Goal: Task Accomplishment & Management: Use online tool/utility

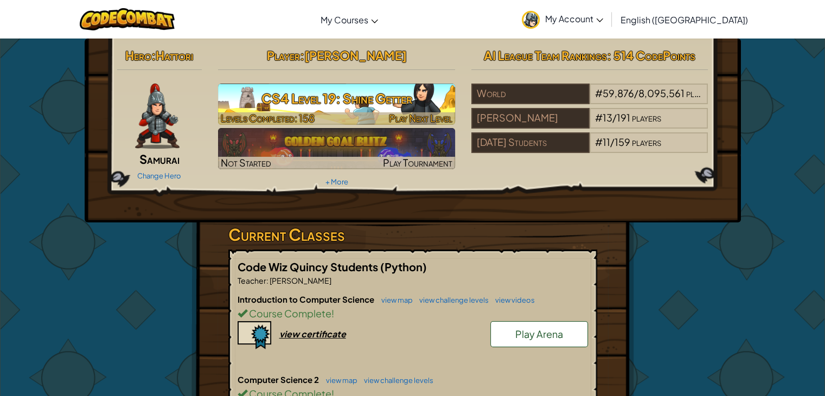
click at [401, 91] on h3 "CS4 Level 19: Shine Getter" at bounding box center [336, 98] width 237 height 24
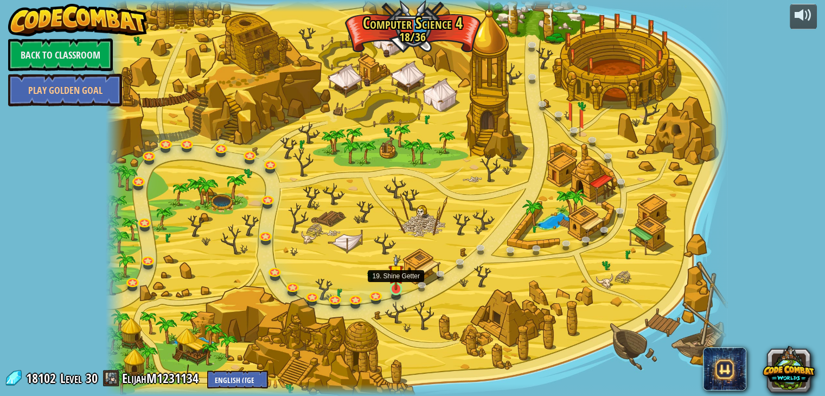
click at [403, 284] on img at bounding box center [396, 272] width 16 height 36
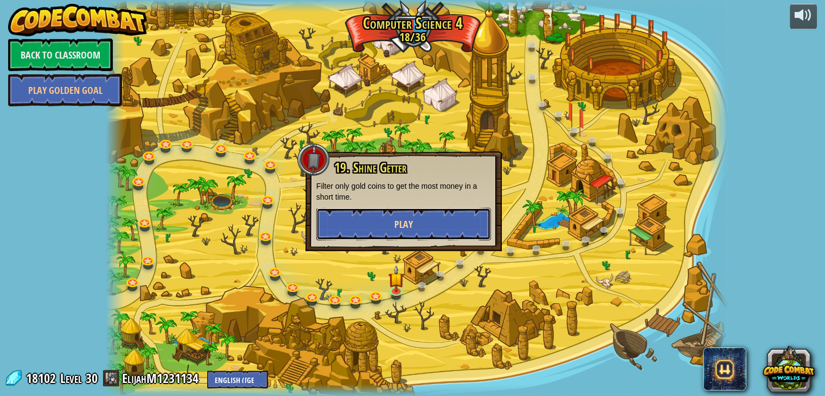
click at [361, 215] on button "Play" at bounding box center [403, 224] width 175 height 33
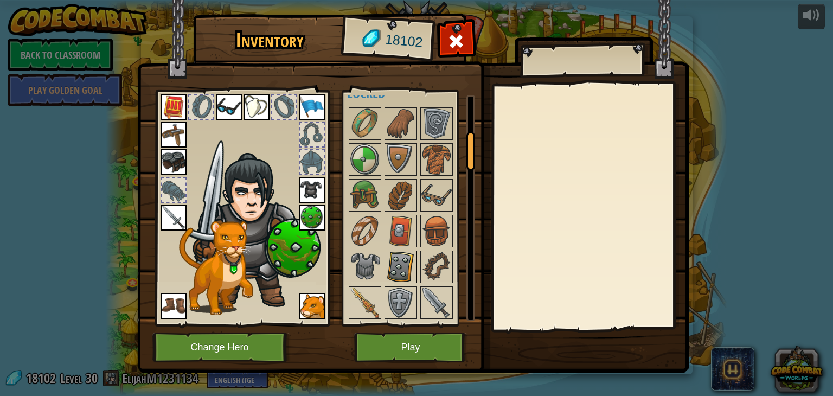
scroll to position [325, 0]
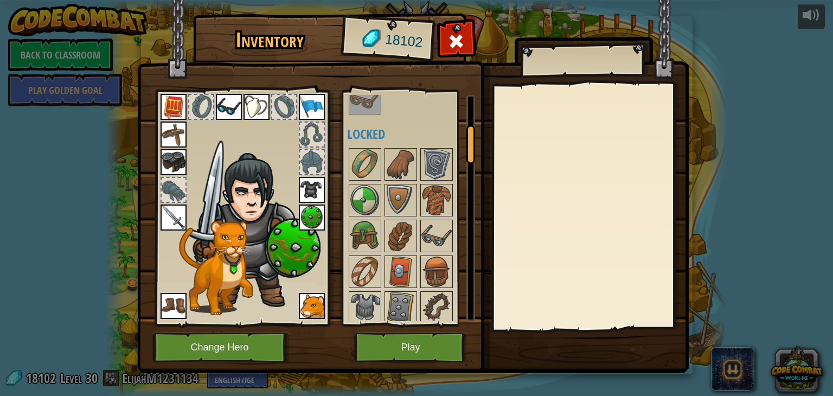
drag, startPoint x: 467, startPoint y: 178, endPoint x: 464, endPoint y: 166, distance: 12.0
click at [474, 152] on div at bounding box center [470, 144] width 9 height 39
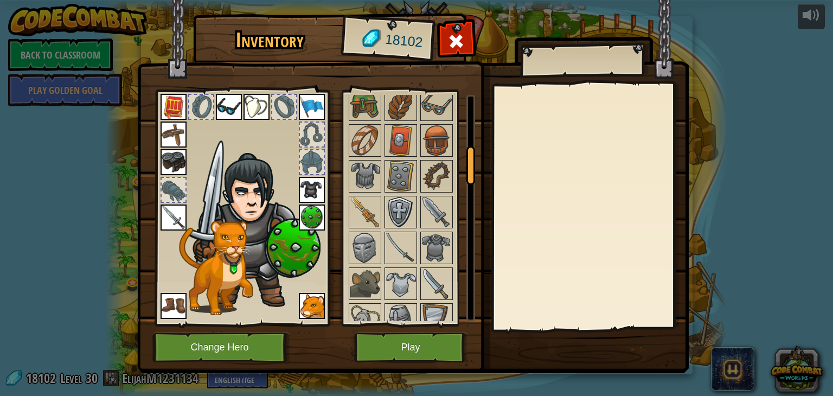
scroll to position [306, 0]
click at [661, 136] on div at bounding box center [589, 206] width 191 height 243
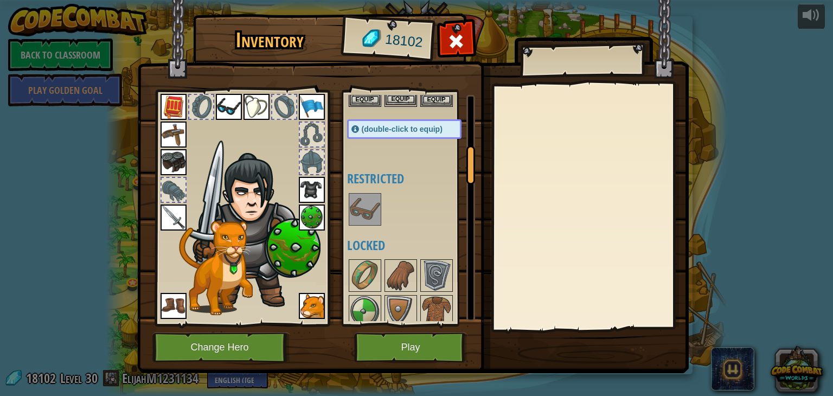
scroll to position [0, 0]
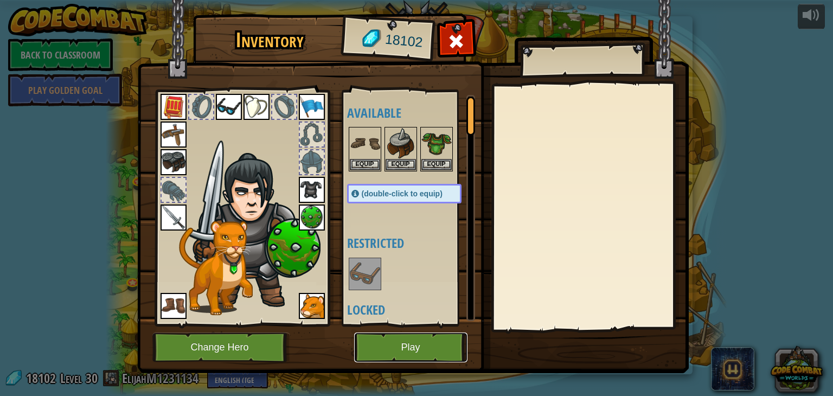
click at [381, 352] on button "Play" at bounding box center [410, 347] width 113 height 30
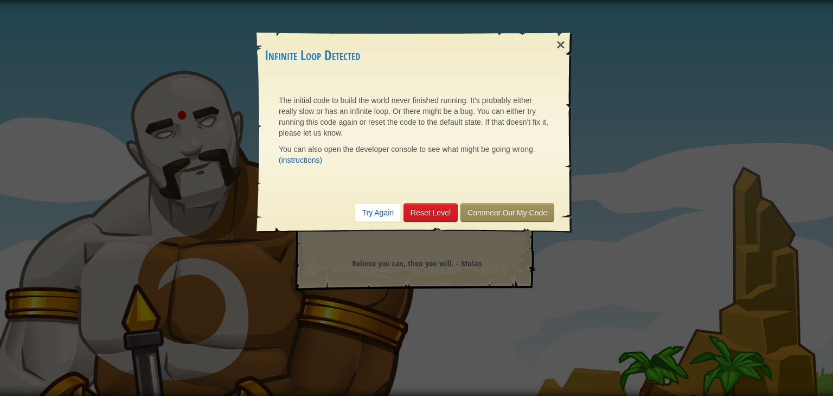
click at [221, 176] on div "× Infinite Loop Detected The initial code to build the world never finished run…" at bounding box center [416, 198] width 833 height 396
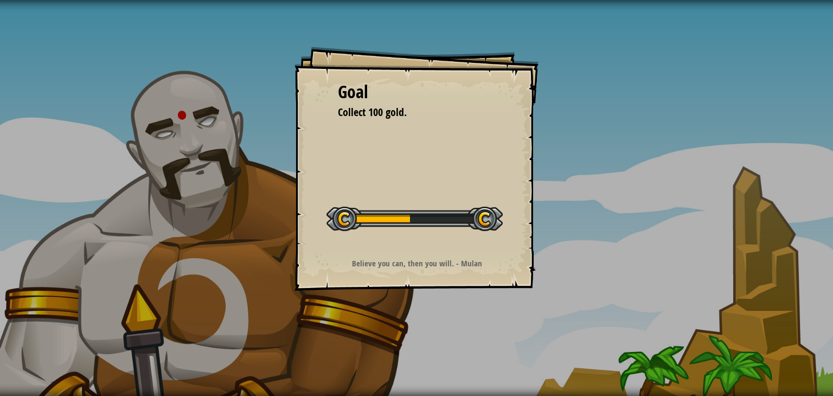
click at [300, 163] on div "Goal Collect 100 gold. Start Level Error loading from server. Try refreshing th…" at bounding box center [416, 169] width 244 height 244
click at [202, 281] on div "Goal Collect 100 gold. Start Level Error loading from server. Try refreshing th…" at bounding box center [416, 198] width 833 height 396
click at [379, 242] on div "Goal Collect 100 gold. Start Level Error loading from server. Try refreshing th…" at bounding box center [416, 169] width 244 height 244
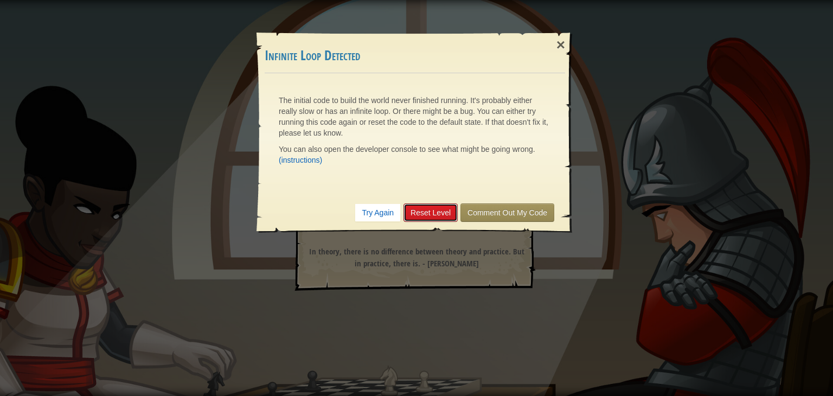
click at [427, 204] on link "Reset Level" at bounding box center [430, 212] width 54 height 18
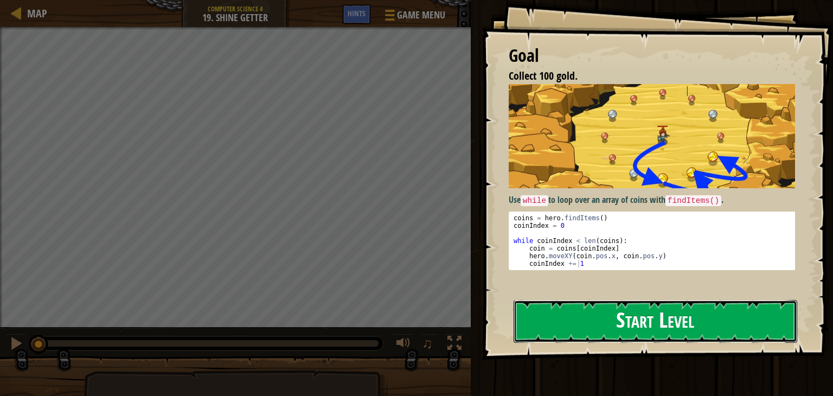
click at [595, 326] on button "Start Level" at bounding box center [655, 321] width 284 height 43
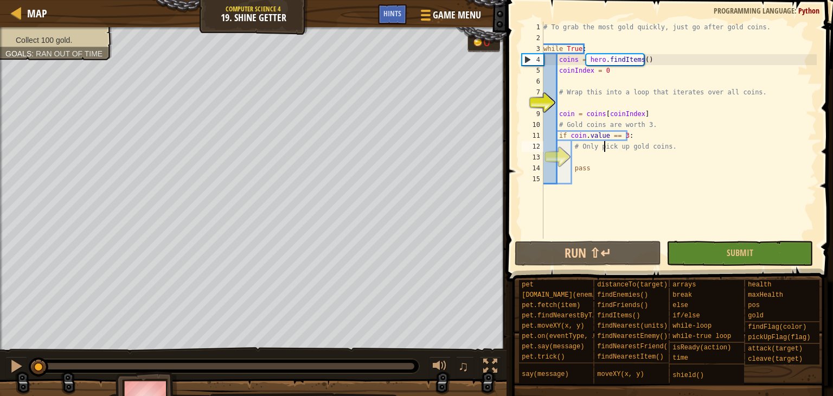
click at [602, 150] on div "# To grab the most gold quickly, just go after gold coins. while True : coins =…" at bounding box center [678, 141] width 275 height 239
type textarea "# Only pick up gold coins."
click at [600, 153] on div "# To grab the most gold quickly, just go after gold coins. while True : coins =…" at bounding box center [678, 141] width 275 height 239
click at [587, 109] on div "# To grab the most gold quickly, just go after gold coins. while True : coins =…" at bounding box center [678, 141] width 275 height 239
type textarea "coin = coins[coinIndex]"
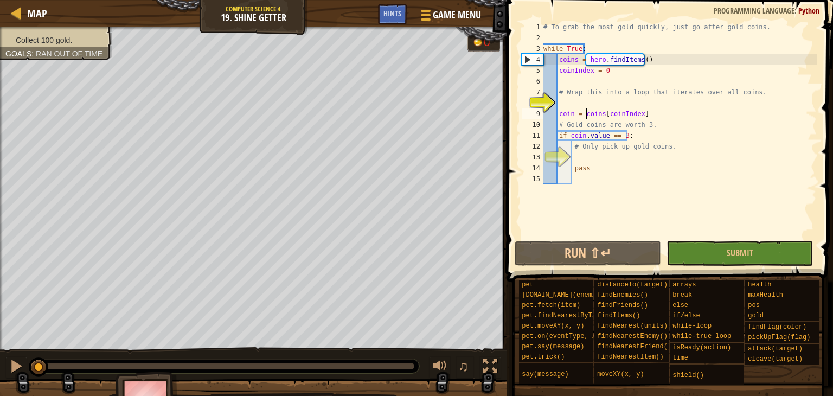
click at [585, 107] on div "# To grab the most gold quickly, just go after gold coins. while True : coins =…" at bounding box center [678, 141] width 275 height 239
drag, startPoint x: 400, startPoint y: 8, endPoint x: 397, endPoint y: 1, distance: 7.9
click at [398, 1] on div "Map Computer Science 4 19. Shine Getter Game Menu Done Hints" at bounding box center [253, 13] width 506 height 27
drag, startPoint x: 397, startPoint y: 14, endPoint x: 401, endPoint y: 8, distance: 6.9
click at [398, 12] on span "Hints" at bounding box center [392, 13] width 18 height 10
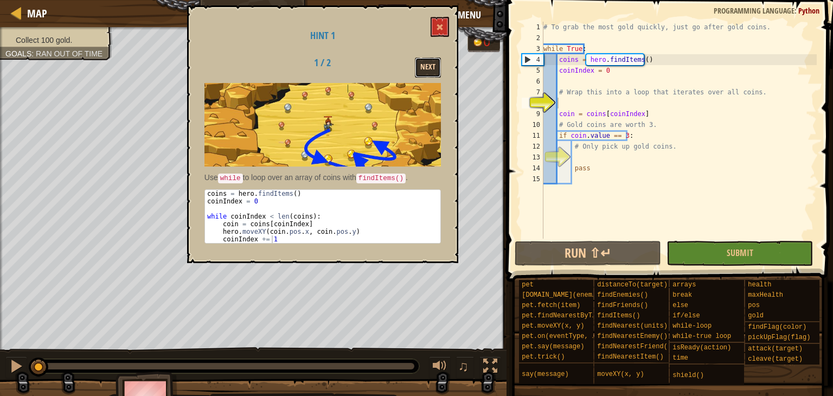
click at [429, 63] on button "Next" at bounding box center [428, 67] width 26 height 20
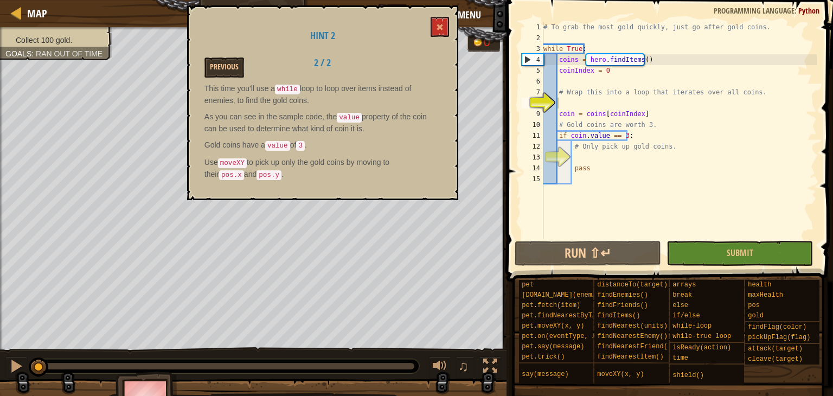
click at [242, 79] on div "Hint 2 Previous 2 / 2 This time you'll use a while loop to loop over items inst…" at bounding box center [322, 102] width 271 height 195
click at [239, 75] on button "Previous" at bounding box center [224, 67] width 40 height 20
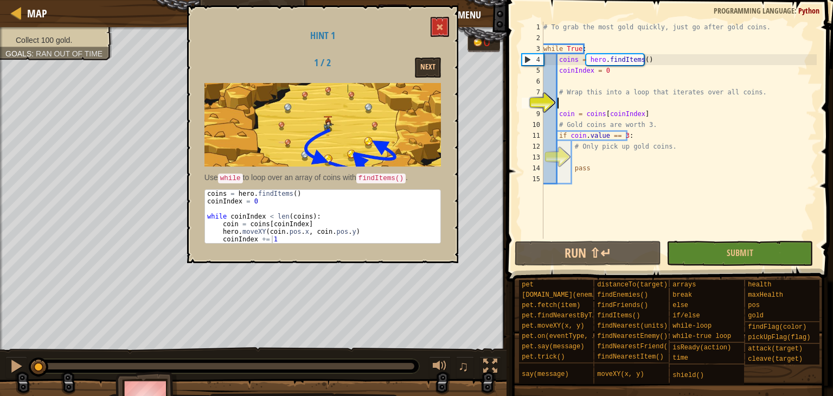
click at [560, 98] on div "# To grab the most gold quickly, just go after gold coins. while True : coins =…" at bounding box center [678, 141] width 275 height 239
click at [447, 31] on button at bounding box center [439, 27] width 18 height 20
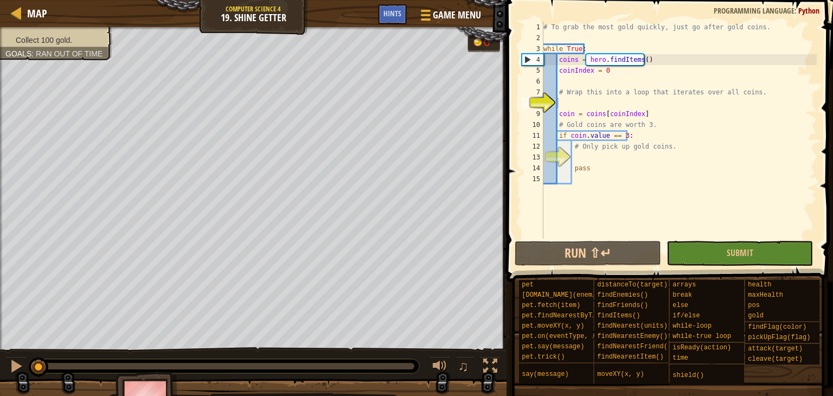
click at [566, 102] on div "# To grab the most gold quickly, just go after gold coins. while True : coins =…" at bounding box center [678, 141] width 275 height 239
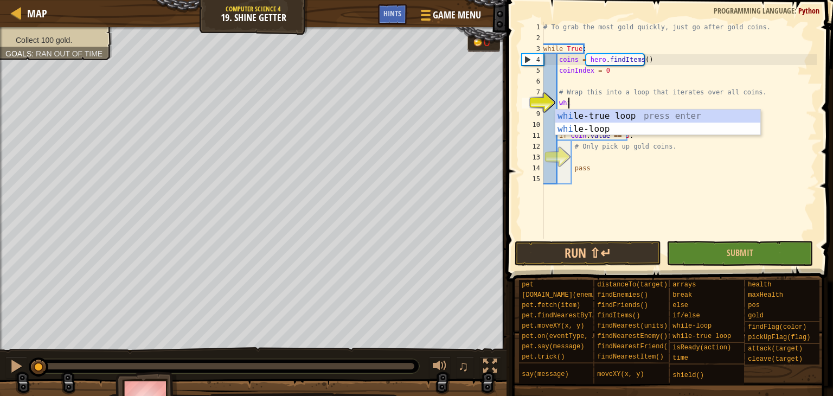
scroll to position [5, 2]
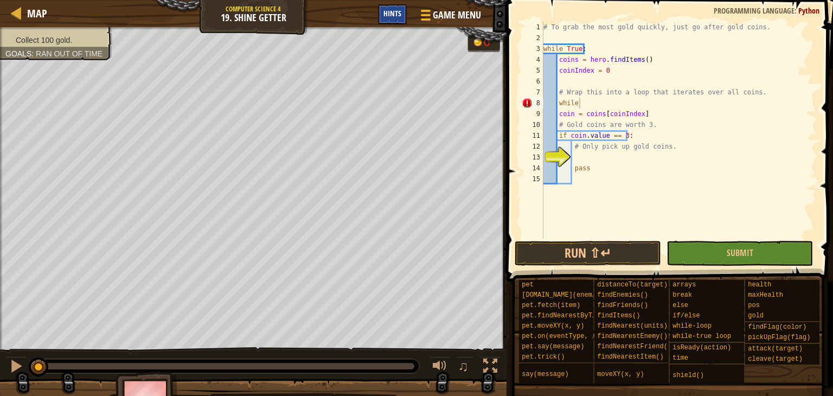
click at [387, 15] on span "Hints" at bounding box center [392, 13] width 18 height 10
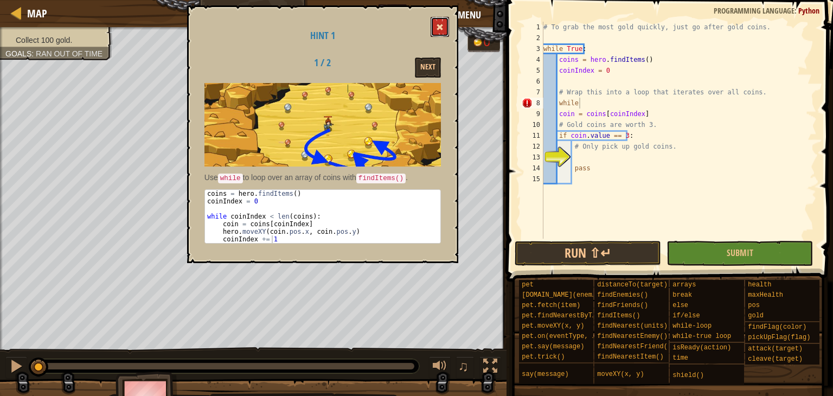
click at [435, 29] on button at bounding box center [439, 27] width 18 height 20
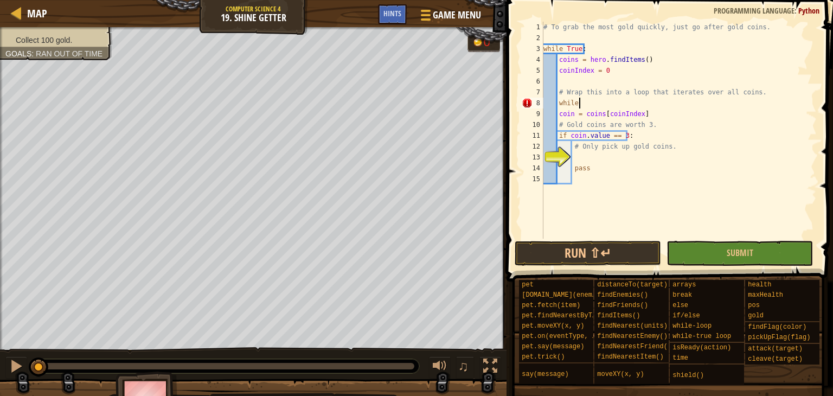
click at [596, 107] on div "# To grab the most gold quickly, just go after gold coins. while True : coins =…" at bounding box center [678, 141] width 275 height 239
click at [385, 9] on span "Hints" at bounding box center [392, 13] width 18 height 10
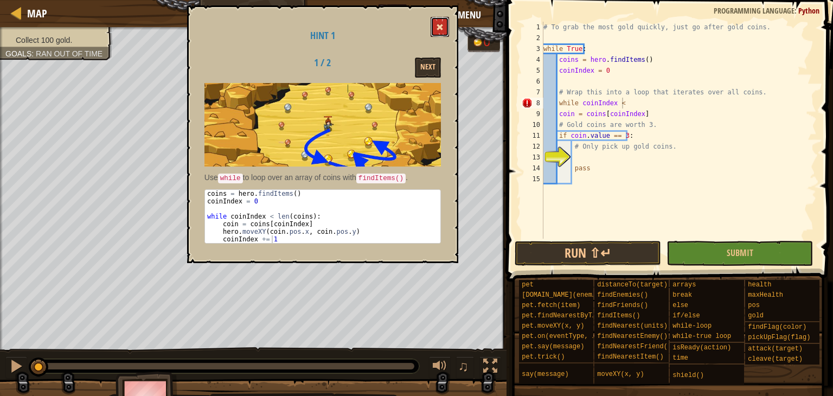
click at [438, 22] on button at bounding box center [439, 27] width 18 height 20
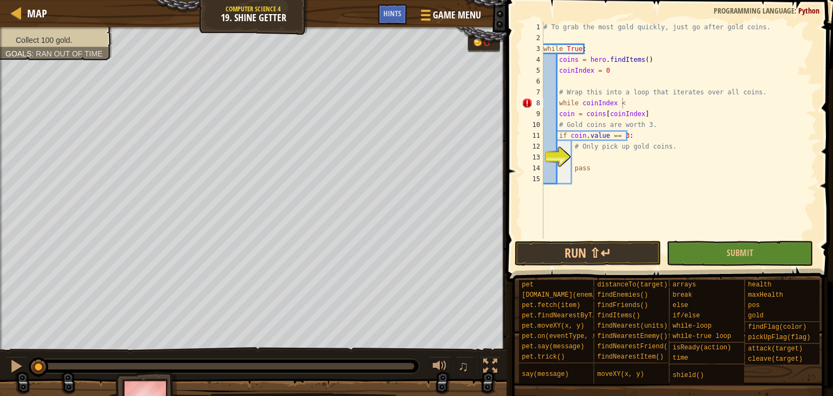
click at [631, 105] on div "# To grab the most gold quickly, just go after gold coins. while True : coins =…" at bounding box center [678, 141] width 275 height 239
click at [404, 14] on div "Hints" at bounding box center [392, 14] width 29 height 20
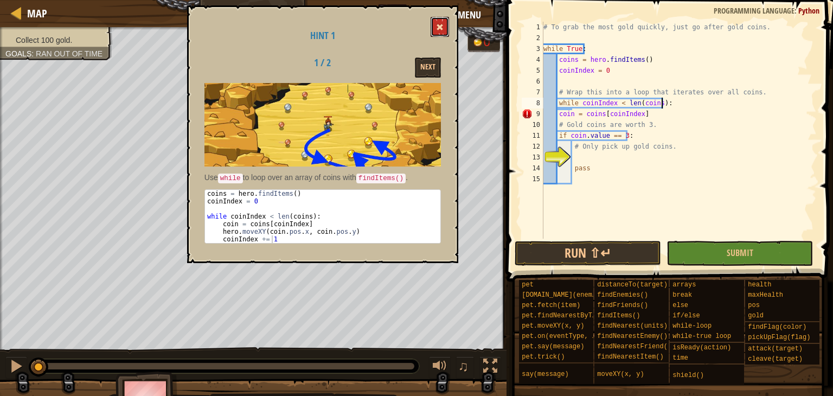
click at [445, 29] on button at bounding box center [439, 27] width 18 height 20
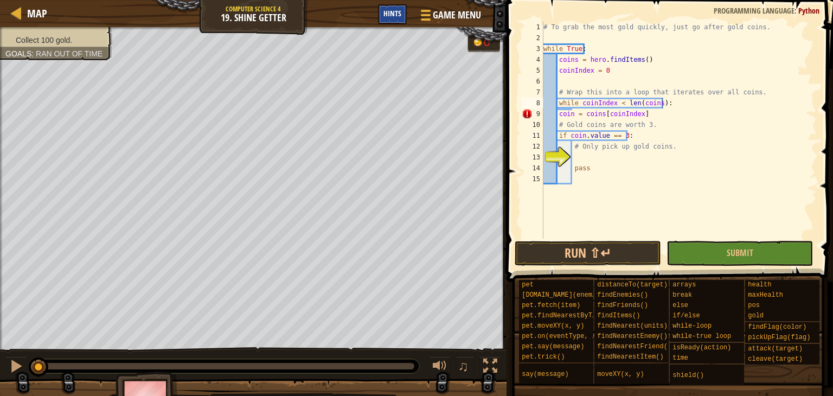
click at [399, 22] on div "Hints" at bounding box center [392, 14] width 29 height 20
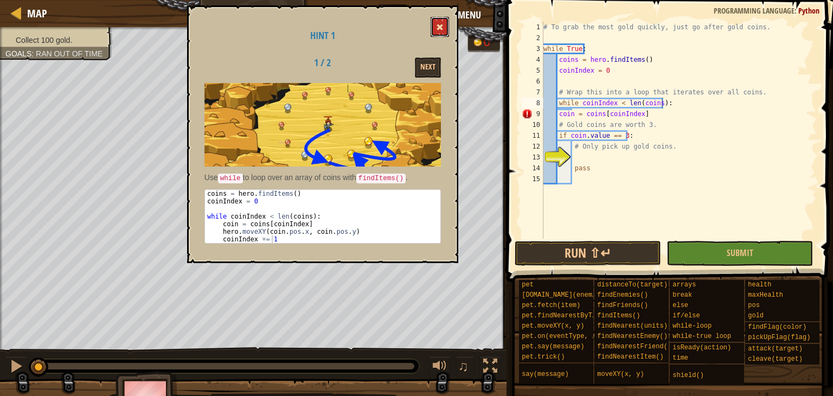
click at [435, 22] on button at bounding box center [439, 27] width 18 height 20
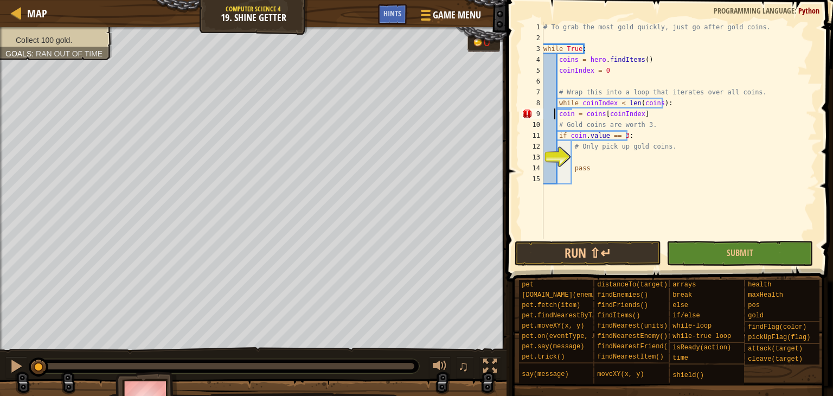
click at [557, 112] on div "# To grab the most gold quickly, just go after gold coins. while True : coins =…" at bounding box center [678, 141] width 275 height 239
click at [557, 112] on div "# To grab the most gold quickly, just go after gold coins. while True : coins =…" at bounding box center [678, 130] width 275 height 217
type textarea "coin = coins[coinIndex]"
click at [381, 12] on div "Hints" at bounding box center [392, 14] width 29 height 20
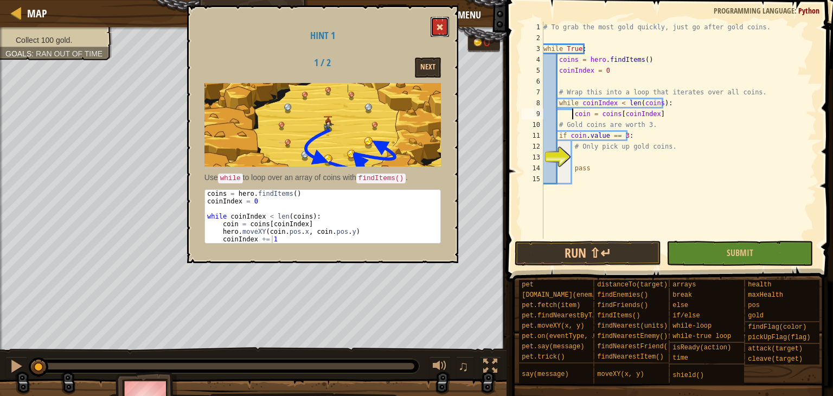
click at [438, 35] on button at bounding box center [439, 27] width 18 height 20
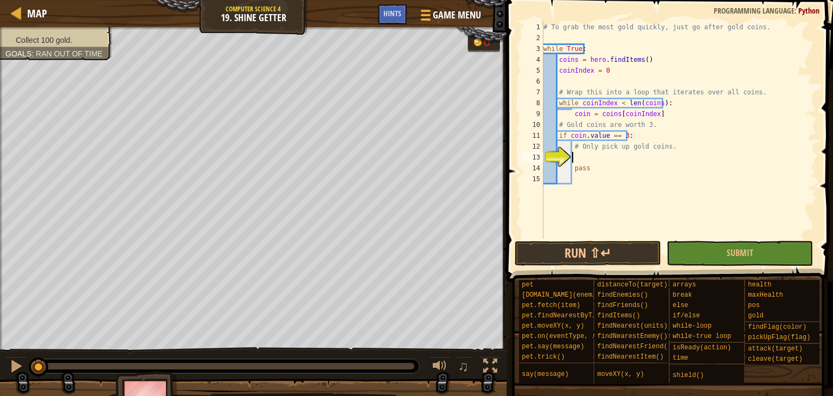
scroll to position [5, 2]
click at [586, 152] on div "# To grab the most gold quickly, just go after gold coins. while True : coins =…" at bounding box center [678, 141] width 275 height 239
type textarea "hero.moveXY(coin.pos.x, coin.pos.y)"
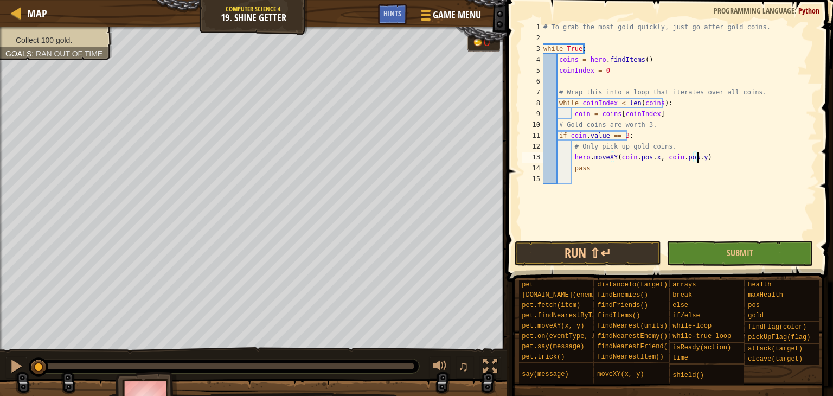
click at [724, 157] on div "# To grab the most gold quickly, just go after gold coins. while True : coins =…" at bounding box center [678, 141] width 275 height 239
click at [394, 22] on div "Hints" at bounding box center [392, 14] width 29 height 20
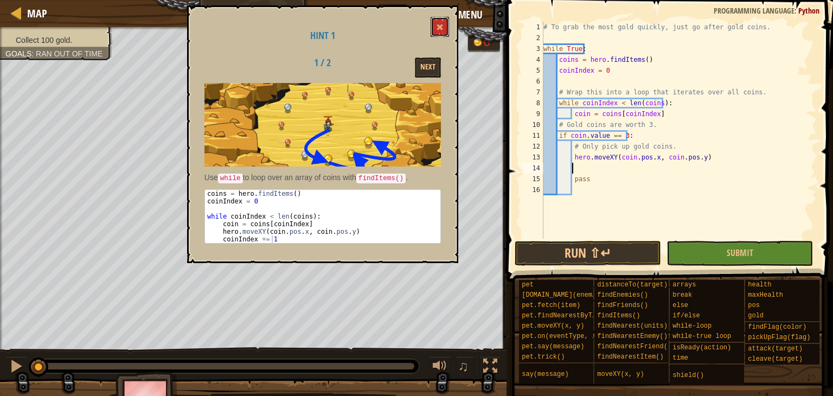
click at [435, 25] on button at bounding box center [439, 27] width 18 height 20
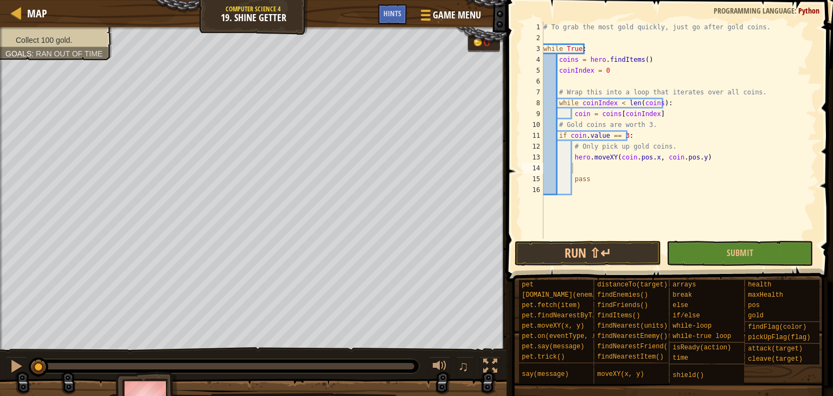
click at [607, 164] on div "# To grab the most gold quickly, just go after gold coins. while True : coins =…" at bounding box center [678, 141] width 275 height 239
type textarea "coinIndex += 1"
click at [579, 241] on button "Run ⇧↵" at bounding box center [588, 253] width 146 height 25
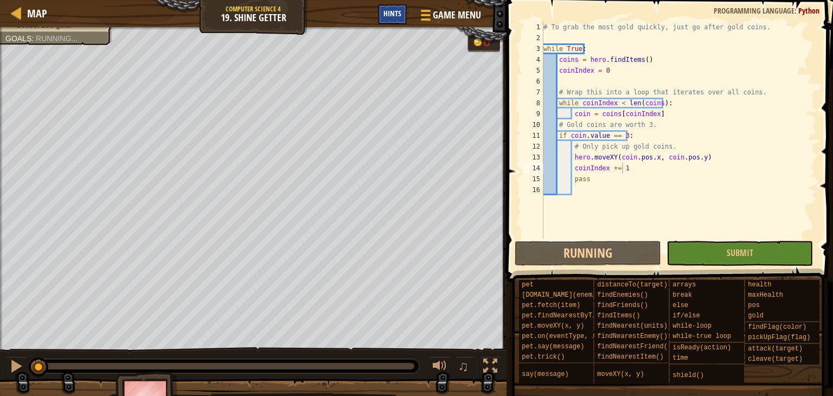
click at [384, 10] on span "Hints" at bounding box center [392, 13] width 18 height 10
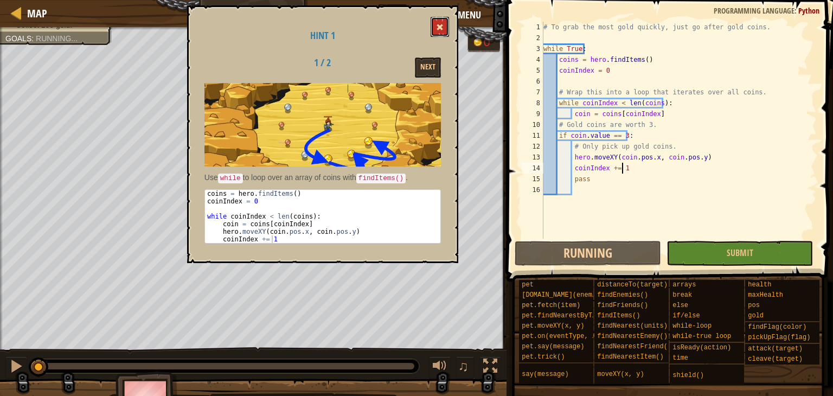
click at [440, 34] on button at bounding box center [439, 27] width 18 height 20
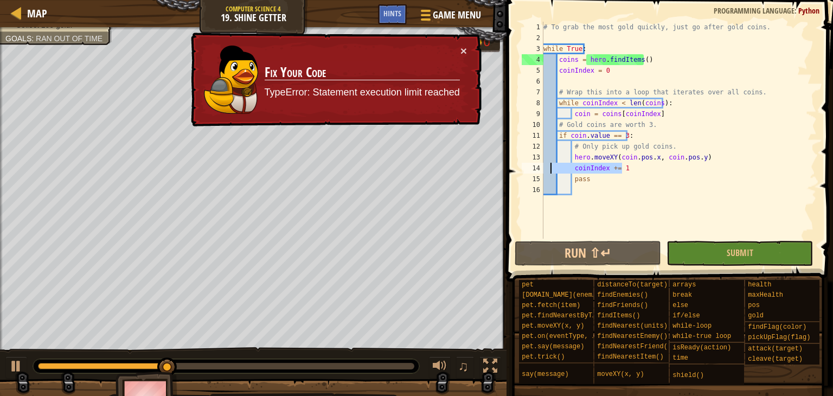
drag, startPoint x: 628, startPoint y: 165, endPoint x: 548, endPoint y: 170, distance: 80.4
click at [548, 170] on div "# To grab the most gold quickly, just go after gold coins. while True : coins =…" at bounding box center [678, 141] width 275 height 239
click at [621, 167] on div "# To grab the most gold quickly, just go after gold coins. while True : coins =…" at bounding box center [678, 130] width 275 height 217
drag, startPoint x: 622, startPoint y: 168, endPoint x: 531, endPoint y: 167, distance: 91.1
click at [531, 167] on div "coinIndex += 1 1 2 3 4 5 6 7 8 9 10 11 12 13 14 15 16 # To grab the most gold q…" at bounding box center [667, 130] width 297 height 217
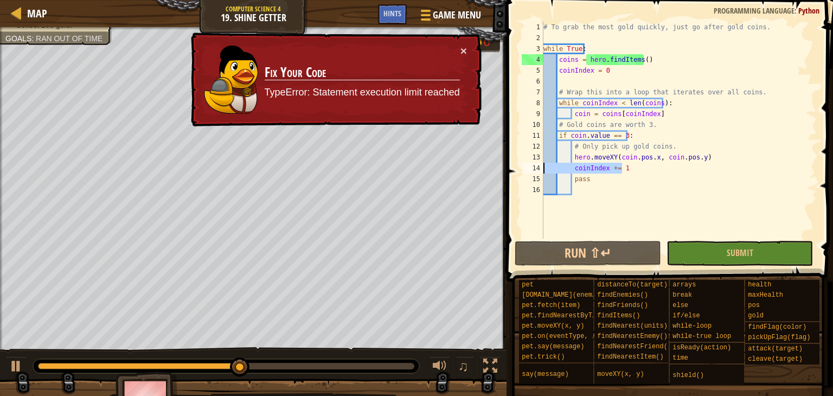
scroll to position [5, 0]
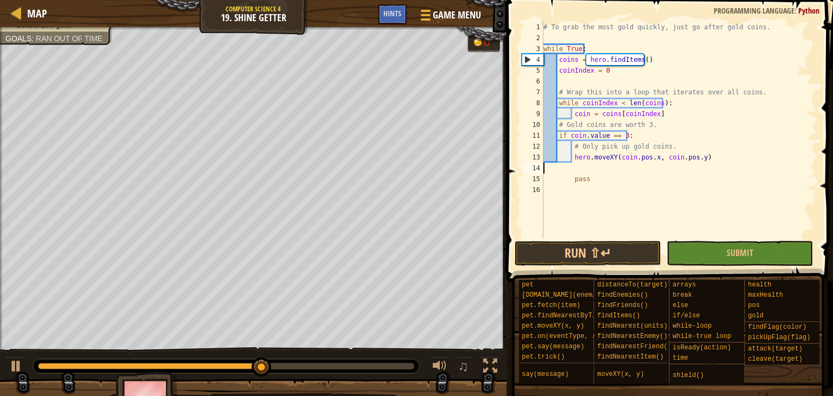
type textarea "hero.moveXY(coin.pos.x, coin.pos.y)"
click at [615, 238] on div "# To grab the most gold quickly, just go after gold coins. while True : coins =…" at bounding box center [678, 141] width 275 height 239
click at [612, 243] on button "Run ⇧↵" at bounding box center [588, 253] width 146 height 25
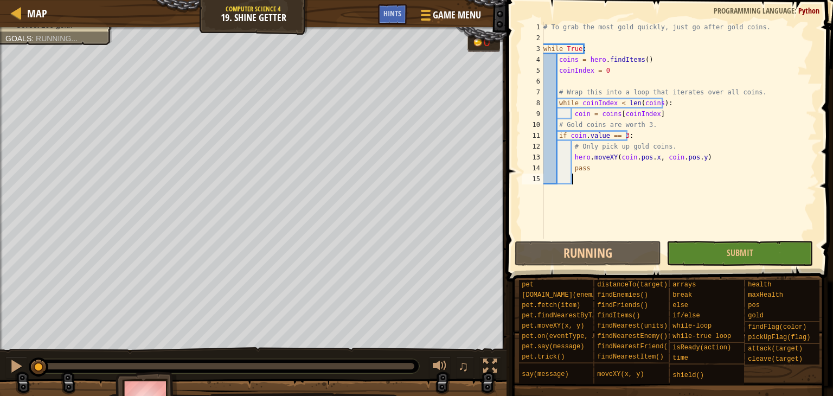
click at [714, 166] on div "# To grab the most gold quickly, just go after gold coins. while True : coins =…" at bounding box center [678, 141] width 275 height 239
type textarea "pass"
click at [657, 182] on div "# To grab the most gold quickly, just go after gold coins. while True : coins =…" at bounding box center [678, 141] width 275 height 239
paste textarea "coinIndex += 1"
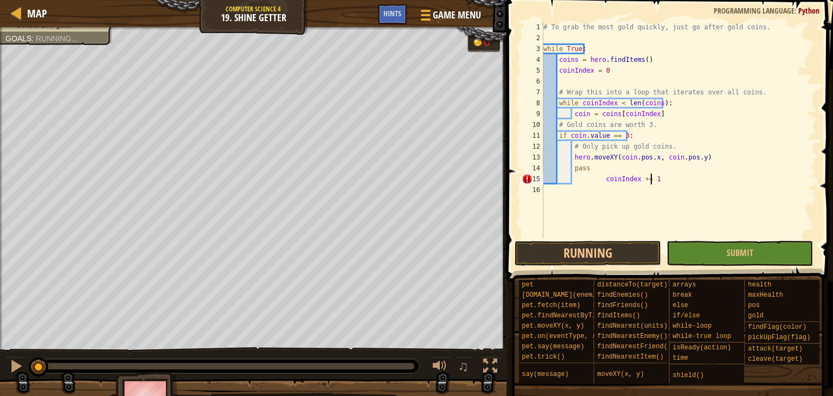
click at [600, 179] on div "# To grab the most gold quickly, just go after gold coins. while True : coins =…" at bounding box center [678, 141] width 275 height 239
type textarea "coinIndex += 1"
click at [589, 209] on div "# To grab the most gold quickly, just go after gold coins. while True : coins =…" at bounding box center [678, 141] width 275 height 239
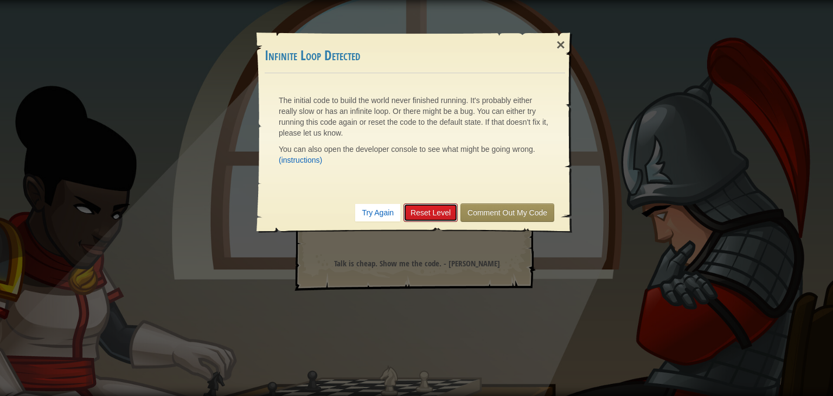
click at [434, 210] on link "Reset Level" at bounding box center [430, 212] width 54 height 18
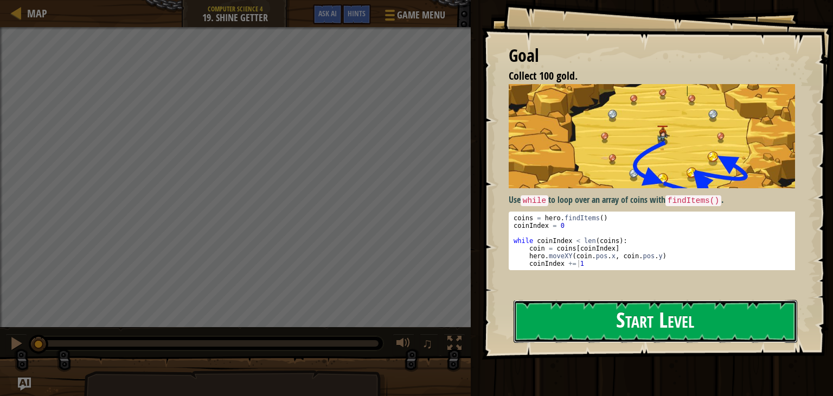
click at [628, 300] on button "Start Level" at bounding box center [655, 321] width 284 height 43
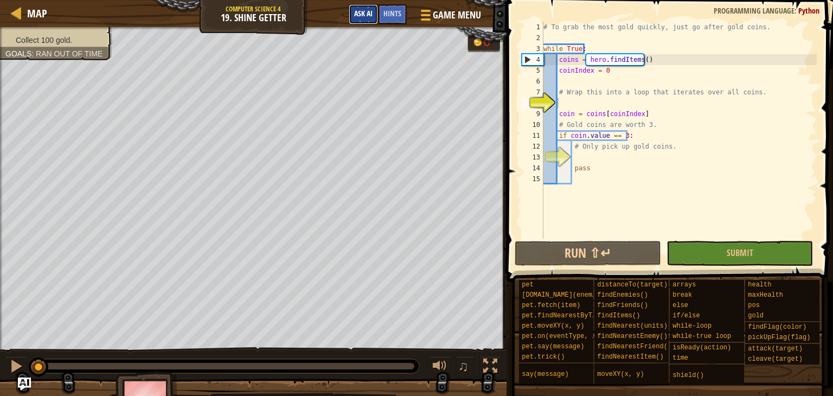
click at [366, 14] on span "Ask AI" at bounding box center [363, 13] width 18 height 10
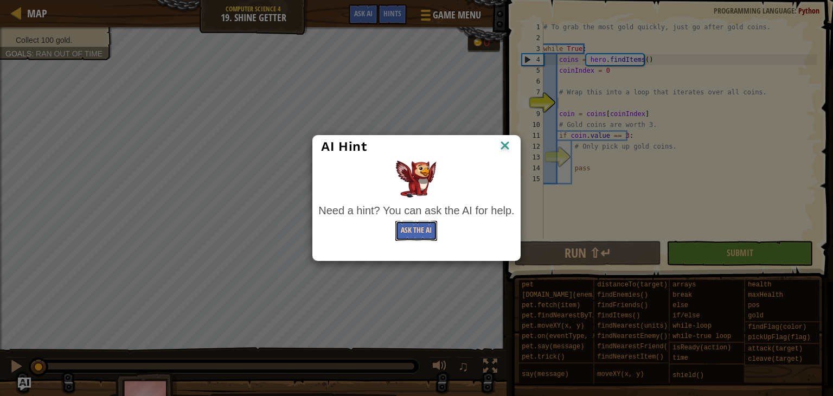
click at [417, 230] on button "Ask the AI" at bounding box center [416, 231] width 42 height 20
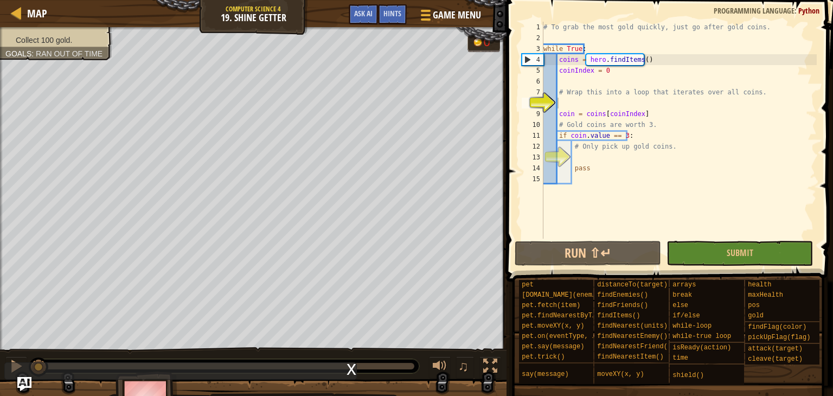
click at [22, 382] on img "Ask AI" at bounding box center [24, 384] width 14 height 14
click at [28, 381] on img "Ask AI" at bounding box center [24, 384] width 14 height 14
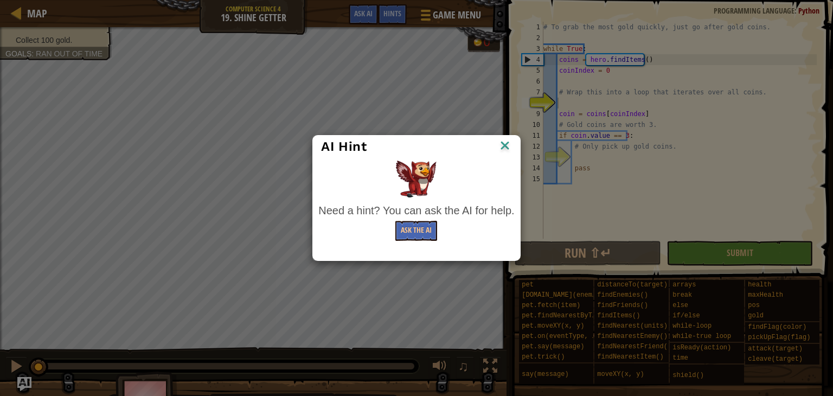
click at [22, 382] on div "AI Hint Need a hint? You can ask the AI for help. Ask the AI" at bounding box center [416, 198] width 833 height 396
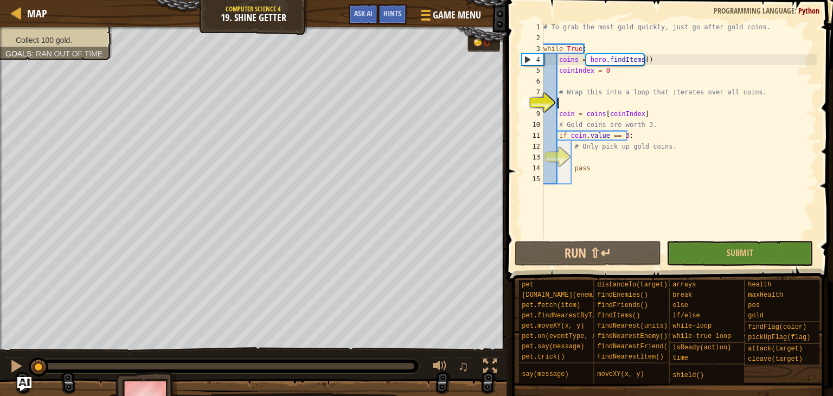
click at [22, 382] on img "Ask AI" at bounding box center [24, 384] width 14 height 14
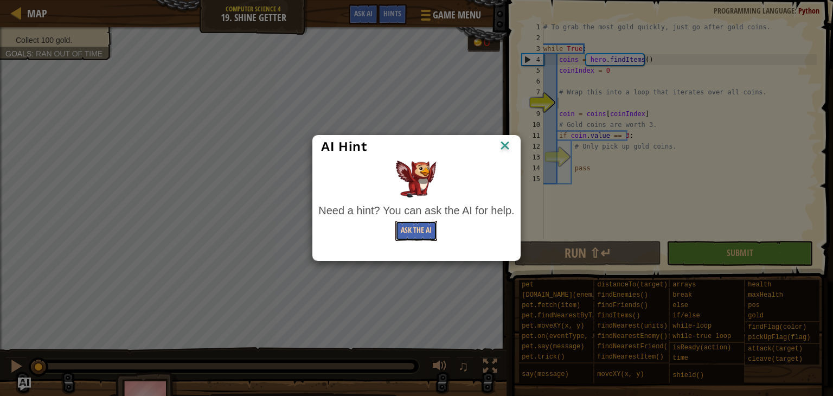
click at [414, 235] on button "Ask the AI" at bounding box center [416, 231] width 42 height 20
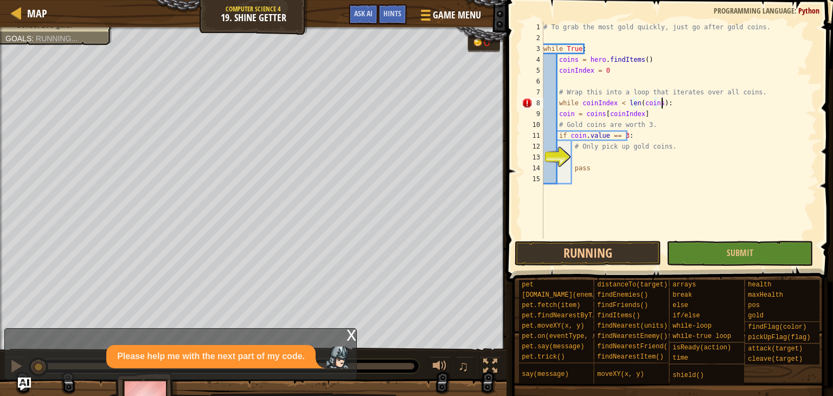
scroll to position [5, 9]
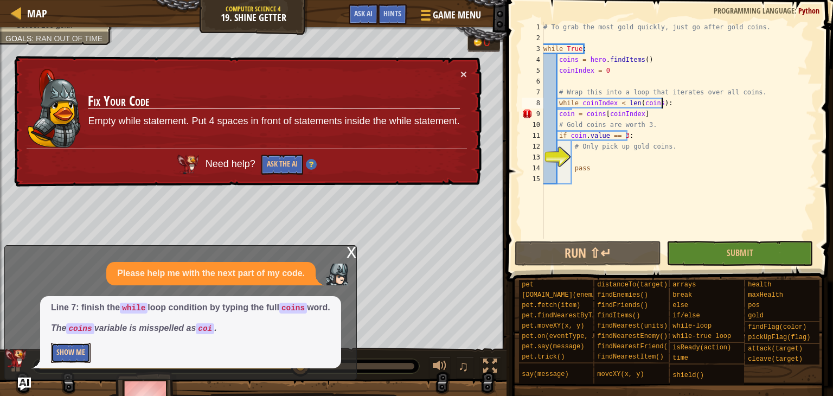
click at [87, 350] on button "Show Me" at bounding box center [71, 353] width 40 height 20
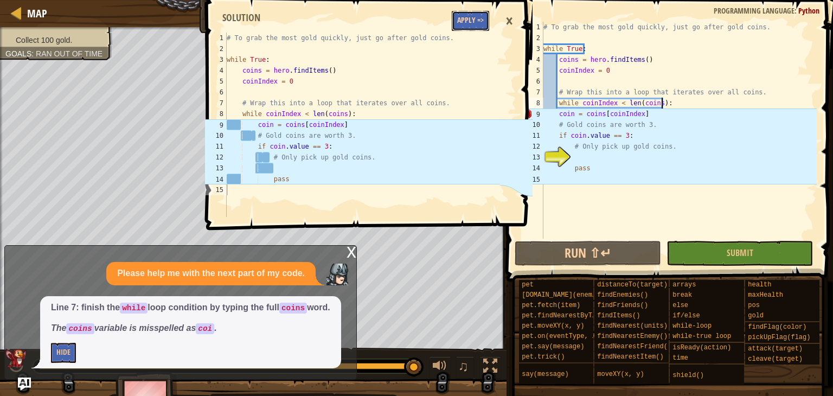
click at [462, 28] on button "Apply =>" at bounding box center [470, 21] width 37 height 20
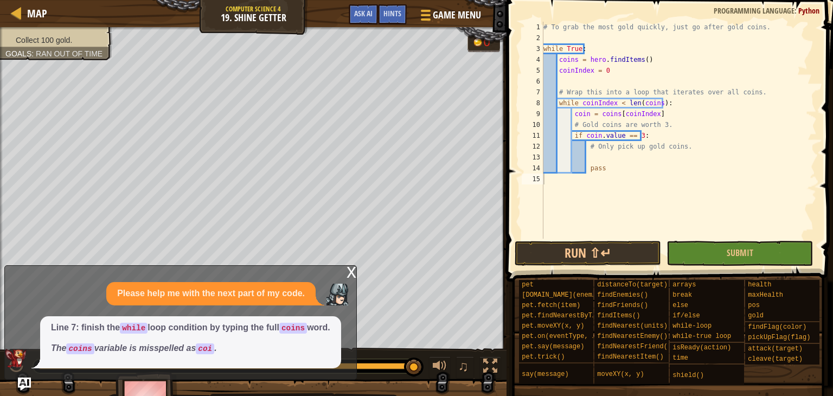
type textarea "# Only pick up gold coins."
click at [594, 146] on div "# To grab the most gold quickly, just go after gold coins. while True : coins =…" at bounding box center [678, 141] width 275 height 239
click at [594, 149] on div "# To grab the most gold quickly, just go after gold coins. while True : coins =…" at bounding box center [678, 141] width 275 height 239
click at [594, 150] on div "# To grab the most gold quickly, just go after gold coins. while True : coins =…" at bounding box center [678, 141] width 275 height 239
click at [594, 153] on div "# To grab the most gold quickly, just go after gold coins. while True : coins =…" at bounding box center [678, 141] width 275 height 239
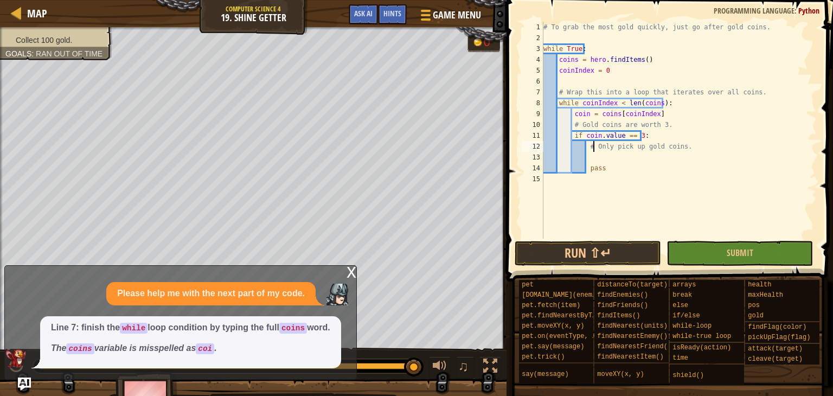
scroll to position [5, 3]
click at [351, 269] on div "x" at bounding box center [351, 271] width 10 height 11
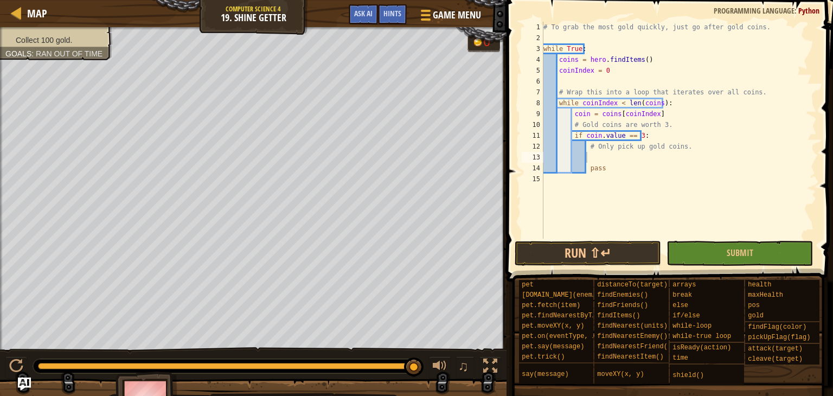
scroll to position [5, 0]
drag, startPoint x: 607, startPoint y: 152, endPoint x: 599, endPoint y: 155, distance: 9.1
click at [599, 155] on div "# To grab the most gold quickly, just go after gold coins. while True : coins =…" at bounding box center [678, 141] width 275 height 239
type textarea "hero.moveXY(coin.pos.x, coin.pos.y)"
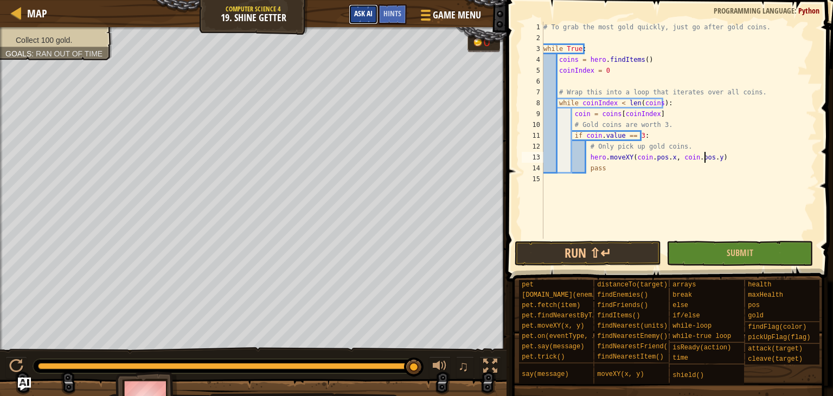
click at [364, 20] on button "Ask AI" at bounding box center [363, 14] width 29 height 20
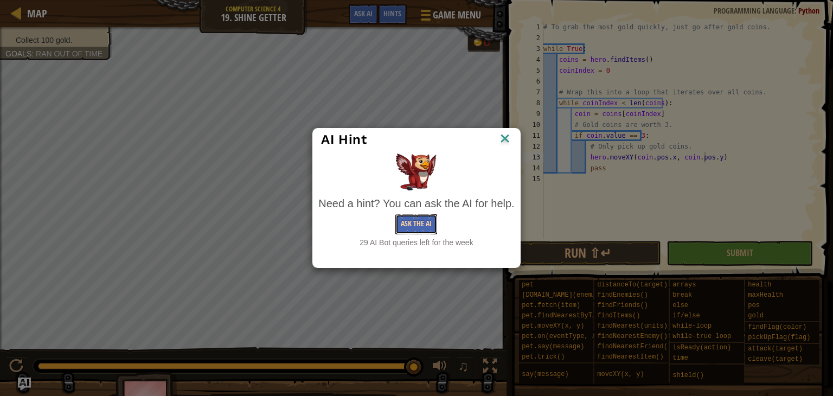
click at [410, 222] on button "Ask the AI" at bounding box center [416, 224] width 42 height 20
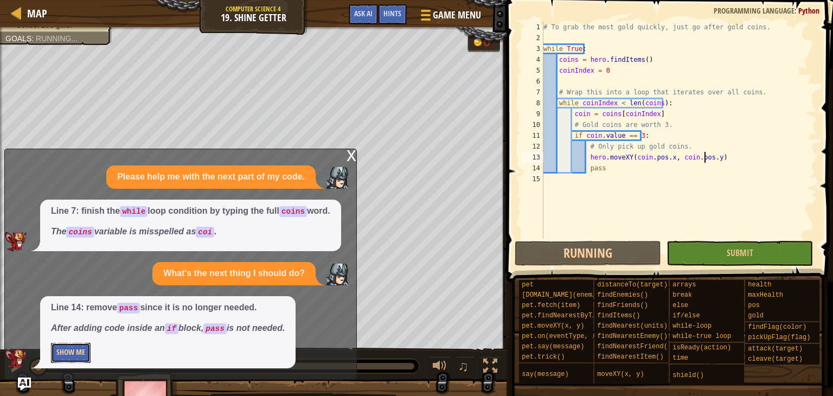
click at [80, 357] on button "Show Me" at bounding box center [71, 353] width 40 height 20
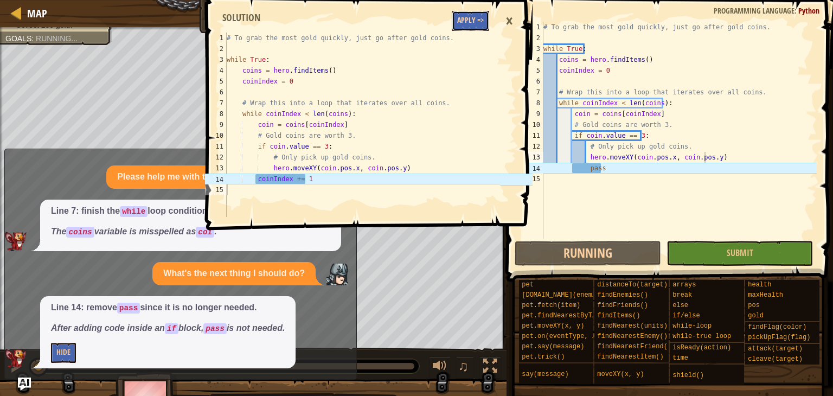
click at [482, 20] on button "Apply =>" at bounding box center [470, 21] width 37 height 20
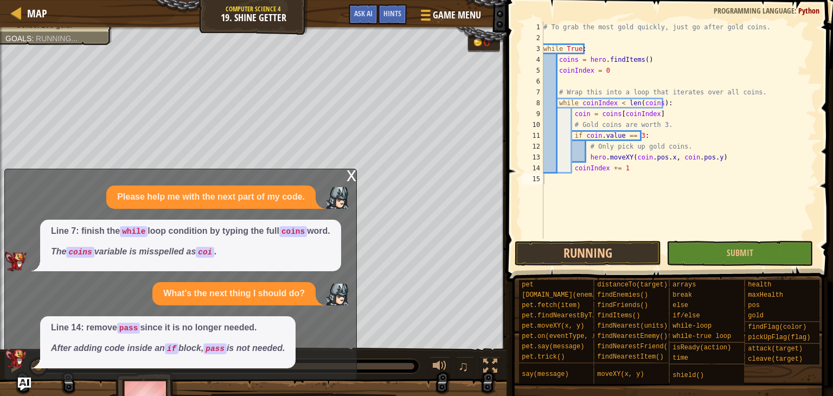
click at [356, 183] on div "x Please help me with the next part of my code. Line 7: finish the while loop c…" at bounding box center [180, 274] width 352 height 211
click at [537, 241] on button "Running" at bounding box center [588, 253] width 146 height 25
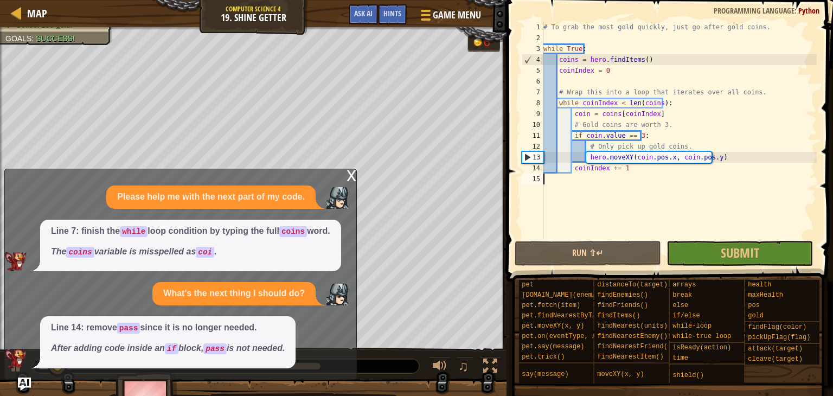
click at [354, 180] on div "x" at bounding box center [351, 174] width 10 height 11
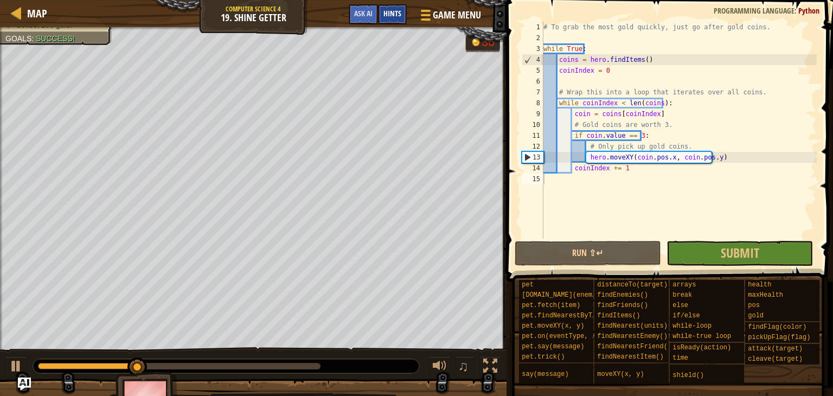
click at [395, 5] on div "Hints" at bounding box center [392, 14] width 29 height 20
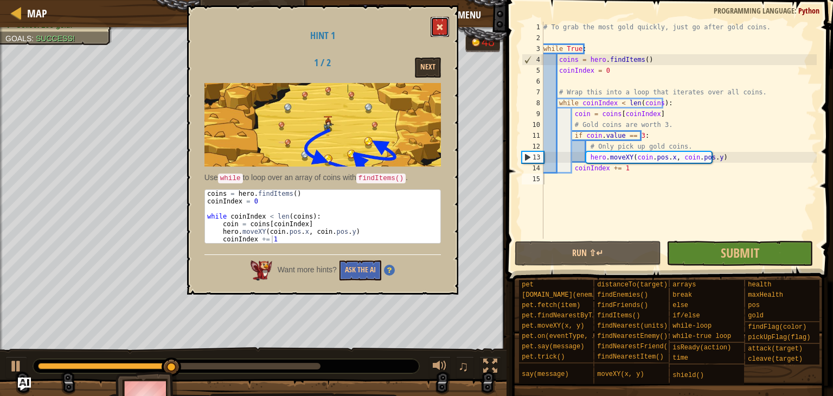
click at [439, 29] on span at bounding box center [440, 27] width 8 height 8
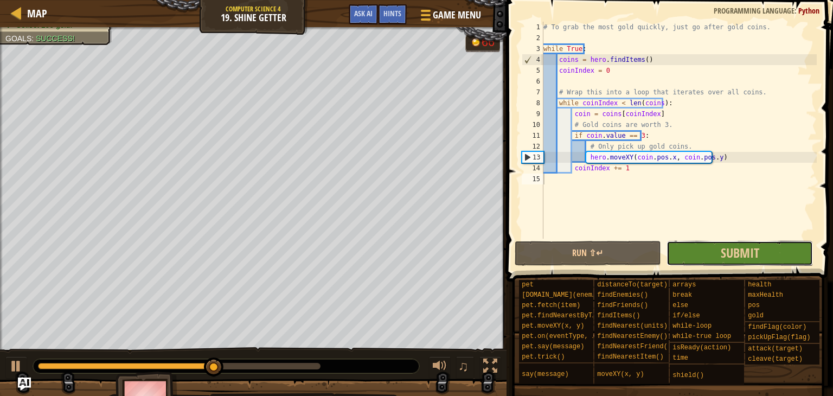
click at [712, 263] on button "Submit" at bounding box center [739, 253] width 146 height 25
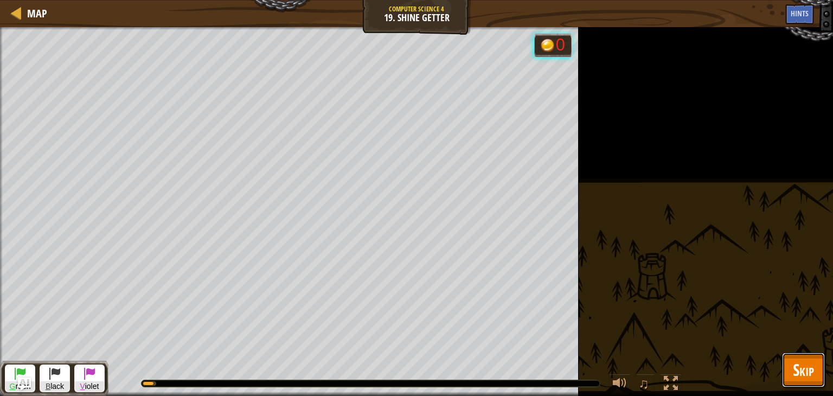
click at [809, 367] on span "Skip" at bounding box center [803, 369] width 21 height 22
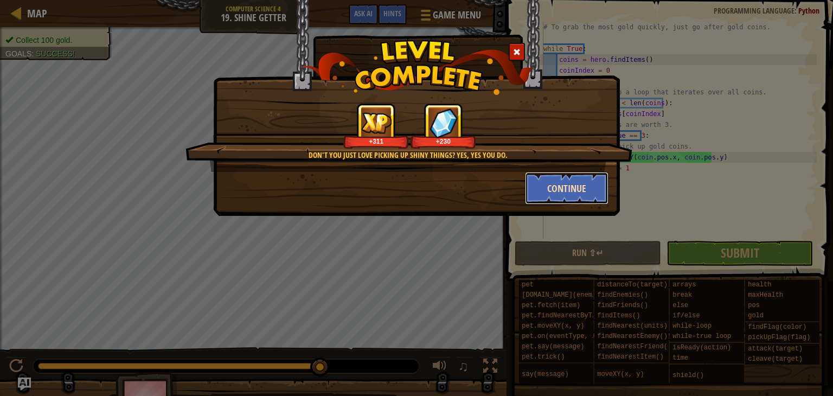
click at [552, 183] on button "Continue" at bounding box center [567, 188] width 84 height 33
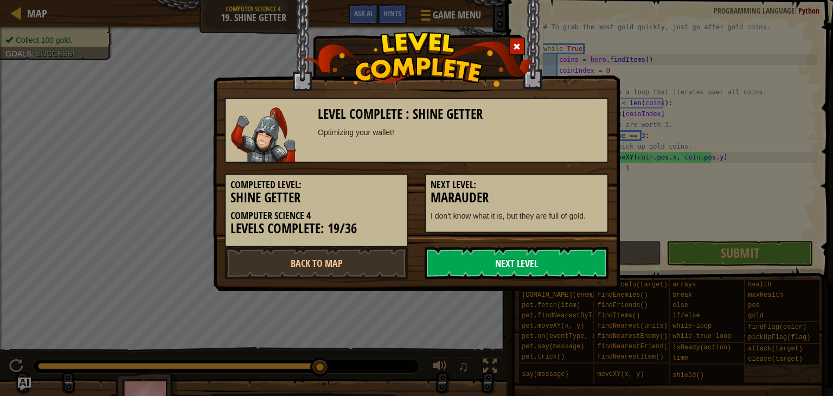
click at [455, 261] on link "Next Level" at bounding box center [517, 263] width 184 height 33
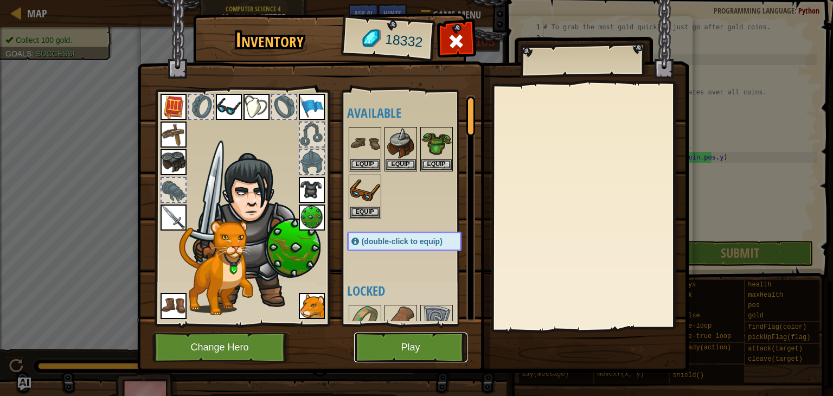
click at [403, 359] on button "Play" at bounding box center [410, 347] width 113 height 30
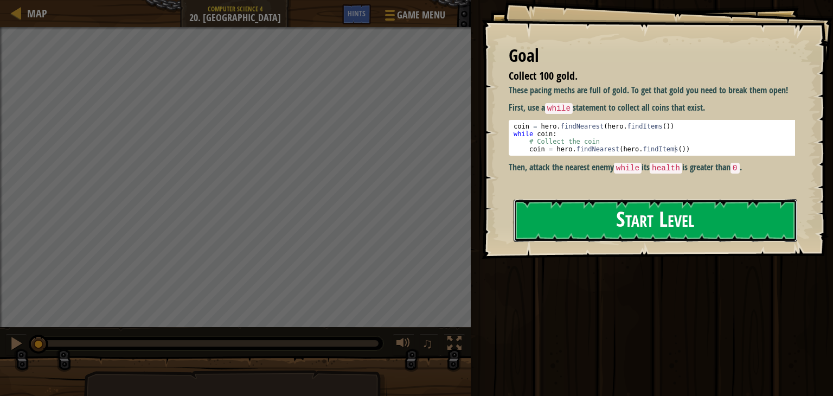
click at [563, 220] on button "Start Level" at bounding box center [655, 220] width 284 height 43
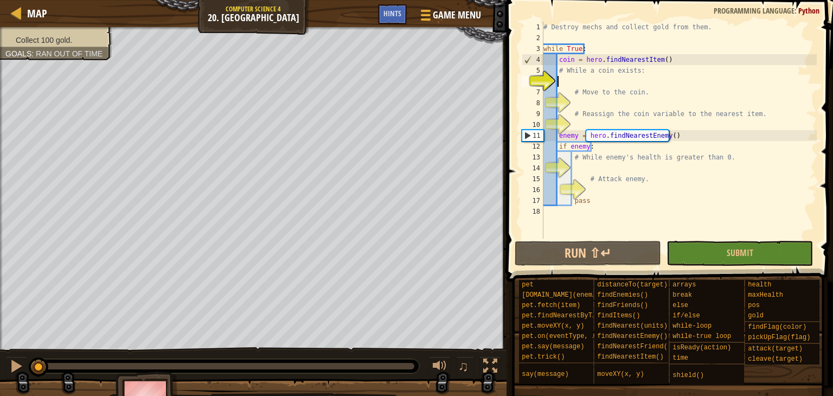
click at [603, 76] on div "# Destroy mechs and collect gold from them. while True : coin = hero . findNear…" at bounding box center [678, 141] width 275 height 239
click at [384, 12] on span "Hints" at bounding box center [392, 13] width 18 height 10
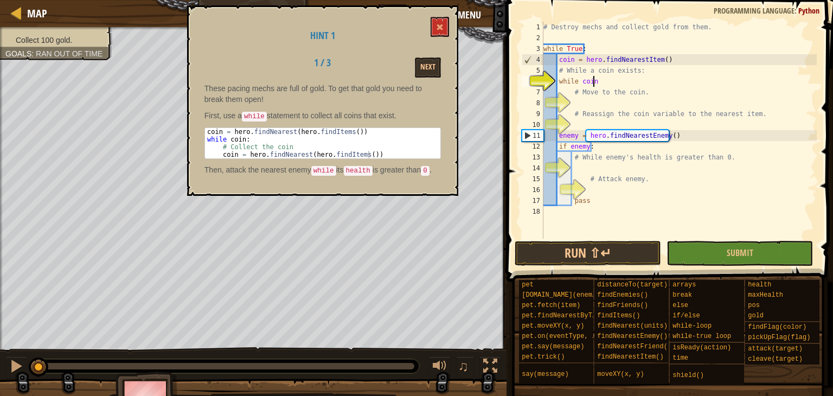
scroll to position [5, 4]
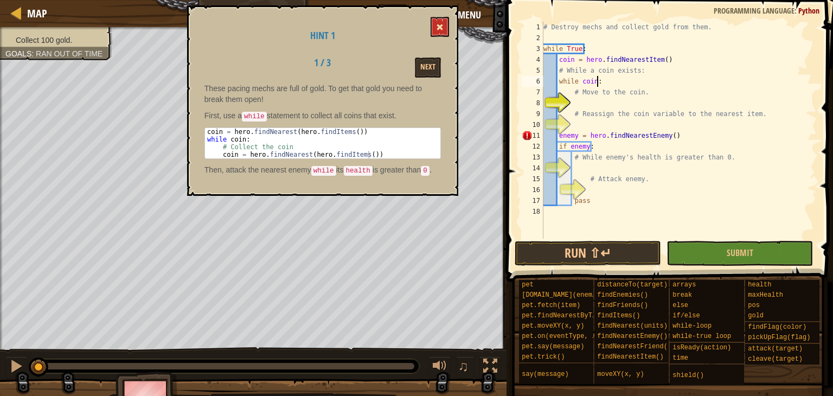
type textarea "while coin:"
click at [438, 25] on span at bounding box center [440, 27] width 8 height 8
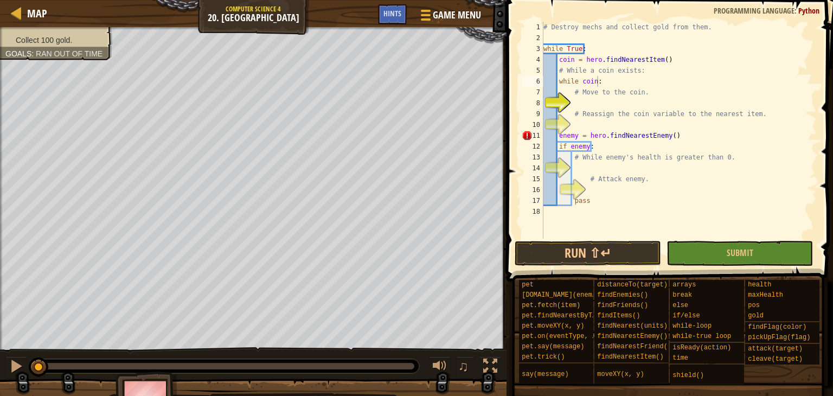
click at [590, 104] on div "# Destroy mechs and collect gold from them. while True : coin = hero . findNear…" at bounding box center [678, 141] width 275 height 239
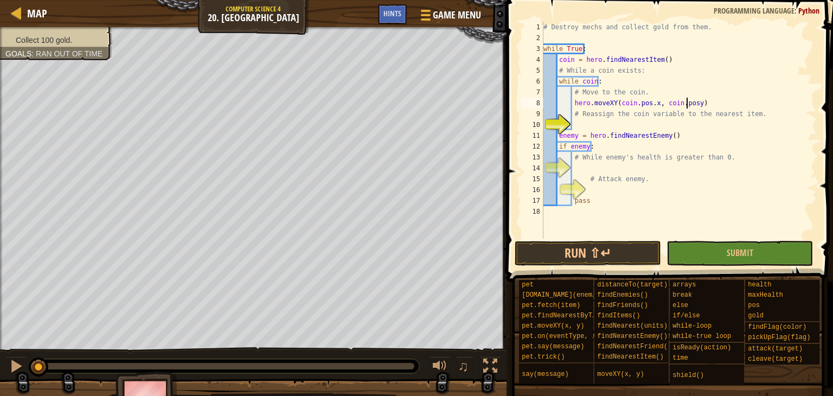
type textarea "hero.moveXY(coin.pos.x, coin.pos.y)"
click at [666, 127] on div "# Destroy mechs and collect gold from them. while True : coin = hero . findNear…" at bounding box center [678, 141] width 275 height 239
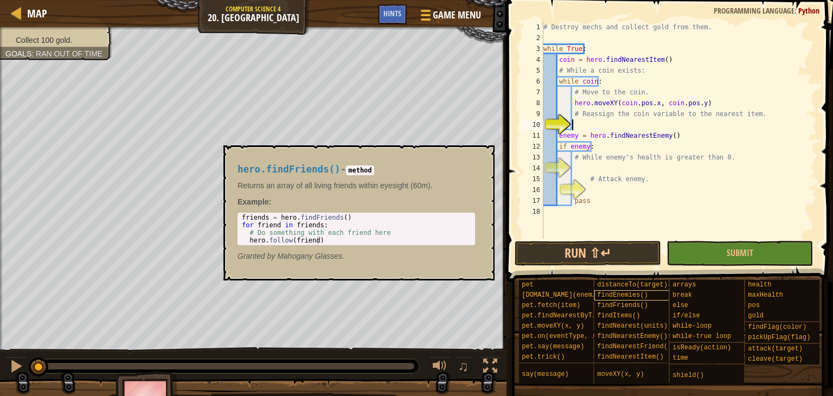
scroll to position [0, 0]
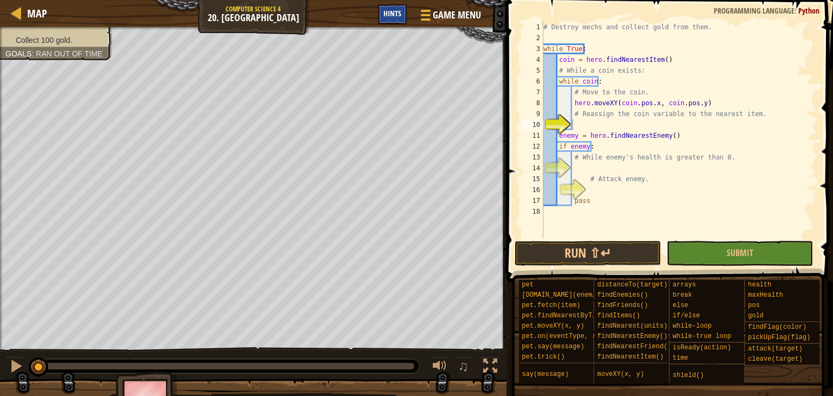
click at [393, 16] on span "Hints" at bounding box center [392, 13] width 18 height 10
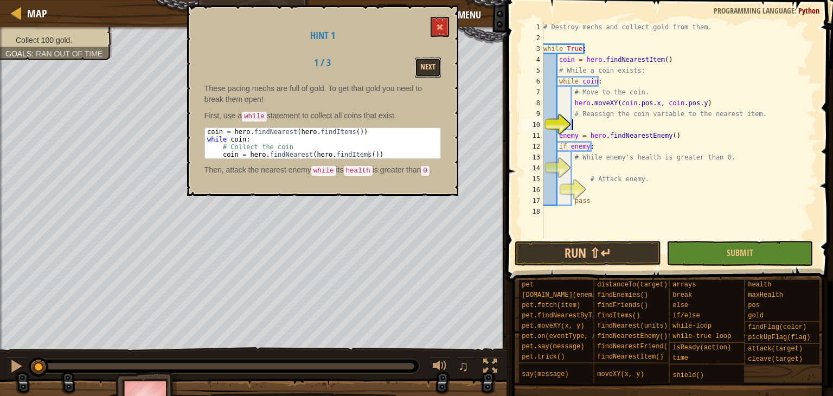
click at [430, 71] on button "Next" at bounding box center [428, 67] width 26 height 20
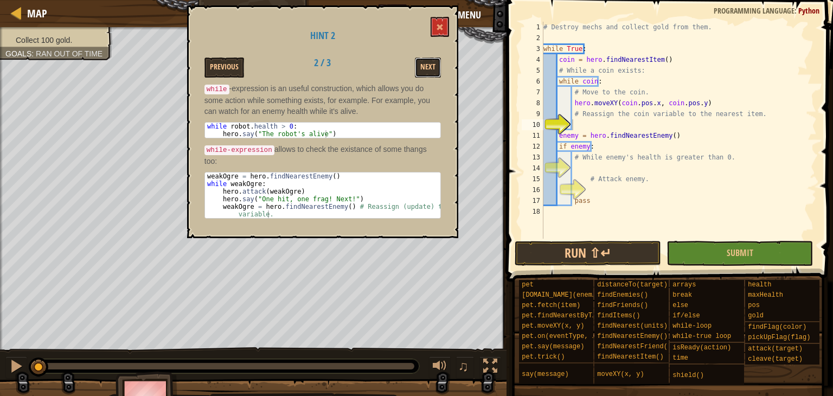
click at [430, 71] on button "Next" at bounding box center [428, 67] width 26 height 20
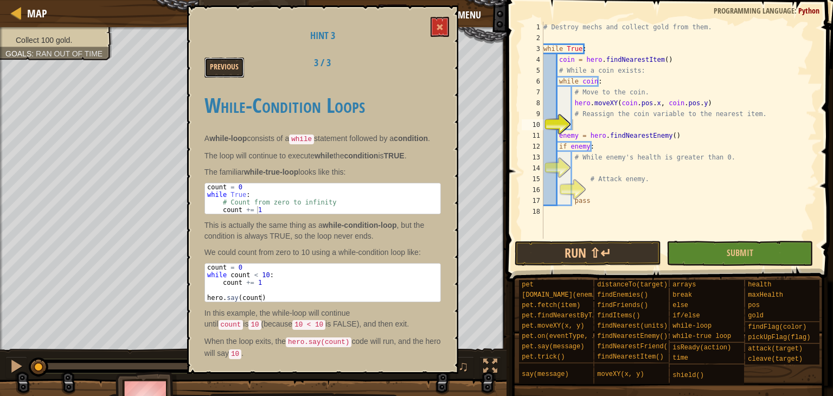
click at [204, 68] on button "Previous" at bounding box center [224, 67] width 40 height 20
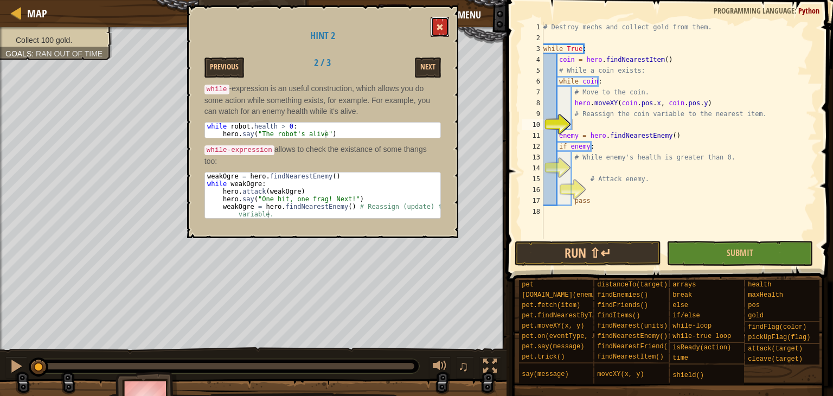
click at [434, 26] on button at bounding box center [439, 27] width 18 height 20
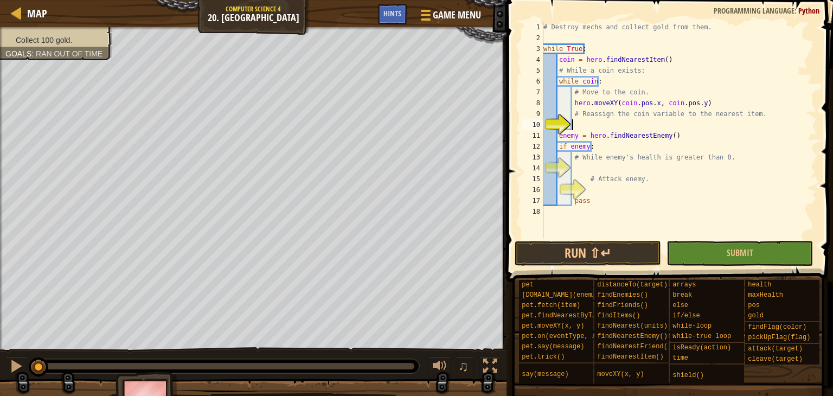
click at [642, 125] on div "# Destroy mechs and collect gold from them. while True : coin = hero . findNear…" at bounding box center [678, 141] width 275 height 239
drag, startPoint x: 382, startPoint y: 7, endPoint x: 375, endPoint y: 7, distance: 6.5
click at [381, 7] on div "Hints" at bounding box center [392, 14] width 29 height 20
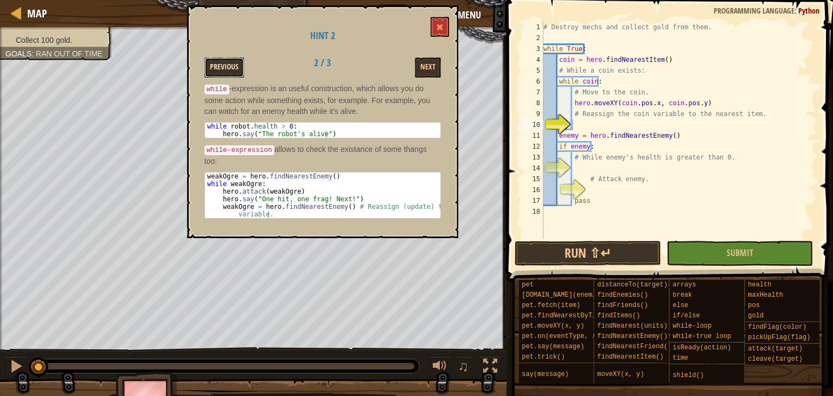
click at [227, 63] on button "Previous" at bounding box center [224, 67] width 40 height 20
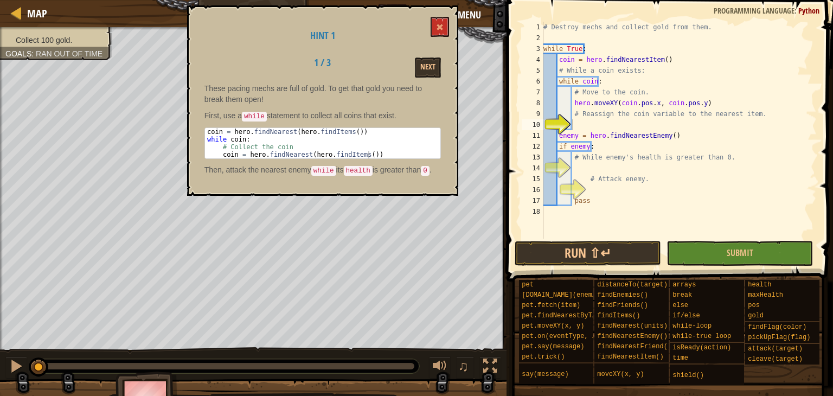
click at [288, 111] on p "First, use a while statement to collect all coins that exist." at bounding box center [322, 116] width 236 height 12
click at [446, 34] on button at bounding box center [439, 27] width 18 height 20
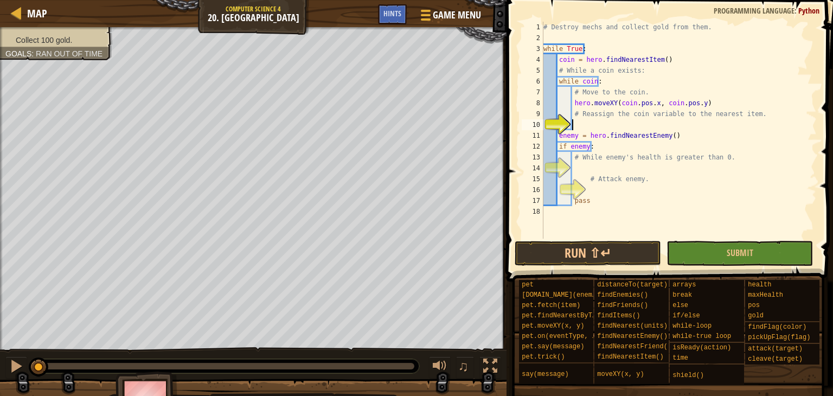
click at [581, 122] on div "# Destroy mechs and collect gold from them. while True : coin = hero . findNear…" at bounding box center [678, 141] width 275 height 239
drag, startPoint x: 661, startPoint y: 60, endPoint x: 543, endPoint y: 62, distance: 118.8
click at [543, 62] on div "1 2 3 4 5 6 7 8 9 10 11 12 13 14 15 16 17 18 # Destroy mechs and collect gold f…" at bounding box center [667, 130] width 297 height 217
click at [597, 118] on div "# Destroy mechs and collect gold from them. while True : coin = hero . findNear…" at bounding box center [678, 141] width 275 height 239
type textarea "# Reassign the coin variable to the nearest item."
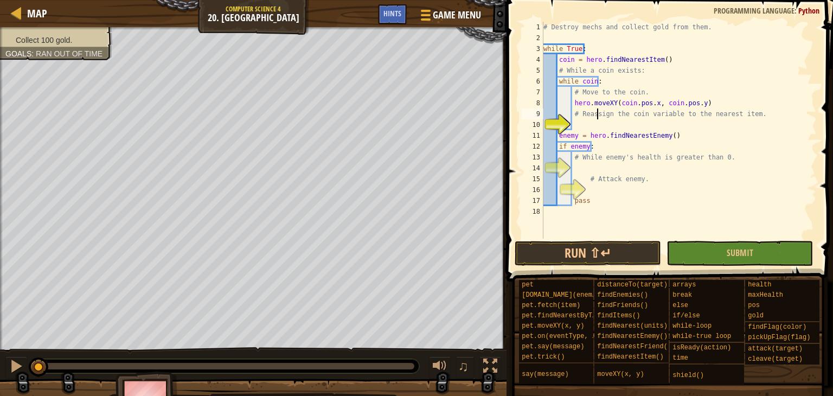
click at [596, 120] on div "# Destroy mechs and collect gold from them. while True : coin = hero . findNear…" at bounding box center [678, 141] width 275 height 239
paste textarea "# Reas coin = hero.findNearestItem()sign the coin variable to the nearest item."
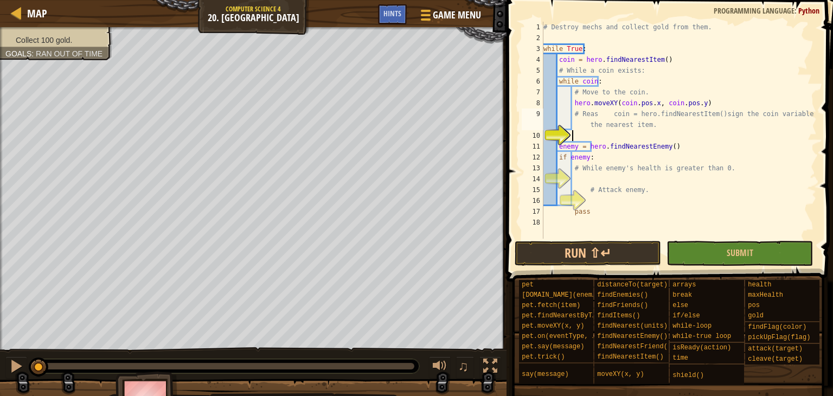
click at [594, 117] on div "# Destroy mechs and collect gold from them. while True : coin = hero . findNear…" at bounding box center [678, 141] width 275 height 239
type textarea "# Reassign the coin variable to the nearest item."
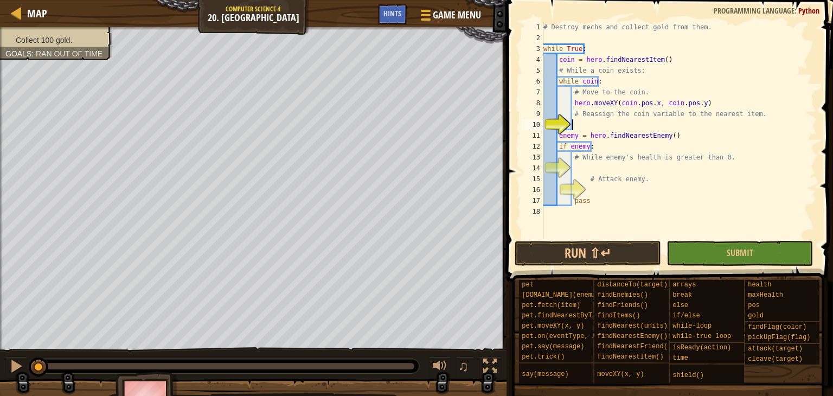
click at [608, 124] on div "# Destroy mechs and collect gold from them. while True : coin = hero . findNear…" at bounding box center [678, 141] width 275 height 239
click at [650, 61] on div "# Destroy mechs and collect gold from them. while True : coin = hero . findNear…" at bounding box center [678, 141] width 275 height 239
type textarea "coin = hero.findNearestItem()"
click at [650, 61] on div "# Destroy mechs and collect gold from them. while True : coin = hero . findNear…" at bounding box center [678, 141] width 275 height 239
click at [659, 61] on div "# Destroy mechs and collect gold from them. while True : coin = hero . findNear…" at bounding box center [678, 141] width 275 height 239
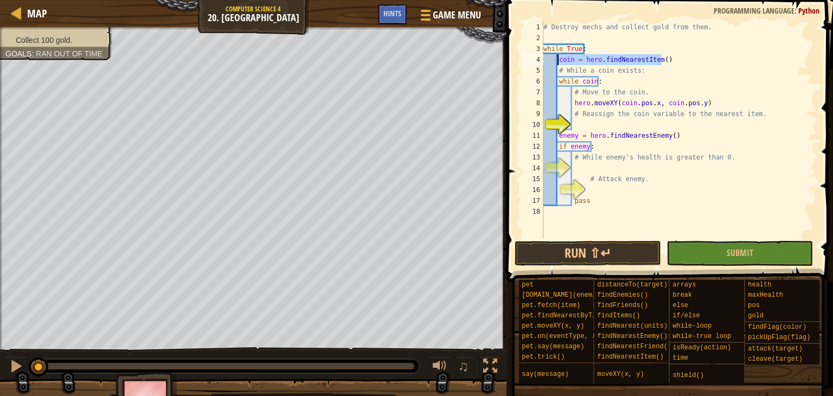
drag, startPoint x: 660, startPoint y: 61, endPoint x: 558, endPoint y: 60, distance: 101.9
click at [558, 60] on div "# Destroy mechs and collect gold from them. while True : coin = hero . findNear…" at bounding box center [678, 141] width 275 height 239
click at [609, 121] on div "# Destroy mechs and collect gold from them. while True : coin = hero . findNear…" at bounding box center [678, 141] width 275 height 239
paste textarea "coin = hero.findNearestItem()"
click at [620, 162] on div "# Destroy mechs and collect gold from them. while True : coin = hero . findNear…" at bounding box center [678, 141] width 275 height 239
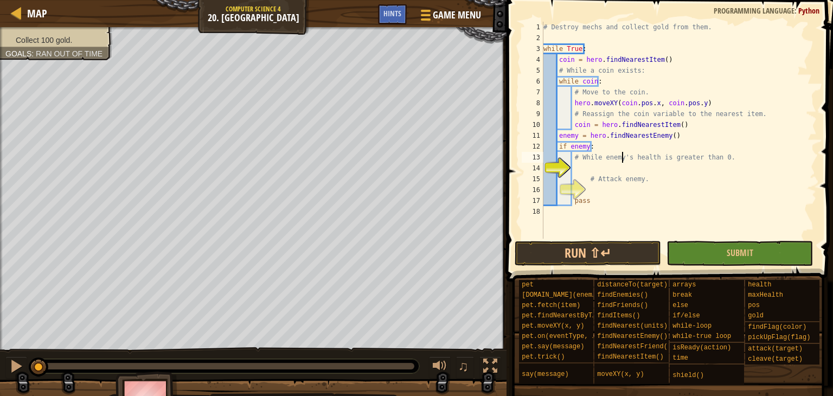
type textarea "# While enemy's health is greater than 0."
click at [618, 165] on div "# Destroy mechs and collect gold from them. while True : coin = hero . findNear…" at bounding box center [678, 141] width 275 height 239
click at [618, 168] on div "# Destroy mechs and collect gold from them. while True : coin = hero . findNear…" at bounding box center [678, 141] width 275 height 239
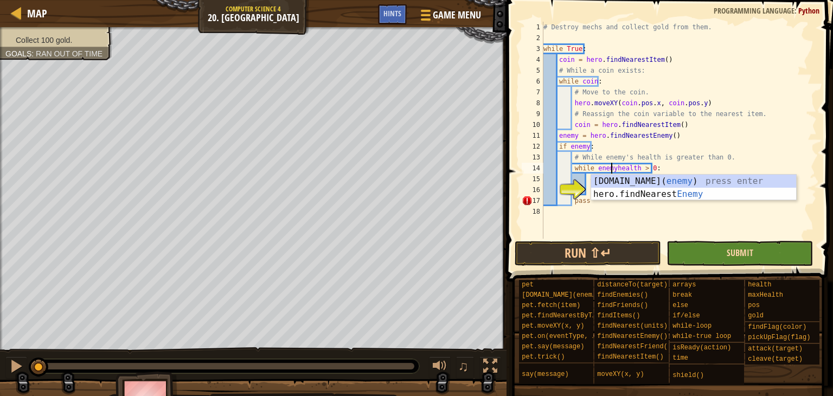
type textarea "while enemy.health > 0:"
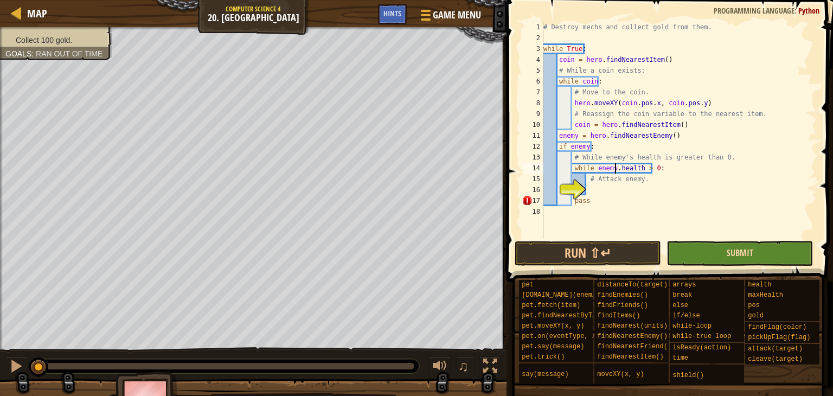
scroll to position [5, 6]
click at [615, 191] on div "# Destroy mechs and collect gold from them. while True : coin = hero . findNear…" at bounding box center [678, 141] width 275 height 239
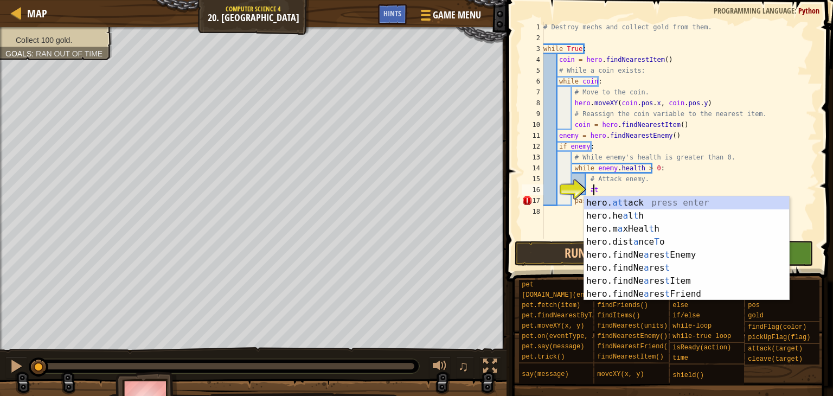
scroll to position [5, 4]
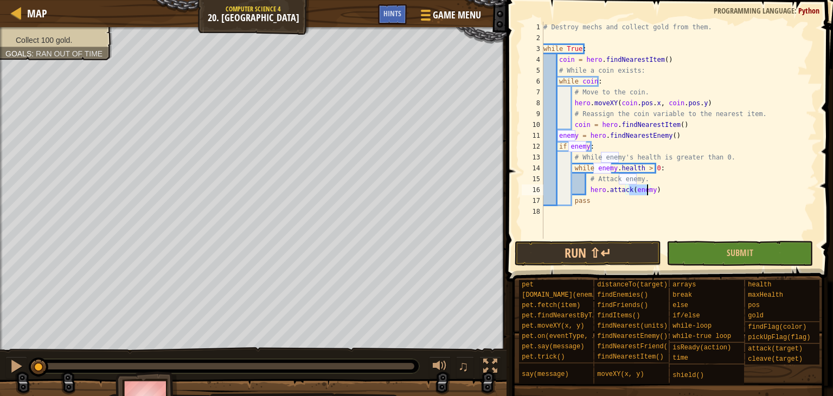
click at [615, 195] on div "# Destroy mechs and collect gold from them. while True : coin = hero . findNear…" at bounding box center [678, 141] width 275 height 239
type textarea "pass"
click at [594, 243] on button "Run ⇧↵" at bounding box center [588, 253] width 146 height 25
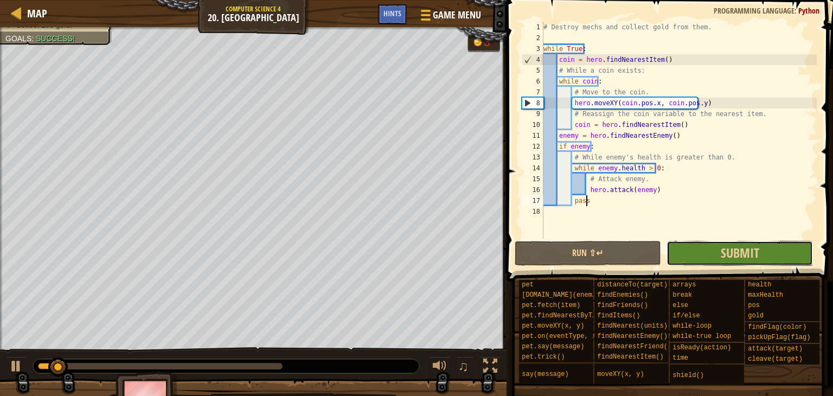
click at [690, 247] on button "Submit" at bounding box center [739, 253] width 146 height 25
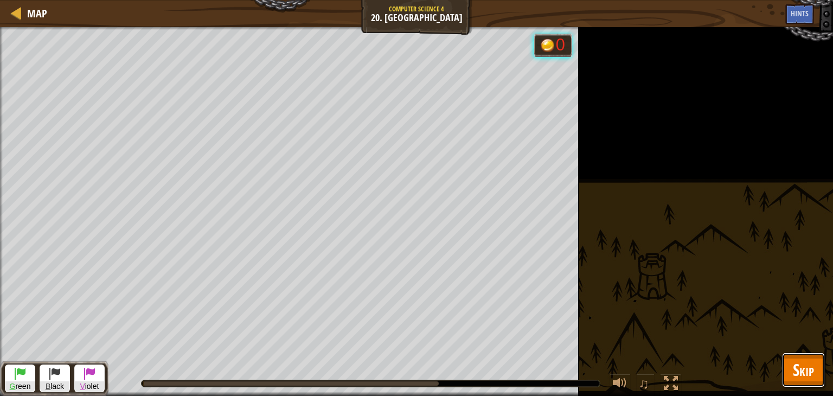
click at [805, 369] on span "Skip" at bounding box center [803, 369] width 21 height 22
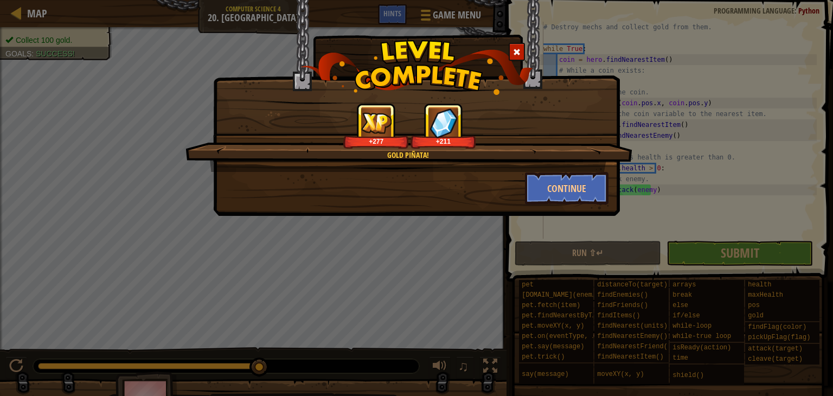
drag, startPoint x: 460, startPoint y: 190, endPoint x: 416, endPoint y: 204, distance: 45.8
click at [416, 204] on div "Gold piñata! +277 +211 Continue" at bounding box center [416, 108] width 407 height 216
click at [553, 194] on button "Continue" at bounding box center [567, 188] width 84 height 33
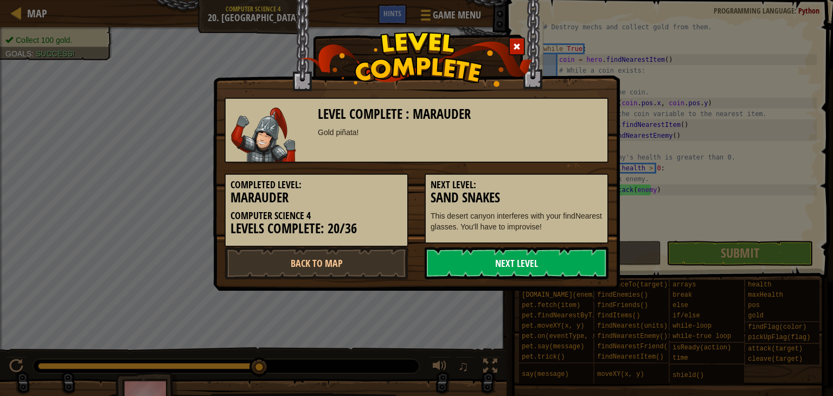
click at [515, 265] on link "Next Level" at bounding box center [517, 263] width 184 height 33
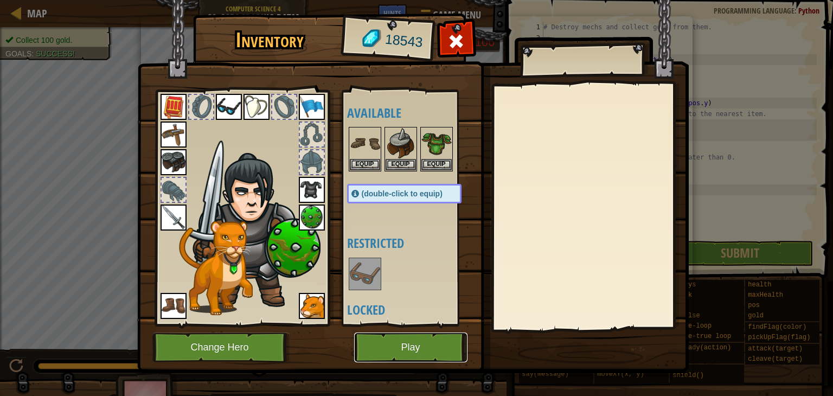
click at [459, 337] on button "Play" at bounding box center [410, 347] width 113 height 30
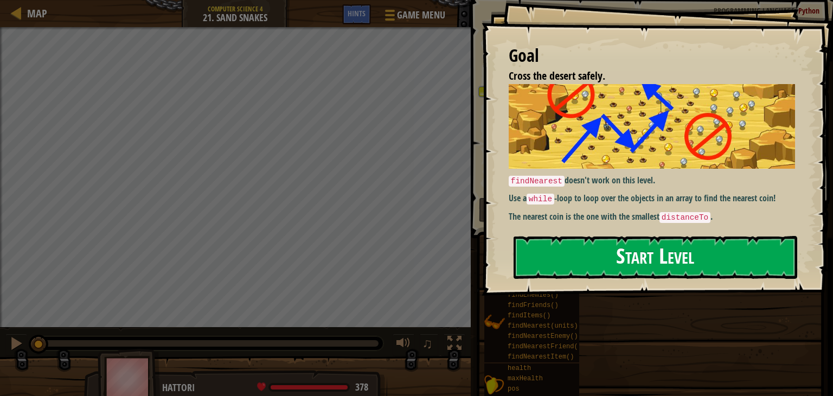
click at [599, 249] on button "Start Level" at bounding box center [655, 257] width 284 height 43
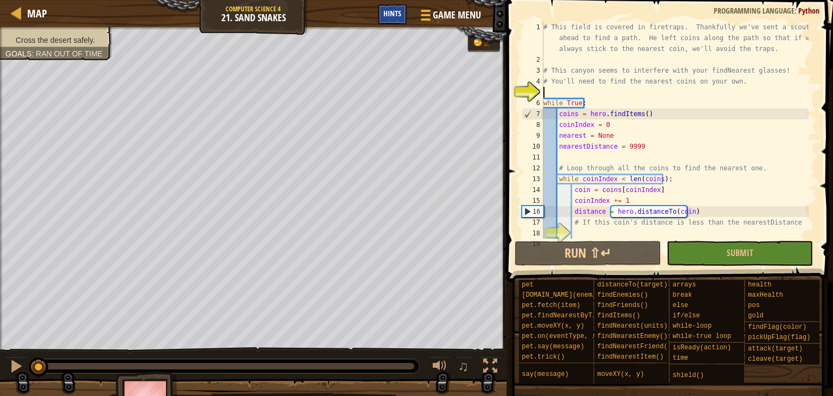
click at [399, 23] on div "Hints" at bounding box center [392, 14] width 29 height 20
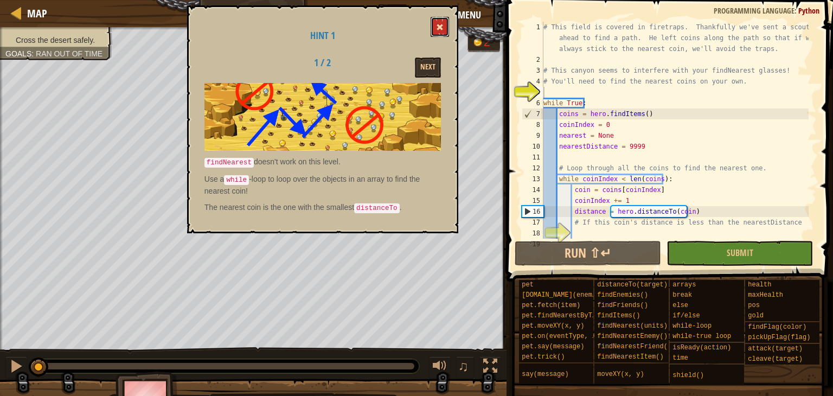
click at [446, 34] on button at bounding box center [439, 27] width 18 height 20
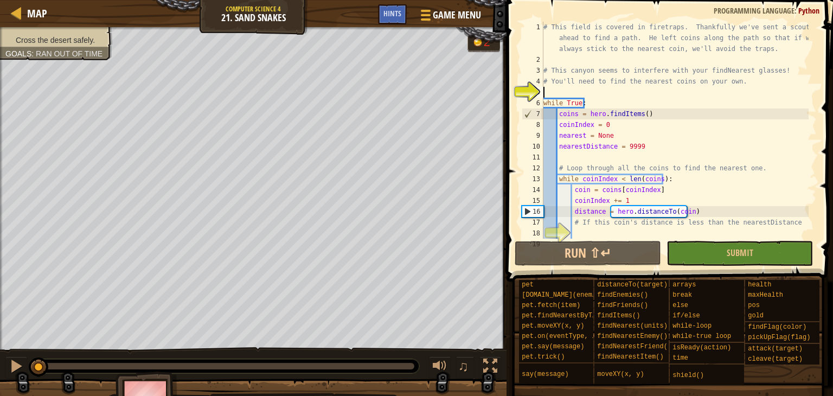
click at [557, 90] on div "# This field is covered in firetraps. Thankfully we've sent a scout ahead to fi…" at bounding box center [674, 152] width 267 height 260
click at [409, 20] on div "Game Menu Done Hints" at bounding box center [433, 16] width 110 height 25
click at [401, 18] on div "Hints" at bounding box center [392, 14] width 29 height 20
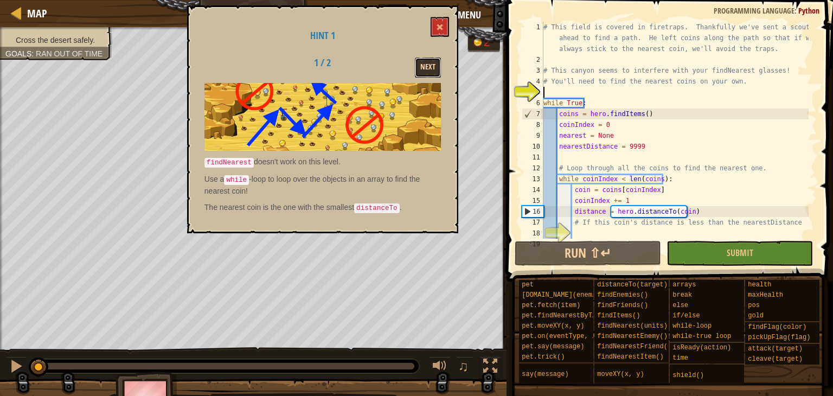
click at [424, 61] on button "Next" at bounding box center [428, 67] width 26 height 20
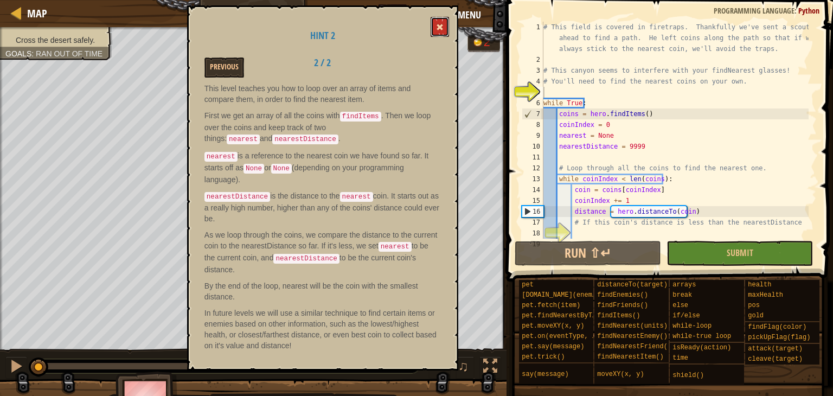
click at [436, 35] on button at bounding box center [439, 27] width 18 height 20
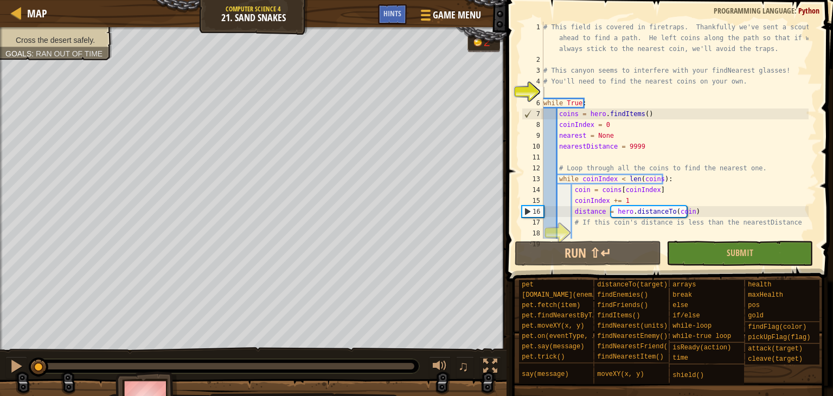
click at [555, 92] on div "# This field is covered in firetraps. Thankfully we've sent a scout ahead to fi…" at bounding box center [674, 152] width 267 height 260
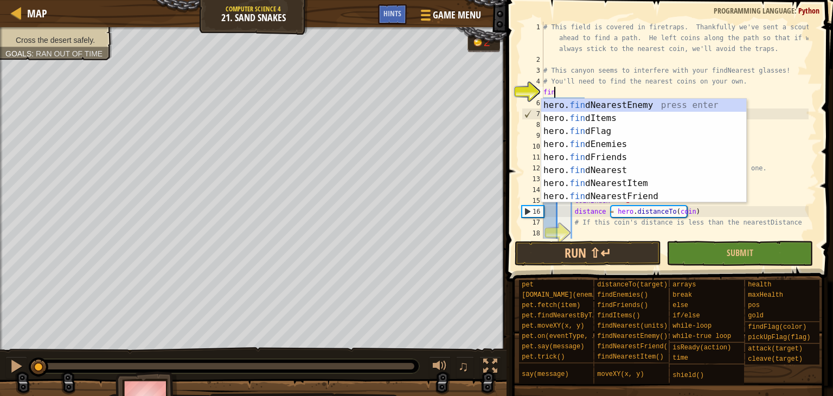
type textarea "find"
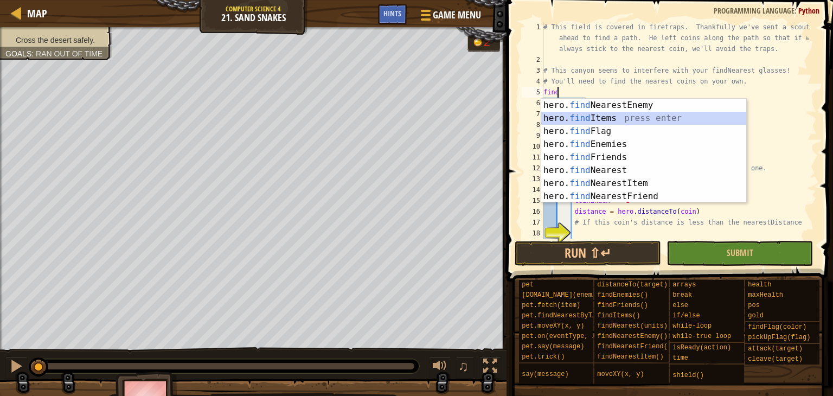
click at [590, 113] on div "hero. find NearestEnemy press enter hero. find Items press enter hero. find Fla…" at bounding box center [643, 164] width 205 height 130
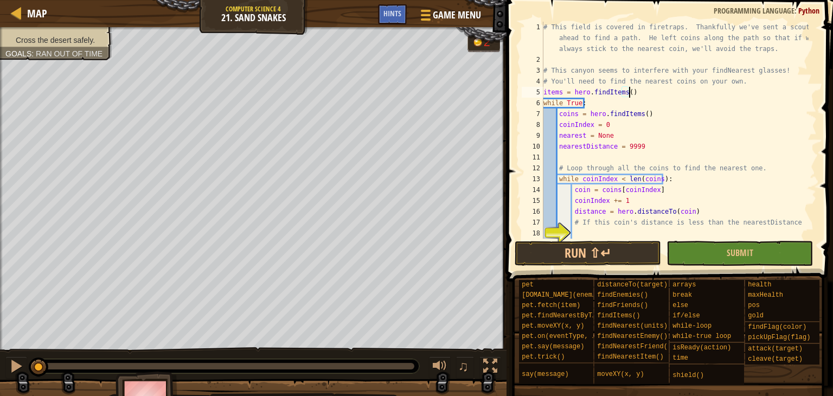
click at [550, 93] on div "# This field is covered in firetraps. Thankfully we've sent a scout ahead to fi…" at bounding box center [674, 152] width 267 height 260
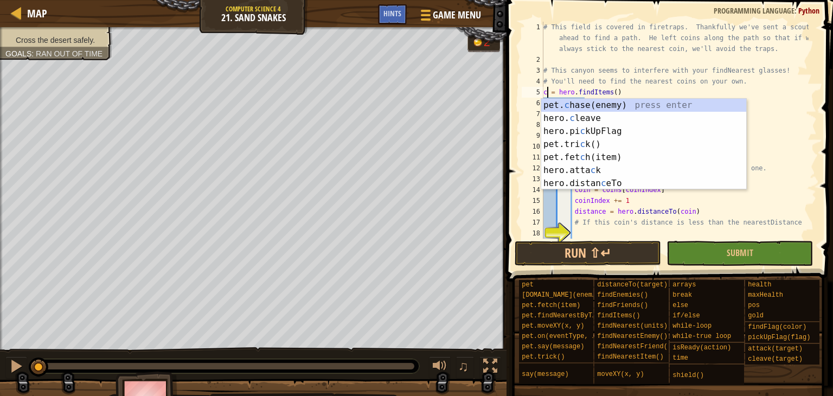
scroll to position [5, 1]
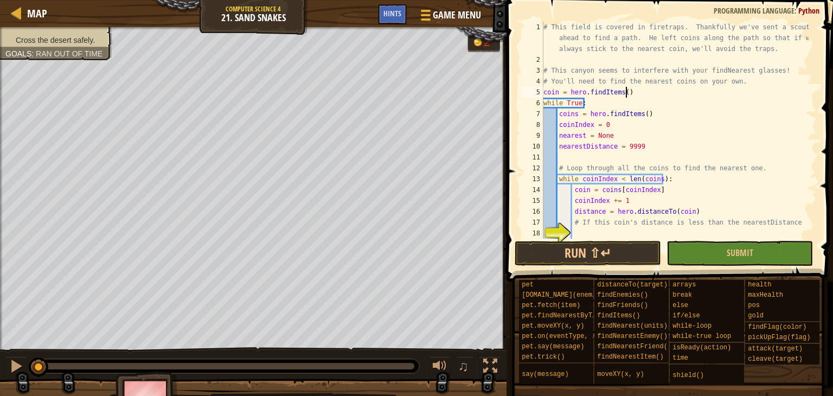
click at [631, 95] on div "# This field is covered in firetraps. Thankfully we've sent a scout ahead to fi…" at bounding box center [674, 152] width 267 height 260
click at [621, 94] on div "# This field is covered in firetraps. Thankfully we've sent a scout ahead to fi…" at bounding box center [674, 130] width 267 height 217
type textarea "findn"
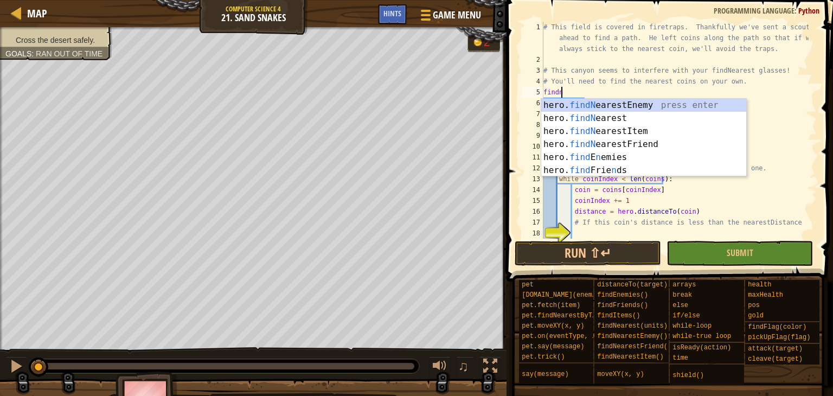
scroll to position [5, 1]
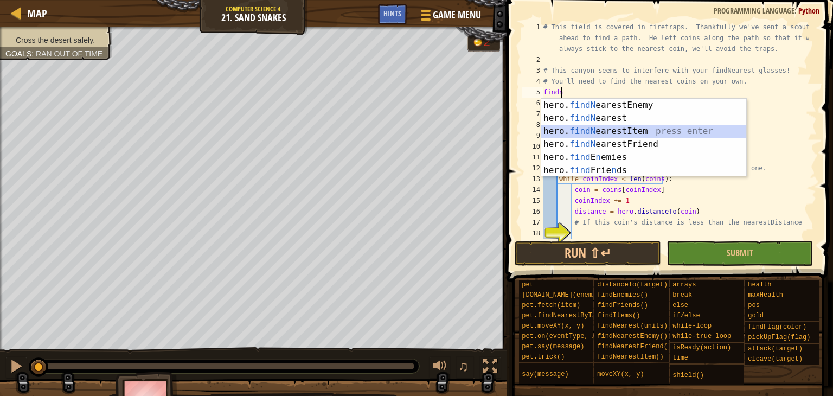
click at [621, 128] on div "hero. findN earestEnemy press enter hero. findN earest press enter hero. findN …" at bounding box center [643, 151] width 205 height 104
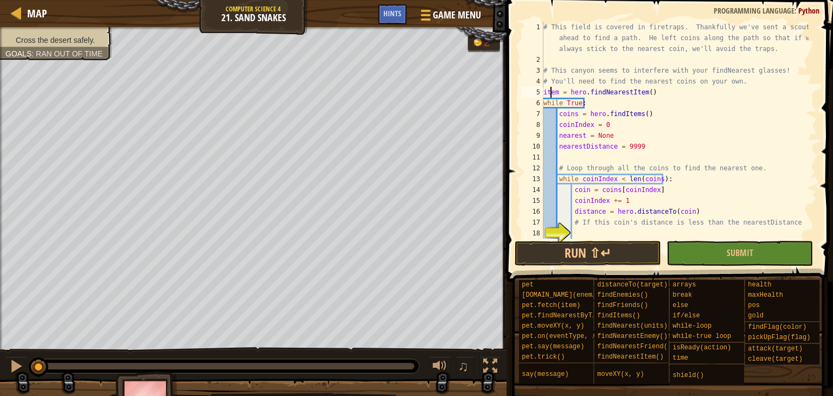
click at [550, 96] on div "# This field is covered in firetraps. Thankfully we've sent a scout ahead to fi…" at bounding box center [674, 152] width 267 height 260
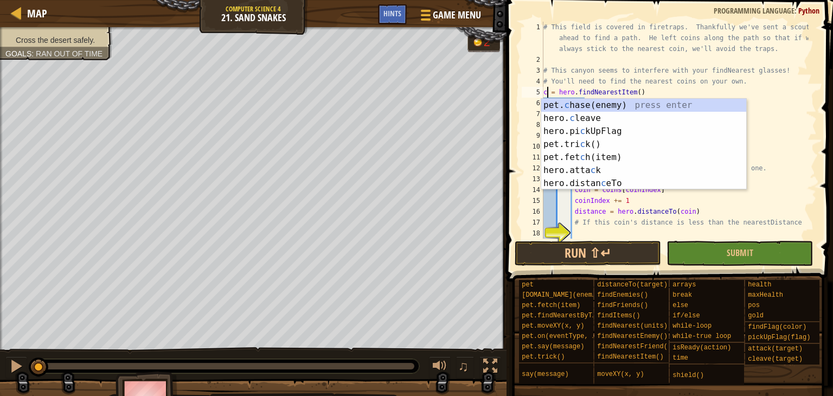
scroll to position [5, 1]
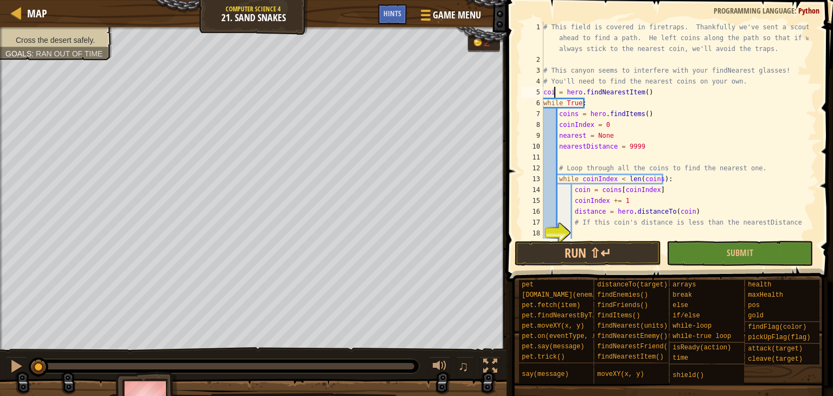
type textarea "coin = hero.findNearestItem()"
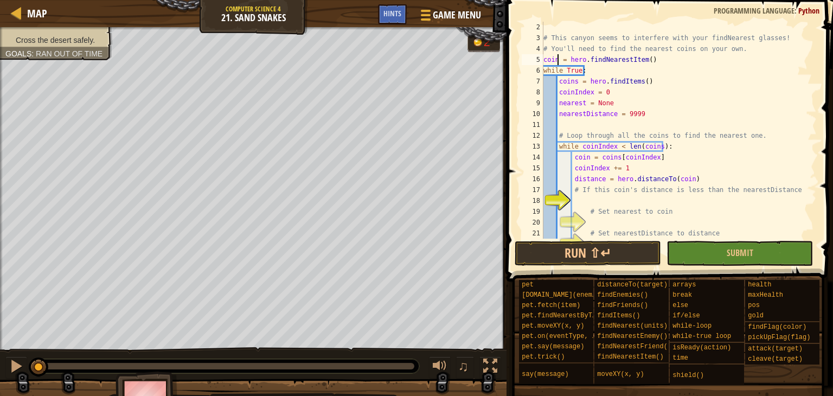
scroll to position [65, 0]
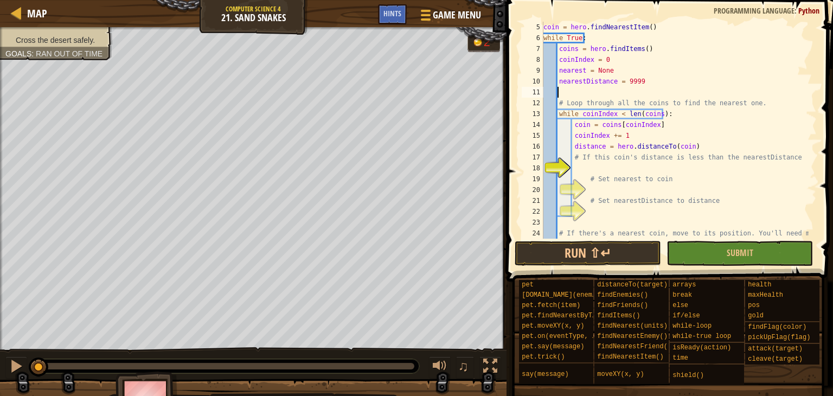
click at [605, 94] on div "coin = hero . findNearestItem ( ) while True : coins = hero . findItems ( ) coi…" at bounding box center [674, 146] width 267 height 249
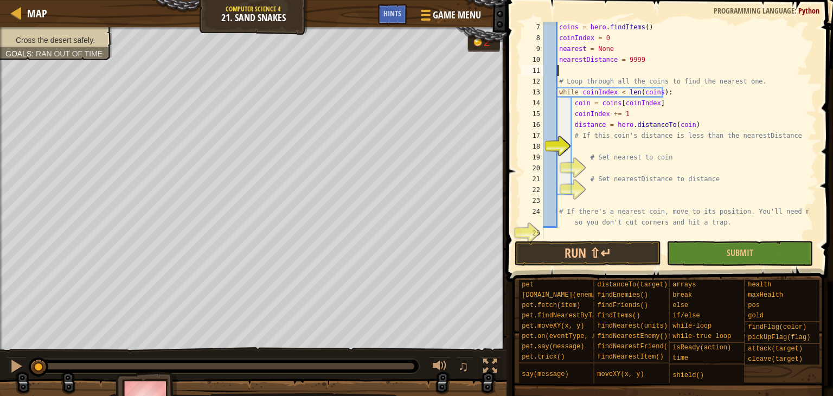
scroll to position [87, 0]
click at [614, 92] on div "coins = hero . findItems ( ) coinIndex = 0 nearest = None nearestDistance = 999…" at bounding box center [674, 141] width 267 height 239
type textarea "while coinIndex < len(coins):"
click at [616, 92] on div "coins = hero . findItems ( ) coinIndex = 0 nearest = None nearestDistance = 999…" at bounding box center [674, 141] width 267 height 239
click at [618, 141] on div "coins = hero . findItems ( ) coinIndex = 0 nearest = None nearestDistance = 999…" at bounding box center [674, 141] width 267 height 239
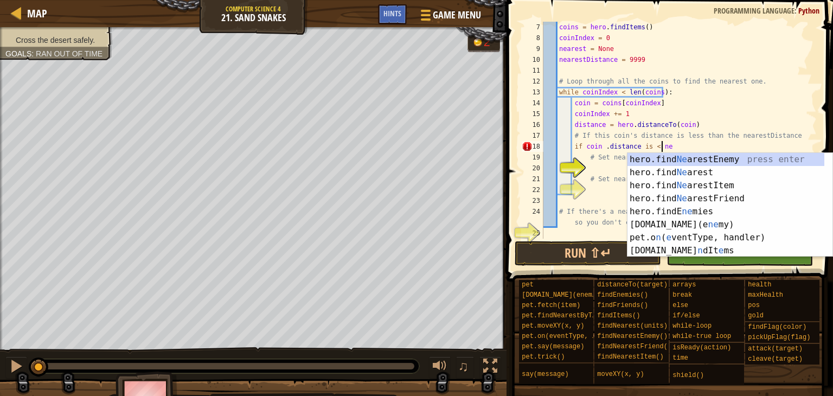
scroll to position [5, 9]
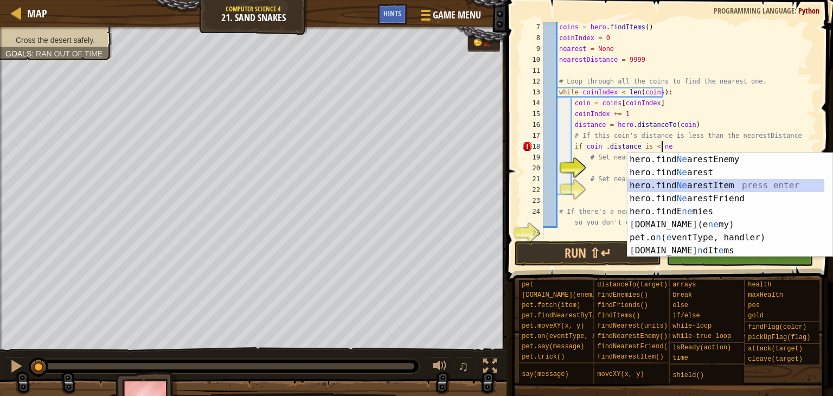
click at [694, 180] on div "hero.find Ne arestEnemy press enter hero.find Ne arest press enter hero.find Ne…" at bounding box center [725, 218] width 197 height 130
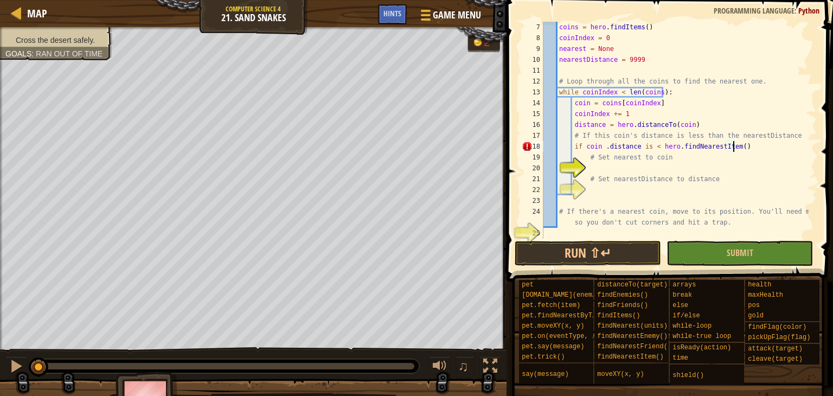
scroll to position [5, 15]
click at [599, 149] on div "coins = hero . findItems ( ) coinIndex = 0 nearest = None nearestDistance = 999…" at bounding box center [674, 141] width 267 height 239
click at [612, 149] on div "coins = hero . findItems ( ) coinIndex = 0 nearest = None nearestDistance = 999…" at bounding box center [674, 141] width 267 height 239
click at [623, 149] on div "coins = hero . findItems ( ) coinIndex = 0 nearest = None nearestDistance = 999…" at bounding box center [674, 141] width 267 height 239
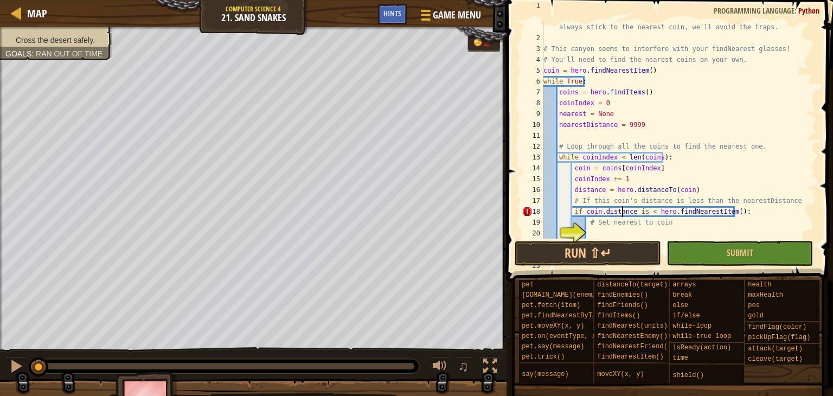
scroll to position [54, 0]
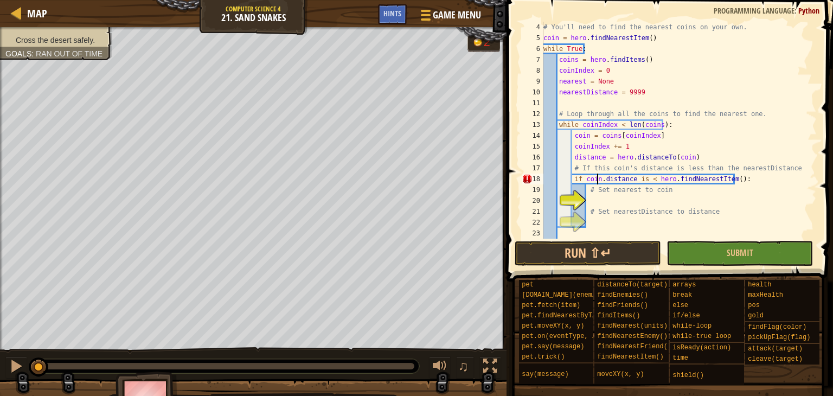
click at [597, 183] on div "# You'll need to find the nearest coins on your own. coin = hero . findNearestI…" at bounding box center [674, 146] width 267 height 249
click at [718, 178] on div "# You'll need to find the nearest coins on your own. coin = hero . findNearestI…" at bounding box center [674, 146] width 267 height 249
drag, startPoint x: 735, startPoint y: 177, endPoint x: 653, endPoint y: 180, distance: 82.5
click at [653, 180] on div "# You'll need to find the nearest coins on your own. coin = hero . findNearestI…" at bounding box center [674, 146] width 267 height 249
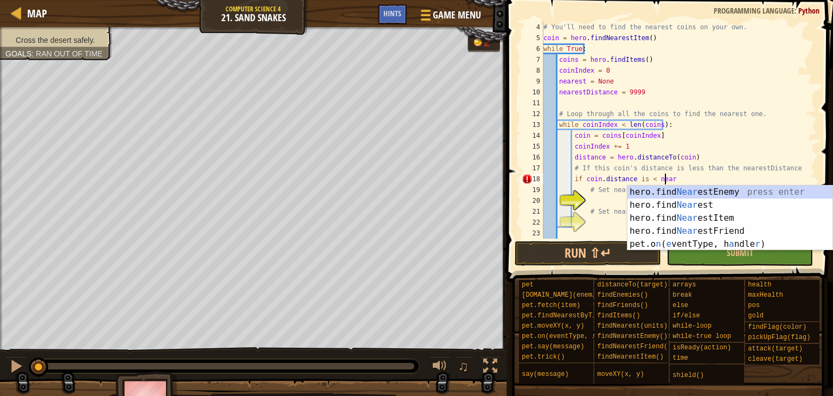
scroll to position [5, 9]
click at [718, 222] on div "hero.find Near estEnemy press enter hero.find Near est press enter hero.find Ne…" at bounding box center [729, 230] width 205 height 91
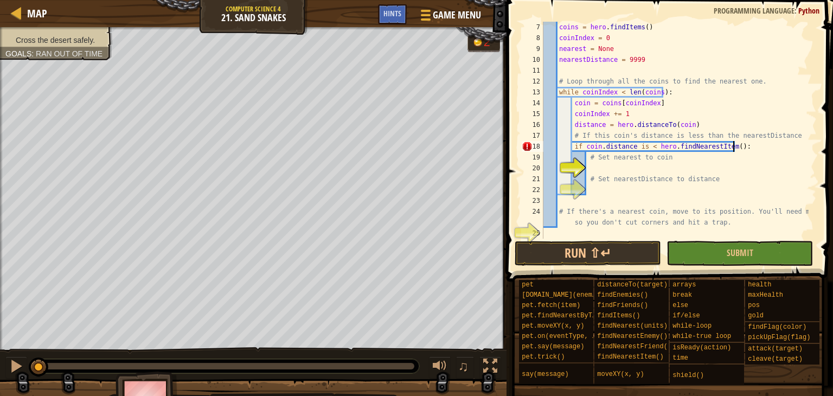
scroll to position [87, 0]
click at [577, 145] on div "coins = hero . findItems ( ) coinIndex = 0 nearest = None nearestDistance = 999…" at bounding box center [674, 141] width 267 height 239
click at [646, 146] on div "coins = hero . findItems ( ) coinIndex = 0 nearest = None nearestDistance = 999…" at bounding box center [674, 141] width 267 height 239
click at [648, 162] on div "coins = hero . findItems ( ) coinIndex = 0 nearest = None nearestDistance = 999…" at bounding box center [674, 141] width 267 height 239
type textarea "# Set nearest to coin"
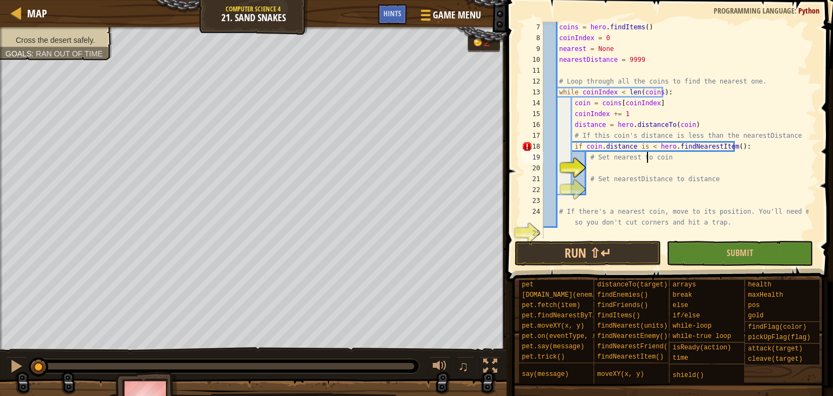
click at [646, 165] on div "coins = hero . findItems ( ) coinIndex = 0 nearest = None nearestDistance = 999…" at bounding box center [674, 141] width 267 height 239
click at [397, 20] on div "Hints" at bounding box center [392, 14] width 29 height 20
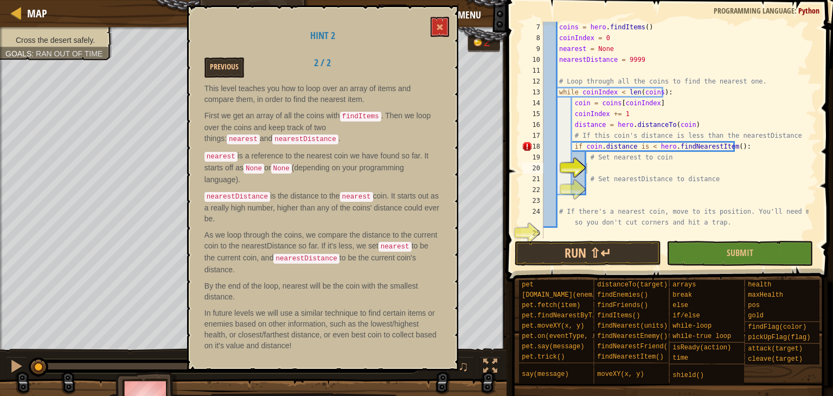
click at [237, 78] on div "Hint 2 Previous 2 / 2 This level teaches you how to loop over an array of items…" at bounding box center [322, 187] width 271 height 365
click at [234, 76] on button "Previous" at bounding box center [224, 67] width 40 height 20
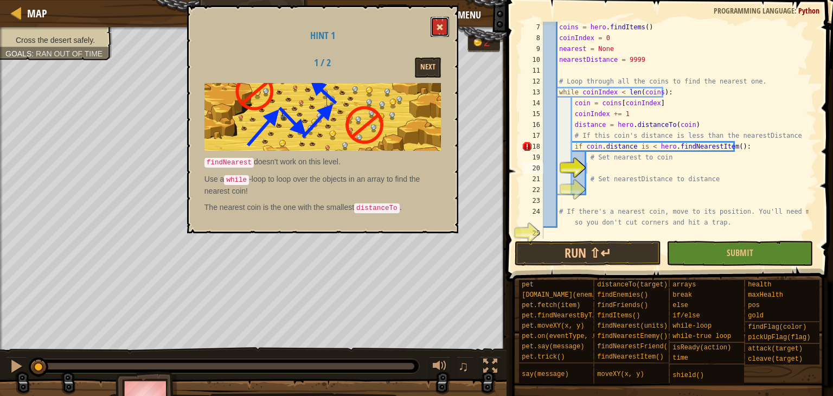
click at [441, 28] on span at bounding box center [440, 27] width 8 height 8
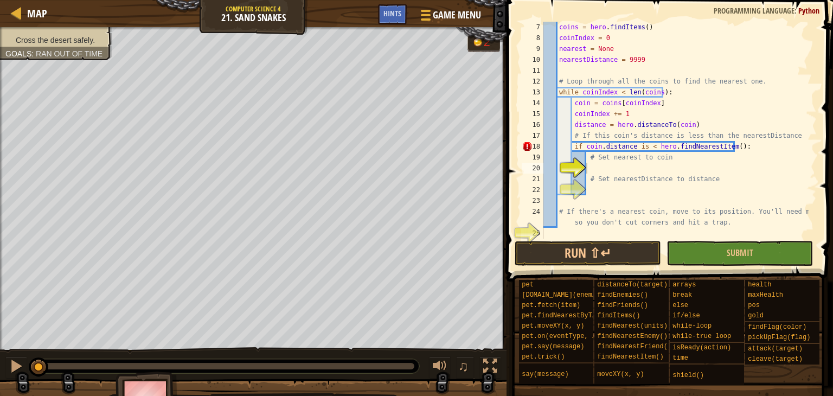
click at [606, 163] on div "coins = hero . findItems ( ) coinIndex = 0 nearest = None nearestDistance = 999…" at bounding box center [674, 141] width 267 height 239
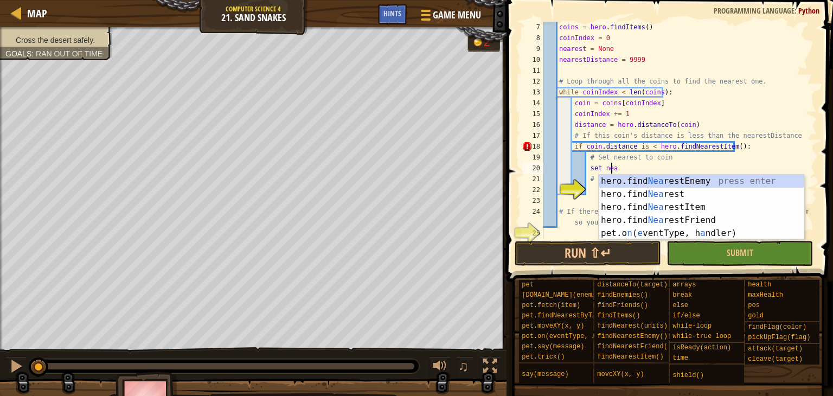
type textarea "set near"
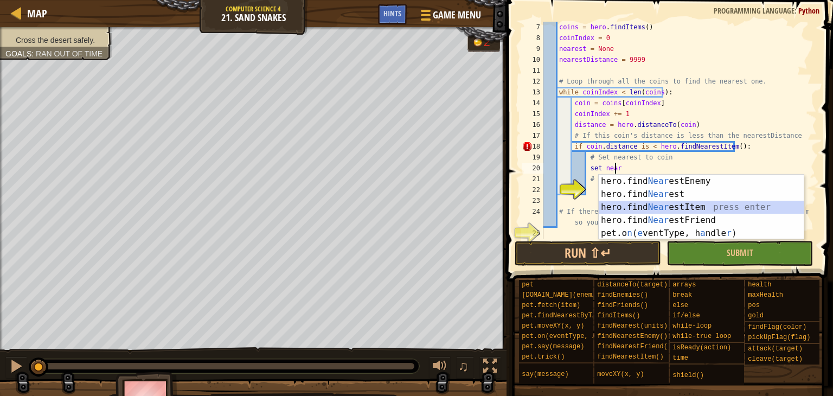
click at [670, 203] on div "hero.find Near estEnemy press enter hero.find Near est press enter hero.find Ne…" at bounding box center [701, 220] width 205 height 91
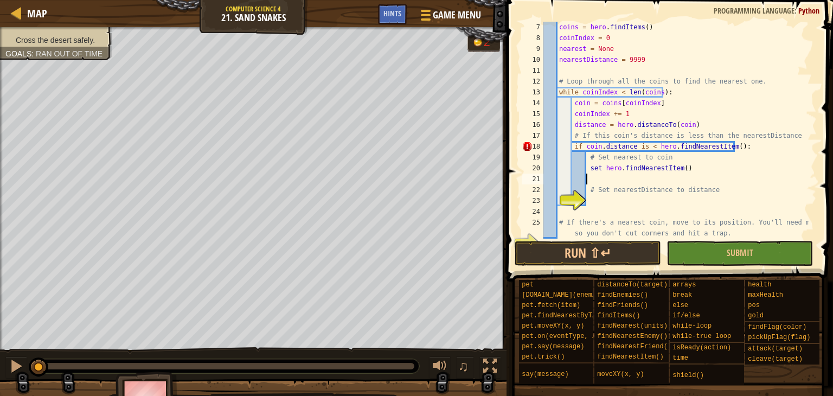
click at [696, 171] on div "coins = hero . findItems ( ) coinIndex = 0 nearest = None nearestDistance = 999…" at bounding box center [674, 141] width 267 height 239
type textarea "set hero.findNearestItem() to coin:"
click at [571, 164] on div "coins = hero . findItems ( ) coinIndex = 0 nearest = None nearestDistance = 999…" at bounding box center [674, 141] width 267 height 239
click at [591, 175] on div "coins = hero . findItems ( ) coinIndex = 0 nearest = None nearestDistance = 999…" at bounding box center [674, 141] width 267 height 239
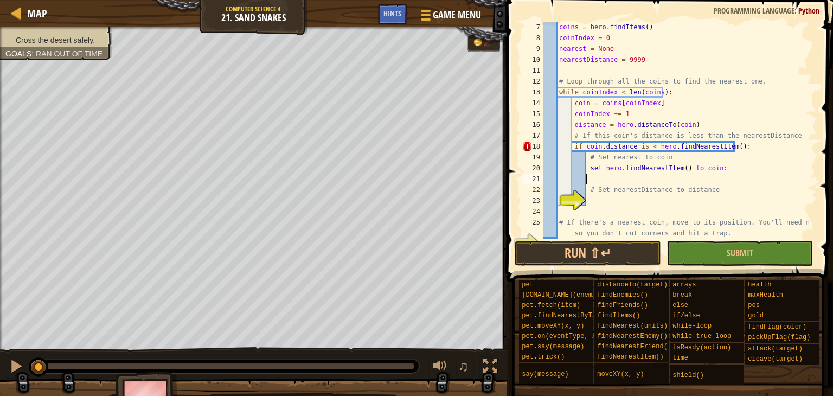
scroll to position [5, 3]
click at [711, 169] on div "coins = hero . findItems ( ) coinIndex = 0 nearest = None nearestDistance = 999…" at bounding box center [674, 141] width 267 height 239
click at [684, 184] on div "coins = hero . findItems ( ) coinIndex = 0 nearest = None nearestDistance = 999…" at bounding box center [674, 141] width 267 height 239
click at [712, 173] on div "coins = hero . findItems ( ) coinIndex = 0 nearest = None nearestDistance = 999…" at bounding box center [674, 141] width 267 height 239
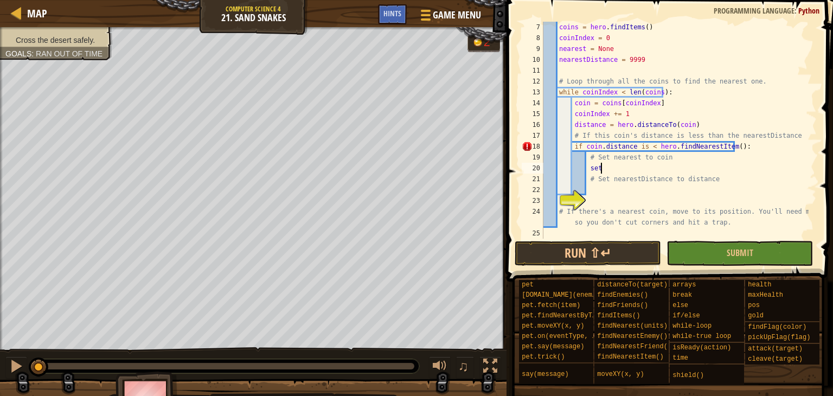
scroll to position [5, 4]
type textarea "se"
drag, startPoint x: 604, startPoint y: 144, endPoint x: 617, endPoint y: 144, distance: 13.0
click at [604, 144] on div "coins = hero . findItems ( ) coinIndex = 0 nearest = None nearestDistance = 999…" at bounding box center [674, 141] width 267 height 239
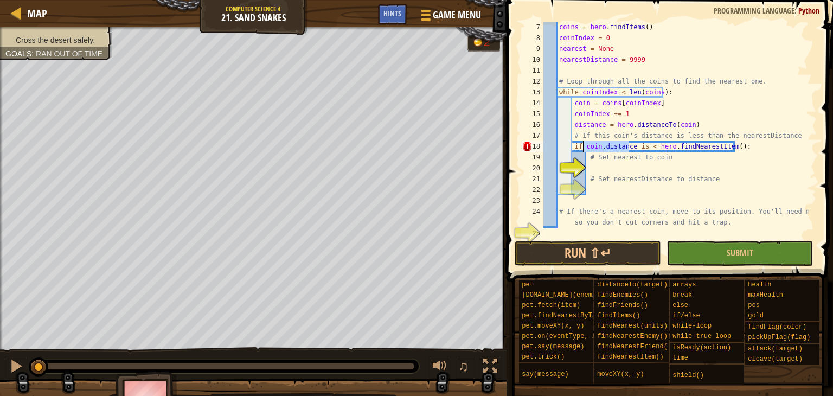
drag, startPoint x: 629, startPoint y: 145, endPoint x: 584, endPoint y: 145, distance: 45.0
click at [584, 145] on div "coins = hero . findItems ( ) coinIndex = 0 nearest = None nearestDistance = 999…" at bounding box center [674, 141] width 267 height 239
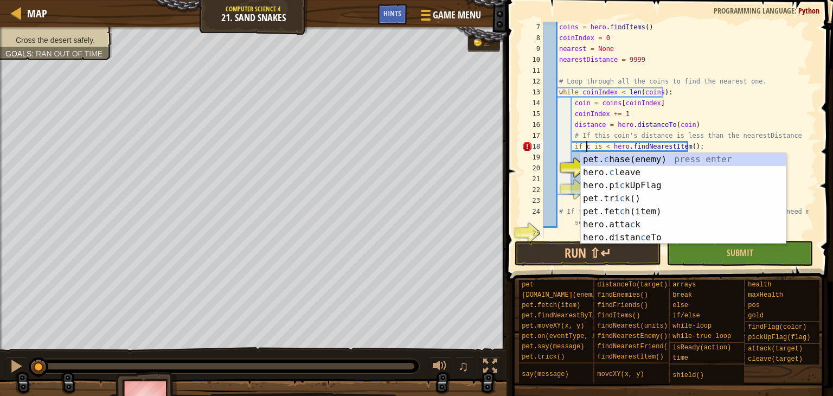
scroll to position [5, 4]
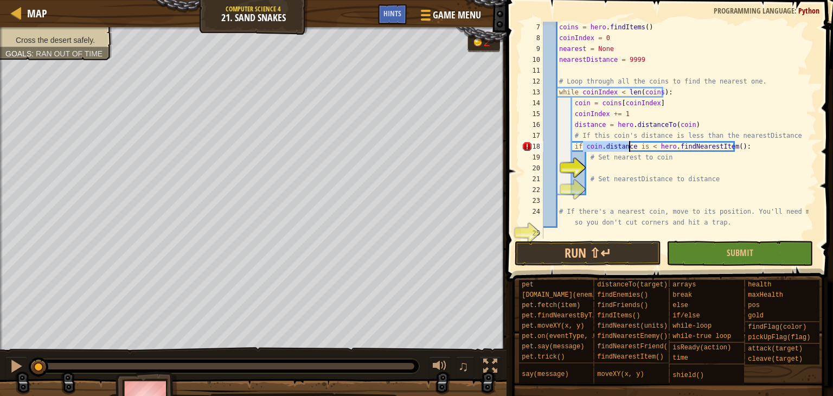
click at [627, 160] on div "coins = hero . findItems ( ) coinIndex = 0 nearest = None nearestDistance = 999…" at bounding box center [674, 141] width 267 height 239
click at [636, 147] on div "coins = hero . findItems ( ) coinIndex = 0 nearest = None nearestDistance = 999…" at bounding box center [674, 141] width 267 height 239
click at [640, 147] on div "coins = hero . findItems ( ) coinIndex = 0 nearest = None nearestDistance = 999…" at bounding box center [674, 141] width 267 height 239
type textarea "if coin.distance < hero.findNearestItem():"
click at [620, 171] on div "coins = hero . findItems ( ) coinIndex = 0 nearest = None nearestDistance = 999…" at bounding box center [674, 141] width 267 height 239
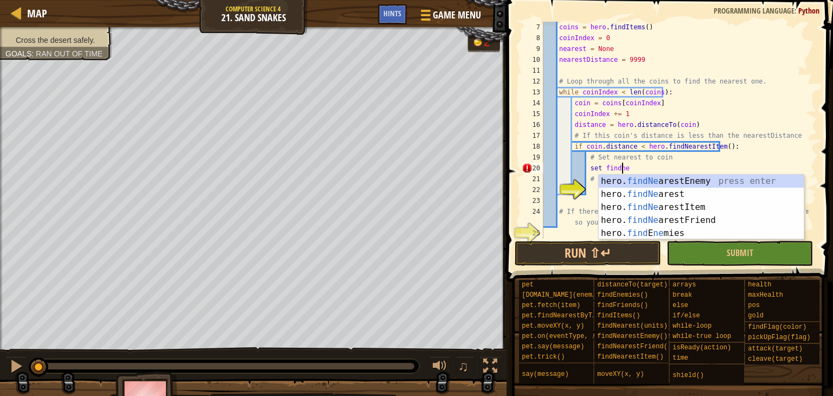
type textarea "set findnea"
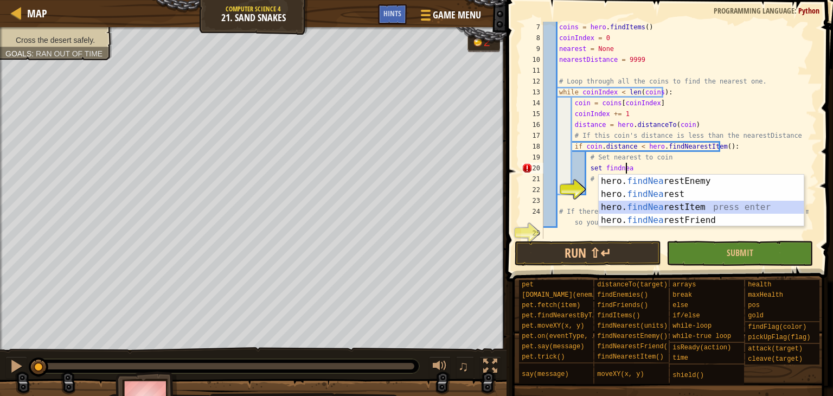
click at [671, 203] on div "hero. findNea restEnemy press enter hero. findNea rest press enter hero. findNe…" at bounding box center [701, 214] width 205 height 78
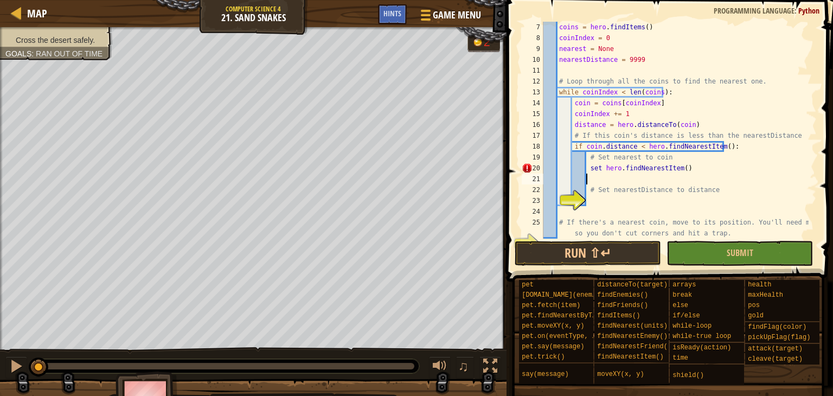
click at [693, 171] on div "coins = hero . findItems ( ) coinIndex = 0 nearest = None nearestDistance = 999…" at bounding box center [674, 141] width 267 height 239
click at [404, 16] on div "Hints" at bounding box center [392, 14] width 29 height 20
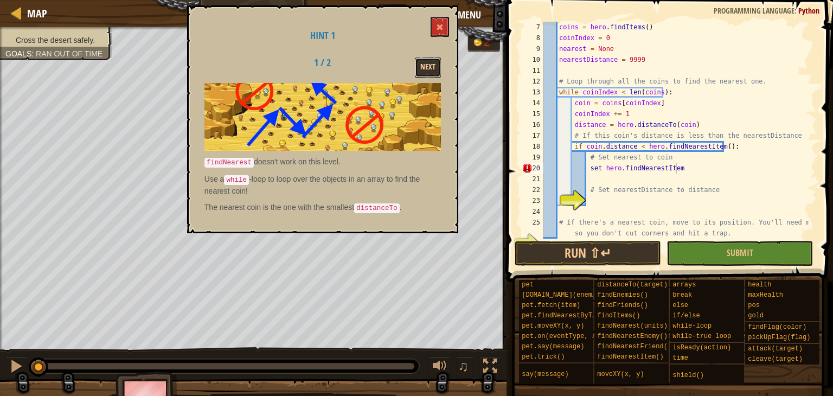
click at [422, 68] on button "Next" at bounding box center [428, 67] width 26 height 20
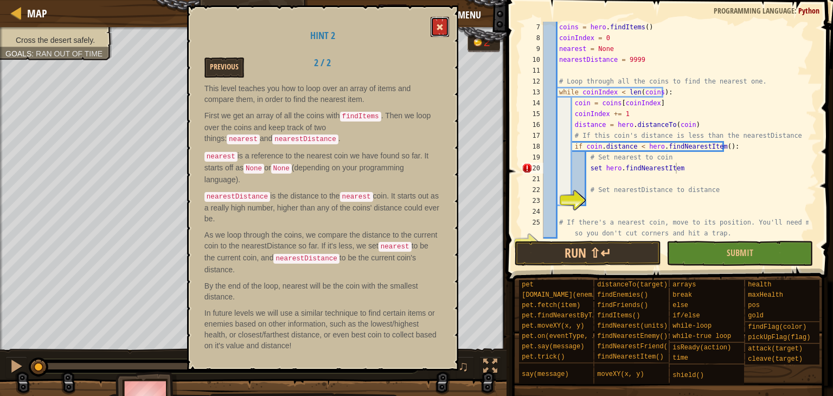
click at [438, 30] on span at bounding box center [440, 27] width 8 height 8
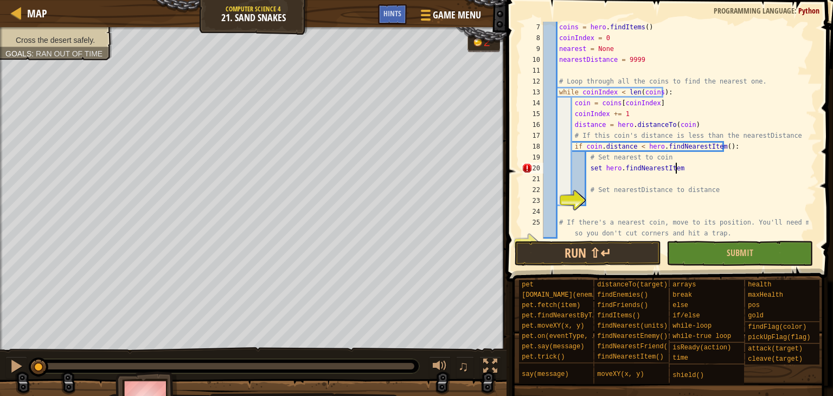
click at [681, 170] on div "coins = hero . findItems ( ) coinIndex = 0 nearest = None nearestDistance = 999…" at bounding box center [674, 141] width 267 height 239
click at [678, 166] on div "coins = hero . findItems ( ) coinIndex = 0 nearest = None nearestDistance = 999…" at bounding box center [674, 141] width 267 height 239
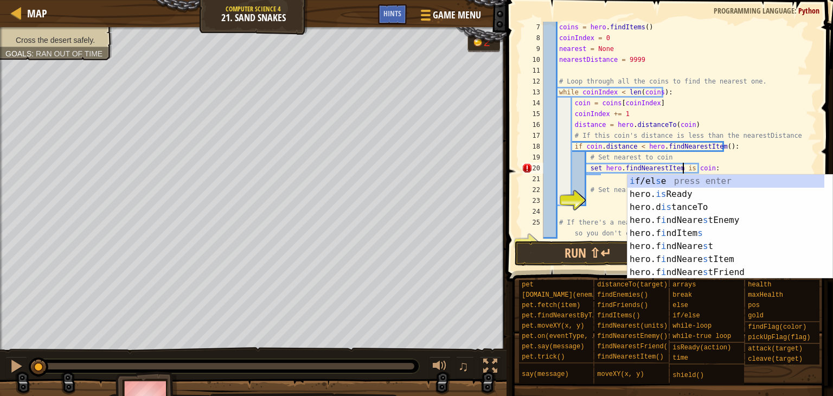
click at [634, 135] on div "coins = hero . findItems ( ) coinIndex = 0 nearest = None nearestDistance = 999…" at bounding box center [674, 141] width 267 height 239
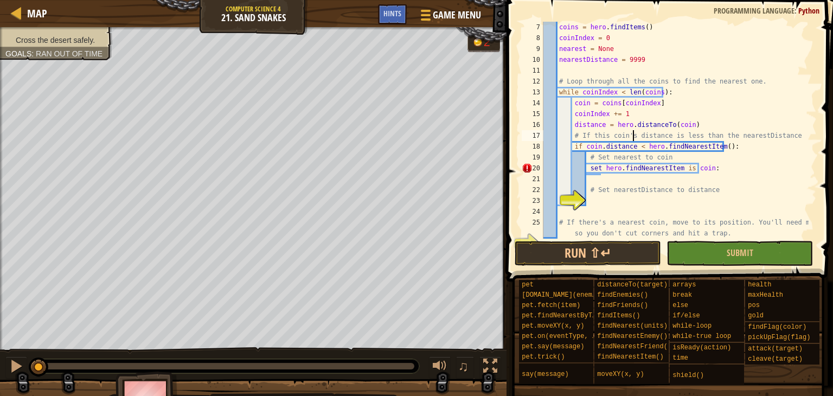
click at [683, 170] on div "coins = hero . findItems ( ) coinIndex = 0 nearest = None nearestDistance = 999…" at bounding box center [674, 141] width 267 height 239
type textarea "set hero.findNearestItem"
click at [664, 204] on div "coins = hero . findItems ( ) coinIndex = 0 nearest = None nearestDistance = 999…" at bounding box center [674, 141] width 267 height 239
click at [639, 191] on div "coins = hero . findItems ( ) coinIndex = 0 nearest = None nearestDistance = 999…" at bounding box center [674, 141] width 267 height 239
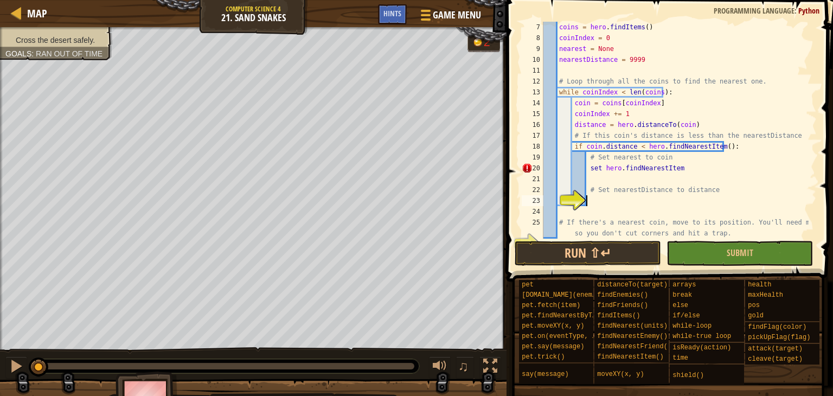
type textarea "# Set nearestDistance to distance"
click at [634, 188] on div "coins = hero . findItems ( ) coinIndex = 0 nearest = None nearestDistance = 999…" at bounding box center [674, 141] width 267 height 239
click at [632, 179] on div "coins = hero . findItems ( ) coinIndex = 0 nearest = None nearestDistance = 999…" at bounding box center [674, 141] width 267 height 239
click at [616, 205] on div "coins = hero . findItems ( ) coinIndex = 0 nearest = None nearestDistance = 999…" at bounding box center [674, 141] width 267 height 239
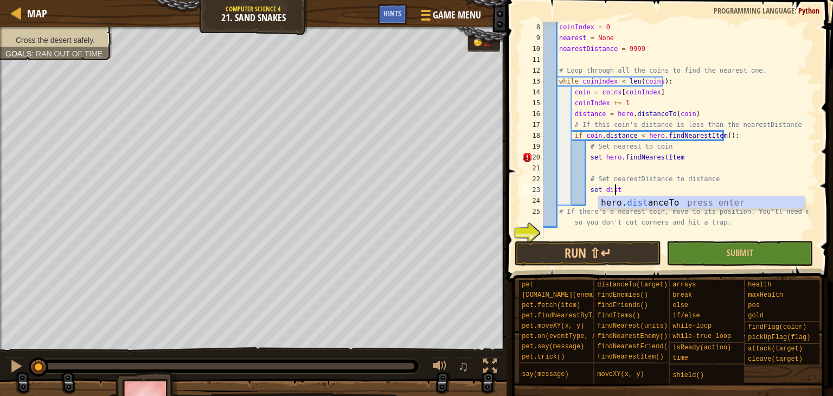
scroll to position [5, 4]
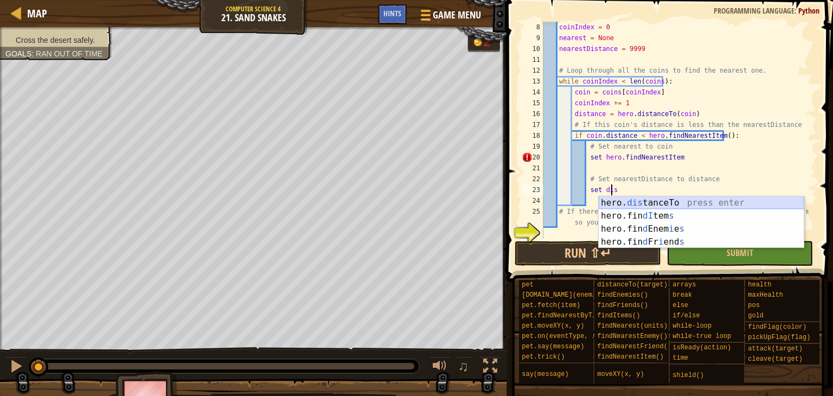
click at [625, 201] on div "hero. dis tanceTo press enter hero.fin dI tem s press enter hero.fin d Enem i e…" at bounding box center [701, 235] width 205 height 78
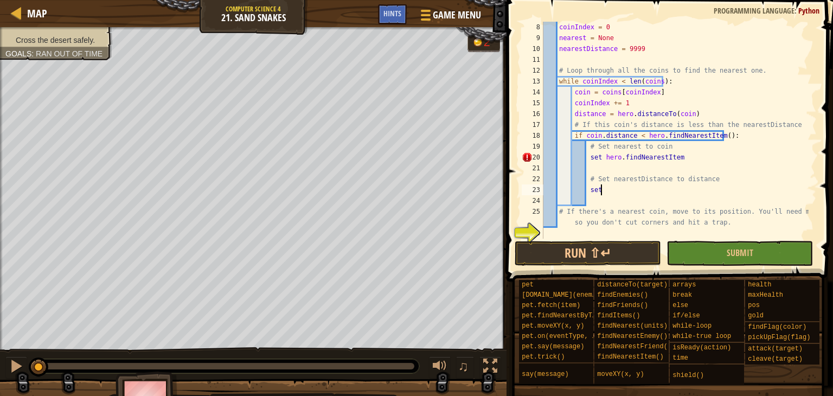
scroll to position [98, 0]
click at [747, 191] on div "coinIndex = 0 nearest = None nearestDistance = 9999 # Loop through all the coin…" at bounding box center [674, 141] width 267 height 239
click at [674, 155] on div "coinIndex = 0 nearest = None nearestDistance = 9999 # Loop through all the coin…" at bounding box center [674, 141] width 267 height 239
click at [27, 367] on div "♫" at bounding box center [253, 363] width 506 height 33
click at [26, 368] on button at bounding box center [16, 367] width 22 height 22
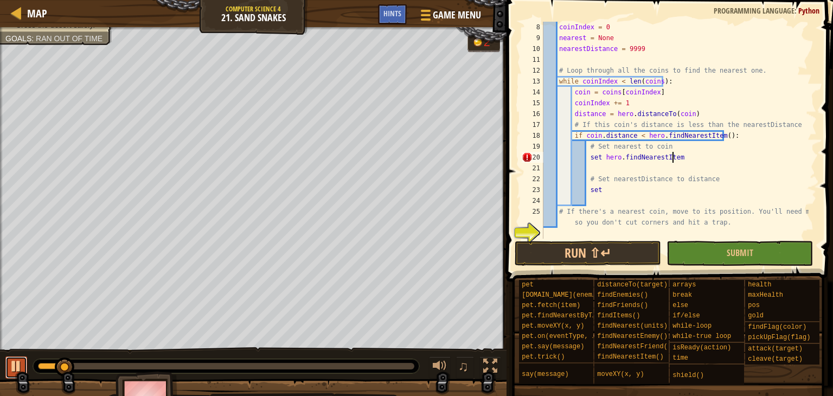
click at [26, 367] on button at bounding box center [16, 367] width 22 height 22
drag, startPoint x: 75, startPoint y: 359, endPoint x: 67, endPoint y: 361, distance: 8.2
click at [67, 361] on div at bounding box center [226, 366] width 386 height 14
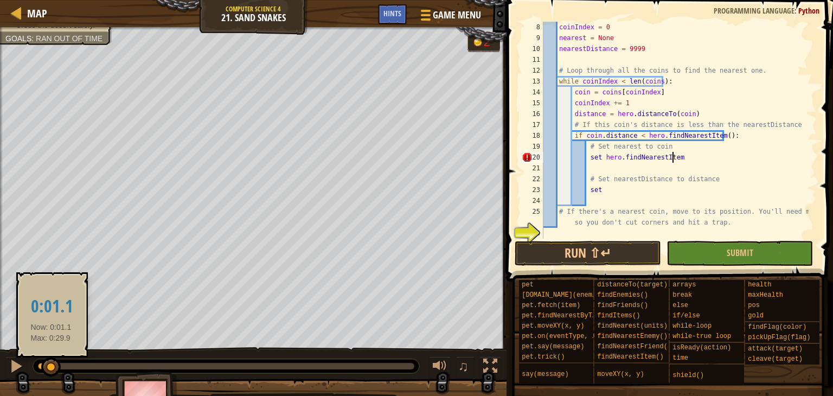
drag, startPoint x: 75, startPoint y: 363, endPoint x: 0, endPoint y: 376, distance: 76.5
click at [0, 376] on div "♫" at bounding box center [253, 363] width 506 height 33
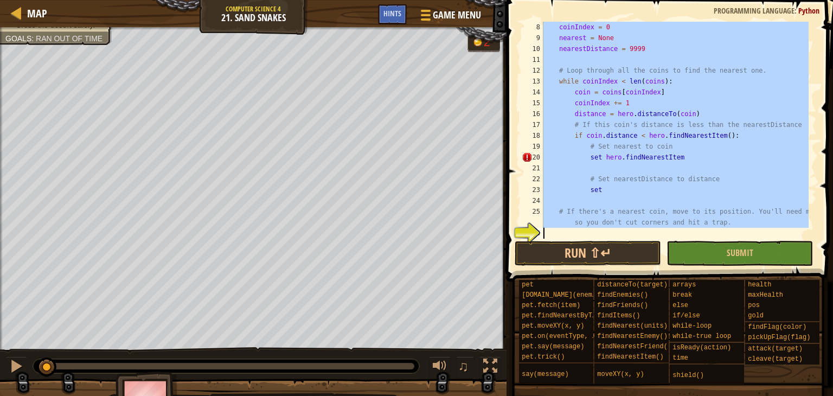
click at [599, 189] on div "coinIndex = 0 nearest = None nearestDistance = 9999 # Loop through all the coin…" at bounding box center [674, 130] width 267 height 217
type textarea "set"
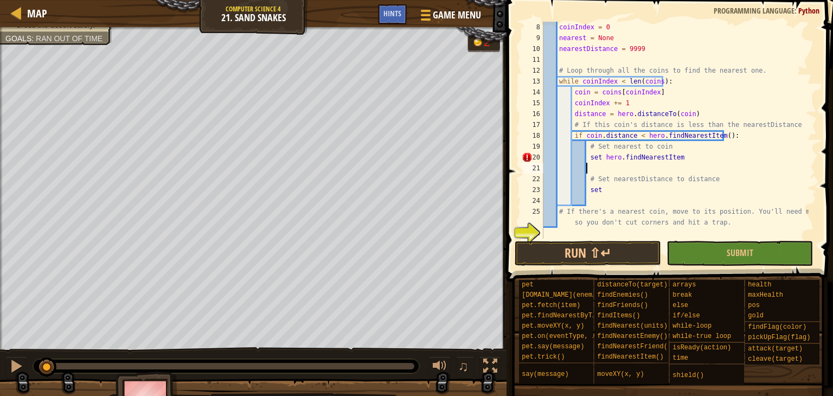
click at [605, 164] on div "coinIndex = 0 nearest = None nearestDistance = 9999 # Loop through all the coin…" at bounding box center [674, 141] width 267 height 239
drag, startPoint x: 677, startPoint y: 157, endPoint x: 589, endPoint y: 159, distance: 87.3
click at [589, 159] on div "coinIndex = 0 nearest = None nearestDistance = 9999 # Loop through all the coin…" at bounding box center [674, 141] width 267 height 239
type textarea "s"
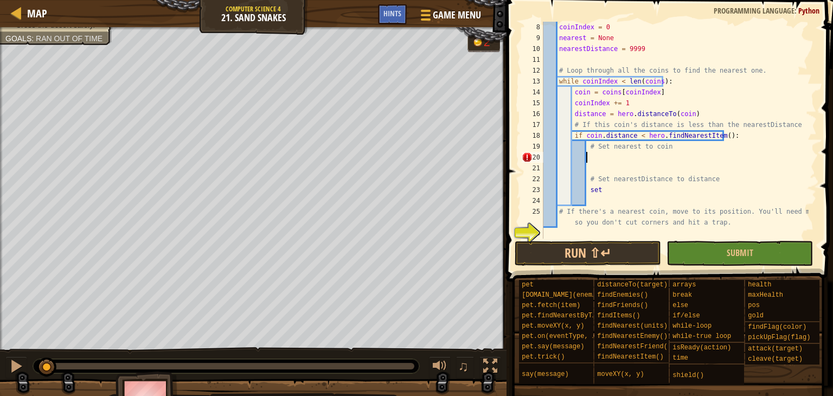
click at [610, 185] on div "coinIndex = 0 nearest = None nearestDistance = 9999 # Loop through all the coin…" at bounding box center [674, 141] width 267 height 239
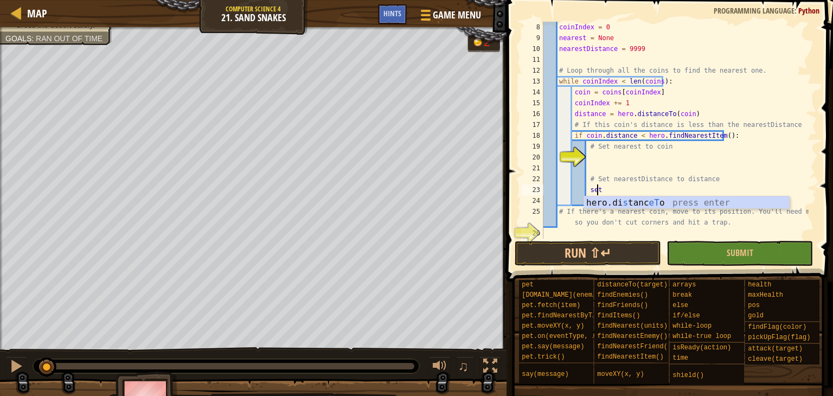
type textarea "s"
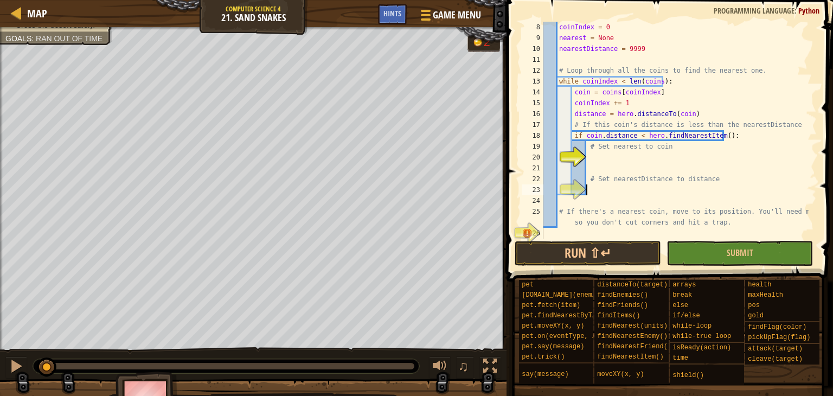
click at [608, 160] on div "coinIndex = 0 nearest = None nearestDistance = 9999 # Loop through all the coin…" at bounding box center [674, 141] width 267 height 239
click at [386, 15] on span "Hints" at bounding box center [392, 13] width 18 height 10
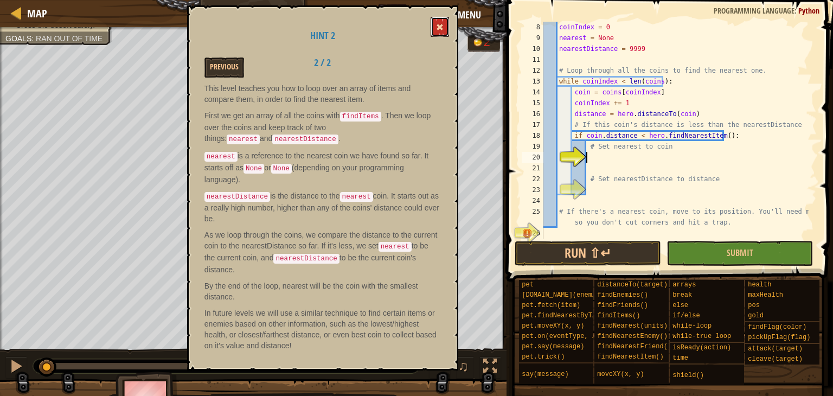
click at [439, 28] on span at bounding box center [440, 27] width 8 height 8
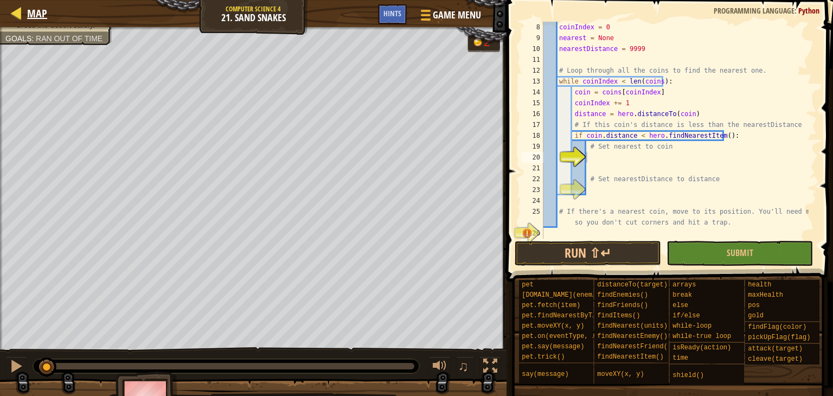
click at [41, 23] on div "Map" at bounding box center [34, 13] width 25 height 27
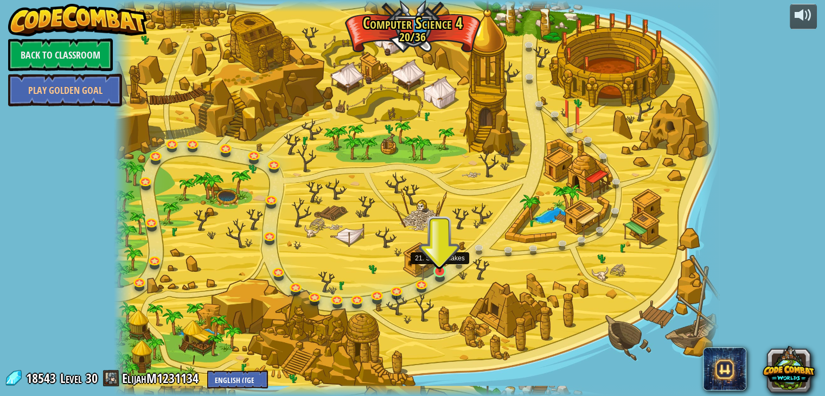
click at [437, 256] on img at bounding box center [439, 254] width 15 height 35
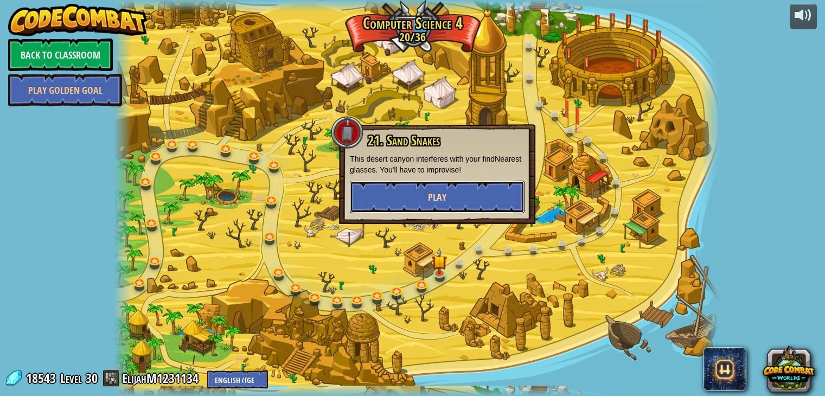
click at [441, 208] on button "Play" at bounding box center [437, 197] width 175 height 33
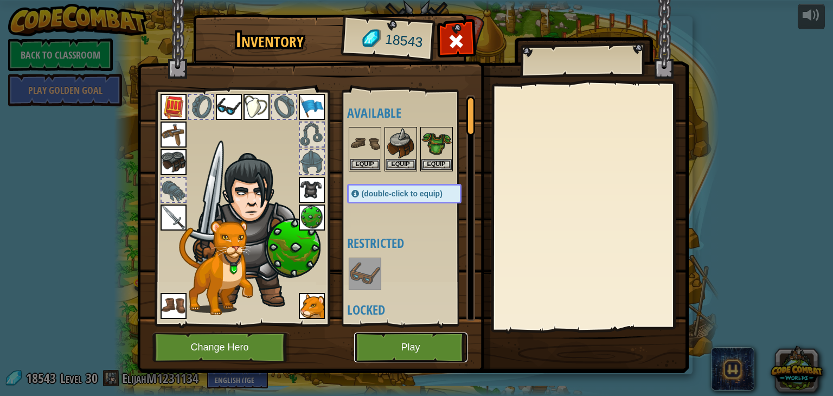
click at [413, 339] on button "Play" at bounding box center [410, 347] width 113 height 30
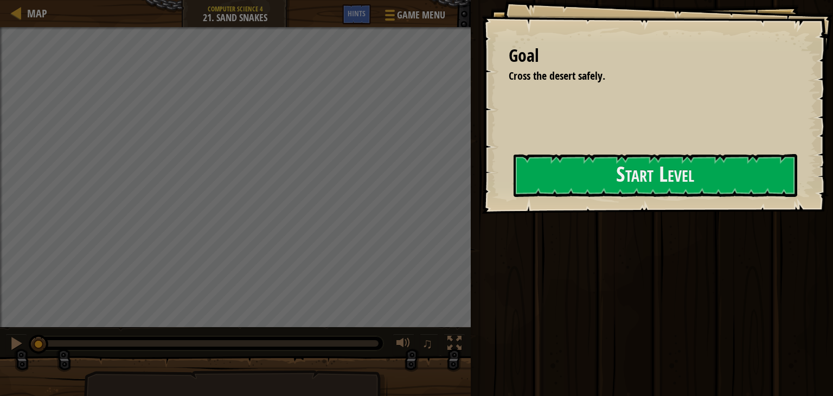
click at [492, 199] on div "Goal Cross the desert safely. Start Level Error loading from server. Try refres…" at bounding box center [656, 107] width 351 height 214
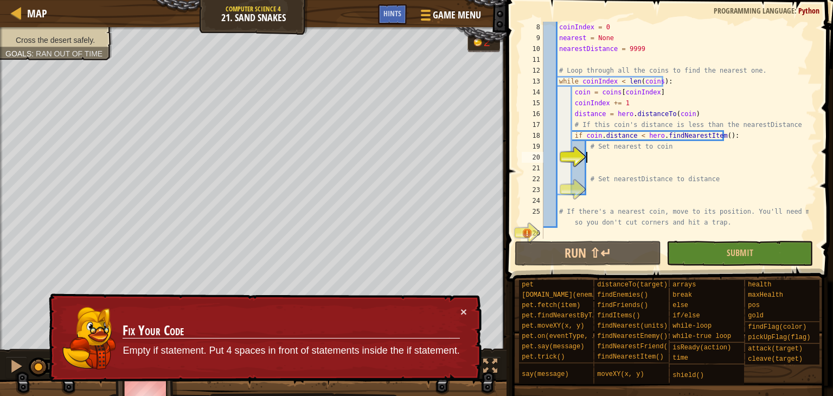
scroll to position [33, 0]
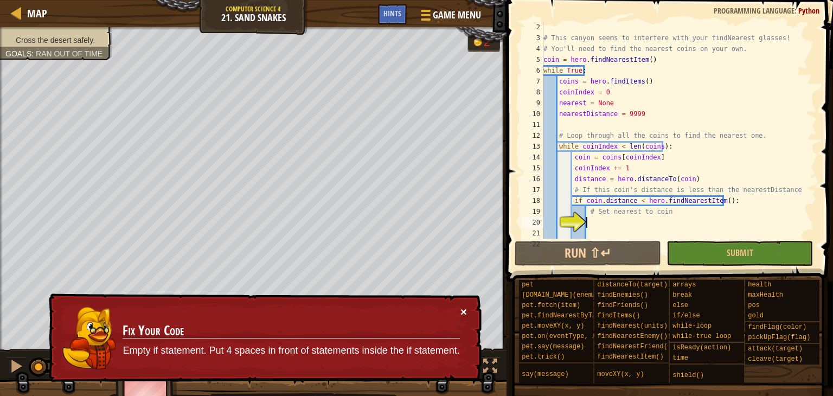
click at [466, 313] on button "×" at bounding box center [463, 311] width 7 height 11
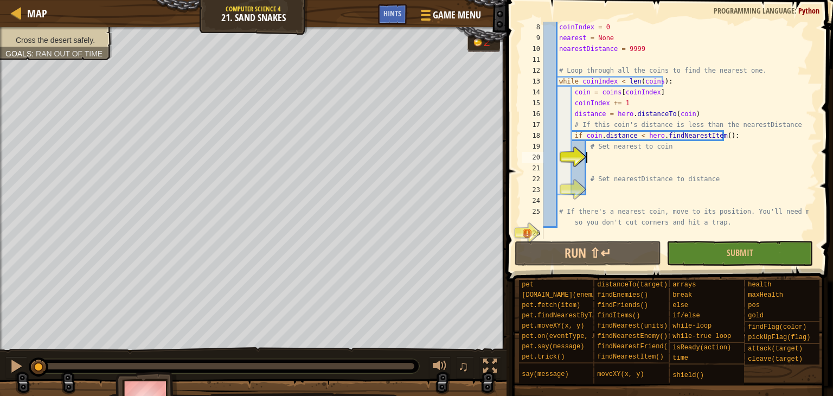
scroll to position [98, 0]
click at [590, 233] on div "coinIndex = 0 nearest = None nearestDistance = 9999 # Loop through all the coin…" at bounding box center [674, 141] width 267 height 239
type textarea "# If there's a nearest coin, move to its position. You'll need moveXY so you do…"
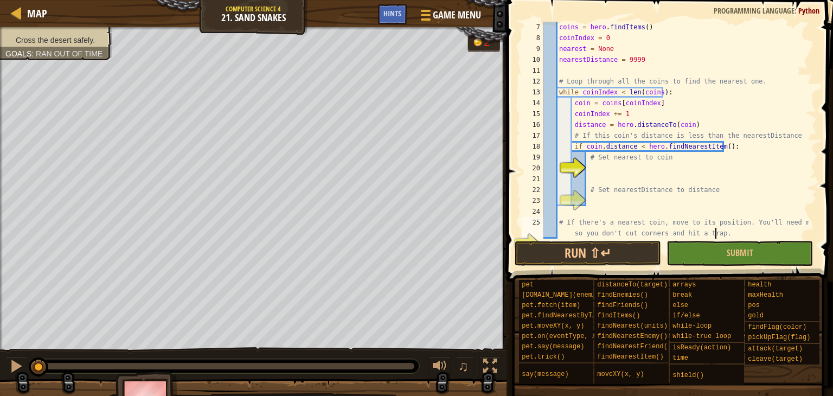
scroll to position [87, 0]
click at [612, 210] on div "coins = hero . findItems ( ) coinIndex = 0 nearest = None nearestDistance = 999…" at bounding box center [674, 141] width 267 height 239
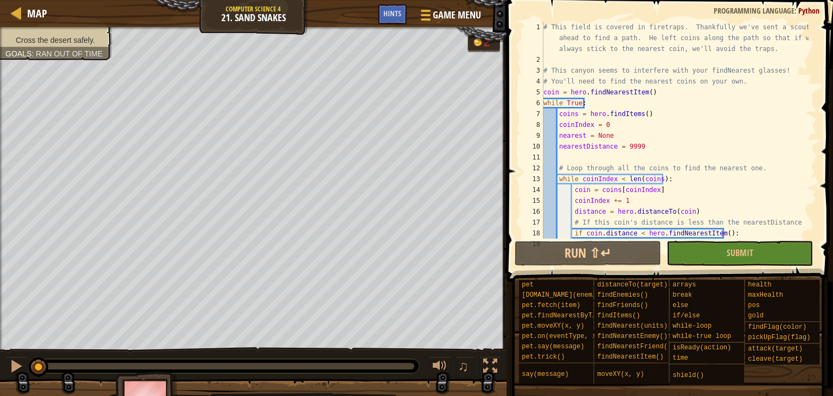
scroll to position [98, 0]
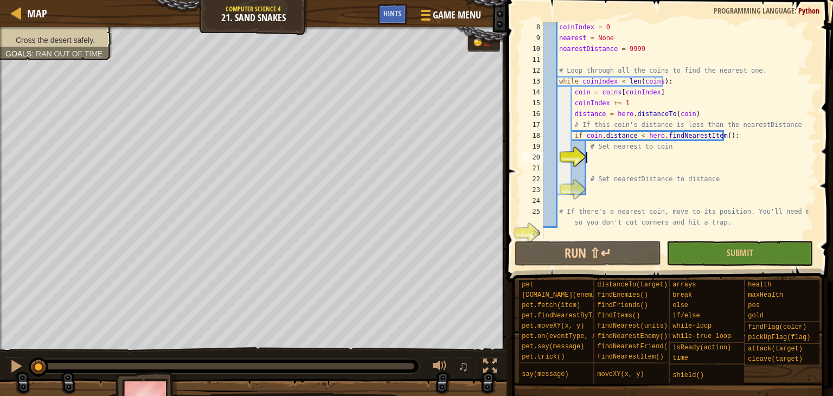
click at [596, 160] on div "coinIndex = 0 nearest = None nearestDistance = 9999 # Loop through all the coin…" at bounding box center [674, 141] width 267 height 239
click at [595, 165] on div "coinIndex = 0 nearest = None nearestDistance = 9999 # Loop through all the coin…" at bounding box center [674, 141] width 267 height 239
click at [597, 148] on div "coinIndex = 0 nearest = None nearestDistance = 9999 # Loop through all the coin…" at bounding box center [674, 141] width 267 height 239
type textarea "# Set nearest to coin"
click at [597, 152] on div "coinIndex = 0 nearest = None nearestDistance = 9999 # Loop through all the coin…" at bounding box center [674, 141] width 267 height 239
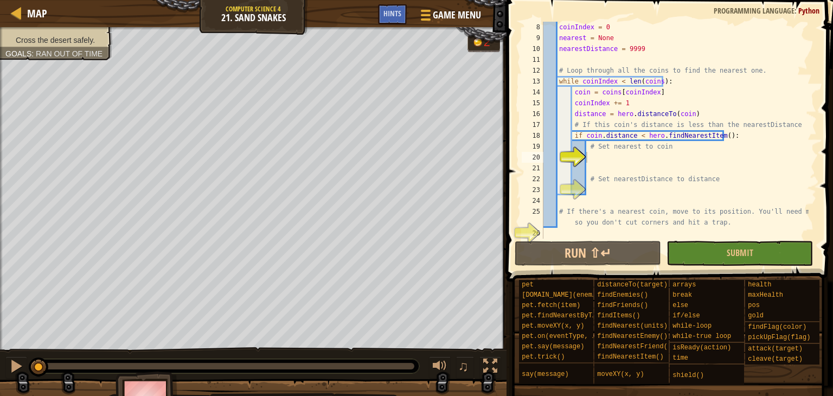
click at [392, 9] on span "Hints" at bounding box center [392, 13] width 18 height 10
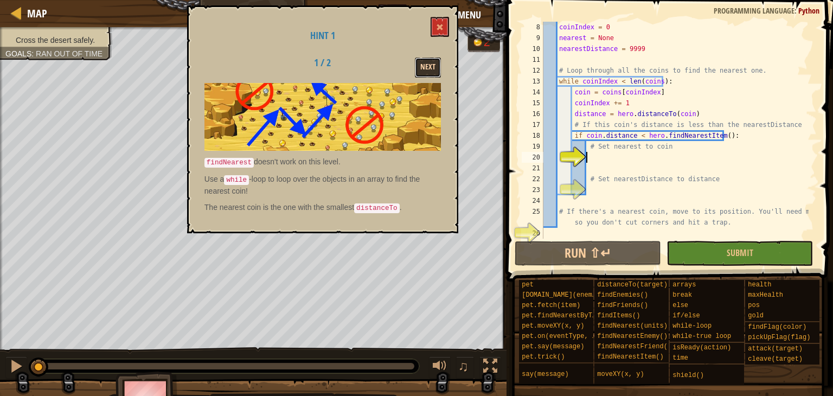
click at [433, 67] on button "Next" at bounding box center [428, 67] width 26 height 20
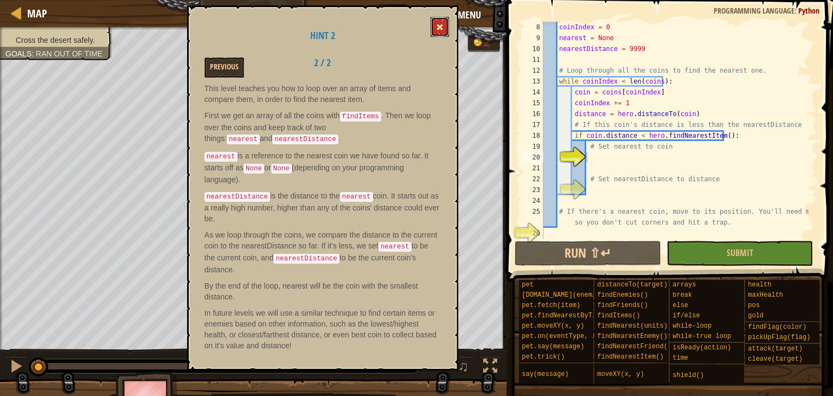
click at [433, 27] on button at bounding box center [439, 27] width 18 height 20
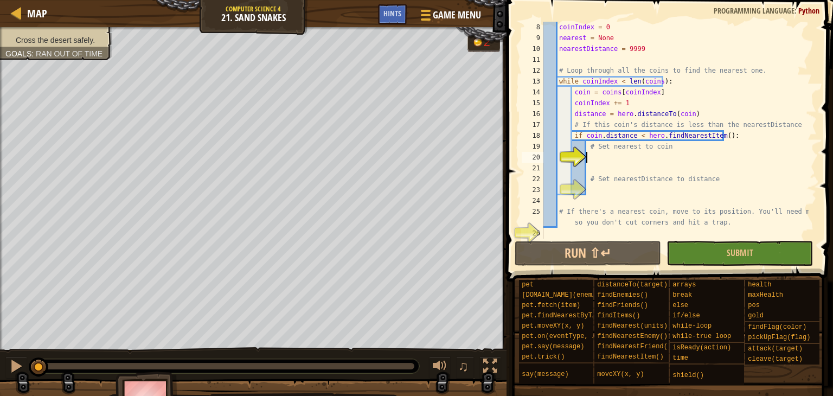
click at [601, 155] on div "coinIndex = 0 nearest = None nearestDistance = 9999 # Loop through all the coin…" at bounding box center [674, 141] width 267 height 239
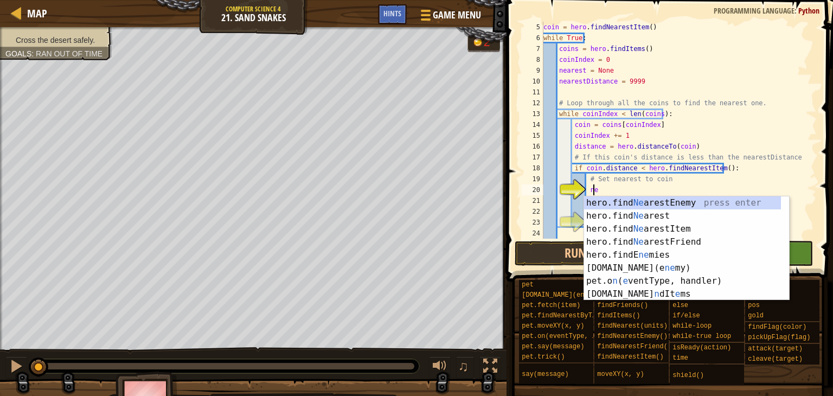
scroll to position [5, 4]
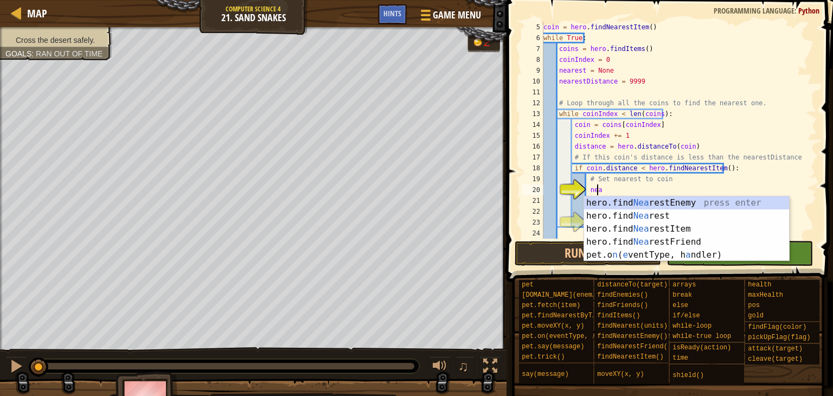
type textarea "near"
click at [695, 223] on div "hero.find Near estEnemy press enter hero.find Near est press enter hero.find Ne…" at bounding box center [686, 241] width 205 height 91
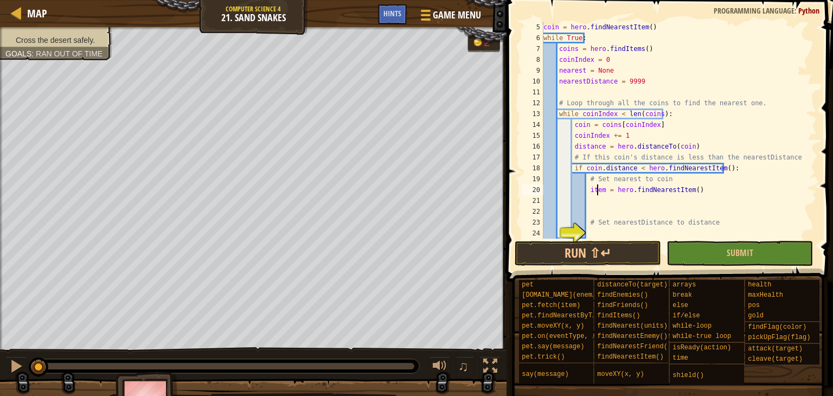
click at [599, 192] on div "coin = hero . findNearestItem ( ) while True : coins = hero . findItems ( ) coi…" at bounding box center [674, 141] width 267 height 239
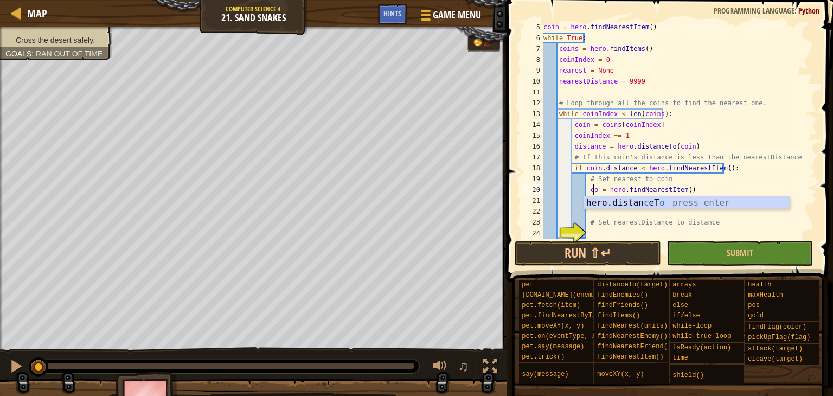
type textarea "coin = hero.findNearestItem()"
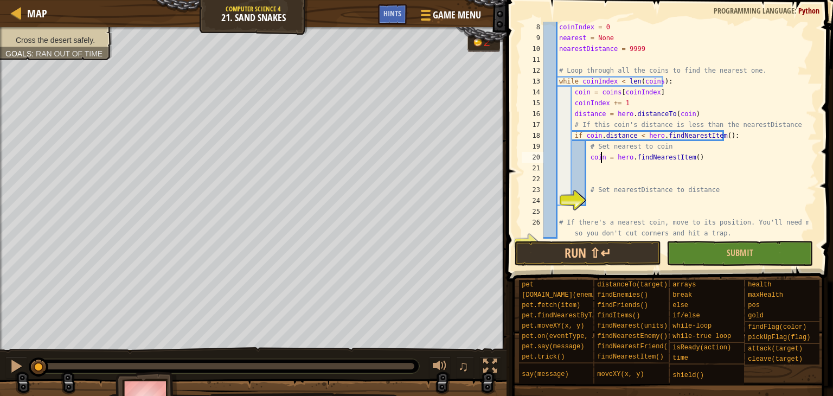
scroll to position [108, 0]
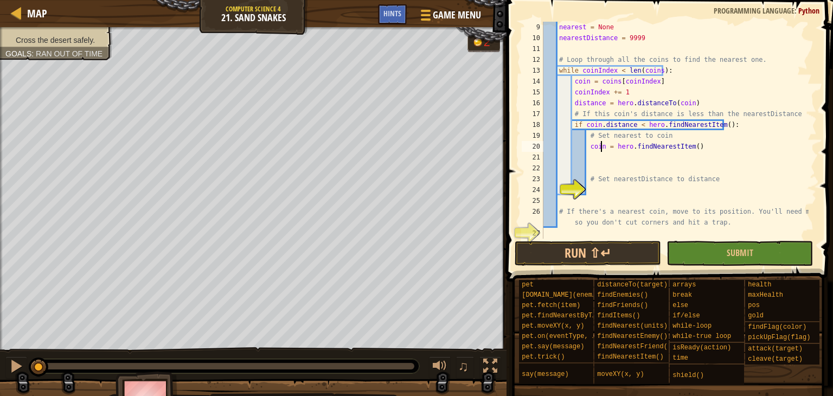
click at [615, 191] on div "nearest = None nearestDistance = 9999 # Loop through all the coins to find the …" at bounding box center [674, 141] width 267 height 239
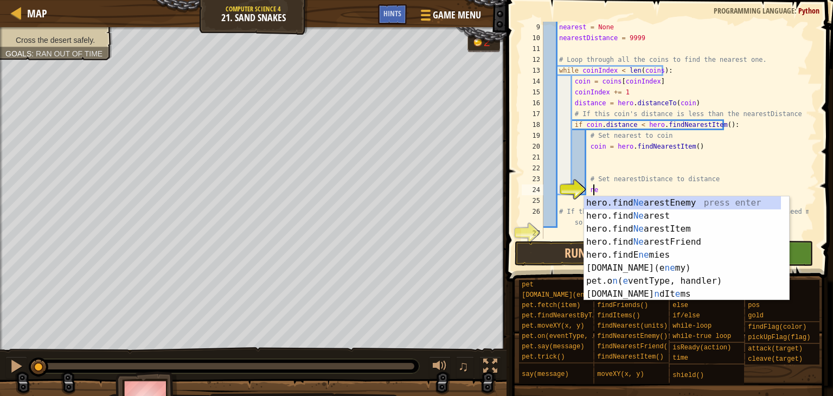
scroll to position [5, 4]
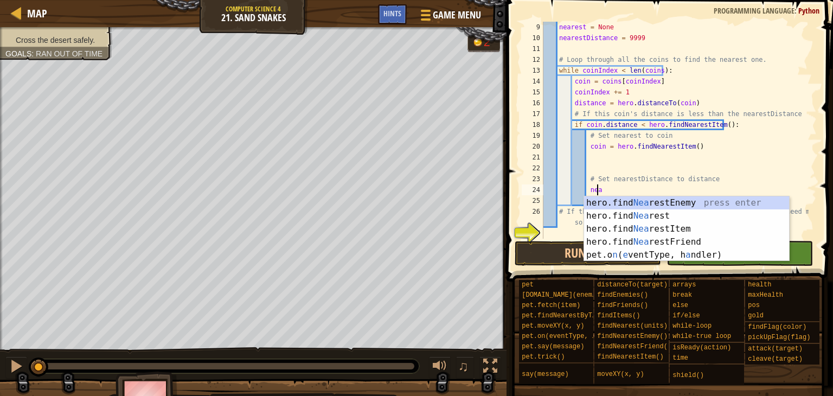
type textarea "n"
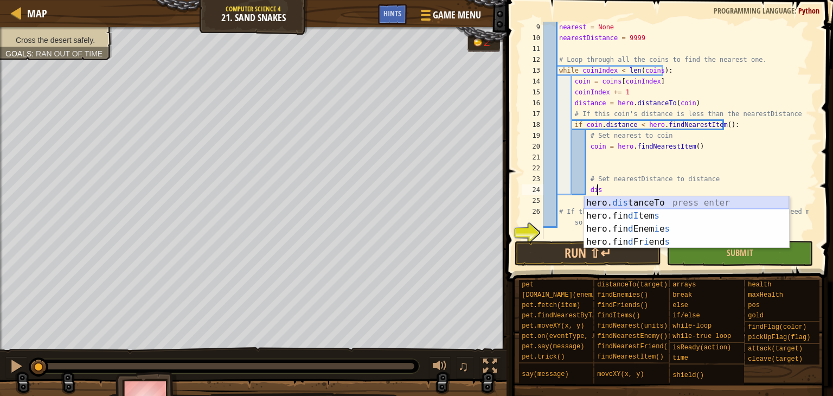
click at [654, 207] on div "hero. dis tanceTo press enter hero.fin dI tem s press enter hero.fin d Enem i e…" at bounding box center [686, 235] width 205 height 78
type textarea "distance = hero.distanceTo(target)"
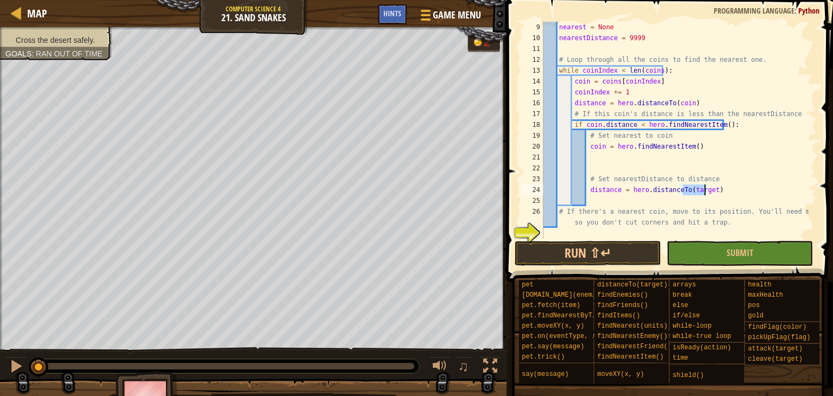
click at [640, 202] on div "nearest = None nearestDistance = 9999 # Loop through all the coins to find the …" at bounding box center [674, 141] width 267 height 239
click at [609, 227] on div "nearest = None nearestDistance = 9999 # Loop through all the coins to find the …" at bounding box center [674, 141] width 267 height 239
type textarea "# If there's a nearest coin, move to its position. You'll need moveXY so you do…"
click at [605, 230] on div "nearest = None nearestDistance = 9999 # Loop through all the coins to find the …" at bounding box center [674, 141] width 267 height 239
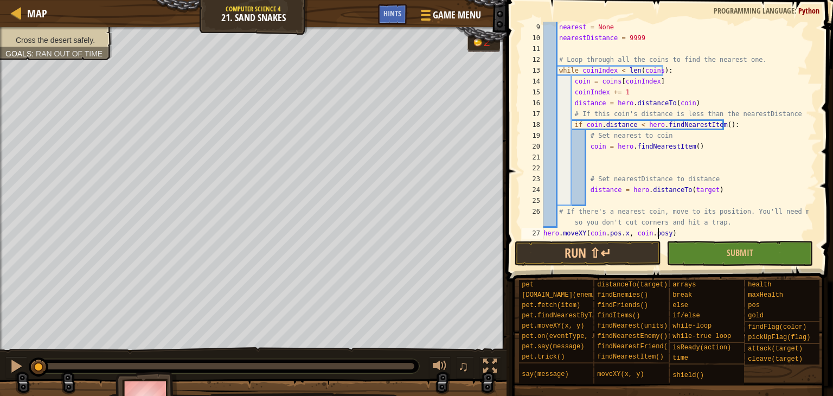
scroll to position [5, 9]
click at [622, 241] on button "Run ⇧↵" at bounding box center [588, 253] width 146 height 25
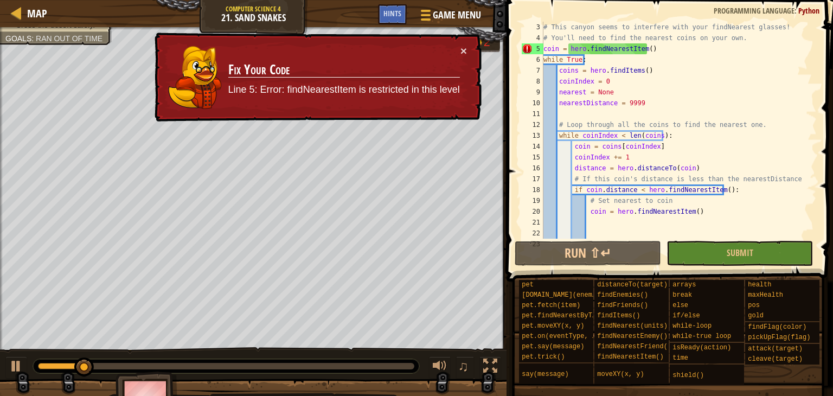
scroll to position [0, 0]
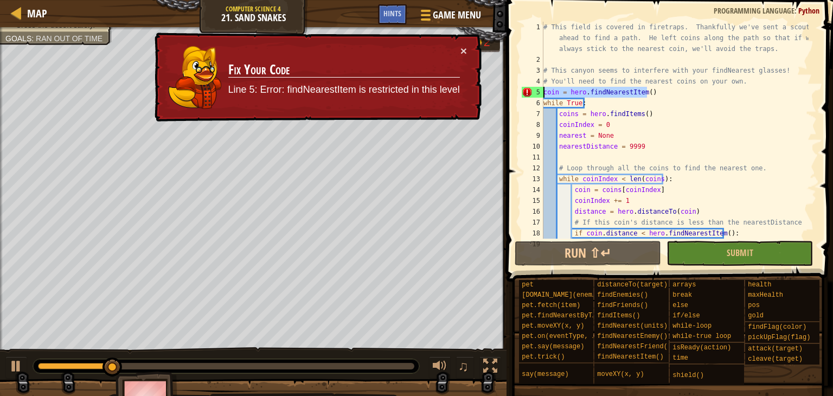
drag, startPoint x: 652, startPoint y: 95, endPoint x: 505, endPoint y: 94, distance: 146.4
click at [505, 94] on div "hero.moveXY(coin.pos.x, coin.pos.y) 1 2 3 4 5 6 7 8 9 10 11 12 13 14 15 16 17 1…" at bounding box center [668, 161] width 330 height 313
type textarea "coin = hero.findNearestItem()"
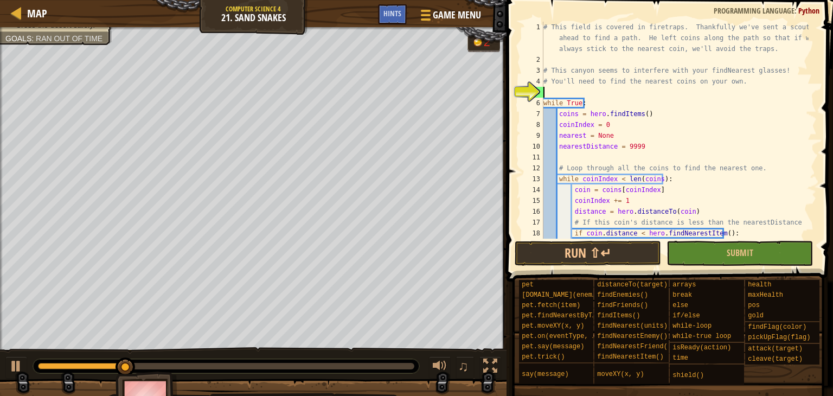
scroll to position [5, 0]
click at [574, 242] on button "Run ⇧↵" at bounding box center [588, 253] width 146 height 25
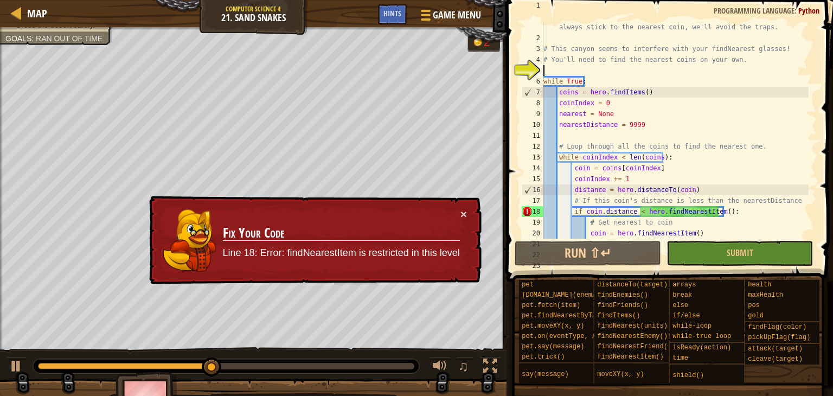
scroll to position [0, 0]
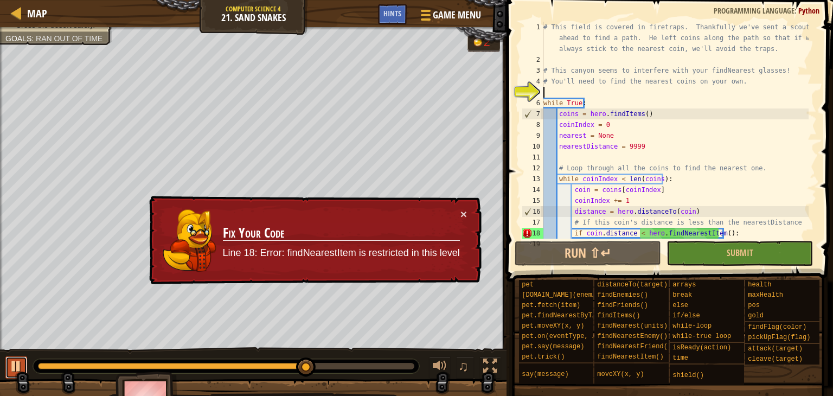
click at [7, 360] on button at bounding box center [16, 367] width 22 height 22
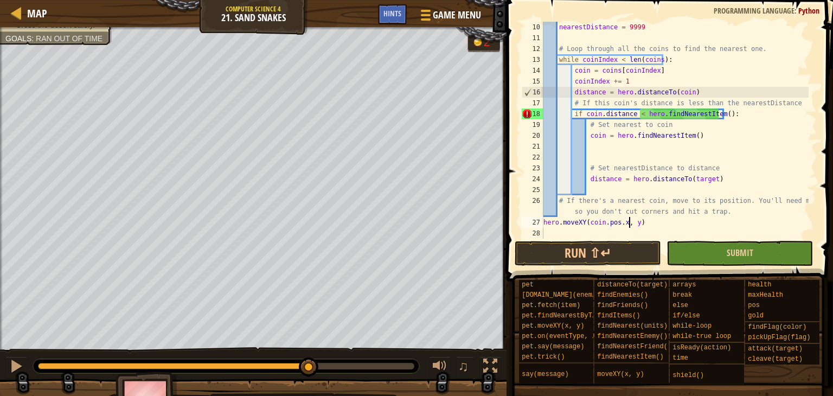
scroll to position [119, 0]
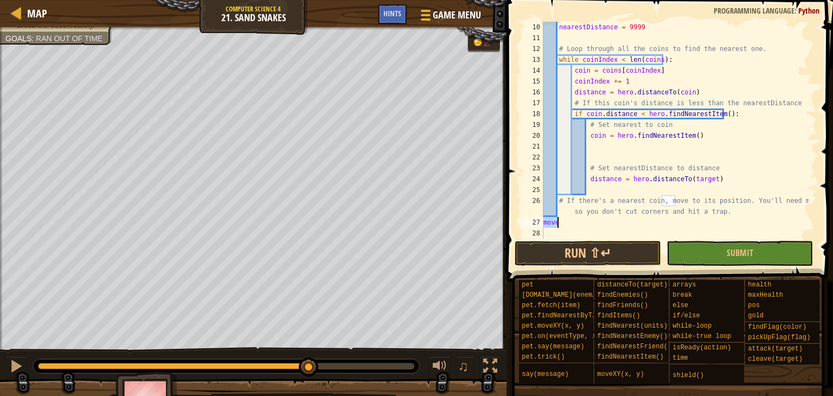
type textarea "m"
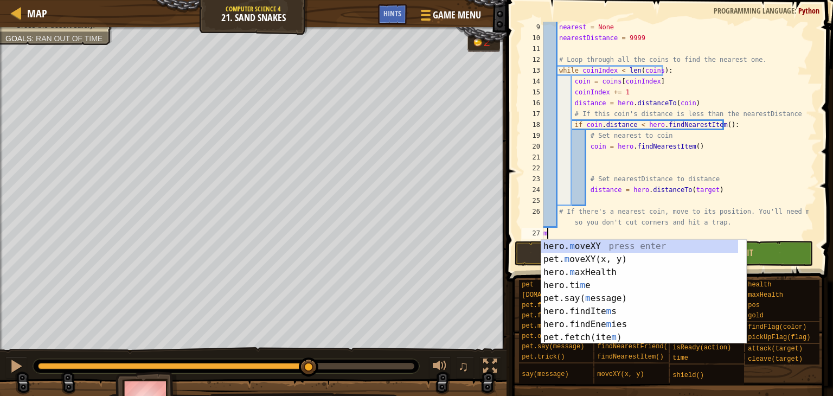
scroll to position [108, 0]
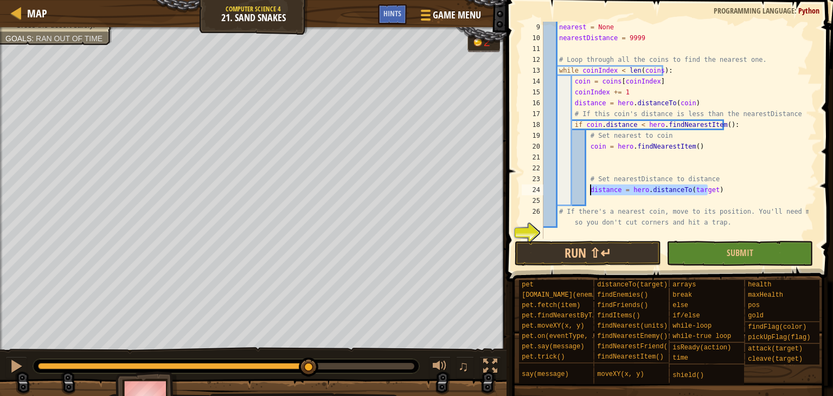
drag, startPoint x: 709, startPoint y: 191, endPoint x: 590, endPoint y: 194, distance: 118.2
click at [590, 194] on div "nearest = None nearestDistance = 9999 # Loop through all the coins to find the …" at bounding box center [674, 141] width 267 height 239
type textarea "d"
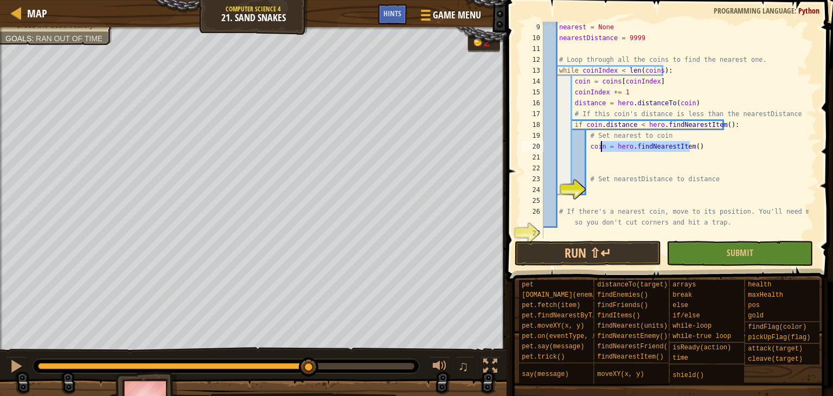
drag, startPoint x: 692, startPoint y: 146, endPoint x: 596, endPoint y: 147, distance: 96.5
click at [596, 147] on div "nearest = None nearestDistance = 9999 # Loop through all the coins to find the …" at bounding box center [674, 141] width 267 height 239
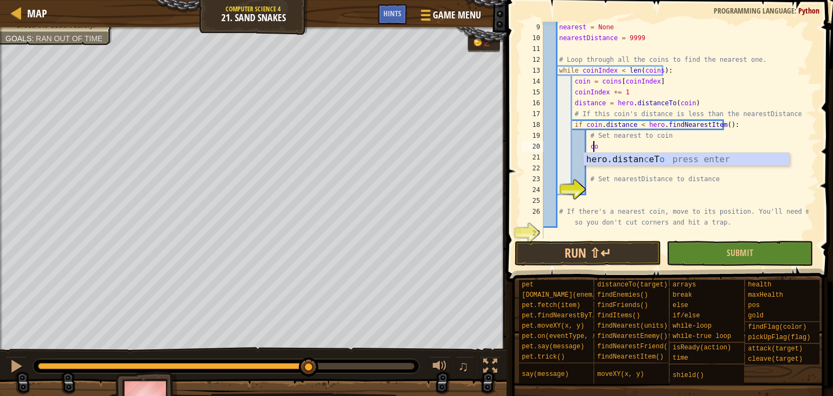
type textarea "c"
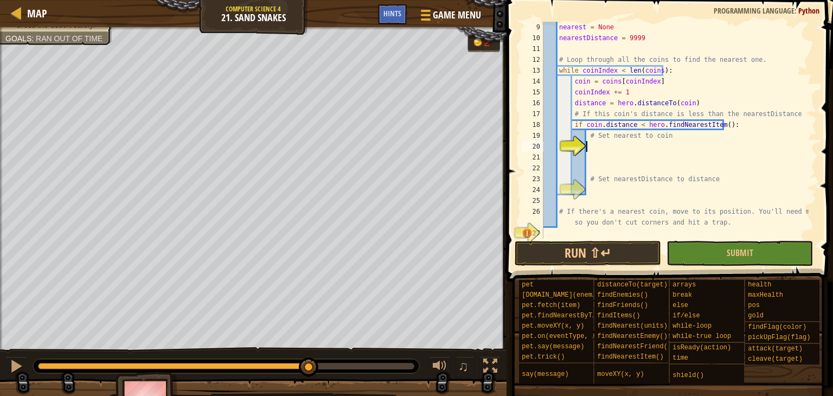
click at [694, 127] on div "nearest = None nearestDistance = 9999 # Loop through all the coins to find the …" at bounding box center [674, 141] width 267 height 239
drag, startPoint x: 724, startPoint y: 123, endPoint x: 639, endPoint y: 123, distance: 85.7
click at [639, 123] on div "nearest = None nearestDistance = 9999 # Loop through all the coins to find the …" at bounding box center [674, 141] width 267 height 239
type textarea "if coin.distance <"
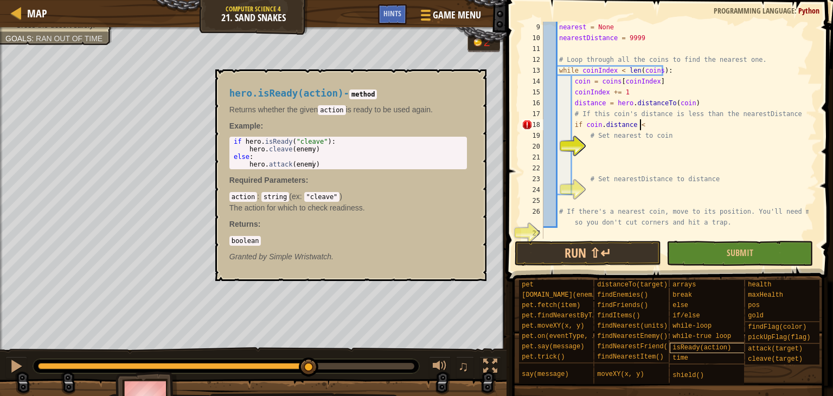
scroll to position [0, 0]
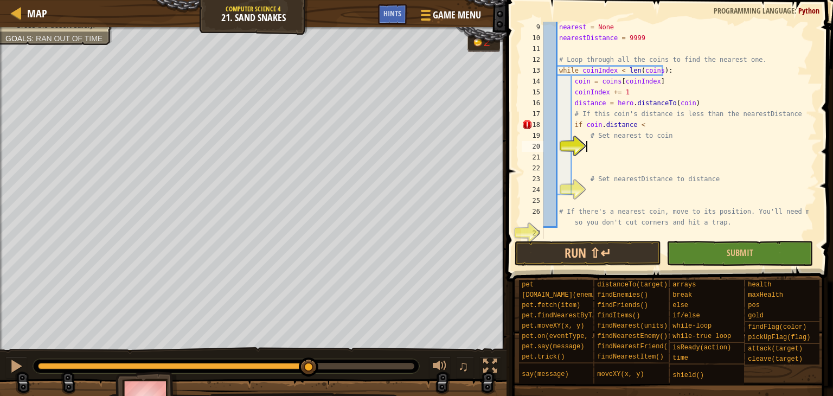
click at [627, 145] on div "nearest = None nearestDistance = 9999 # Loop through all the coins to find the …" at bounding box center [674, 141] width 267 height 239
click at [650, 131] on div "nearest = None nearestDistance = 9999 # Loop through all the coins to find the …" at bounding box center [674, 141] width 267 height 239
click at [653, 128] on div "nearest = None nearestDistance = 9999 # Loop through all the coins to find the …" at bounding box center [674, 141] width 267 height 239
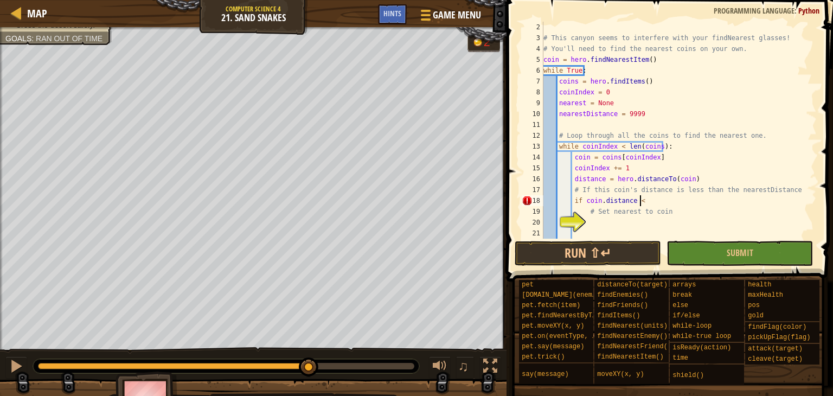
scroll to position [5, 7]
click at [586, 114] on div "# This canyon seems to interfere with your findNearest glasses! # You'll need t…" at bounding box center [674, 141] width 267 height 239
click at [648, 201] on div "# This canyon seems to interfere with your findNearest glasses! # You'll need t…" at bounding box center [674, 141] width 267 height 239
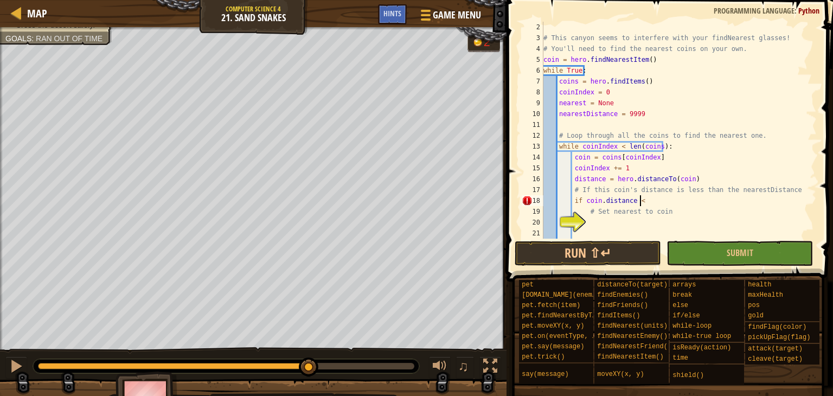
paste textarea "nearestDistance"
type textarea "if coin.distance < nearestDistance:"
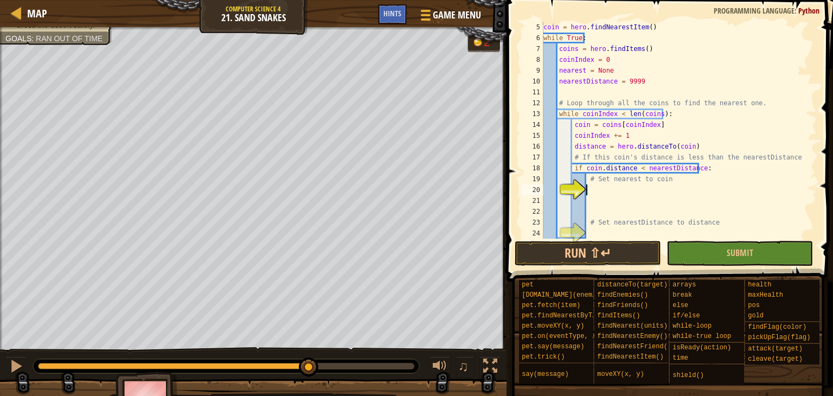
click at [646, 186] on div "coin = hero . findNearestItem ( ) while True : coins = hero . findItems ( ) coi…" at bounding box center [674, 141] width 267 height 239
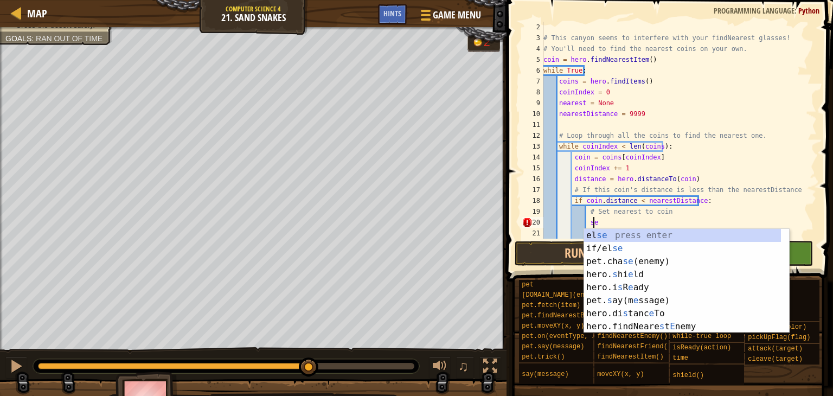
scroll to position [5, 3]
type textarea "s"
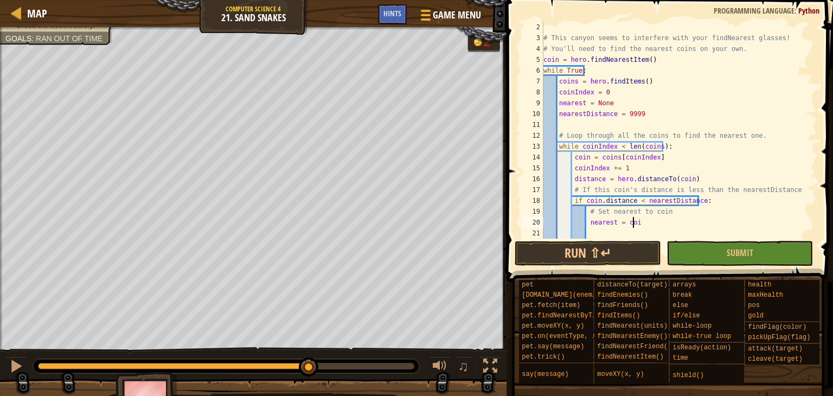
type textarea "nearest = coin"
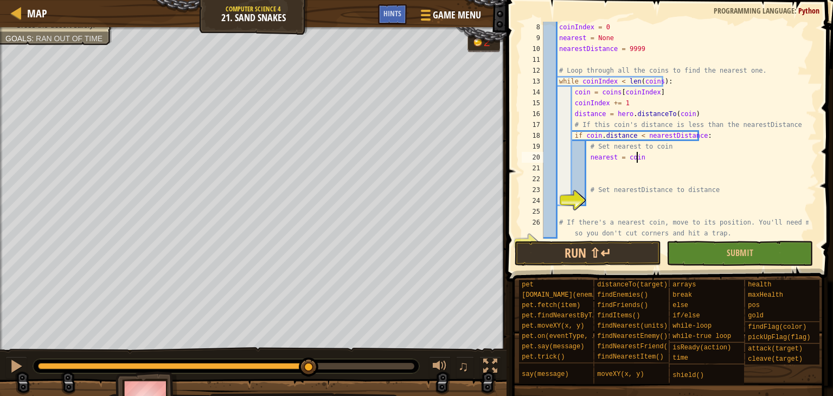
scroll to position [108, 0]
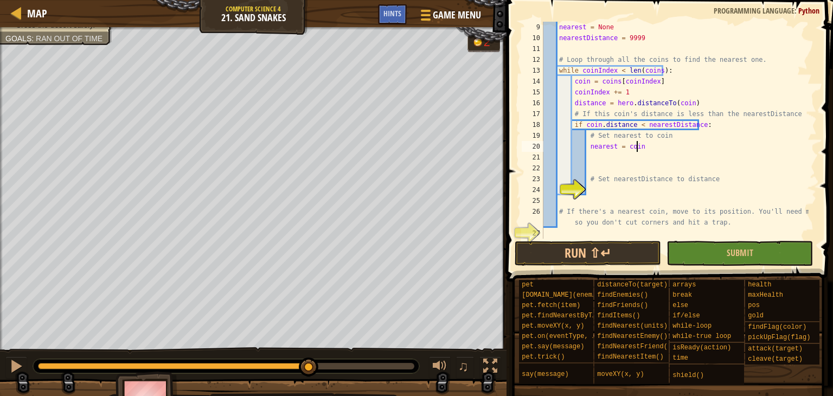
click at [657, 189] on div "nearest = None nearestDistance = 9999 # Loop through all the coins to find the …" at bounding box center [674, 141] width 267 height 239
type textarea "n"
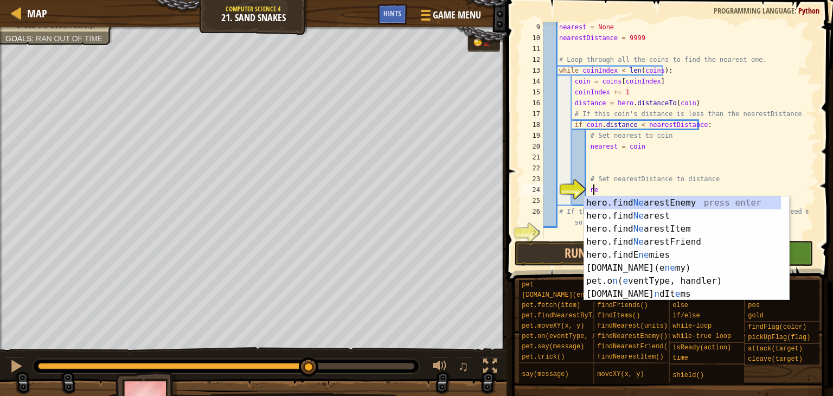
type textarea "n"
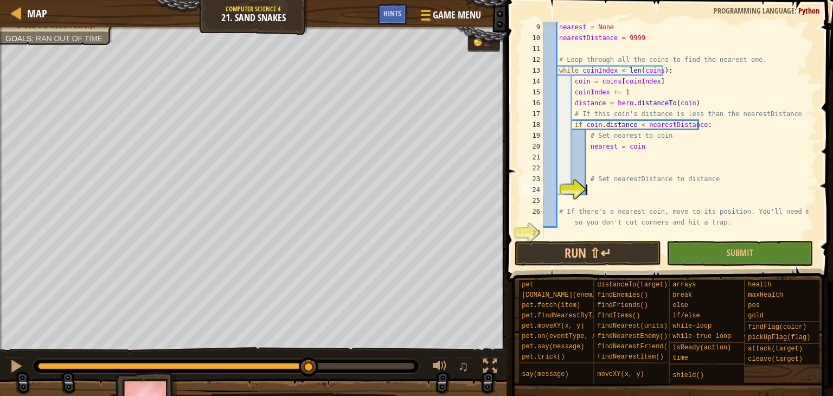
paste textarea "nearestDistance"
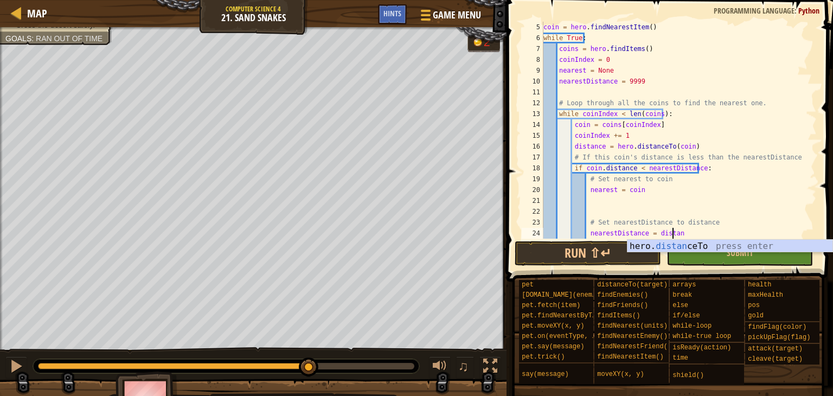
scroll to position [5, 10]
type textarea "nearestDistance = distance"
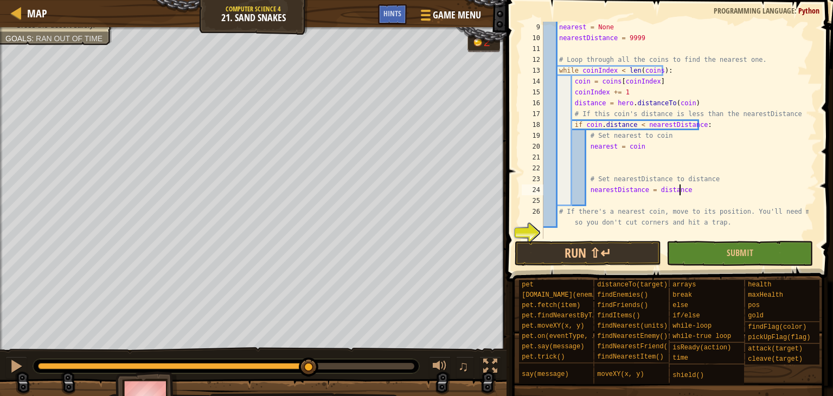
click at [629, 232] on div "nearest = None nearestDistance = 9999 # Loop through all the coins to find the …" at bounding box center [674, 141] width 267 height 239
click at [614, 245] on button "Run ⇧↵" at bounding box center [588, 253] width 146 height 25
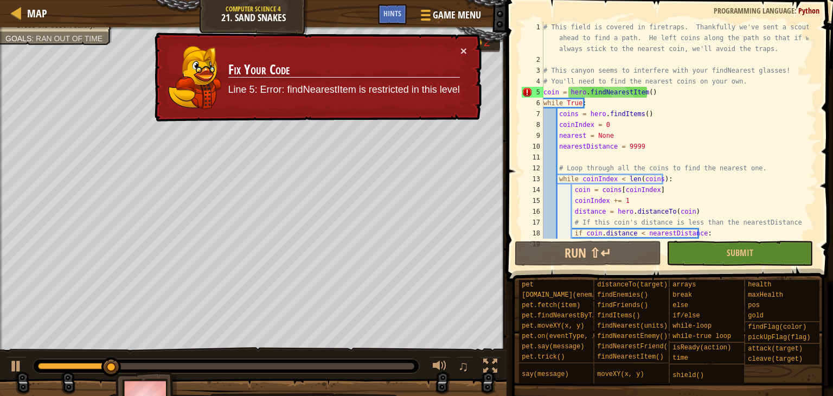
scroll to position [0, 0]
drag, startPoint x: 649, startPoint y: 92, endPoint x: 531, endPoint y: 93, distance: 117.7
click at [531, 93] on div "hero.moveXY(coin.pos.x, coin.pos.y) 1 2 3 4 5 6 7 8 9 10 11 12 13 14 15 16 17 1…" at bounding box center [667, 130] width 297 height 217
type textarea "coin = hero.findNearestItem()"
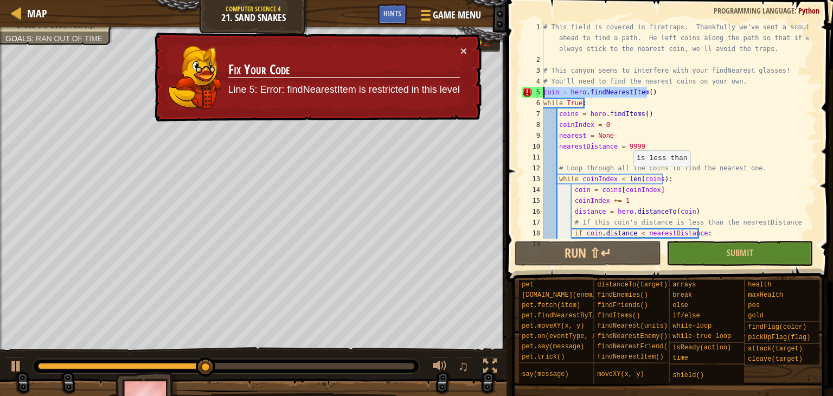
scroll to position [5, 0]
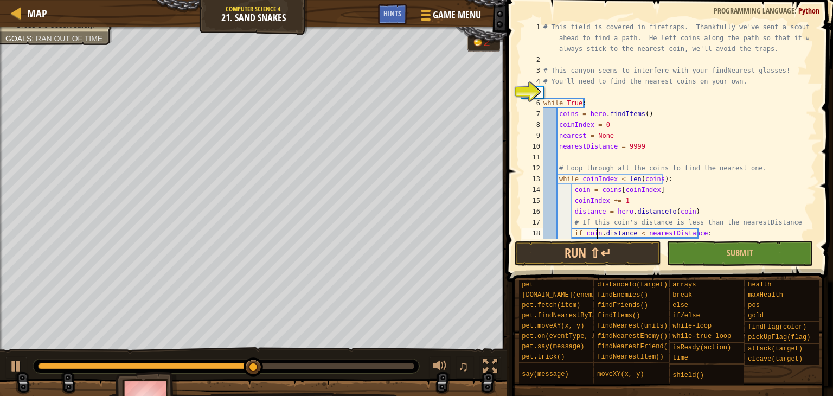
click at [596, 237] on div "# This field is covered in firetraps. Thankfully we've sent a scout ahead to fi…" at bounding box center [674, 152] width 267 height 260
type textarea "if coin.distance < nearestDistance:"
click at [593, 241] on button "Run ⇧↵" at bounding box center [588, 253] width 146 height 25
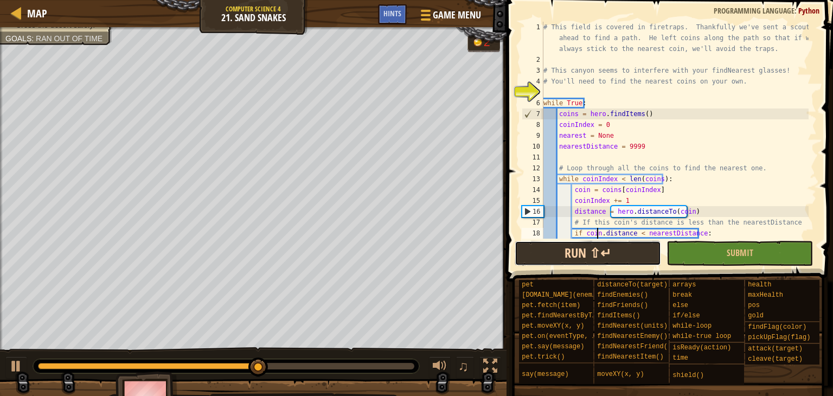
click at [627, 261] on button "Run ⇧↵" at bounding box center [588, 253] width 146 height 25
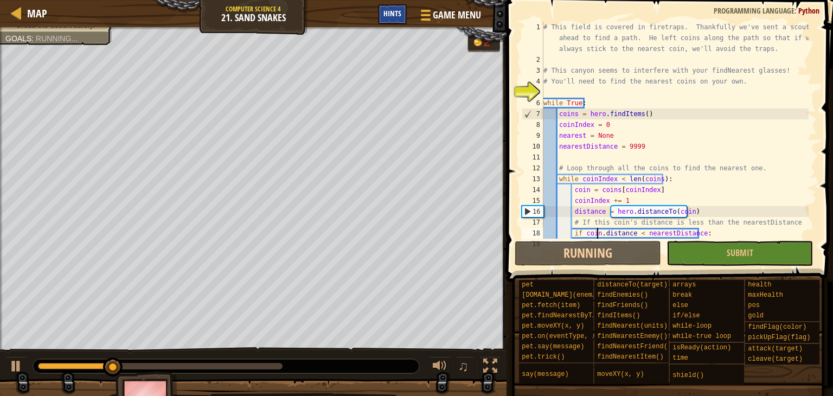
click at [399, 18] on span "Hints" at bounding box center [392, 13] width 18 height 10
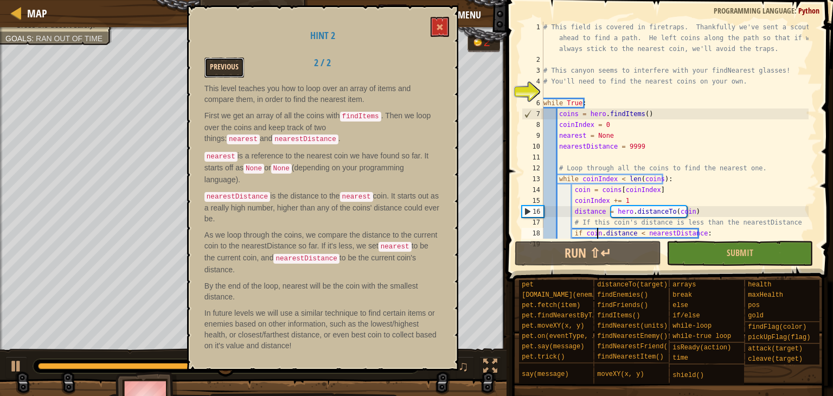
click at [221, 67] on button "Previous" at bounding box center [224, 67] width 40 height 20
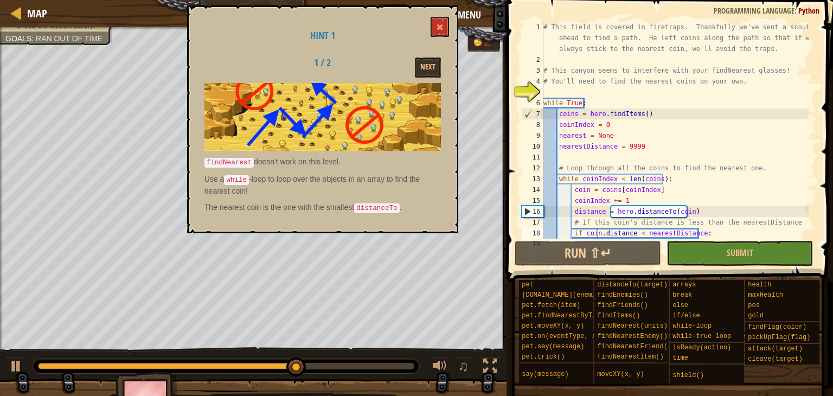
click at [555, 90] on div "# This field is covered in firetraps. Thankfully we've sent a scout ahead to fi…" at bounding box center [674, 152] width 267 height 260
click at [442, 34] on button at bounding box center [439, 27] width 18 height 20
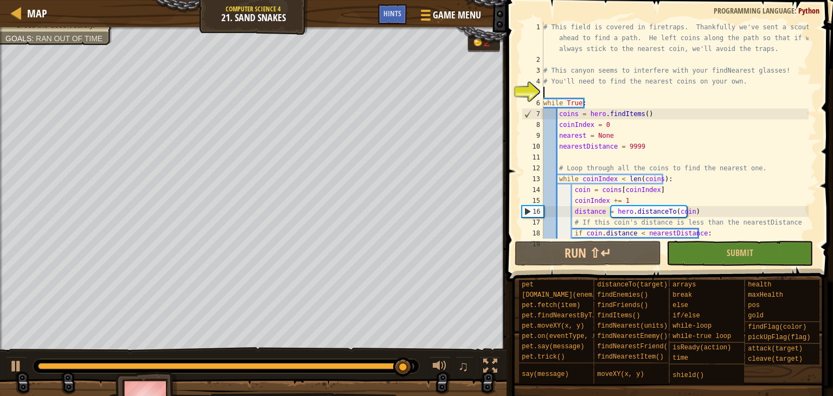
click at [597, 97] on div "# This field is covered in firetraps. Thankfully we've sent a scout ahead to fi…" at bounding box center [674, 152] width 267 height 260
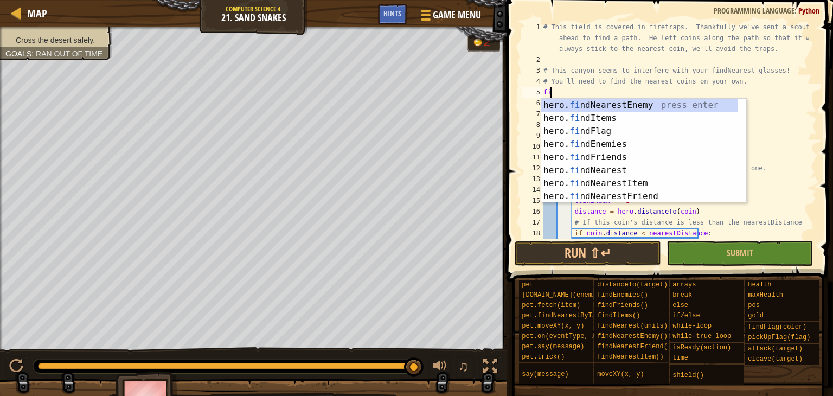
type textarea "f"
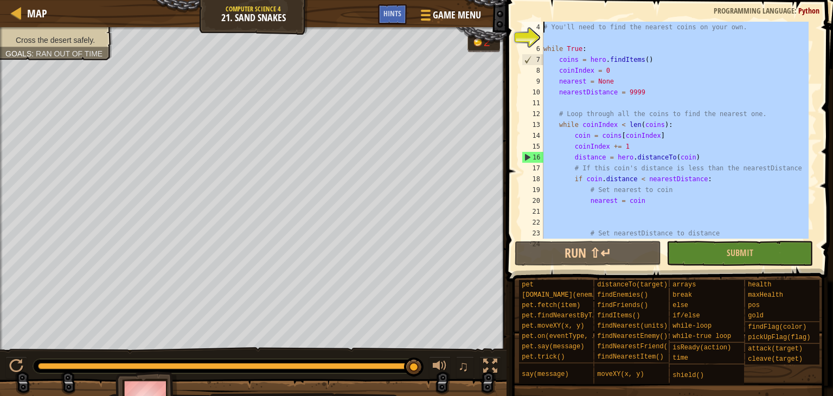
scroll to position [0, 0]
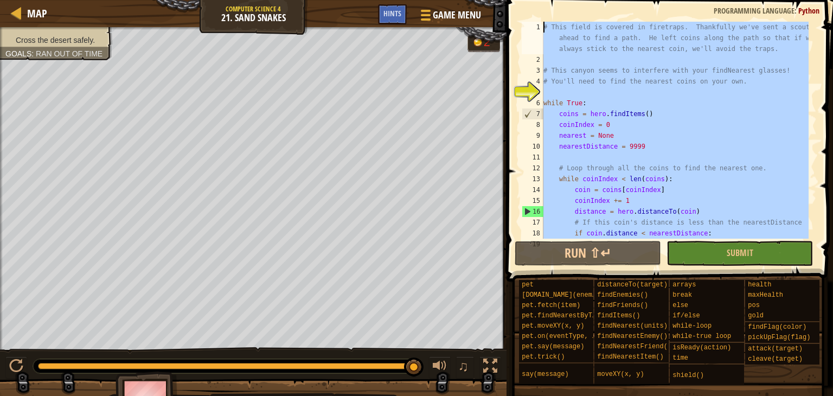
drag, startPoint x: 575, startPoint y: 234, endPoint x: 466, endPoint y: -35, distance: 290.5
click at [466, 0] on html "Map Computer Science 4 21. Sand Snakes Game Menu Done Hints 1 ההההההההההההההההה…" at bounding box center [416, 0] width 833 height 0
click at [575, 123] on div "# This field is covered in firetraps. Thankfully we've sent a scout ahead to fi…" at bounding box center [674, 130] width 267 height 217
type textarea "coinIndex = 0"
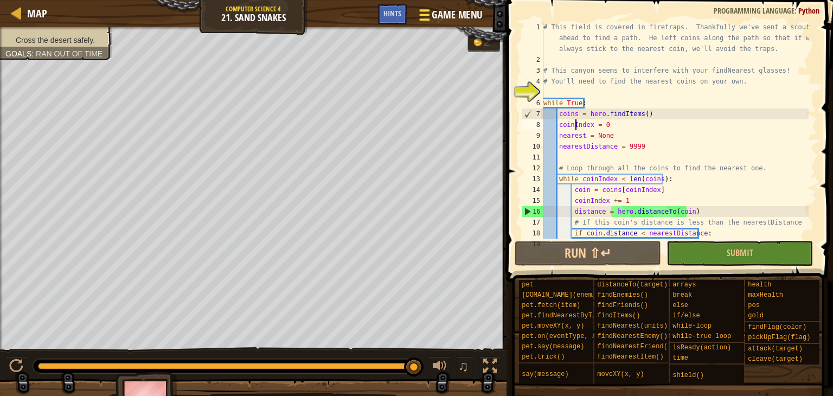
click at [443, 20] on span "Game Menu" at bounding box center [457, 15] width 50 height 15
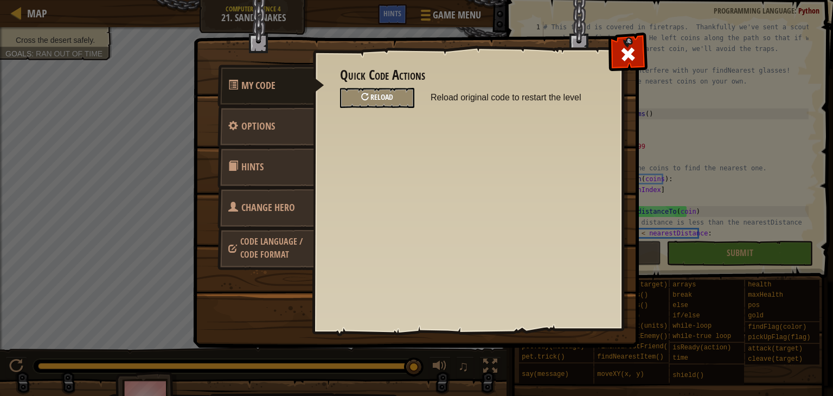
click at [396, 89] on div "Reload" at bounding box center [377, 98] width 74 height 20
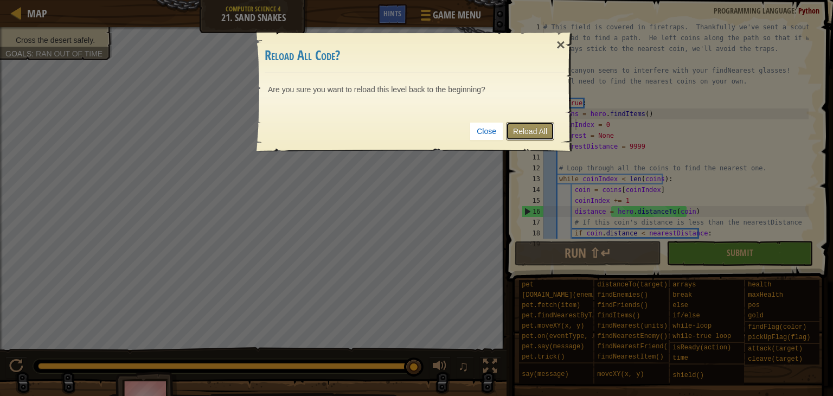
click at [515, 131] on link "Reload All" at bounding box center [530, 131] width 48 height 18
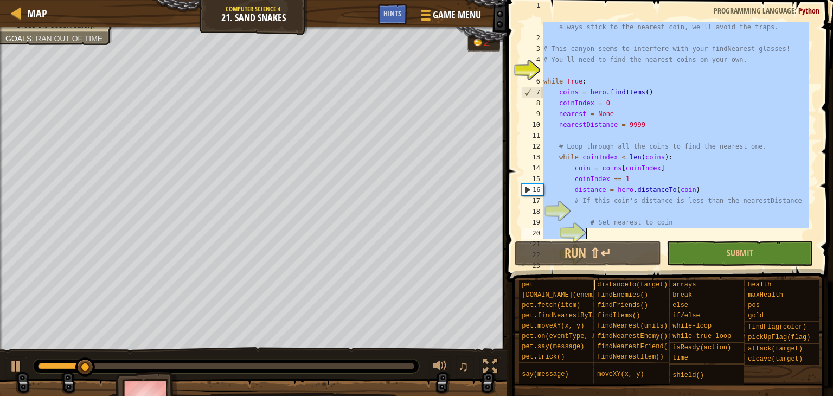
scroll to position [87, 0]
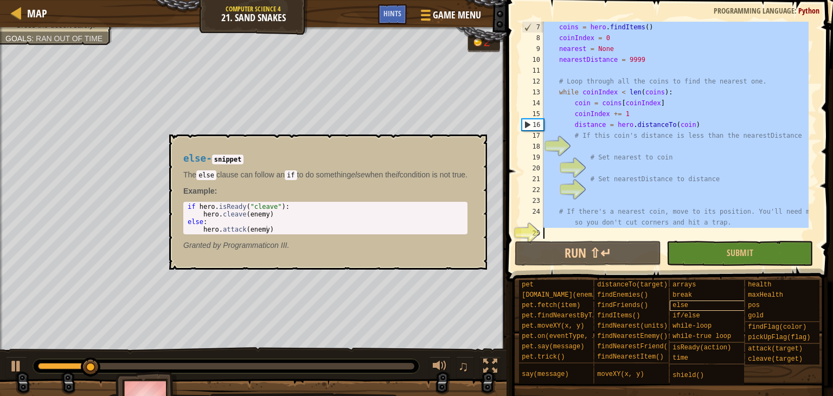
drag, startPoint x: 543, startPoint y: 25, endPoint x: 672, endPoint y: 307, distance: 309.6
click at [672, 308] on div "Hints 7 8 9 10 11 12 13 14 15 16 17 18 19 20 21 22 23 24 25 coins = hero . find…" at bounding box center [668, 195] width 330 height 390
type textarea "# If there's a nearest coin, move to its position. You'll need moveXY so you do…"
paste textarea
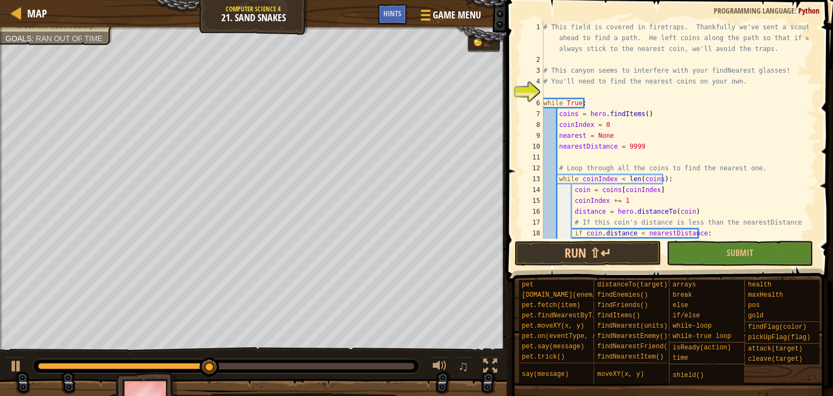
scroll to position [0, 0]
click at [560, 91] on div "# This field is covered in firetraps. Thankfully we've sent a scout ahead to fi…" at bounding box center [674, 152] width 267 height 260
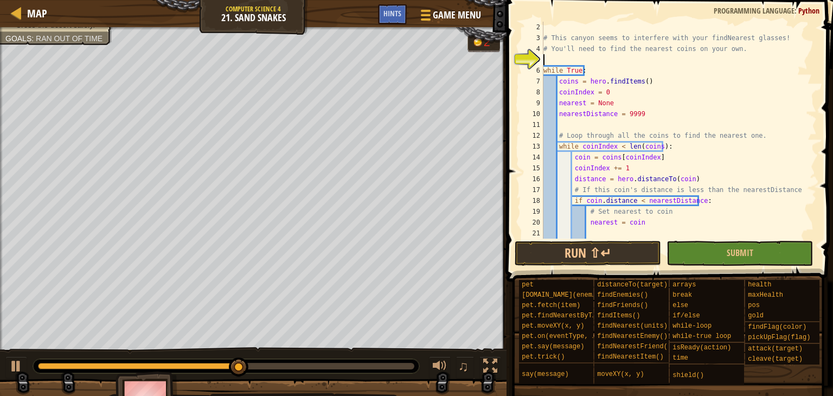
scroll to position [119, 0]
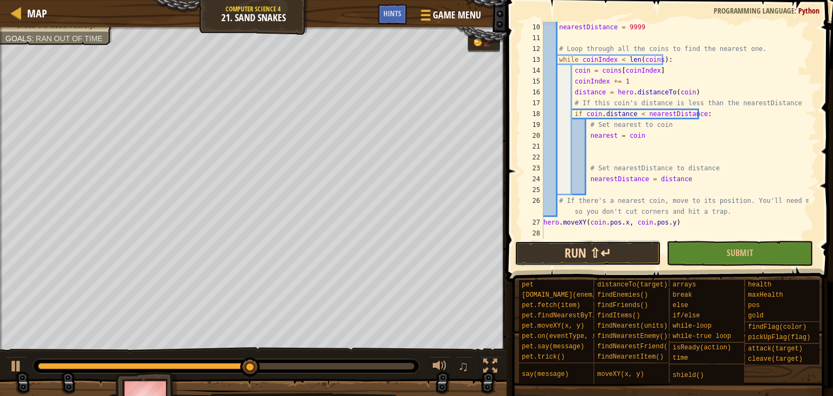
click at [594, 246] on button "Run ⇧↵" at bounding box center [588, 253] width 146 height 25
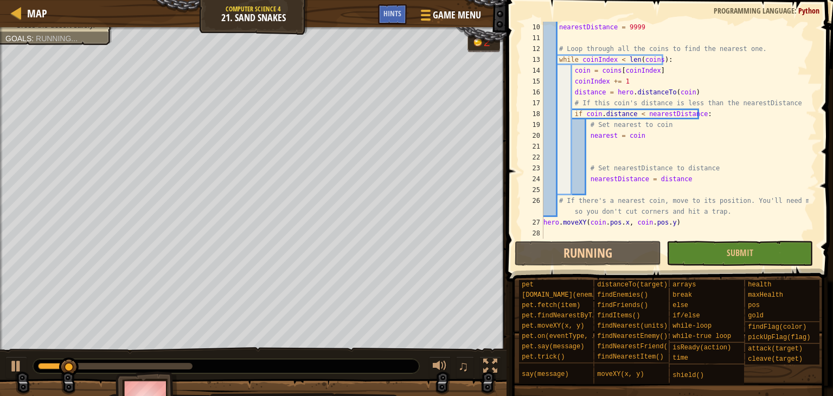
click at [545, 224] on div "nearestDistance = 9999 # Loop through all the coins to find the nearest one. wh…" at bounding box center [674, 141] width 267 height 239
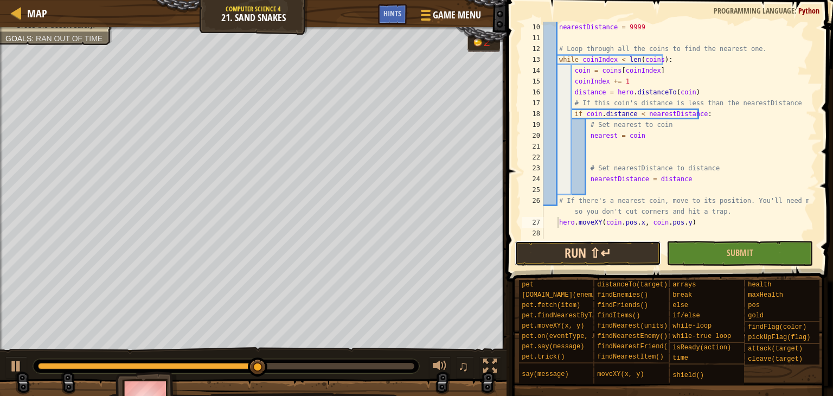
click at [560, 246] on button "Run ⇧↵" at bounding box center [588, 253] width 146 height 25
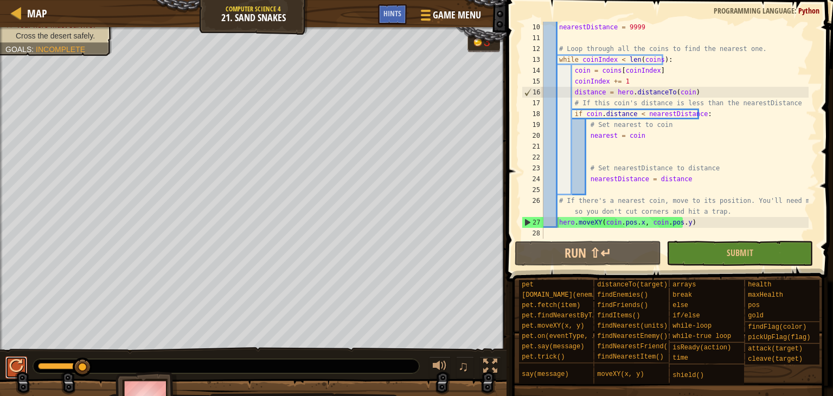
click at [7, 367] on button at bounding box center [16, 367] width 22 height 22
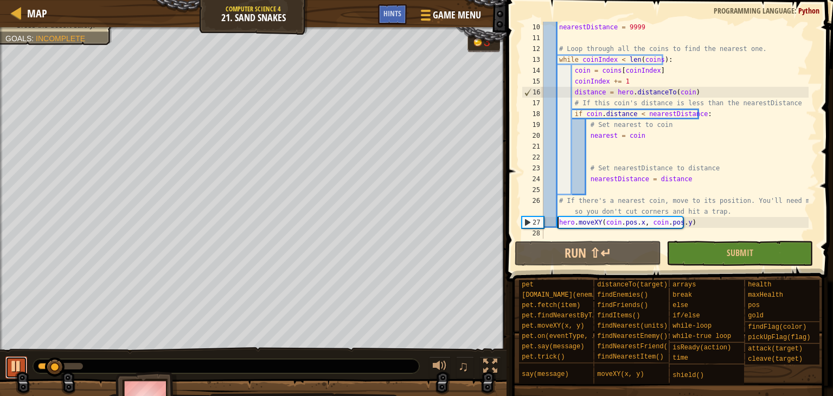
click at [13, 362] on div at bounding box center [16, 366] width 14 height 14
drag, startPoint x: 44, startPoint y: 364, endPoint x: 21, endPoint y: 364, distance: 23.3
click at [21, 364] on div "♫" at bounding box center [253, 363] width 506 height 33
click at [23, 363] on div at bounding box center [16, 366] width 14 height 14
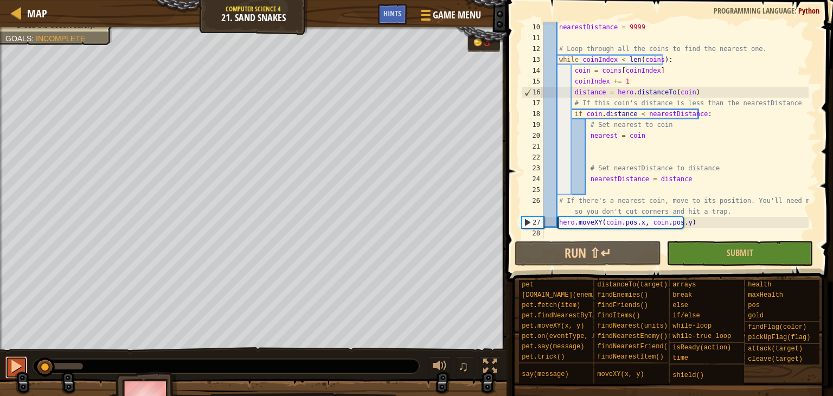
click at [23, 363] on div at bounding box center [16, 366] width 14 height 14
drag, startPoint x: 42, startPoint y: 368, endPoint x: 10, endPoint y: 365, distance: 31.5
click at [11, 366] on div "♫" at bounding box center [253, 363] width 506 height 33
drag, startPoint x: 686, startPoint y: 220, endPoint x: 577, endPoint y: 226, distance: 108.6
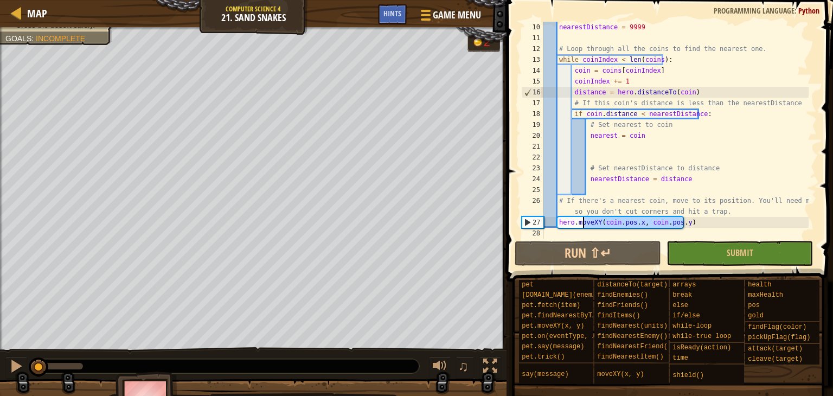
click at [577, 226] on div "nearestDistance = 9999 # Loop through all the coins to find the nearest one. wh…" at bounding box center [674, 141] width 267 height 239
click at [698, 220] on div "nearestDistance = 9999 # Loop through all the coins to find the nearest one. wh…" at bounding box center [674, 130] width 267 height 217
click at [719, 210] on div "nearestDistance = 9999 # Loop through all the coins to find the nearest one. wh…" at bounding box center [674, 141] width 267 height 239
type textarea "# If there's a nearest coin, move to its position. You'll need moveXY so you do…"
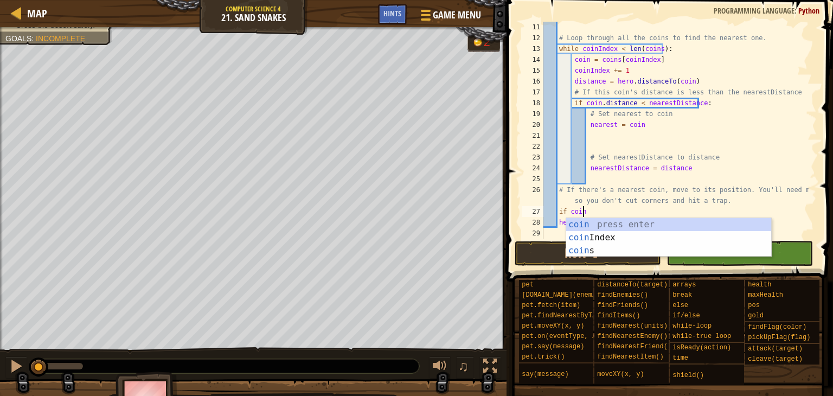
scroll to position [5, 3]
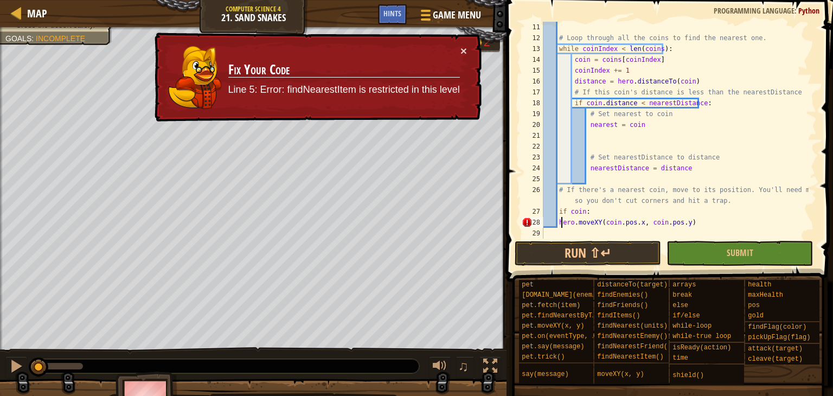
click at [560, 224] on div "# Loop through all the coins to find the nearest one. while coinIndex < len ( c…" at bounding box center [674, 141] width 267 height 239
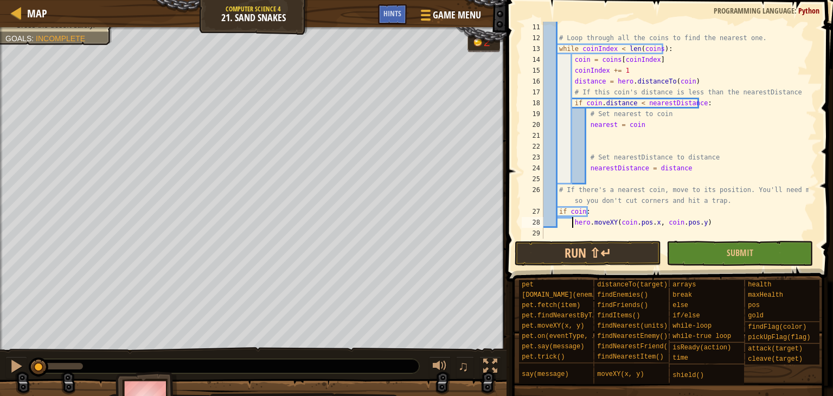
click at [571, 240] on span at bounding box center [670, 125] width 335 height 313
click at [570, 242] on button "Run ⇧↵" at bounding box center [588, 253] width 146 height 25
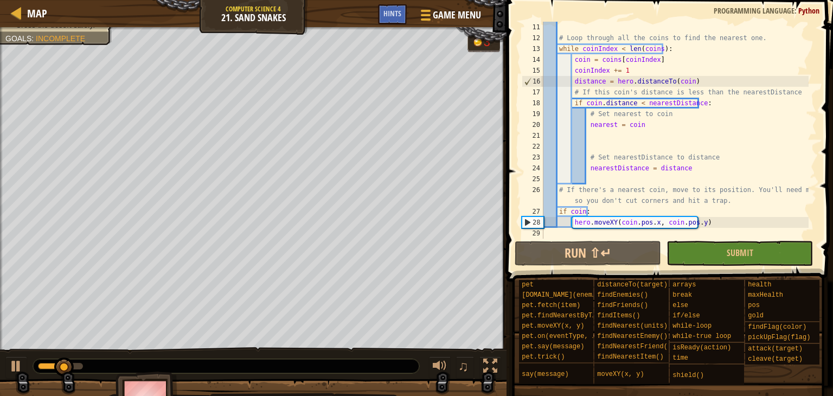
drag, startPoint x: 46, startPoint y: 370, endPoint x: 37, endPoint y: 369, distance: 9.3
click at [37, 369] on div at bounding box center [226, 366] width 386 height 14
drag, startPoint x: 44, startPoint y: 368, endPoint x: 17, endPoint y: 368, distance: 27.7
click at [17, 368] on div "♫" at bounding box center [253, 363] width 506 height 33
click at [11, 367] on div at bounding box center [16, 366] width 14 height 14
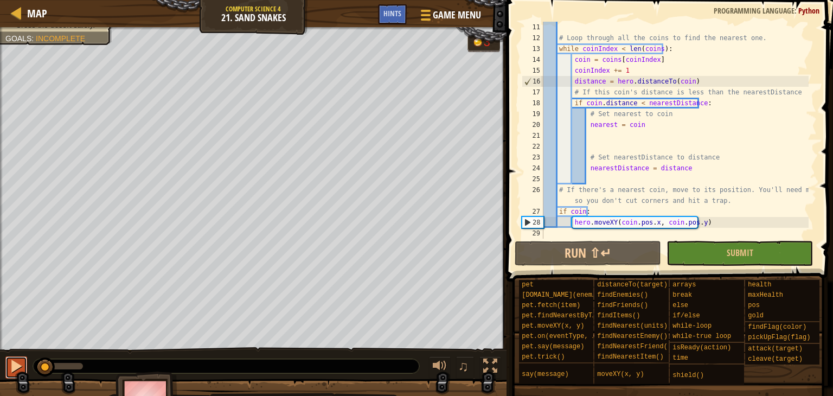
click at [11, 367] on div at bounding box center [16, 366] width 14 height 14
drag, startPoint x: 43, startPoint y: 367, endPoint x: 15, endPoint y: 367, distance: 27.7
click at [15, 367] on div "♫" at bounding box center [253, 363] width 506 height 33
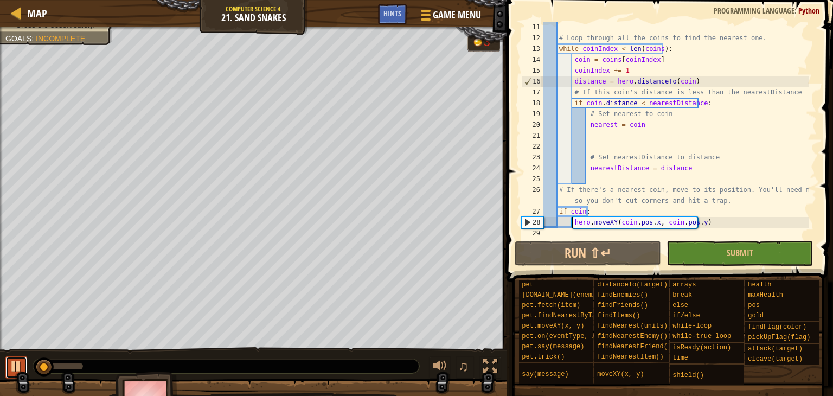
click at [15, 367] on div at bounding box center [16, 366] width 14 height 14
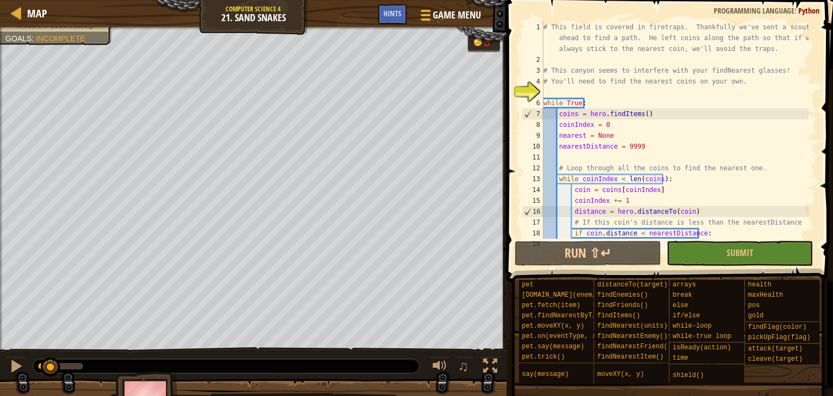
scroll to position [0, 0]
click at [672, 86] on div "# This field is covered in firetraps. Thankfully we've sent a scout ahead to fi…" at bounding box center [674, 152] width 267 height 260
type textarea "# You'll need to find the nearest coins on your own."
click at [674, 87] on div "# This field is covered in firetraps. Thankfully we've sent a scout ahead to fi…" at bounding box center [674, 152] width 267 height 260
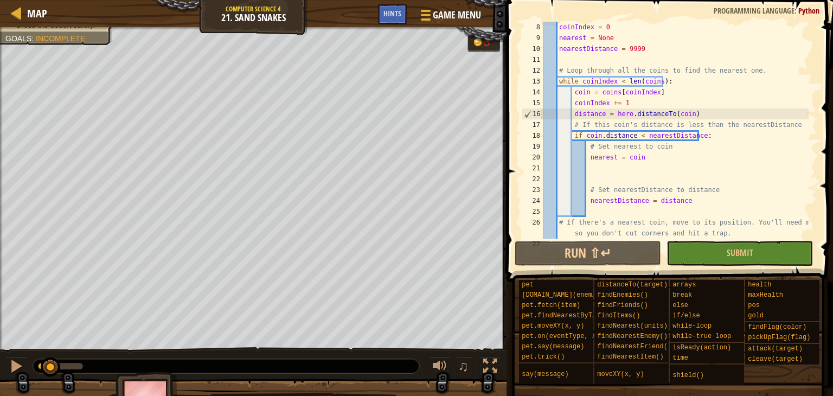
scroll to position [130, 0]
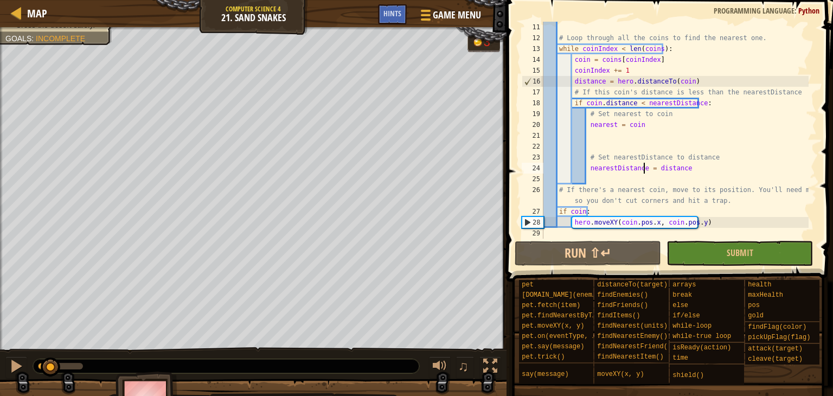
click at [645, 167] on div "# Loop through all the coins to find the nearest one. while coinIndex < len ( c…" at bounding box center [674, 141] width 267 height 239
click at [647, 169] on div "# Loop through all the coins to find the nearest one. while coinIndex < len ( c…" at bounding box center [674, 141] width 267 height 239
click at [581, 254] on button "Run ⇧↵" at bounding box center [588, 253] width 146 height 25
click at [586, 169] on div "# Loop through all the coins to find the nearest one. while coinIndex < len ( c…" at bounding box center [674, 141] width 267 height 239
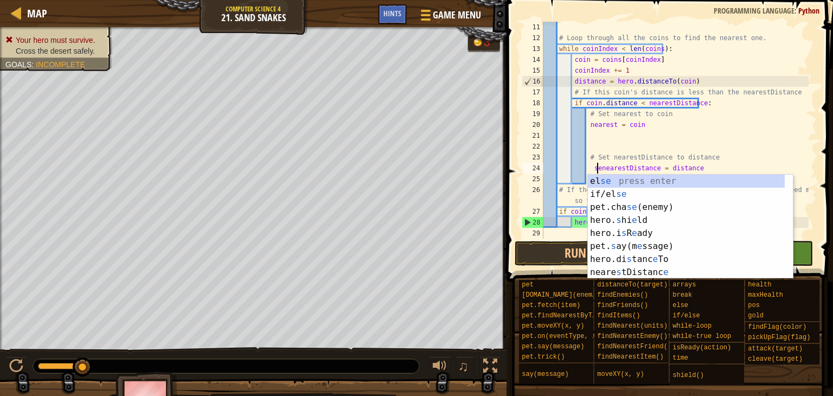
scroll to position [5, 4]
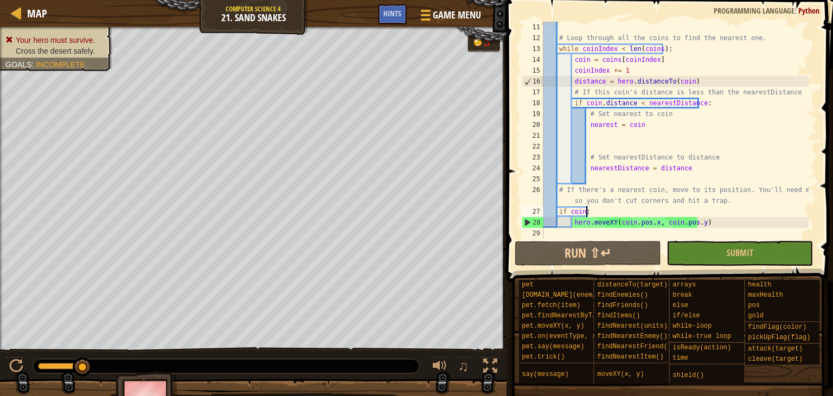
click at [620, 213] on div "# Loop through all the coins to find the nearest one. while coinIndex < len ( c…" at bounding box center [674, 141] width 267 height 239
click at [570, 222] on div "# Loop through all the coins to find the nearest one. while coinIndex < len ( c…" at bounding box center [674, 141] width 267 height 239
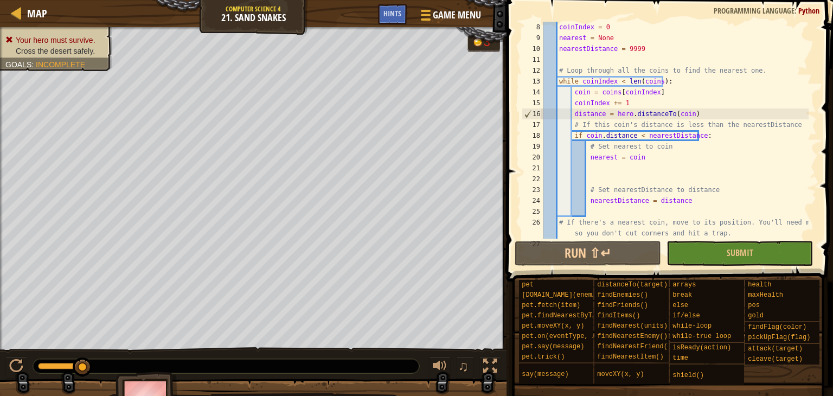
scroll to position [130, 0]
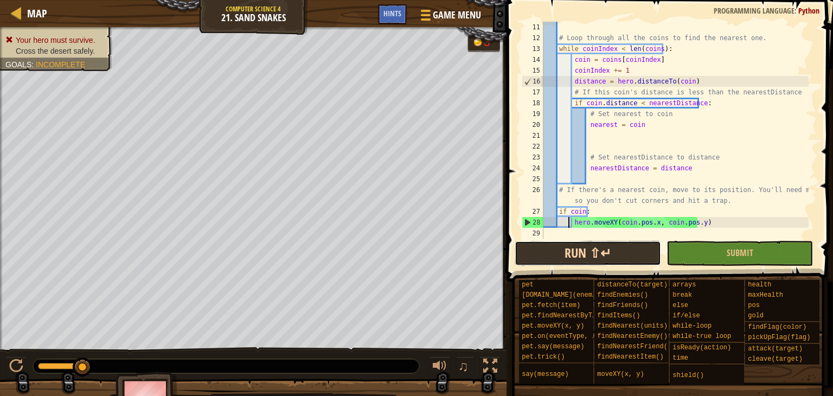
click at [579, 253] on button "Run ⇧↵" at bounding box center [588, 253] width 146 height 25
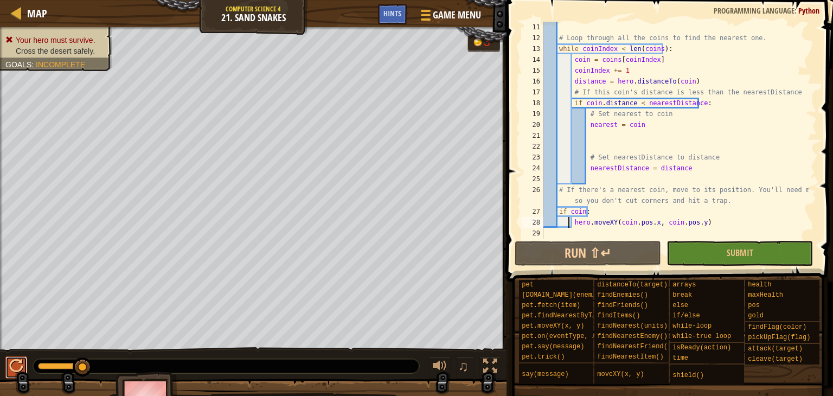
click at [23, 372] on div at bounding box center [16, 366] width 14 height 14
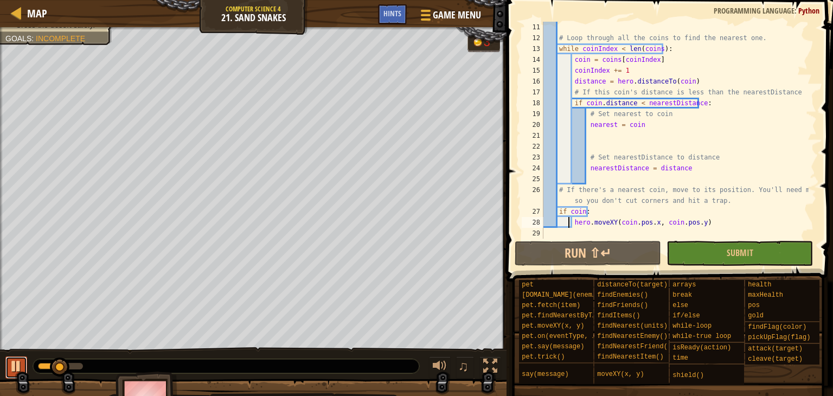
click at [23, 372] on div at bounding box center [16, 366] width 14 height 14
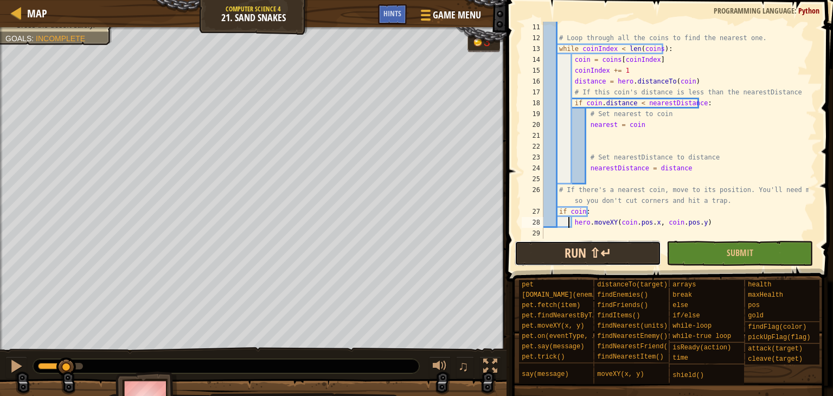
click at [555, 246] on button "Run ⇧↵" at bounding box center [588, 253] width 146 height 25
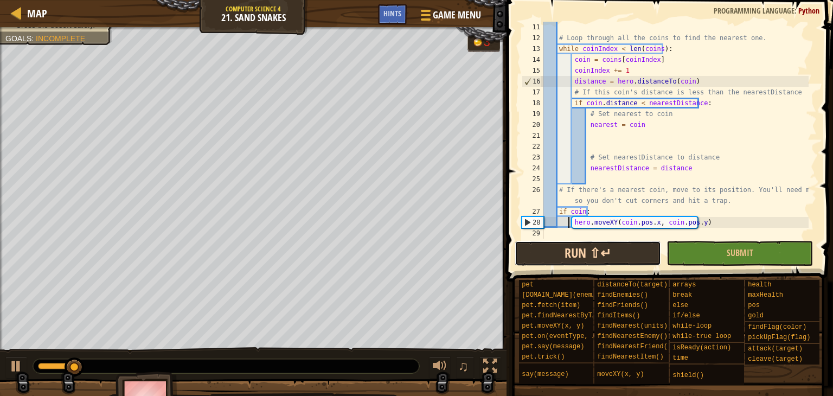
click at [555, 248] on button "Run ⇧↵" at bounding box center [588, 253] width 146 height 25
click at [554, 248] on button "Run ⇧↵" at bounding box center [588, 253] width 146 height 25
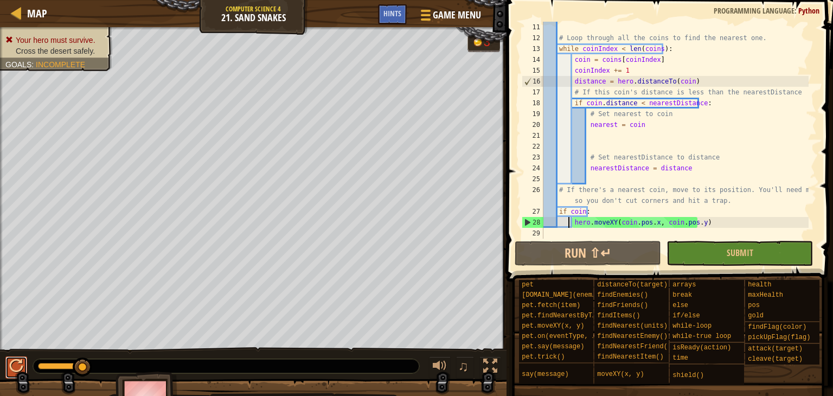
click at [5, 371] on button at bounding box center [16, 367] width 22 height 22
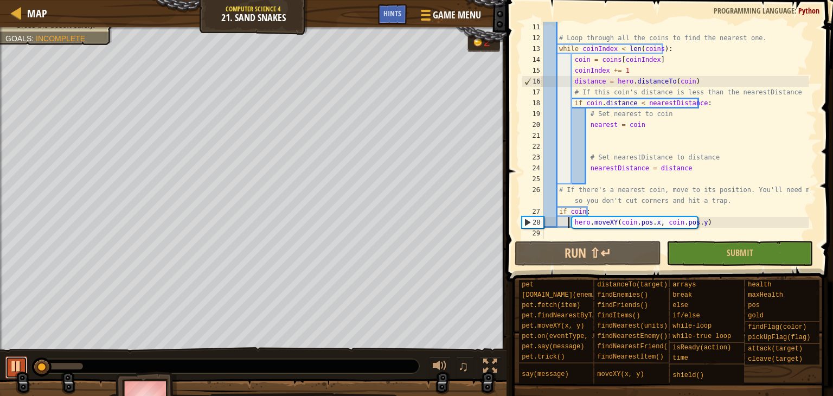
click at [5, 371] on button at bounding box center [16, 367] width 22 height 22
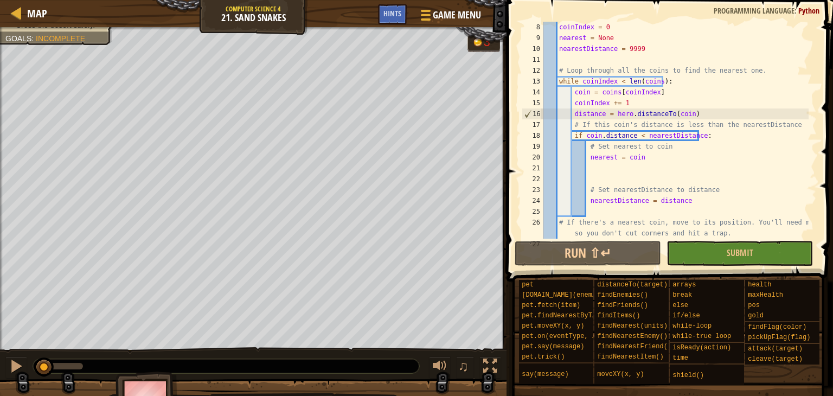
scroll to position [0, 0]
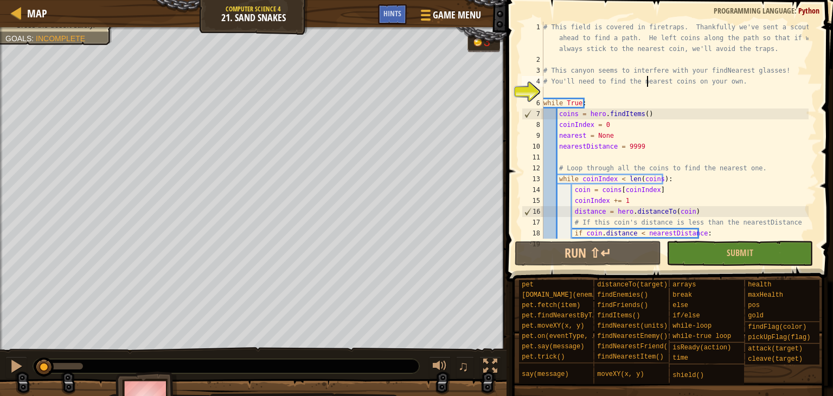
click at [644, 86] on div "# This field is covered in firetraps. Thankfully we've sent a scout ahead to fi…" at bounding box center [674, 152] width 267 height 260
type textarea "# You'll need to find the nearest coins on your own."
click at [646, 94] on div "# This field is covered in firetraps. Thankfully we've sent a scout ahead to fi…" at bounding box center [674, 152] width 267 height 260
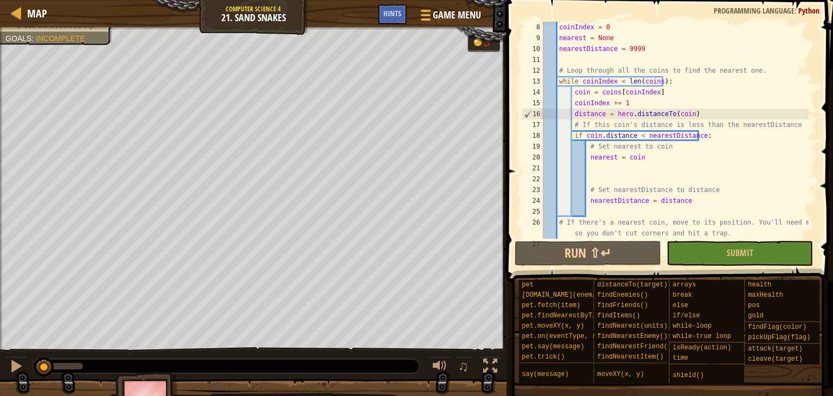
scroll to position [130, 0]
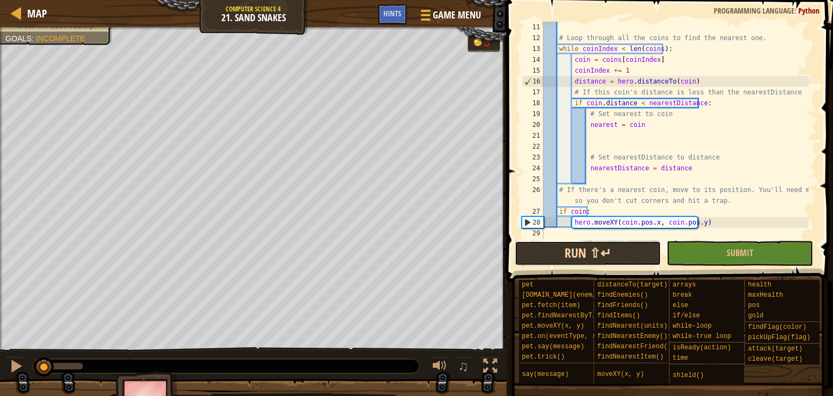
click at [605, 246] on button "Run ⇧↵" at bounding box center [588, 253] width 146 height 25
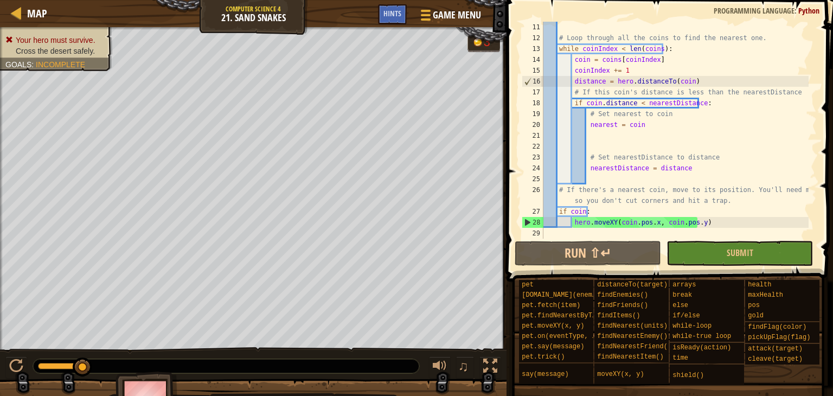
click at [629, 220] on div "# Loop through all the coins to find the nearest one. while coinIndex < len ( c…" at bounding box center [674, 141] width 267 height 239
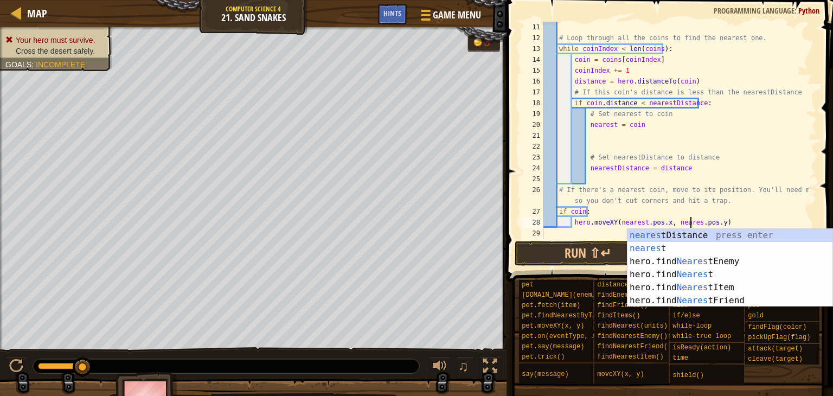
scroll to position [5, 12]
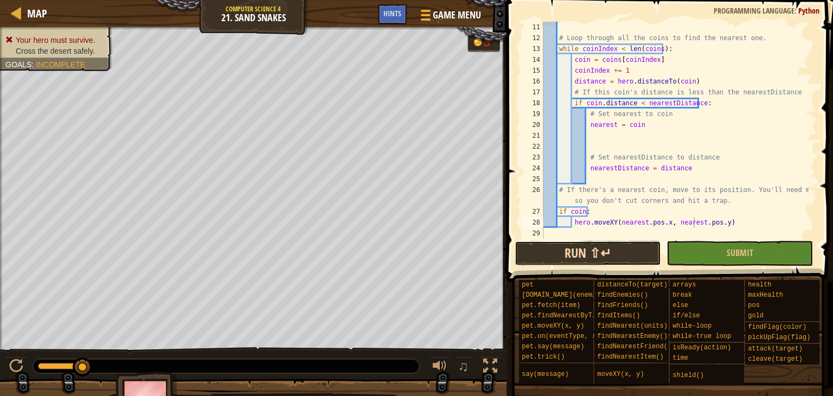
click at [587, 241] on button "Run ⇧↵" at bounding box center [588, 253] width 146 height 25
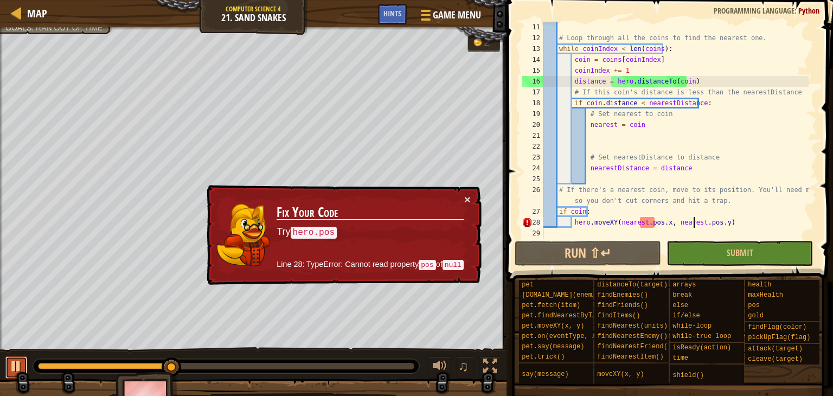
click at [20, 359] on div at bounding box center [16, 366] width 14 height 14
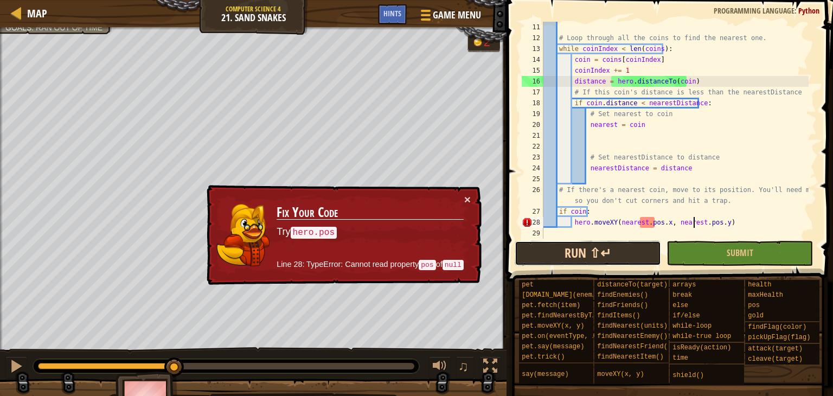
click at [526, 256] on button "Run ⇧↵" at bounding box center [588, 253] width 146 height 25
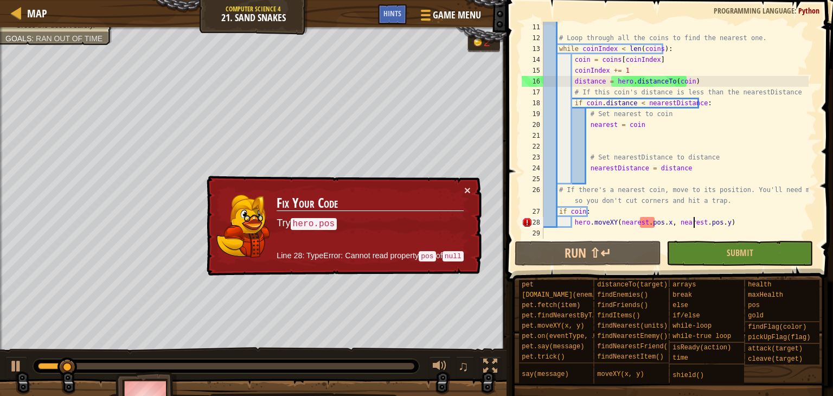
click at [569, 220] on div "# Loop through all the coins to find the nearest one. while coinIndex < len ( c…" at bounding box center [674, 141] width 267 height 239
click at [647, 81] on div "# Loop through all the coins to find the nearest one. while coinIndex < len ( c…" at bounding box center [674, 141] width 267 height 239
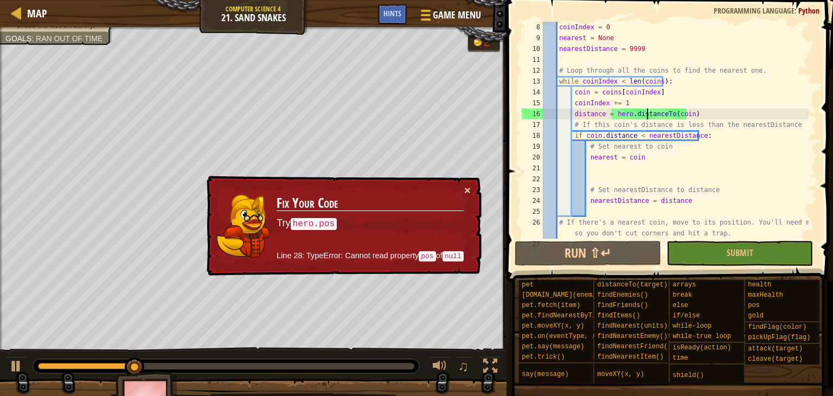
scroll to position [65, 0]
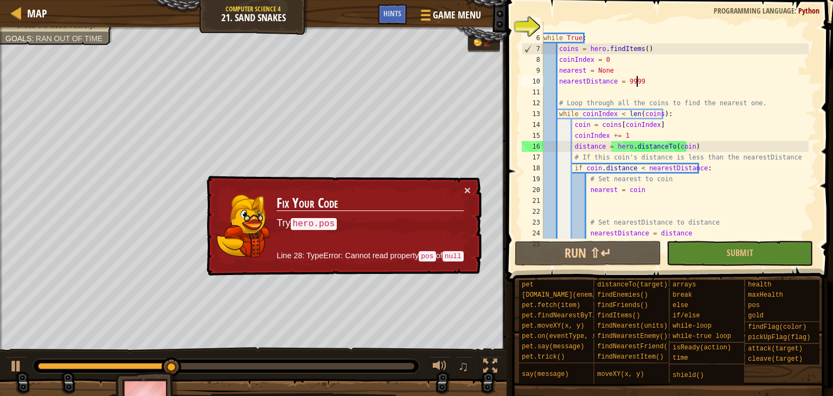
click at [647, 81] on div "while True : coins = hero . findItems ( ) coinIndex = 0 nearest = None nearestD…" at bounding box center [674, 141] width 267 height 239
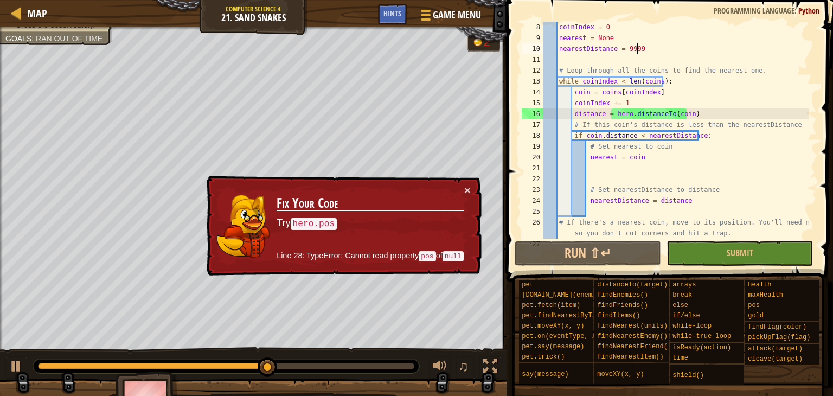
scroll to position [98, 0]
click at [601, 137] on div "coinIndex = 0 nearest = None nearestDistance = 9999 # Loop through all the coin…" at bounding box center [674, 141] width 267 height 239
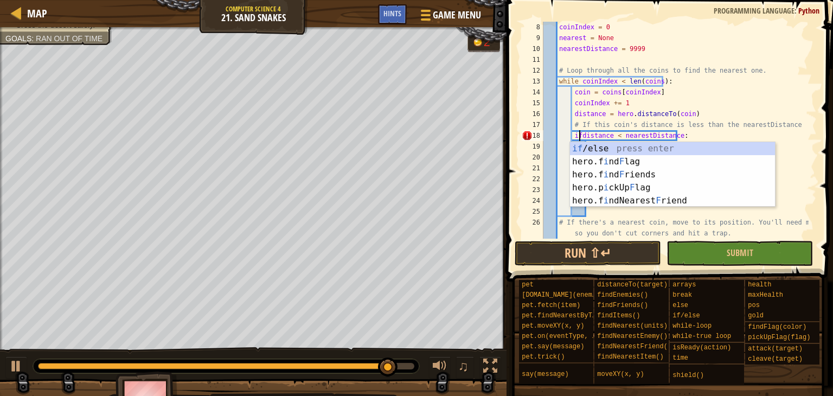
type textarea "if distance < nearestDistance:"
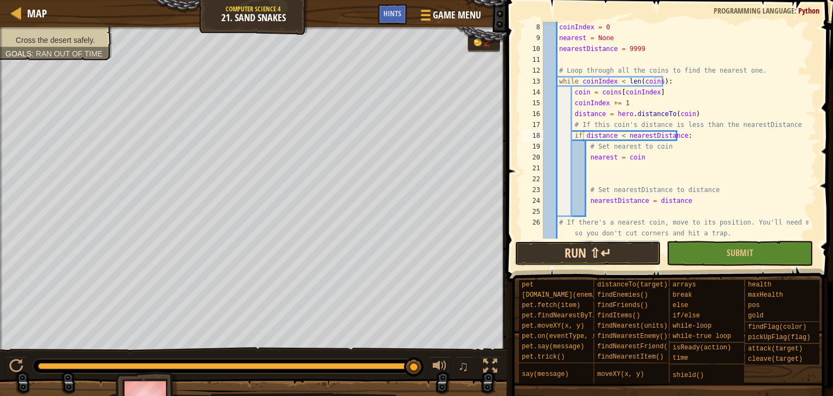
click at [568, 260] on button "Run ⇧↵" at bounding box center [588, 253] width 146 height 25
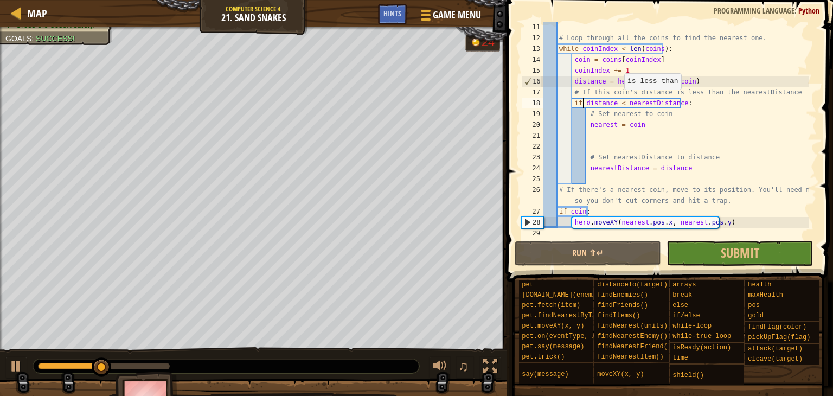
scroll to position [130, 0]
click at [150, 361] on div at bounding box center [226, 366] width 386 height 14
click at [150, 362] on div at bounding box center [226, 366] width 386 height 14
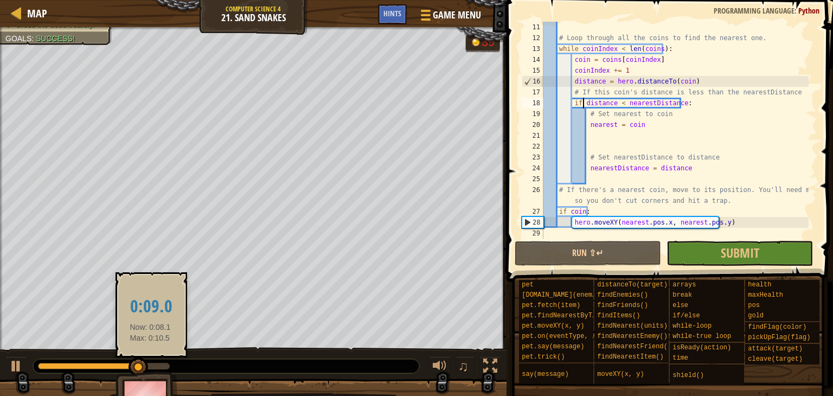
click at [150, 363] on div at bounding box center [104, 366] width 132 height 7
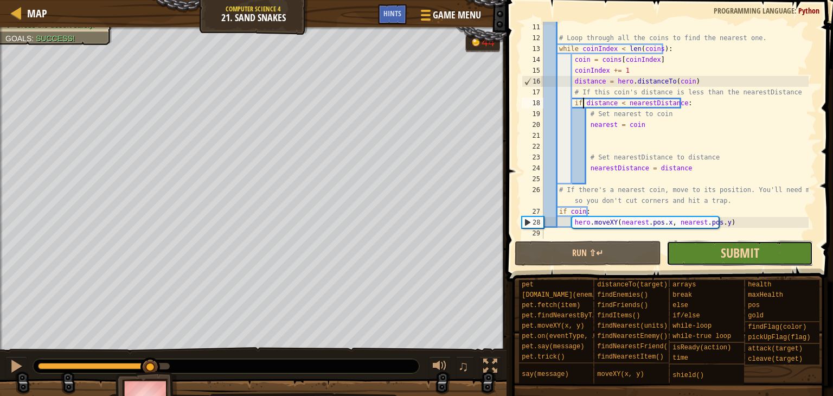
click at [728, 244] on span "Submit" at bounding box center [740, 252] width 38 height 17
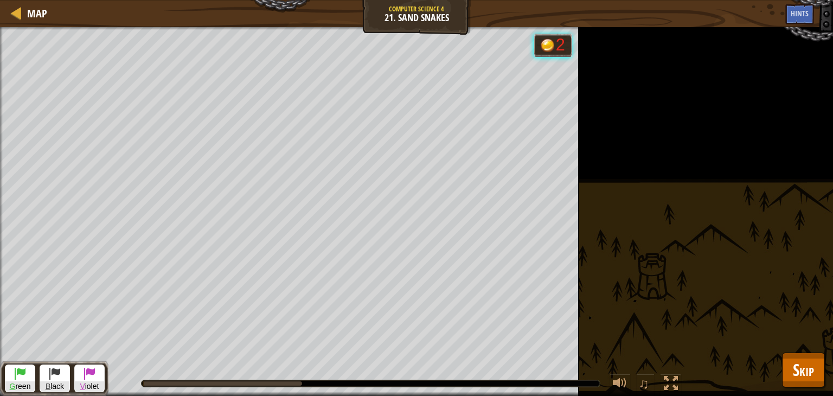
click at [779, 362] on div "Cross the desert safely. Goals : Running... G reen B lack V iolet 2 ♫ Hattori 3…" at bounding box center [416, 211] width 833 height 369
click at [783, 363] on button "Skip" at bounding box center [803, 369] width 43 height 35
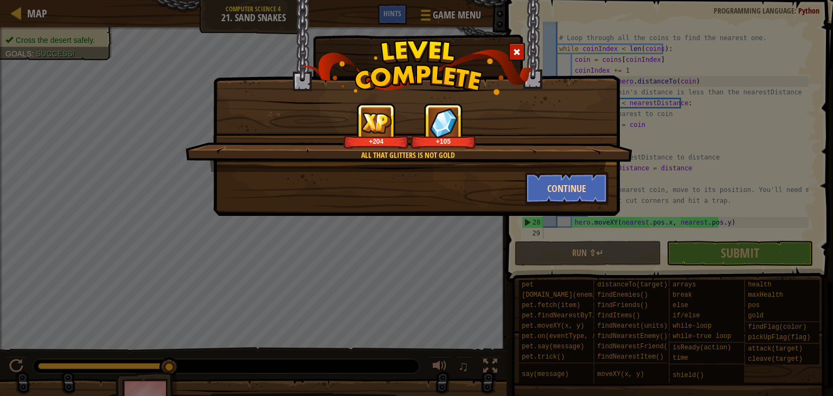
drag, startPoint x: 586, startPoint y: 170, endPoint x: 587, endPoint y: 176, distance: 6.5
click at [586, 171] on div "All that glitters is not gold +204 +105 Continue" at bounding box center [416, 153] width 384 height 101
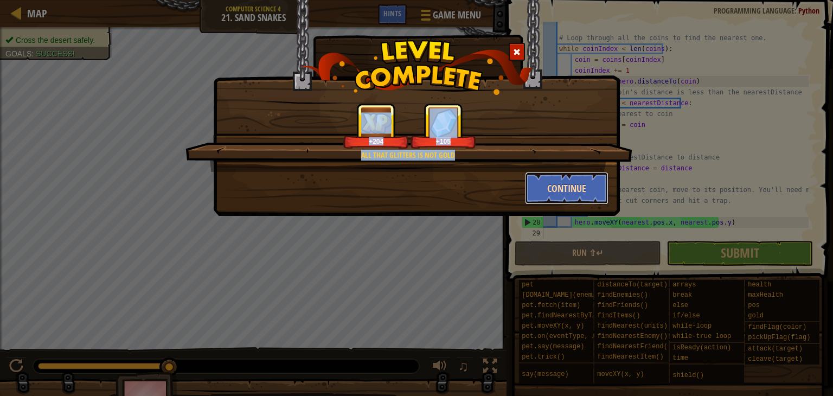
click at [587, 179] on button "Continue" at bounding box center [567, 188] width 84 height 33
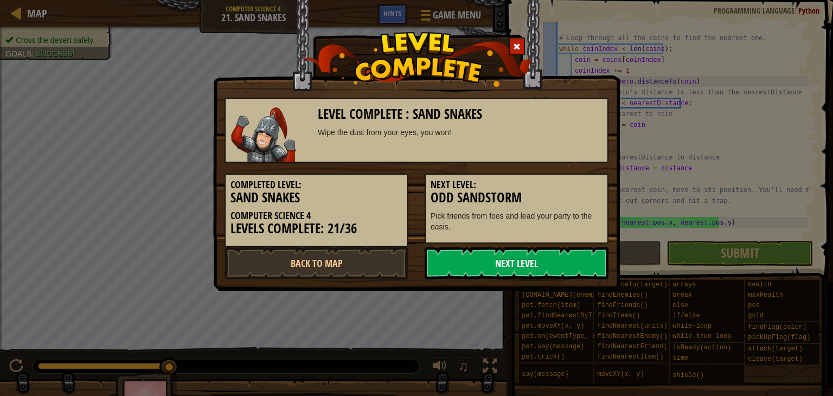
click at [505, 259] on link "Next Level" at bounding box center [517, 263] width 184 height 33
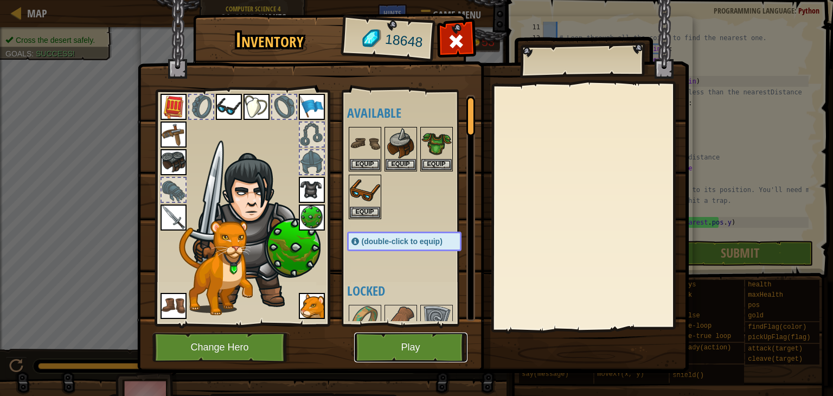
click at [433, 339] on button "Play" at bounding box center [410, 347] width 113 height 30
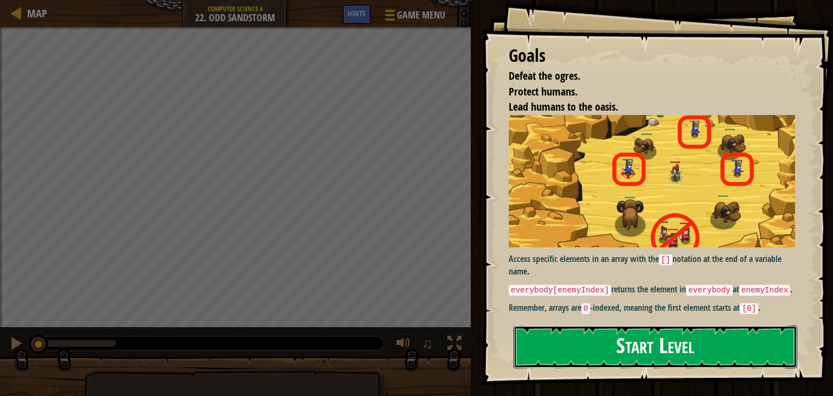
click at [586, 342] on button "Start Level" at bounding box center [655, 346] width 284 height 43
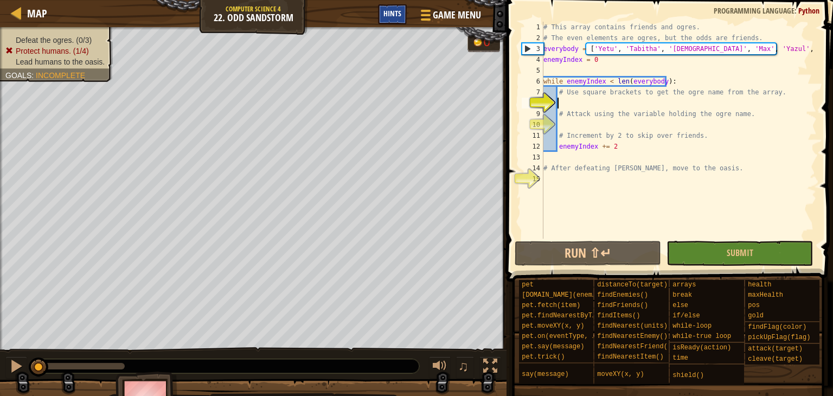
click at [396, 11] on span "Hints" at bounding box center [392, 13] width 18 height 10
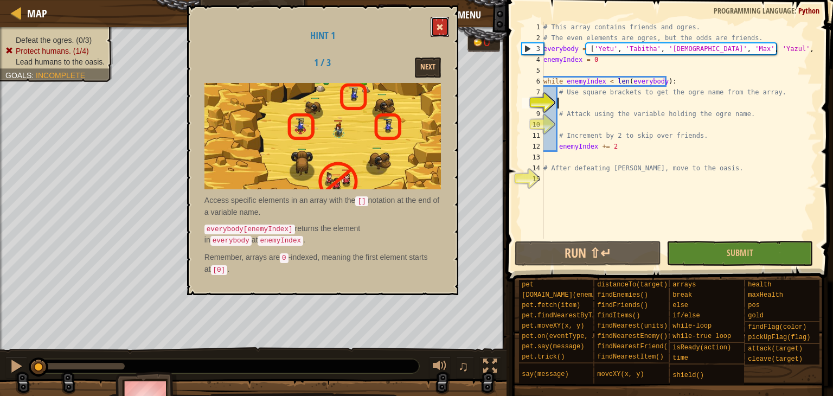
click at [433, 20] on button at bounding box center [439, 27] width 18 height 20
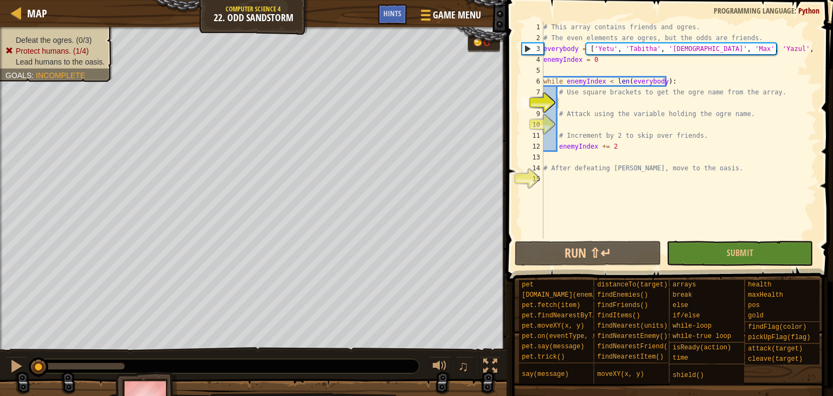
click at [570, 70] on div "# This array contains friends and ogres. # The even elements are ogres, but the…" at bounding box center [678, 141] width 275 height 239
click at [583, 104] on div "# This array contains friends and ogres. # The even elements are ogres, but the…" at bounding box center [678, 141] width 275 height 239
click at [404, 20] on div "Hints" at bounding box center [392, 14] width 29 height 20
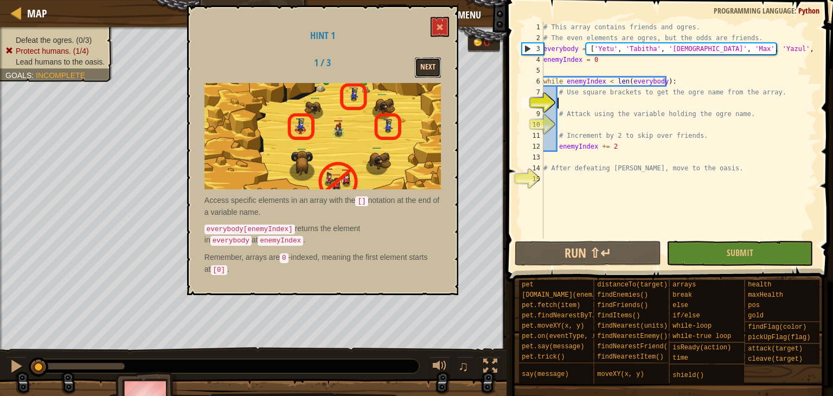
click at [420, 64] on button "Next" at bounding box center [428, 67] width 26 height 20
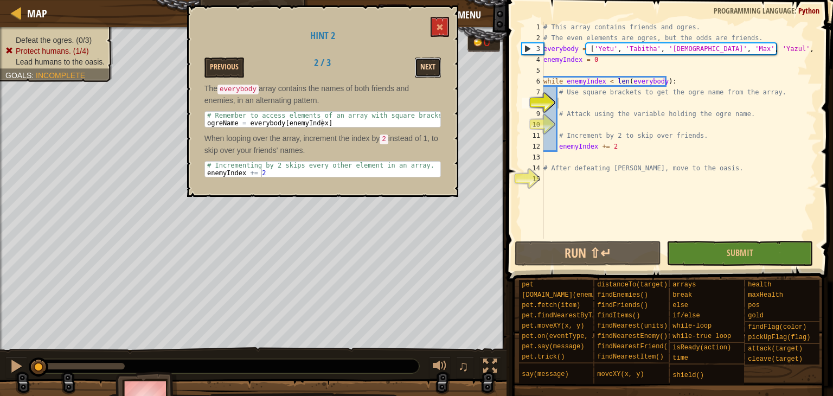
click at [424, 62] on button "Next" at bounding box center [428, 67] width 26 height 20
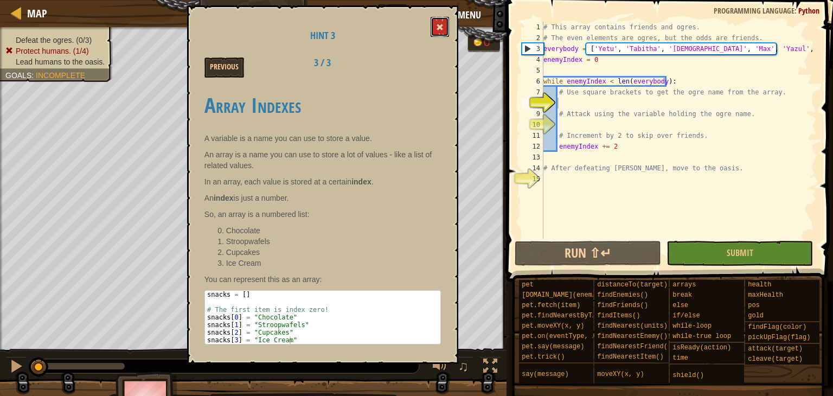
click at [437, 29] on span at bounding box center [440, 27] width 8 height 8
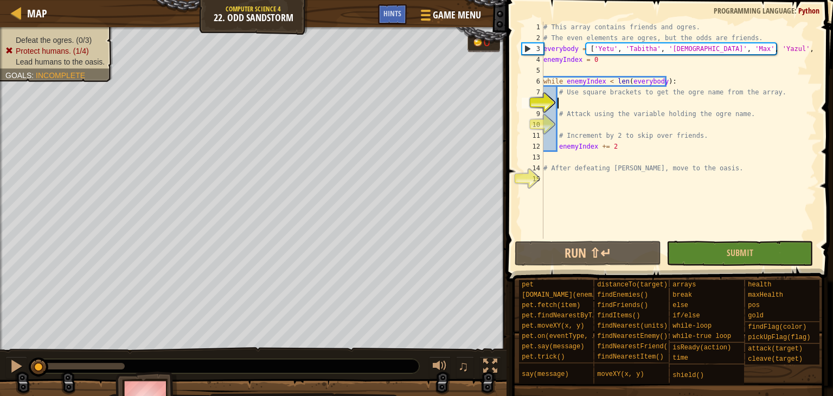
click at [573, 108] on div "# This array contains friends and ogres. # The even elements are ogres, but the…" at bounding box center [678, 141] width 275 height 239
click at [397, 16] on span "Hints" at bounding box center [392, 13] width 18 height 10
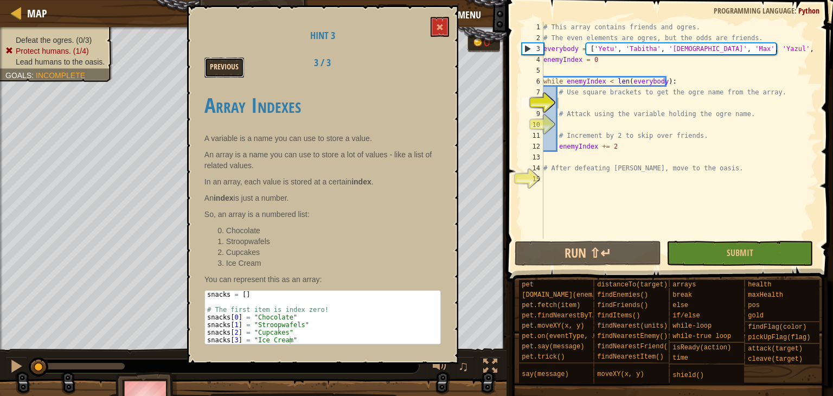
click at [221, 74] on button "Previous" at bounding box center [224, 67] width 40 height 20
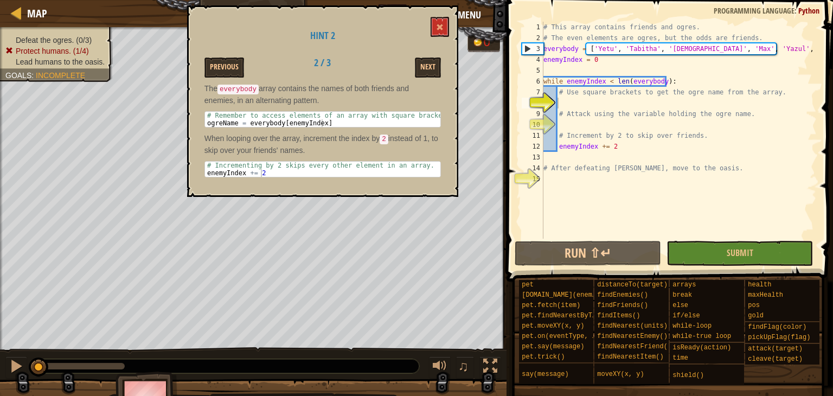
click at [449, 27] on div "Hint 2 Previous 2 / 3 Next The everybody array contains the names of both frien…" at bounding box center [322, 100] width 271 height 191
click at [441, 25] on span at bounding box center [440, 27] width 8 height 8
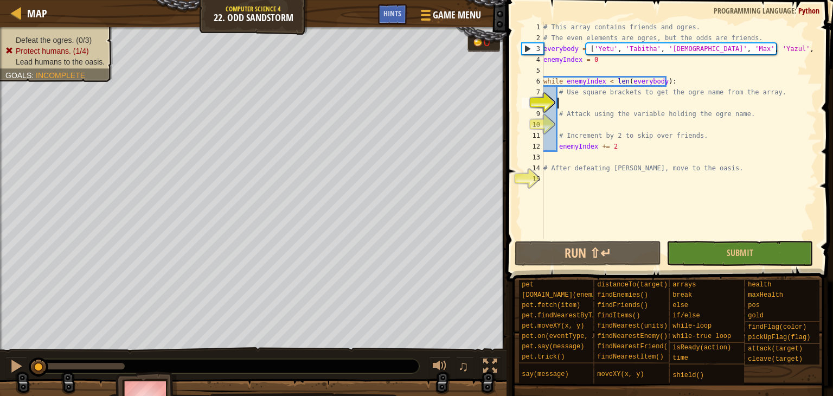
click at [568, 105] on div "# This array contains friends and ogres. # The even elements are ogres, but the…" at bounding box center [678, 141] width 275 height 239
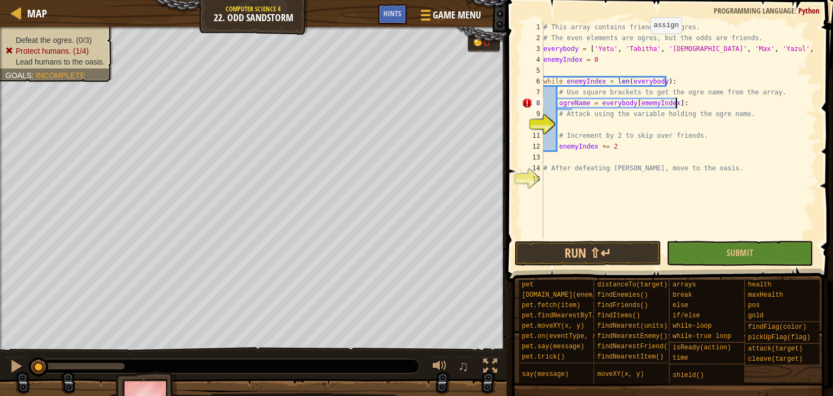
scroll to position [5, 10]
type textarea "ogreName = everybody[ememyIndex]"
click at [399, 21] on div "Hints" at bounding box center [392, 14] width 29 height 20
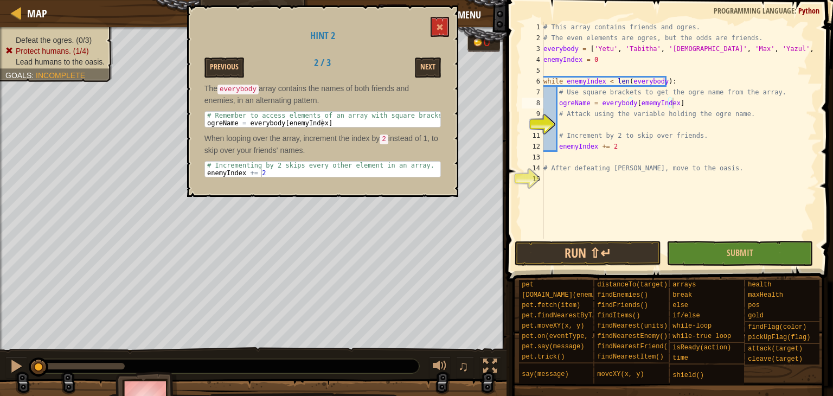
click at [451, 22] on div "Hint 2 Previous 2 / 3 Next The everybody array contains the names of both frien…" at bounding box center [322, 100] width 271 height 191
click at [577, 105] on div "# This array contains friends and ogres. # The even elements are ogres, but the…" at bounding box center [678, 141] width 275 height 239
click at [583, 126] on div "# This array contains friends and ogres. # The even elements are ogres, but the…" at bounding box center [678, 141] width 275 height 239
click at [436, 33] on button at bounding box center [439, 27] width 18 height 20
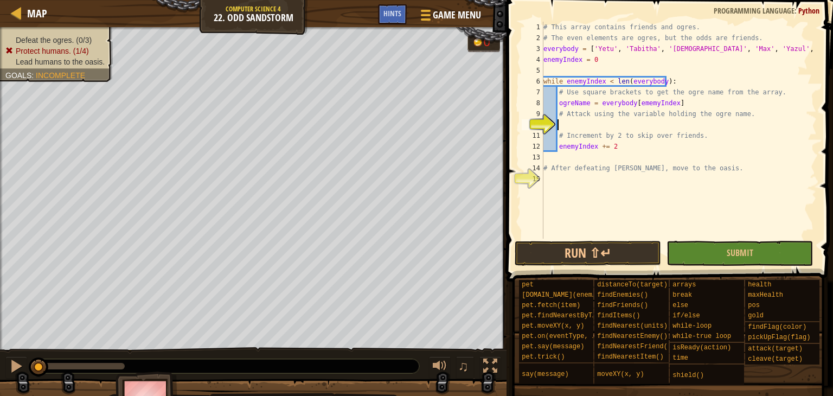
click at [580, 121] on div "# This array contains friends and ogres. # The even elements are ogres, but the…" at bounding box center [678, 141] width 275 height 239
type textarea "hero.attack(ogreName)"
click at [631, 190] on div "# This array contains friends and ogres. # The even elements are ogres, but the…" at bounding box center [678, 141] width 275 height 239
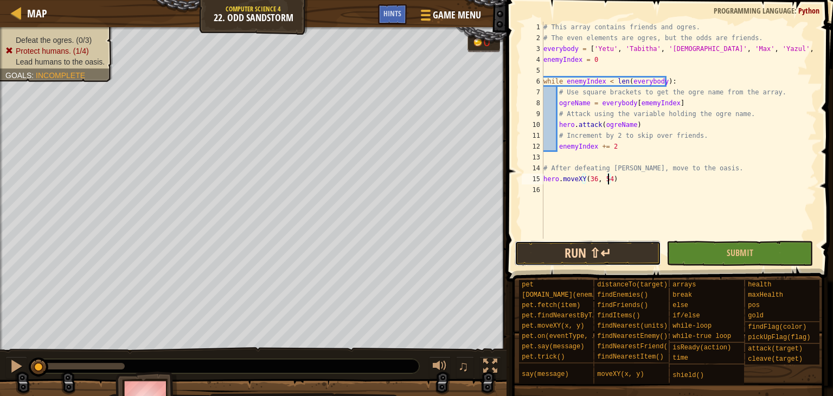
click at [575, 259] on button "Run ⇧↵" at bounding box center [588, 253] width 146 height 25
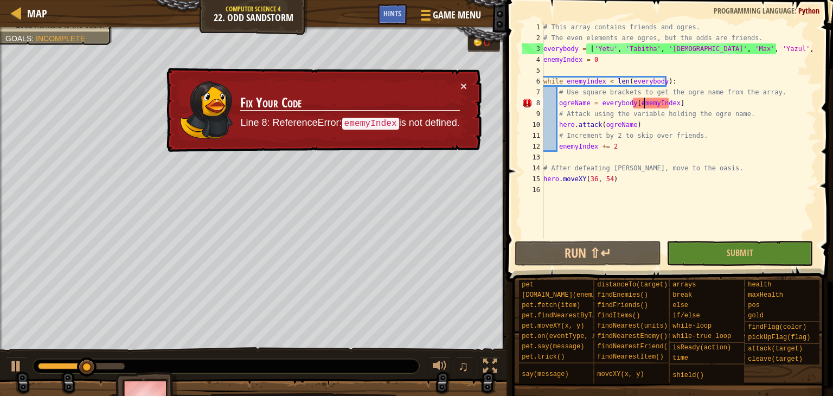
click at [644, 102] on div "# This array contains friends and ogres. # The even elements are ogres, but the…" at bounding box center [678, 141] width 275 height 239
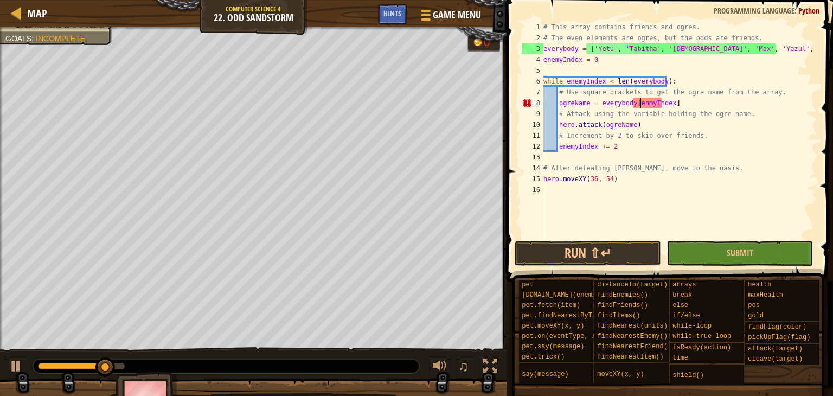
scroll to position [5, 9]
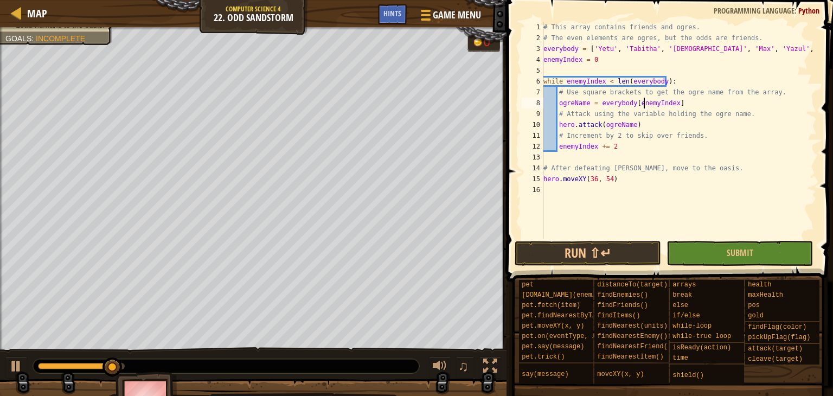
type textarea "ogreName = everybody[enemyIndex]"
click at [609, 260] on button "Run ⇧↵" at bounding box center [588, 253] width 146 height 25
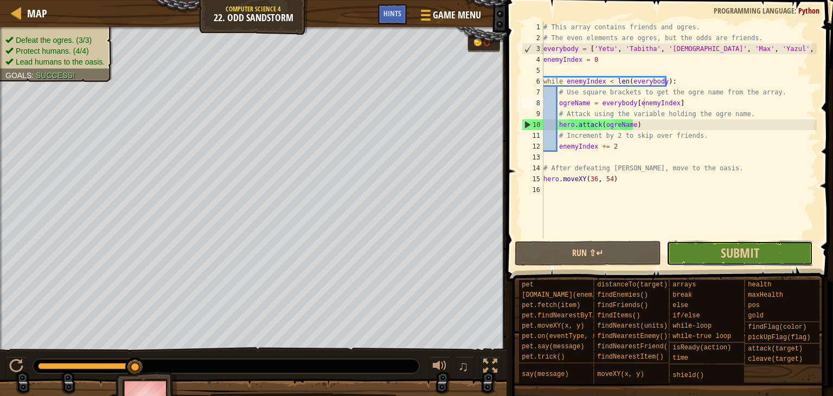
click at [691, 250] on button "Submit" at bounding box center [739, 253] width 146 height 25
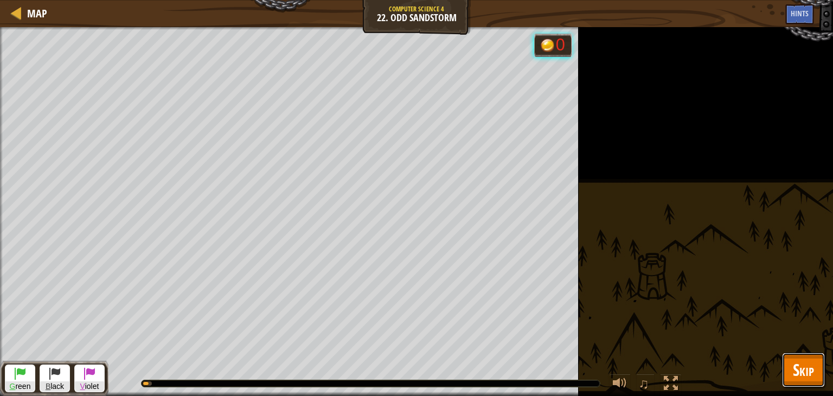
click at [810, 367] on span "Skip" at bounding box center [803, 369] width 21 height 22
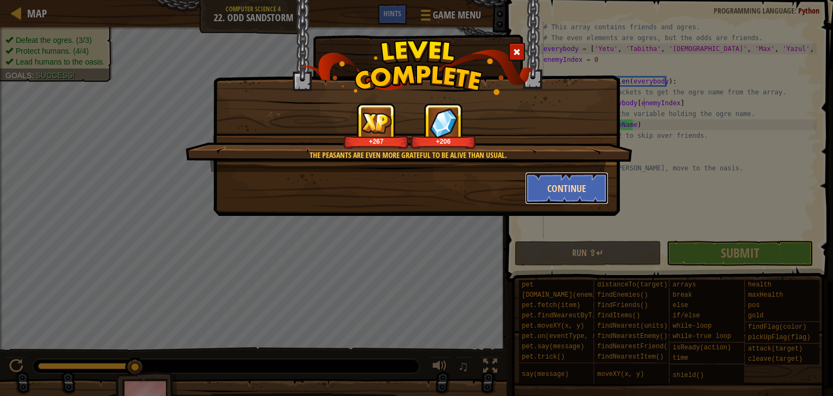
click at [555, 201] on button "Continue" at bounding box center [567, 188] width 84 height 33
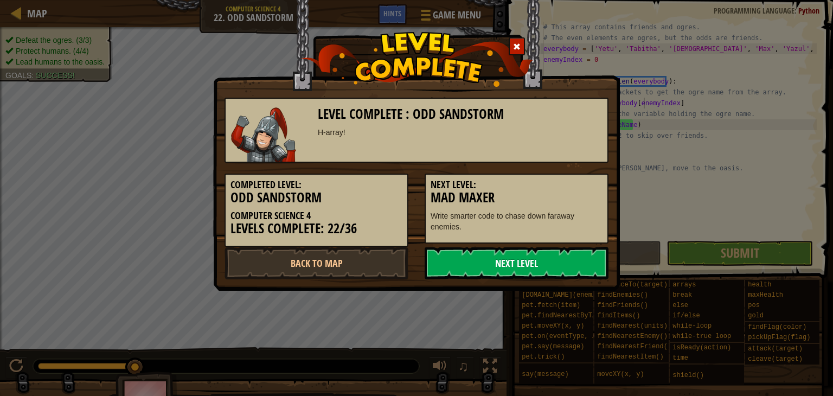
click at [479, 262] on link "Next Level" at bounding box center [517, 263] width 184 height 33
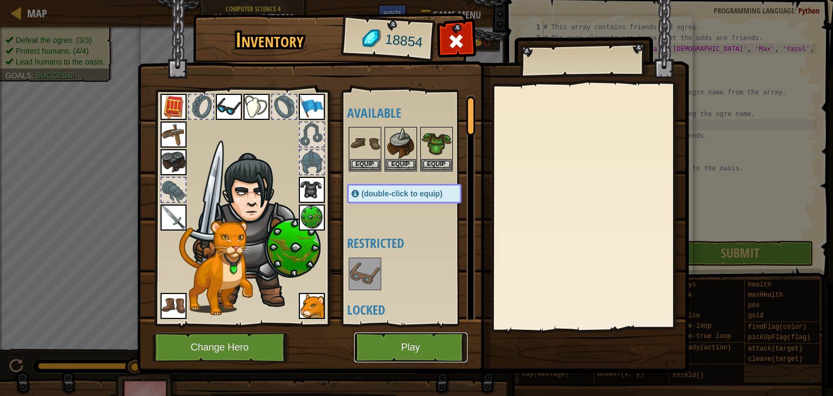
click at [391, 337] on button "Play" at bounding box center [410, 347] width 113 height 30
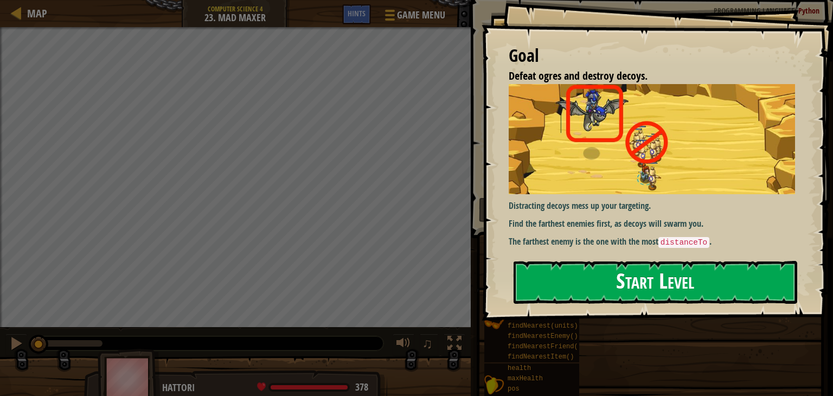
click at [622, 265] on button "Start Level" at bounding box center [655, 282] width 284 height 43
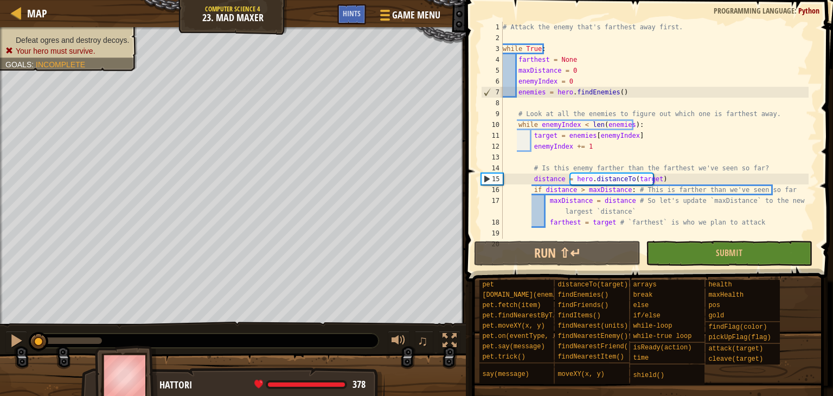
type textarea "pass"
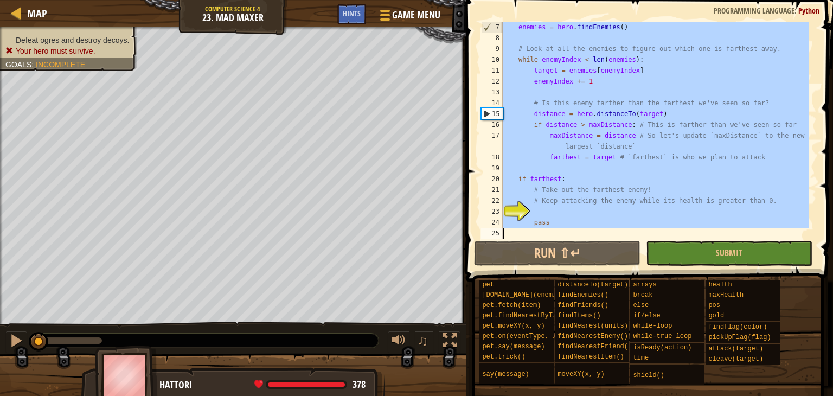
scroll to position [65, 0]
click at [562, 230] on div "enemies = hero . findEnemies ( ) # Look at all the enemies to figure out which …" at bounding box center [654, 130] width 308 height 217
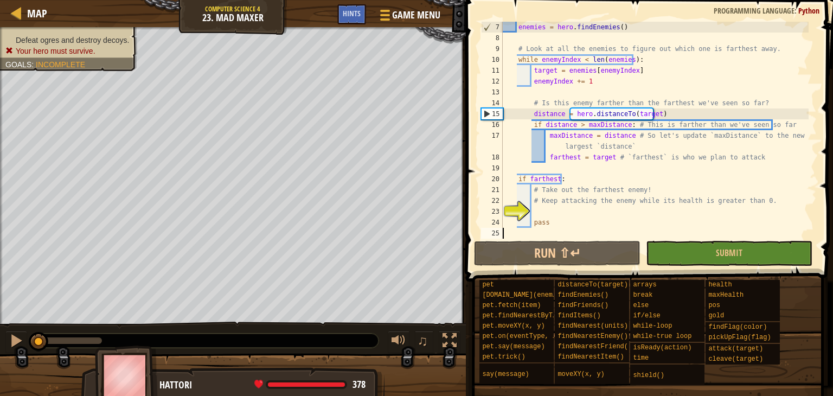
click at [565, 209] on div "enemies = hero . findEnemies ( ) # Look at all the enemies to figure out which …" at bounding box center [654, 141] width 308 height 239
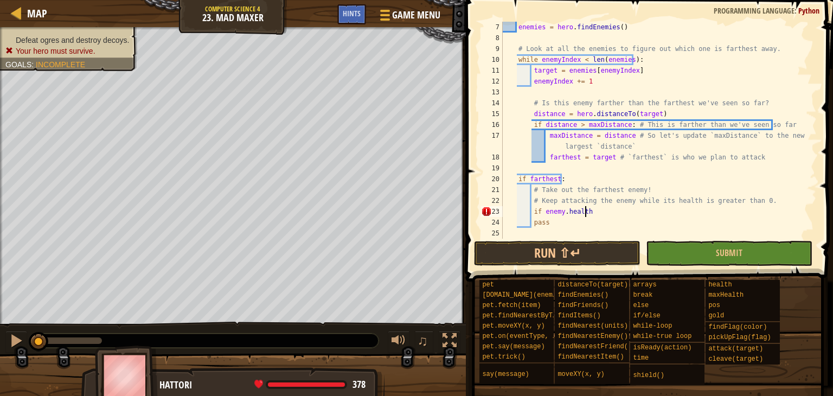
scroll to position [5, 6]
type textarea "if enemy.health > 0:"
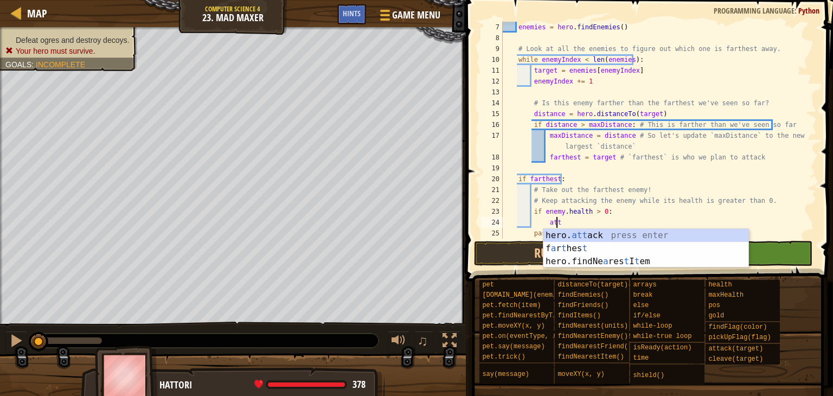
scroll to position [5, 4]
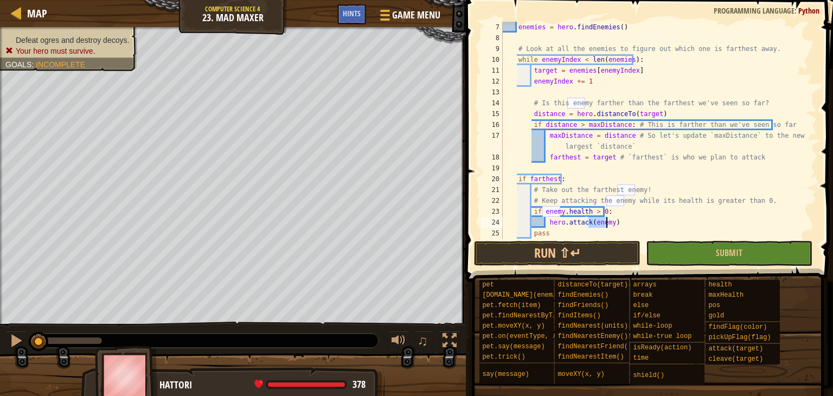
click at [640, 229] on div "enemies = hero . findEnemies ( ) # Look at all the enemies to figure out which …" at bounding box center [654, 141] width 308 height 239
click at [609, 253] on button "Run ⇧↵" at bounding box center [557, 253] width 166 height 25
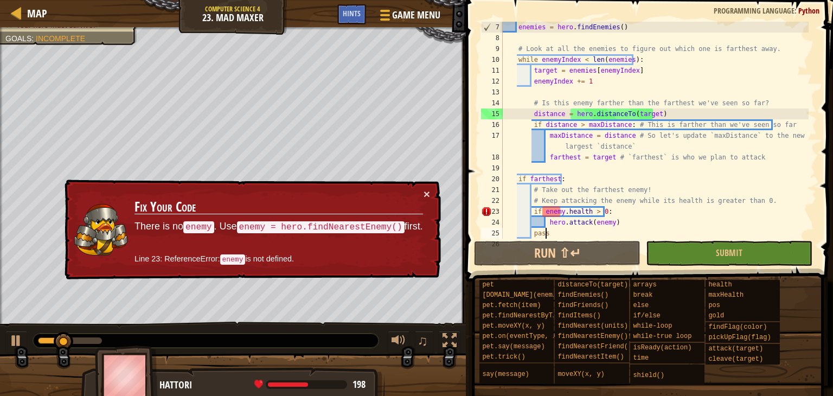
click at [766, 209] on div "enemies = hero . findEnemies ( ) # Look at all the enemies to figure out which …" at bounding box center [654, 141] width 308 height 239
click at [761, 203] on div "enemies = hero . findEnemies ( ) # Look at all the enemies to figure out which …" at bounding box center [654, 141] width 308 height 239
type textarea "# Keep attacking the enemy while its health is greater than 0."
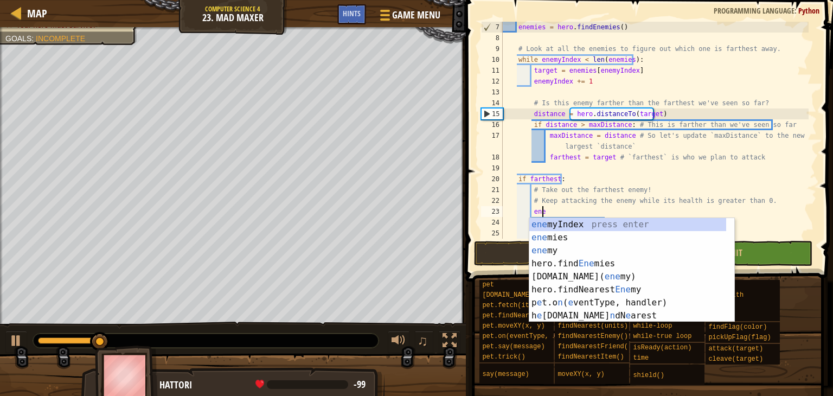
type textarea "e"
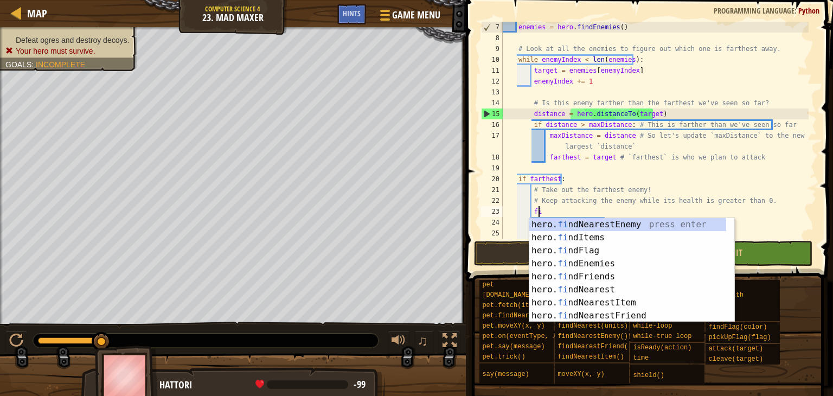
type textarea "find"
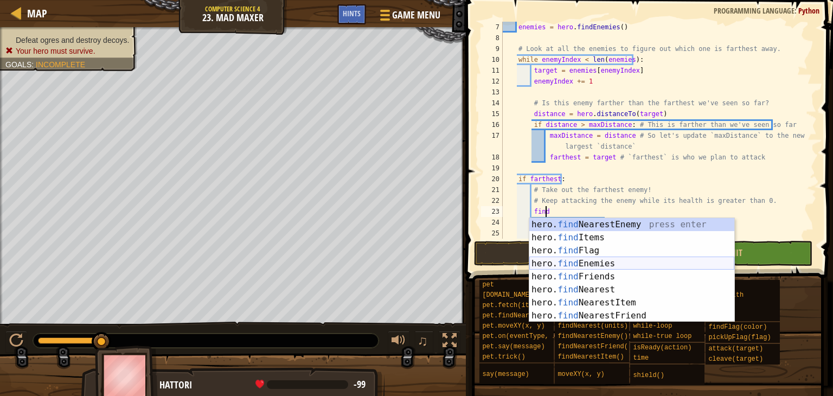
click at [593, 259] on div "hero. find NearestEnemy press enter hero. find Items press enter hero. find Fla…" at bounding box center [631, 283] width 205 height 130
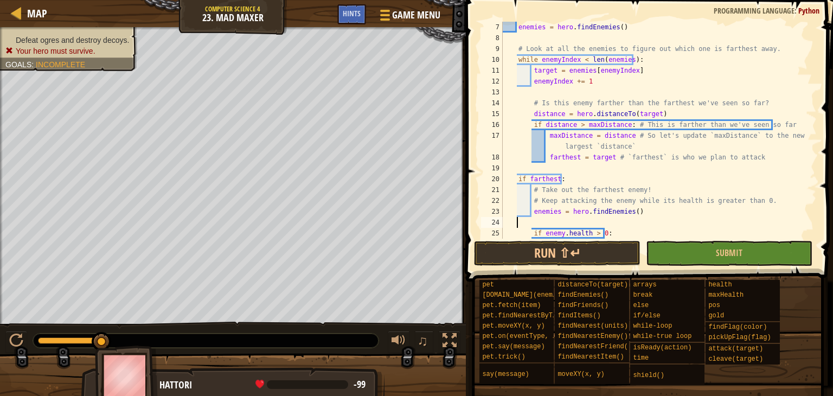
scroll to position [5, 0]
click at [567, 218] on div "enemies = hero . findEnemies ( ) # Look at all the enemies to figure out which …" at bounding box center [654, 141] width 308 height 239
click at [564, 213] on div "enemies = hero . findEnemies ( ) # Look at all the enemies to figure out which …" at bounding box center [654, 141] width 308 height 239
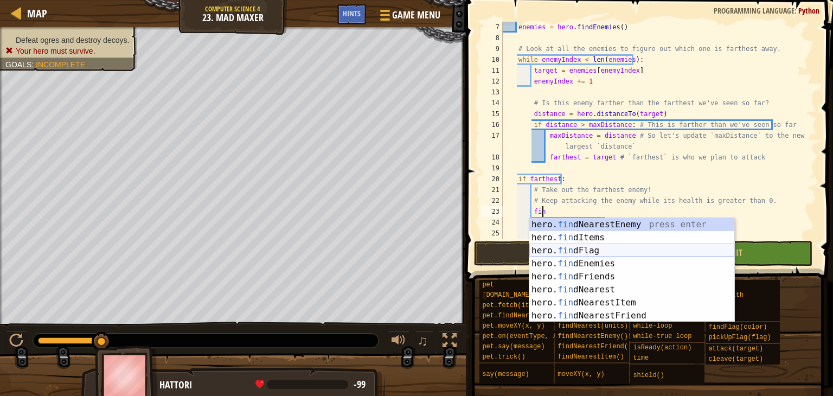
type textarea "find"
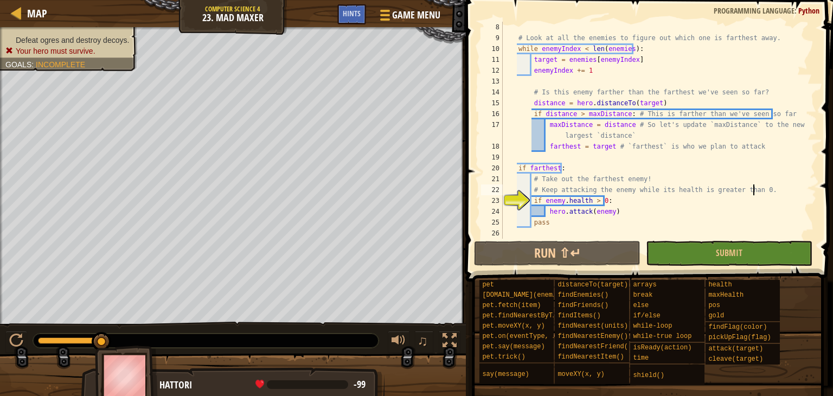
scroll to position [76, 0]
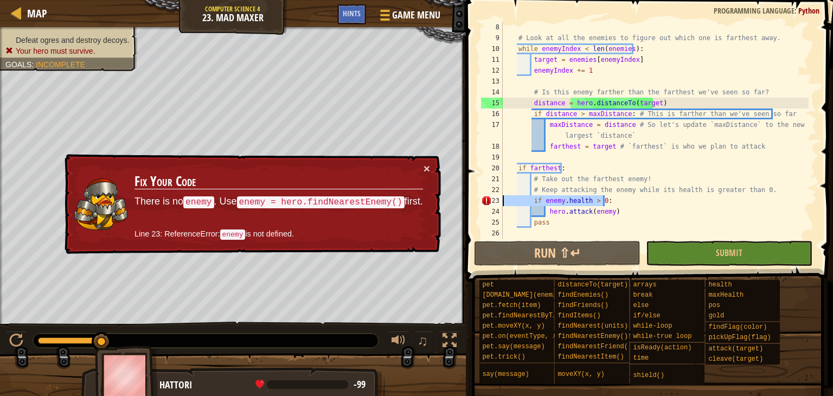
drag, startPoint x: 607, startPoint y: 204, endPoint x: 480, endPoint y: 204, distance: 127.4
click at [480, 204] on div "# Keep attacking the enemy while its health is greater than 0. 8 9 10 11 12 13 …" at bounding box center [648, 130] width 338 height 217
type textarea "if enemy.health > 0:"
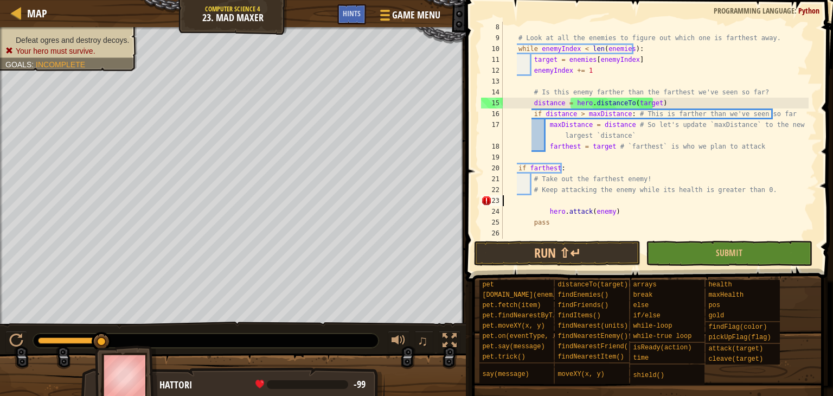
scroll to position [65, 0]
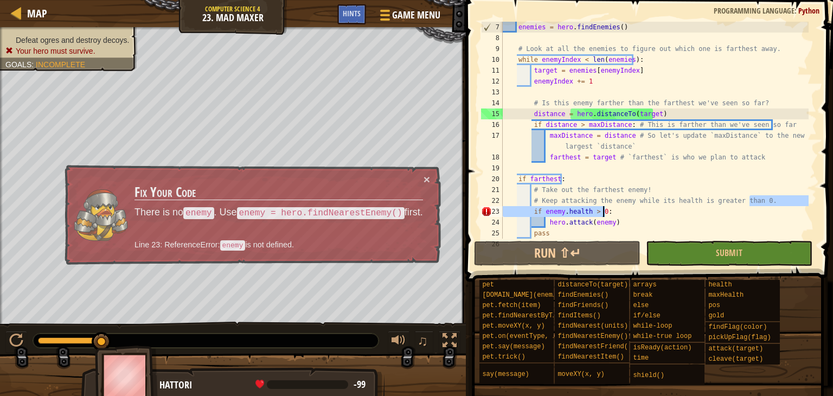
click at [546, 212] on div "enemies = hero . findEnemies ( ) # Look at all the enemies to figure out which …" at bounding box center [654, 130] width 308 height 217
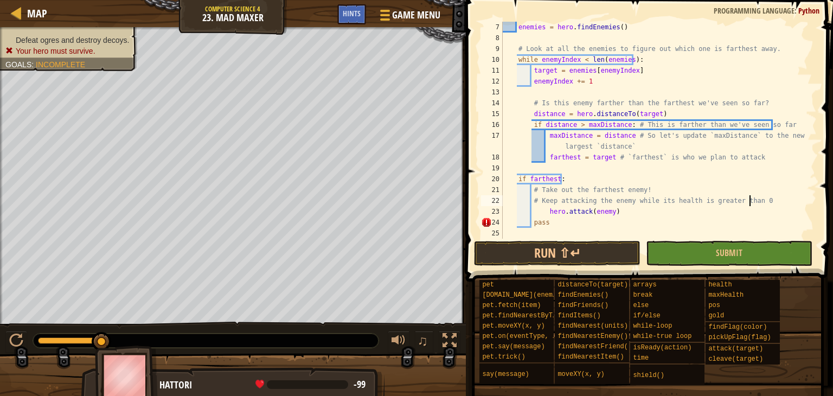
click at [546, 211] on div "enemies = hero . findEnemies ( ) # Look at all the enemies to figure out which …" at bounding box center [654, 141] width 308 height 239
click at [545, 248] on button "Run ⇧↵" at bounding box center [557, 253] width 166 height 25
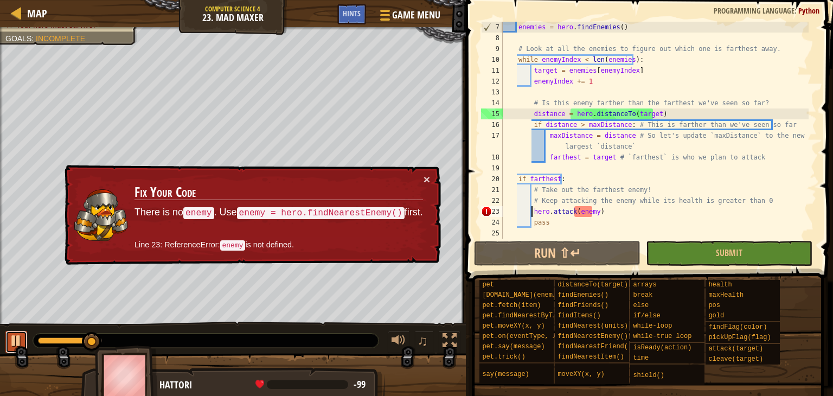
click at [18, 334] on div at bounding box center [16, 340] width 14 height 14
click at [419, 179] on td "Fix Your Code There is no enemy . Use enemy = hero.findNearestEnemy() first. Li…" at bounding box center [279, 214] width 290 height 83
click at [422, 178] on td "Fix Your Code There is no enemy . Use enemy = hero.findNearestEnemy() first. Li…" at bounding box center [279, 214] width 290 height 83
click at [424, 177] on button "×" at bounding box center [426, 178] width 7 height 11
click at [761, 201] on div "enemies = hero . findEnemies ( ) # Look at all the enemies to figure out which …" at bounding box center [654, 141] width 308 height 239
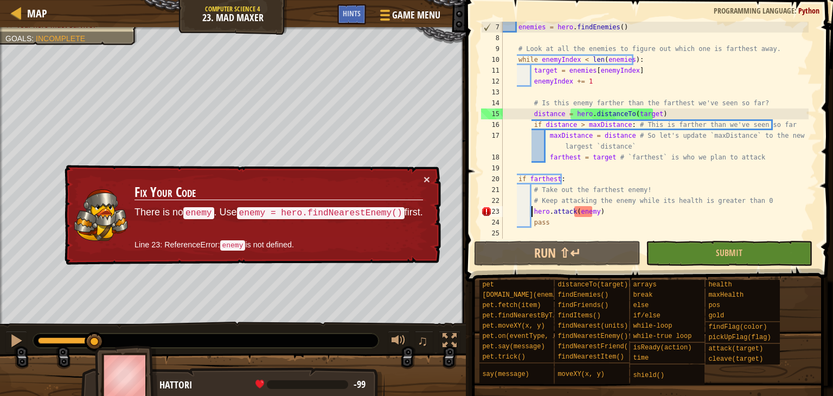
type textarea "# Keep attacking the enemy while its health is greater than 0"
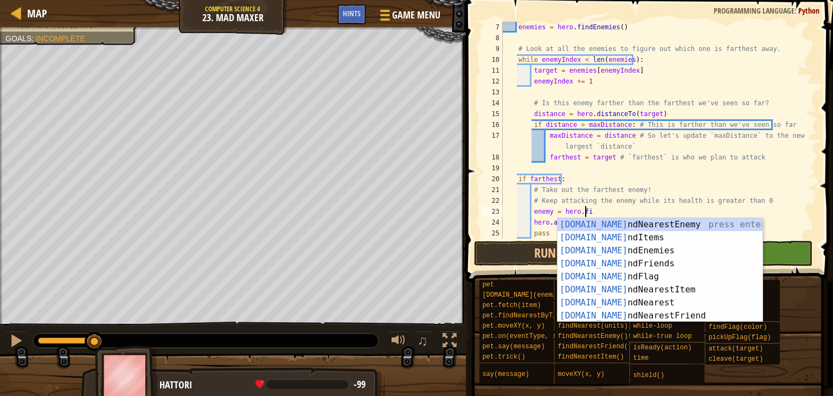
scroll to position [5, 7]
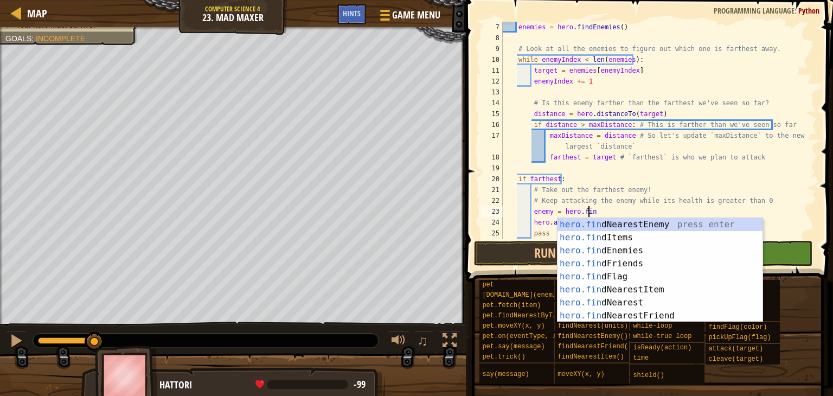
type textarea "enemy = hero.find"
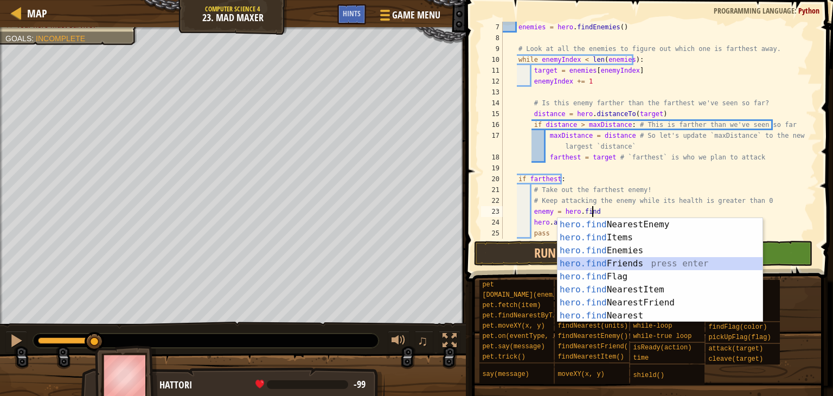
click at [615, 260] on div "hero.find NearestEnemy press enter hero.find Items press enter hero.find Enemie…" at bounding box center [659, 283] width 205 height 130
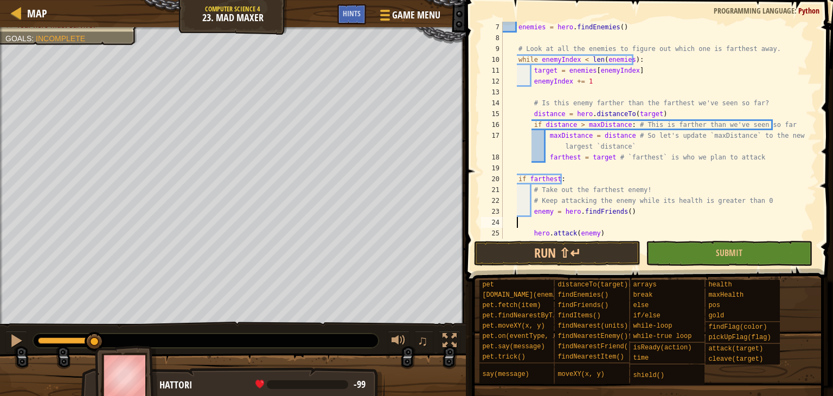
scroll to position [5, 0]
click at [581, 245] on button "Run ⇧↵" at bounding box center [557, 253] width 166 height 25
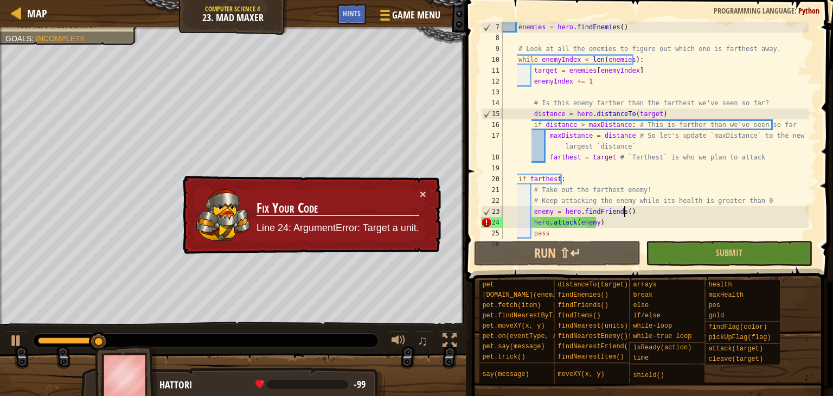
scroll to position [76, 0]
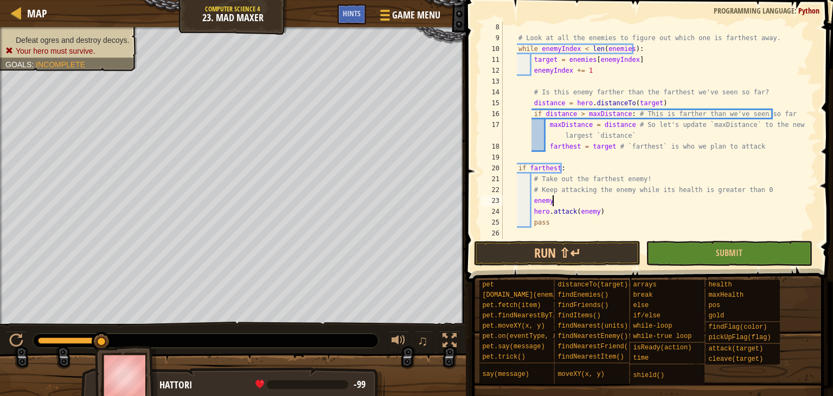
type textarea "enemy"
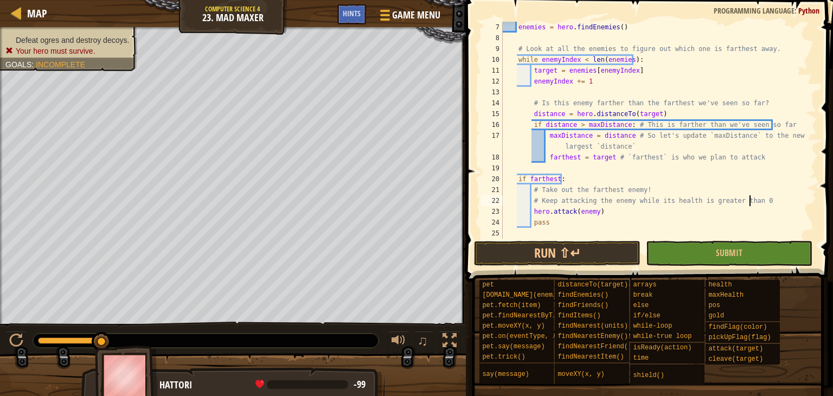
click at [533, 230] on div "enemies = hero . findEnemies ( ) # Look at all the enemies to figure out which …" at bounding box center [654, 141] width 308 height 239
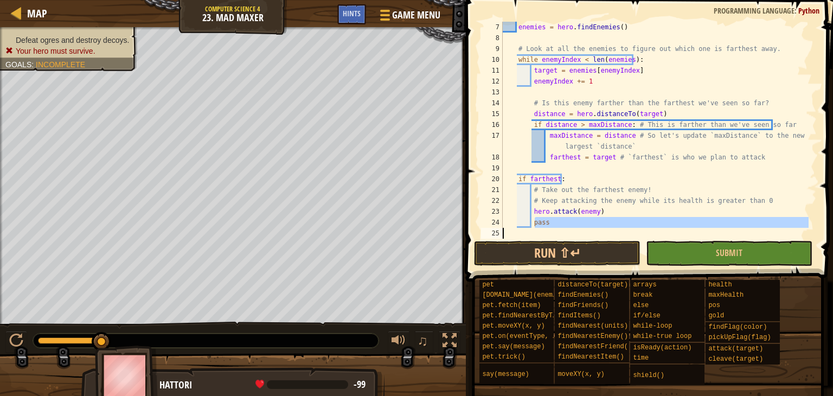
type textarea "pass"
click at [532, 239] on span at bounding box center [650, 125] width 376 height 313
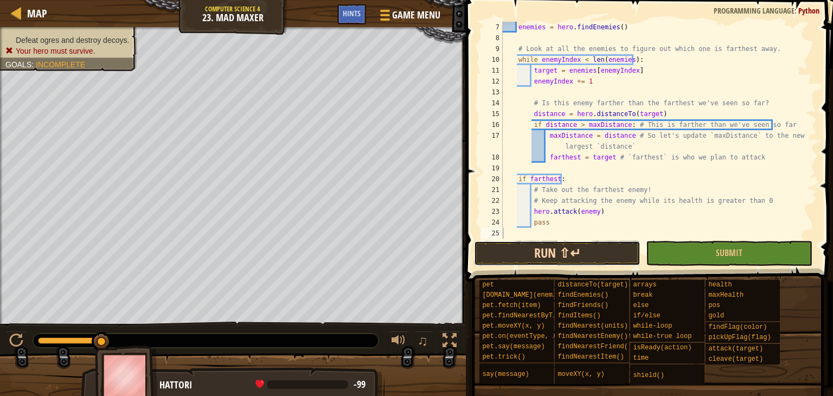
click at [532, 241] on button "Run ⇧↵" at bounding box center [557, 253] width 166 height 25
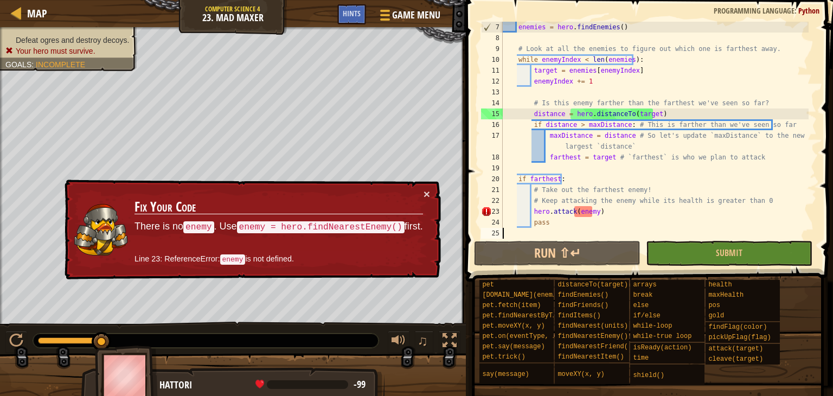
type textarea "# Keep attacking the enemy while its health is greater than 0"
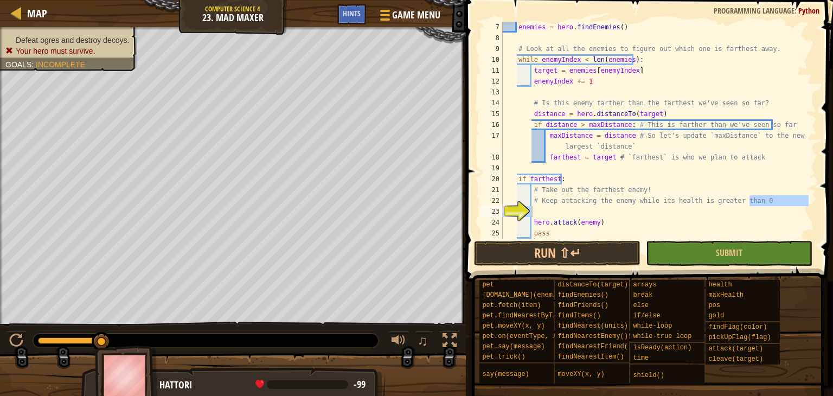
click at [593, 213] on div "enemies = hero . findEnemies ( ) # Look at all the enemies to figure out which …" at bounding box center [654, 130] width 308 height 217
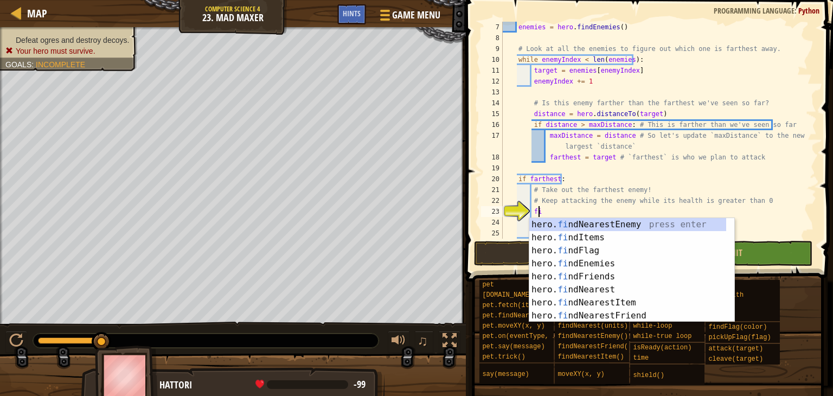
type textarea "find"
click at [563, 226] on div "hero. find NearestEnemy press enter hero. find Items press enter hero. find Fla…" at bounding box center [631, 283] width 205 height 130
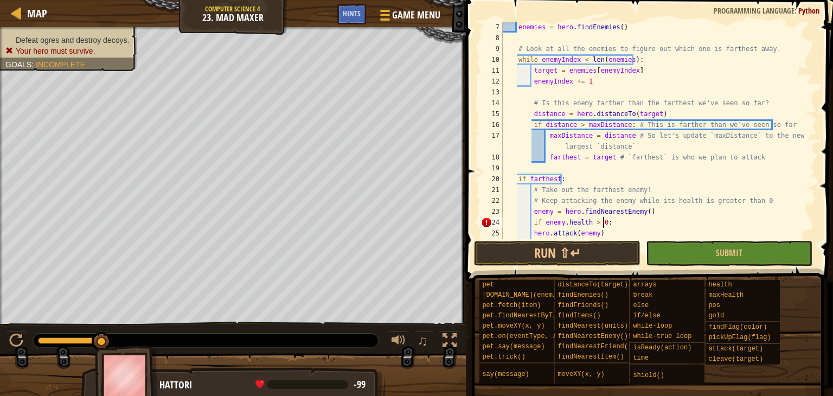
scroll to position [5, 8]
click at [529, 233] on div "enemies = hero . findEnemies ( ) # Look at all the enemies to figure out which …" at bounding box center [654, 141] width 308 height 239
click at [607, 222] on div "enemies = hero . findEnemies ( ) # Look at all the enemies to figure out which …" at bounding box center [654, 141] width 308 height 239
click at [594, 243] on button "Run ⇧↵" at bounding box center [557, 253] width 166 height 25
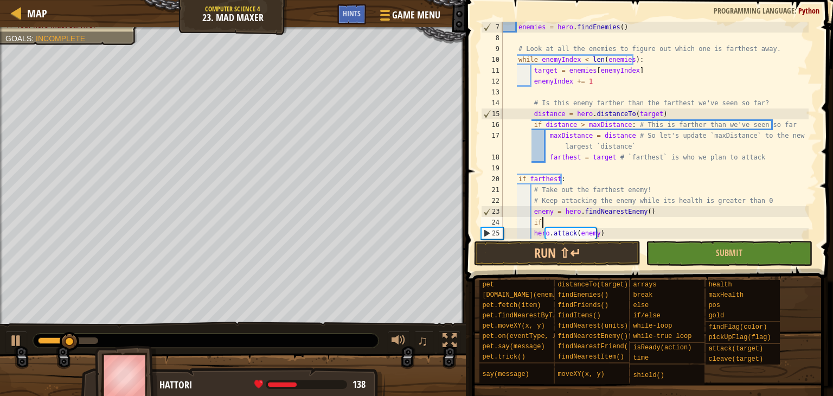
type textarea "if"
type textarea "find"
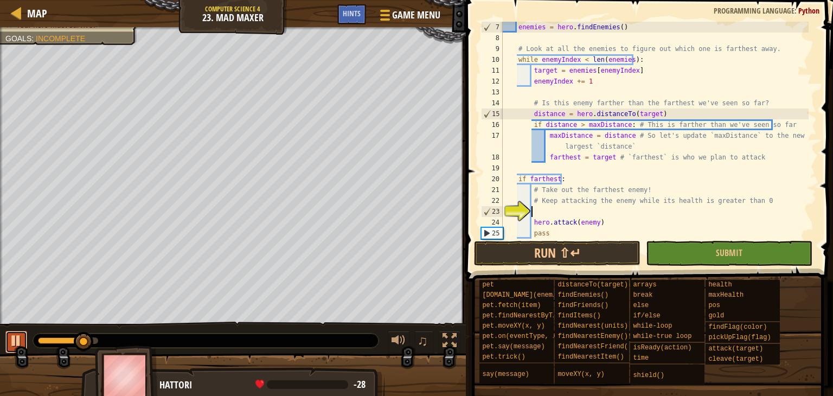
click at [24, 331] on button at bounding box center [16, 342] width 22 height 22
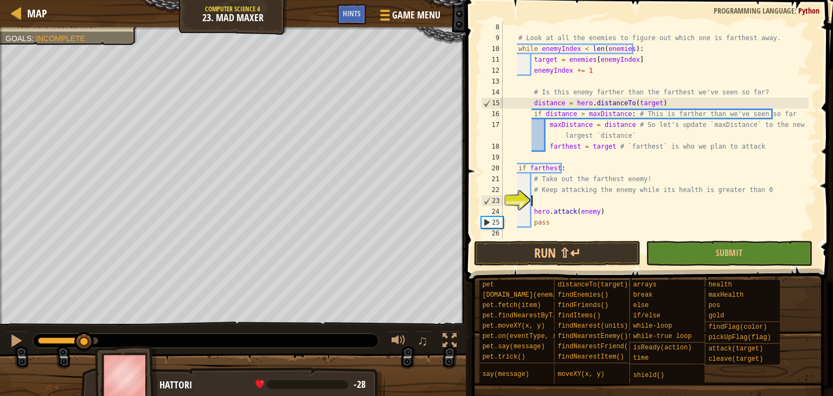
click at [585, 210] on div "# Look at all the enemies to figure out which one is farthest away. while enemy…" at bounding box center [654, 141] width 308 height 239
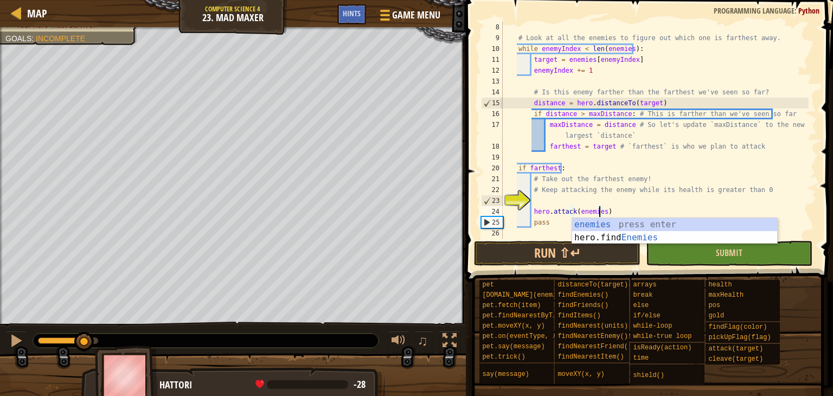
scroll to position [5, 8]
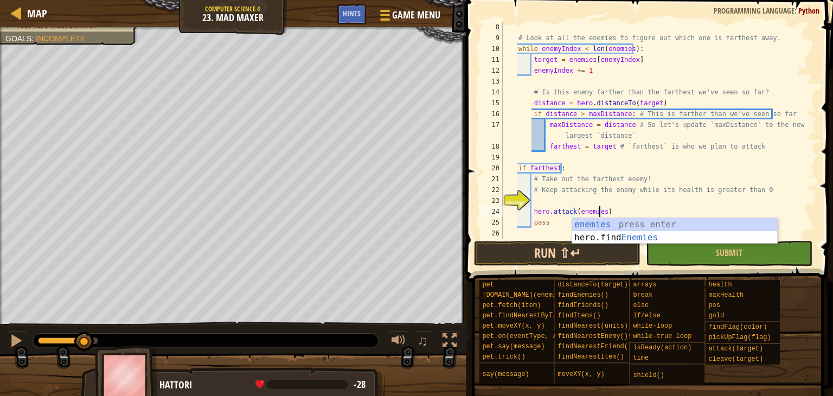
type textarea "hero.attack(enemies)"
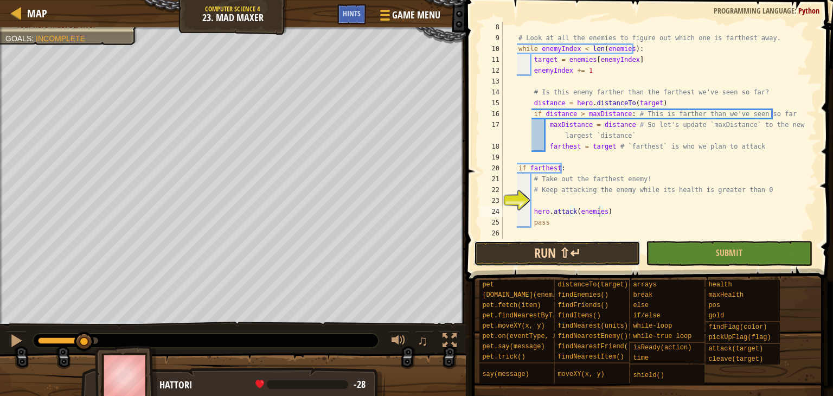
click at [556, 252] on button "Run ⇧↵" at bounding box center [557, 253] width 166 height 25
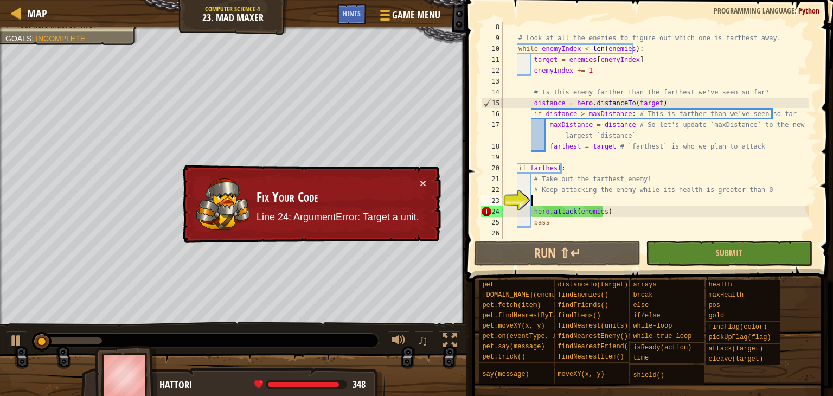
click at [558, 201] on div "# Look at all the enemies to figure out which one is farthest away. while enemy…" at bounding box center [654, 141] width 308 height 239
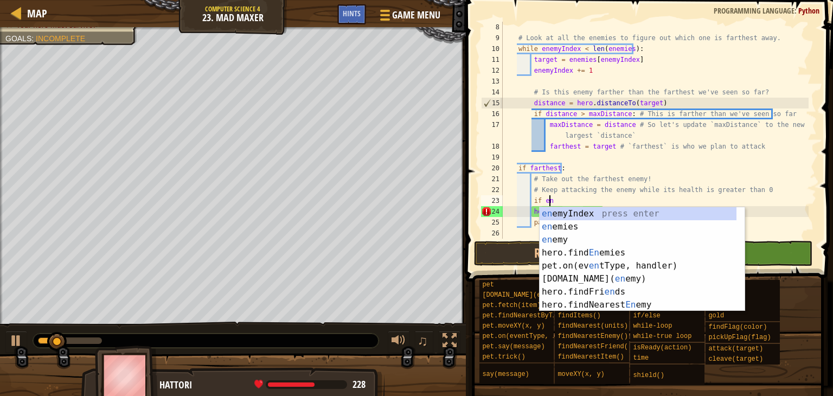
scroll to position [5, 4]
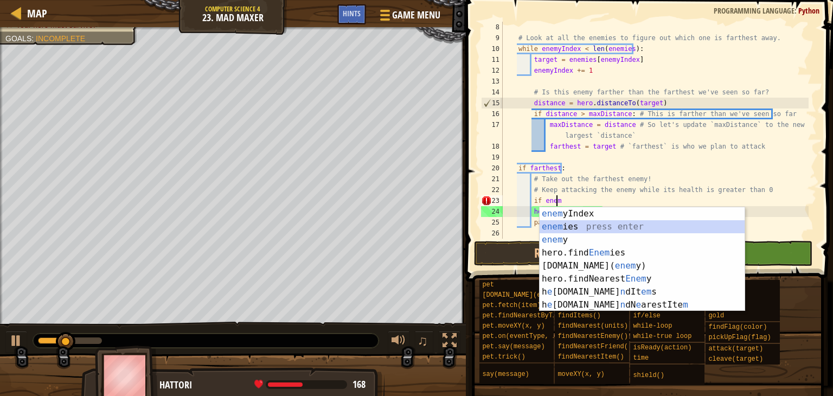
click at [660, 230] on div "enem yIndex press enter enem ies press enter enem y press enter hero.find Enem …" at bounding box center [641, 272] width 205 height 130
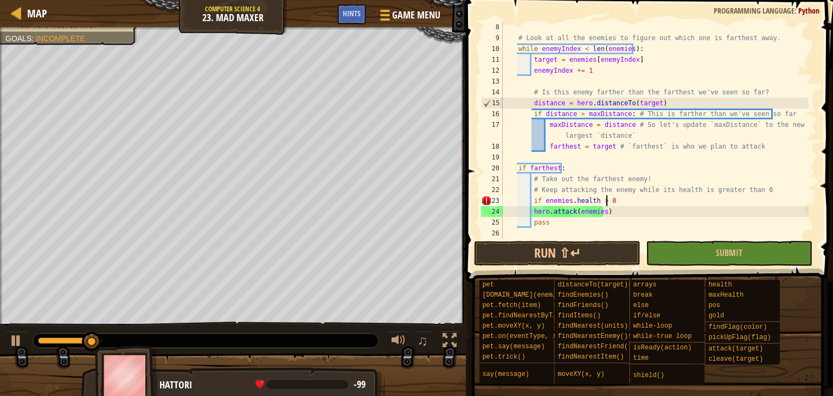
scroll to position [5, 8]
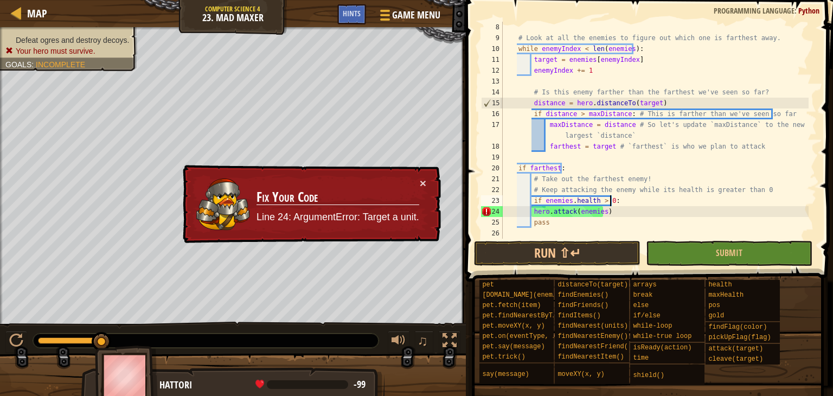
click at [523, 212] on div "# Look at all the enemies to figure out which one is farthest away. while enemy…" at bounding box center [654, 141] width 308 height 239
click at [533, 212] on div "# Look at all the enemies to figure out which one is farthest away. while enemy…" at bounding box center [654, 141] width 308 height 239
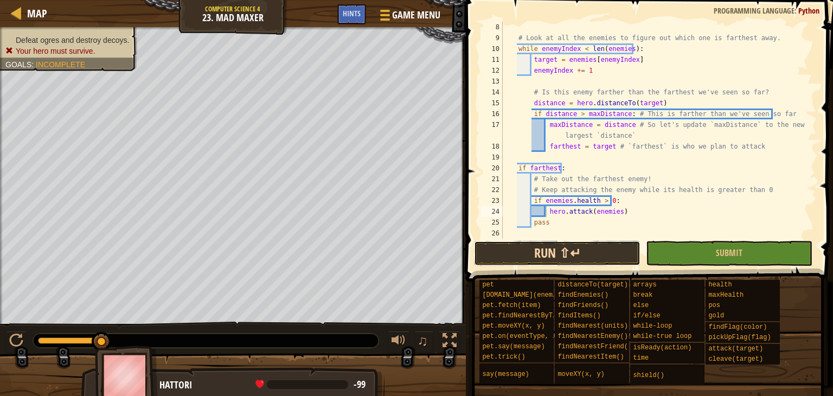
click at [530, 259] on button "Run ⇧↵" at bounding box center [557, 253] width 166 height 25
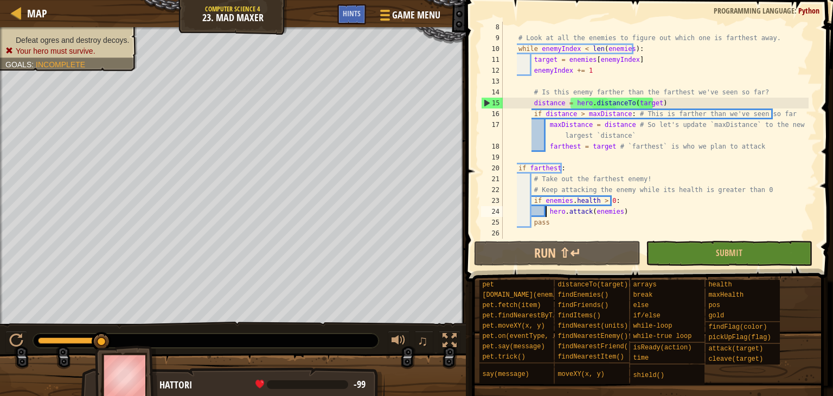
click at [775, 188] on div "# Look at all the enemies to figure out which one is farthest away. while enemy…" at bounding box center [654, 141] width 308 height 239
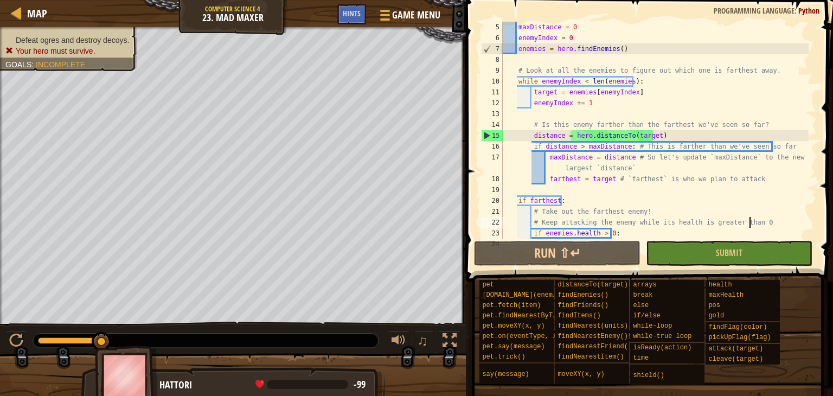
scroll to position [76, 0]
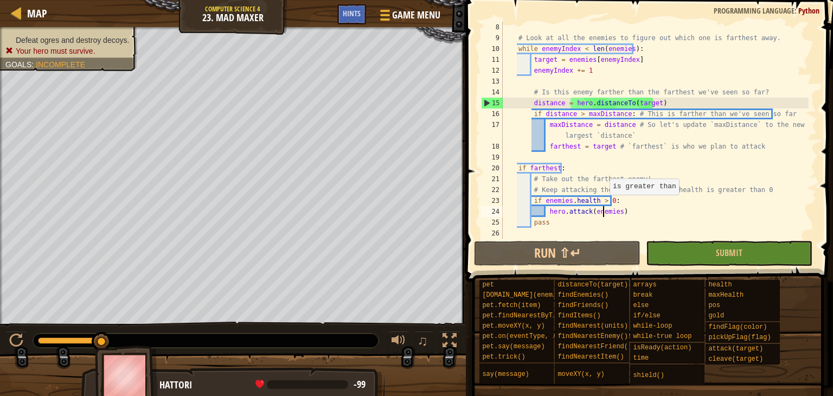
click at [603, 205] on div "# Look at all the enemies to figure out which one is farthest away. while enemy…" at bounding box center [654, 141] width 308 height 239
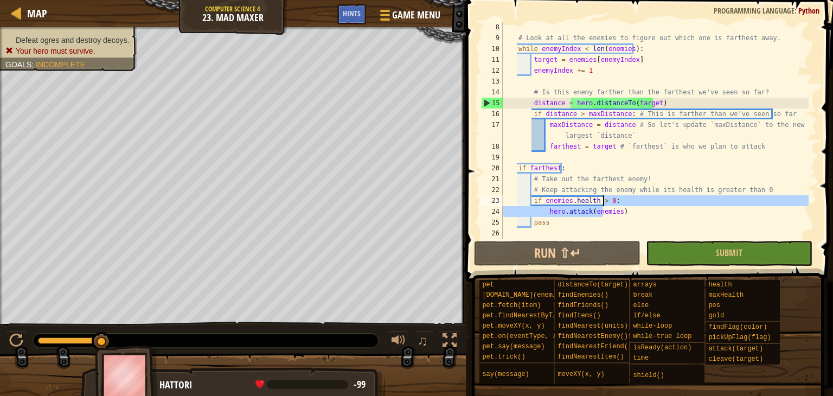
click at [604, 209] on div "# Look at all the enemies to figure out which one is farthest away. while enemy…" at bounding box center [654, 130] width 308 height 217
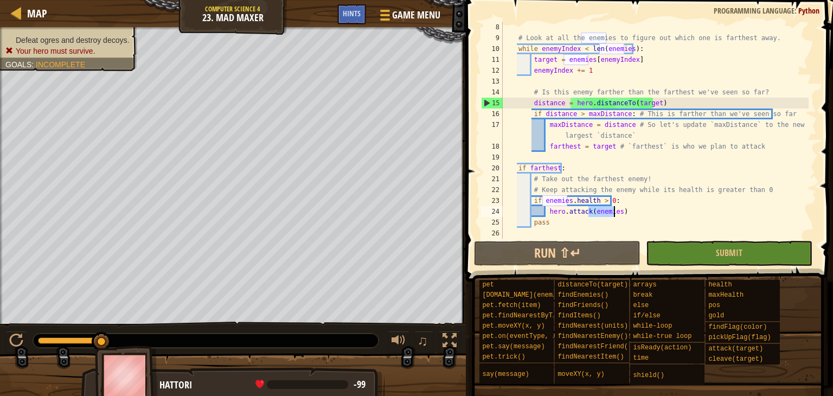
click at [604, 209] on div "# Look at all the enemies to figure out which one is farthest away. while enemy…" at bounding box center [654, 141] width 308 height 239
click at [605, 210] on div "# Look at all the enemies to figure out which one is farthest away. while enemy…" at bounding box center [654, 141] width 308 height 239
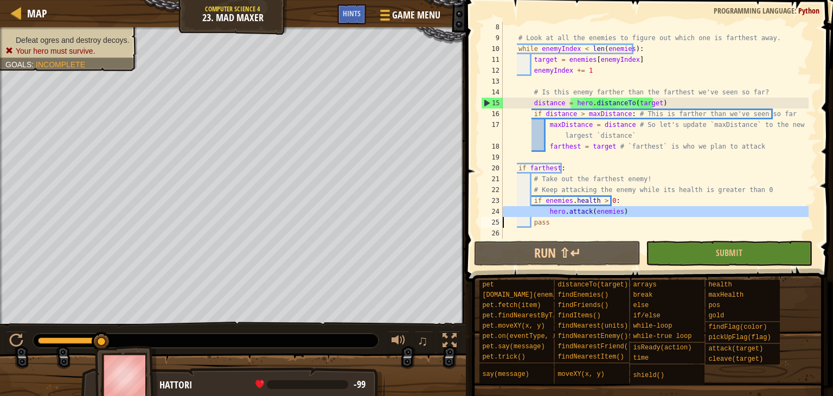
click at [605, 210] on div "# Look at all the enemies to figure out which one is farthest away. while enemy…" at bounding box center [654, 141] width 308 height 239
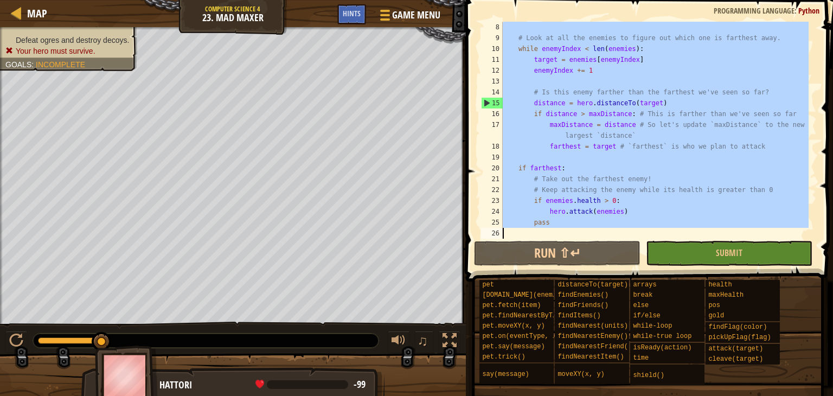
click at [605, 210] on div "# Look at all the enemies to figure out which one is farthest away. while enemy…" at bounding box center [654, 130] width 308 height 217
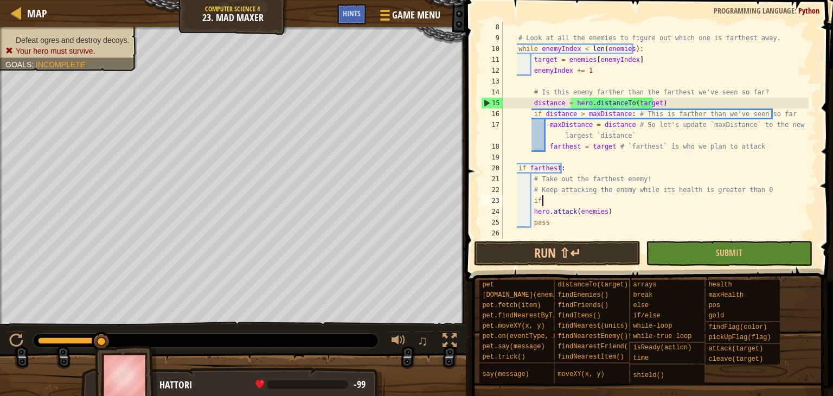
type textarea "if"
click at [594, 211] on div "# Look at all the enemies to figure out which one is farthest away. while enemy…" at bounding box center [654, 141] width 308 height 239
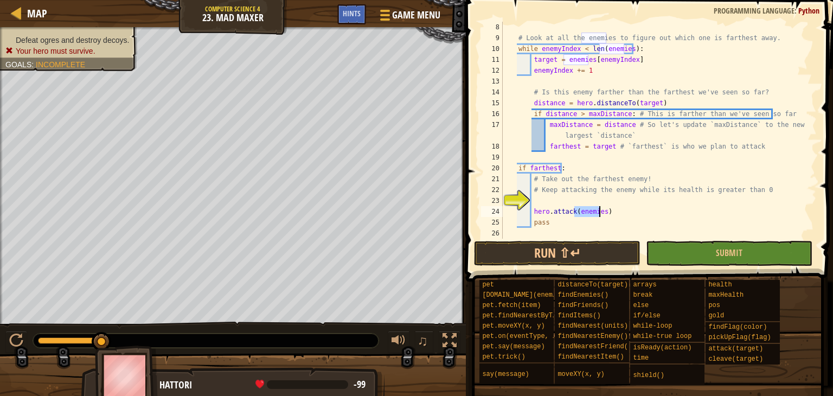
click at [594, 211] on div "# Look at all the enemies to figure out which one is farthest away. while enemy…" at bounding box center [654, 141] width 308 height 239
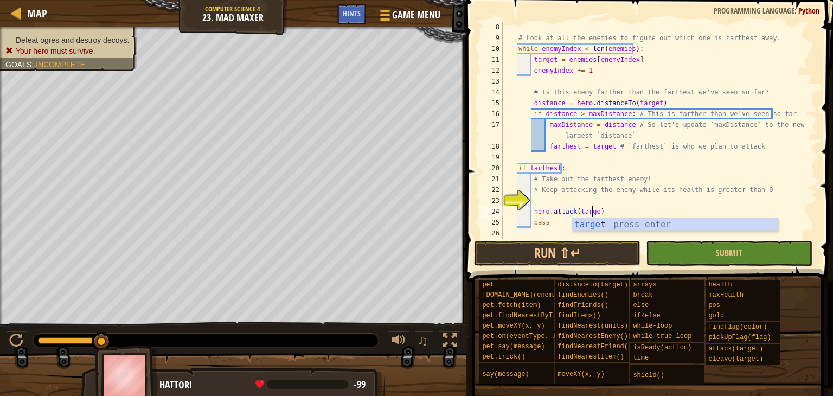
scroll to position [5, 7]
type textarea "hero.attack(target)"
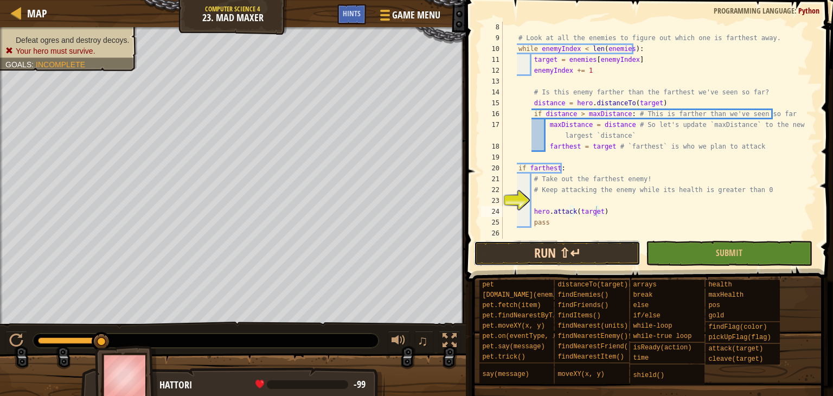
click at [574, 262] on button "Run ⇧↵" at bounding box center [557, 253] width 166 height 25
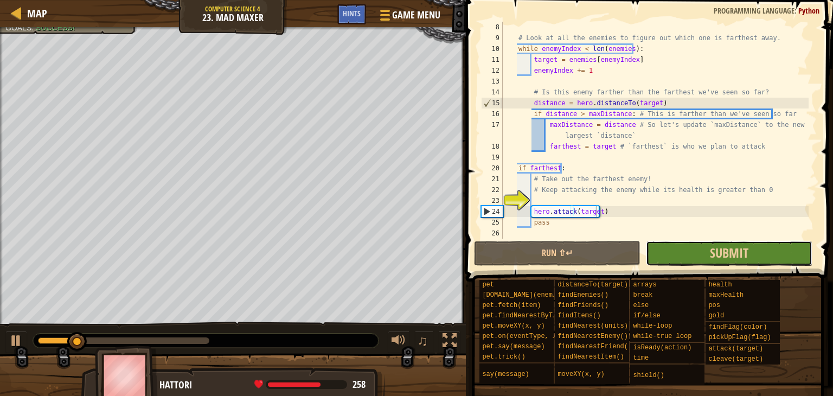
click at [699, 265] on button "Submit" at bounding box center [729, 253] width 166 height 25
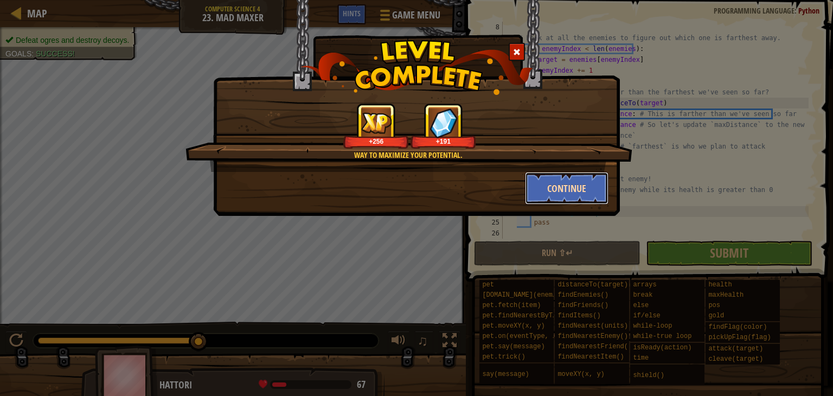
click at [549, 183] on button "Continue" at bounding box center [567, 188] width 84 height 33
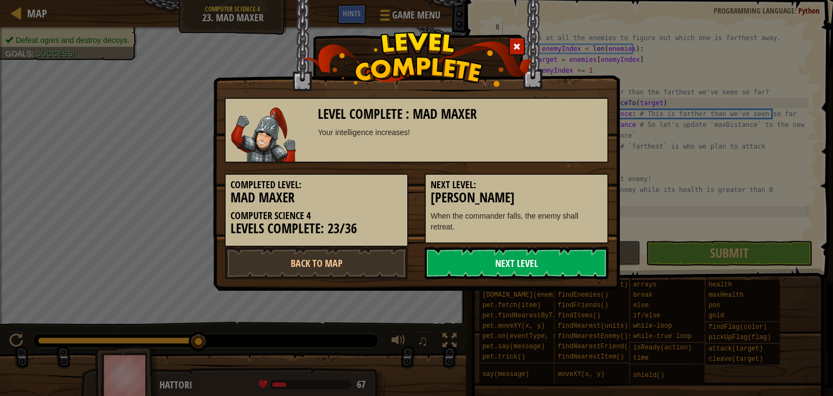
click at [496, 258] on link "Next Level" at bounding box center [517, 263] width 184 height 33
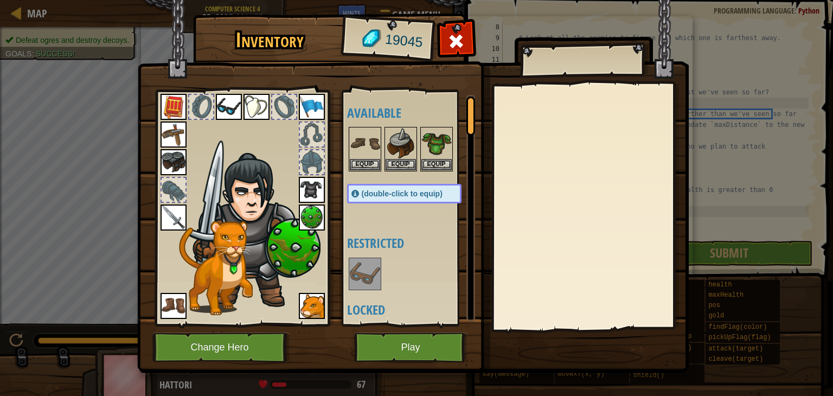
click at [401, 365] on img at bounding box center [412, 176] width 551 height 394
click at [403, 351] on button "Play" at bounding box center [410, 347] width 113 height 30
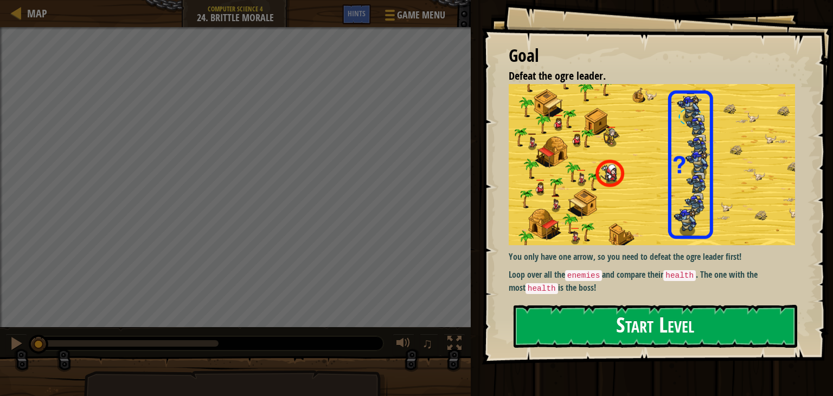
click at [641, 331] on button "Start Level" at bounding box center [655, 326] width 284 height 43
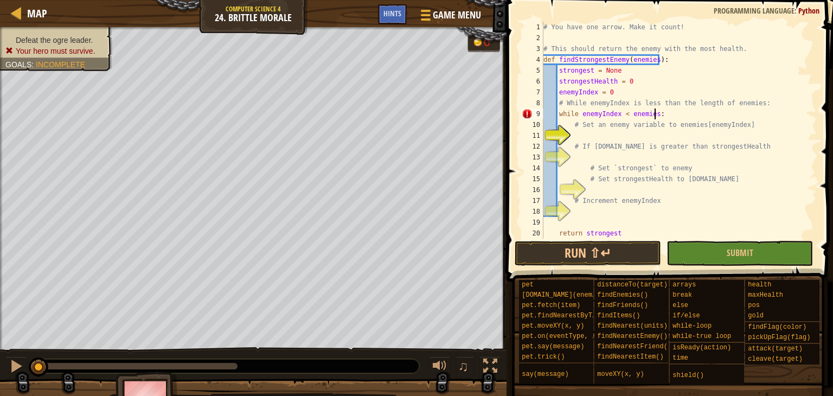
scroll to position [5, 9]
click at [397, 14] on span "Hints" at bounding box center [392, 13] width 18 height 10
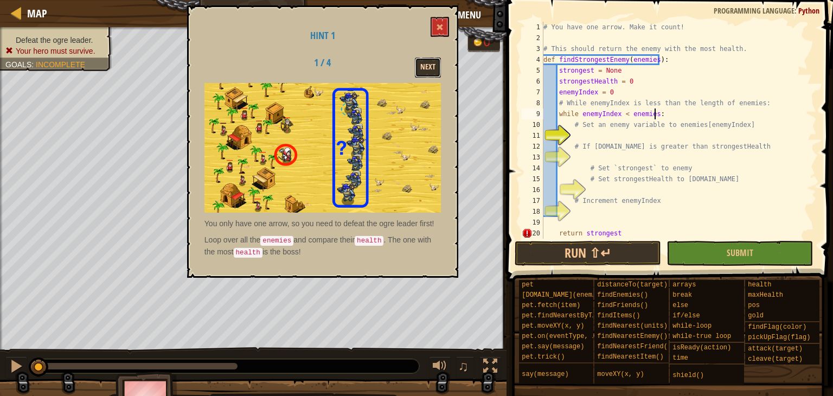
click at [422, 58] on button "Next" at bounding box center [428, 67] width 26 height 20
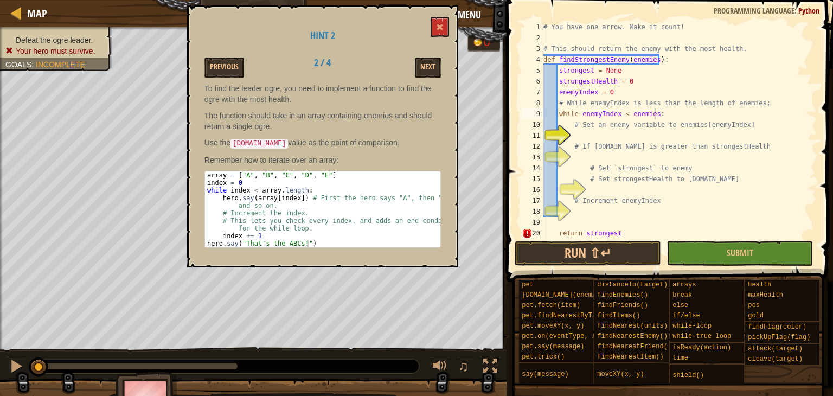
click at [409, 59] on div "Next" at bounding box center [406, 67] width 84 height 20
click at [419, 62] on button "Next" at bounding box center [428, 67] width 26 height 20
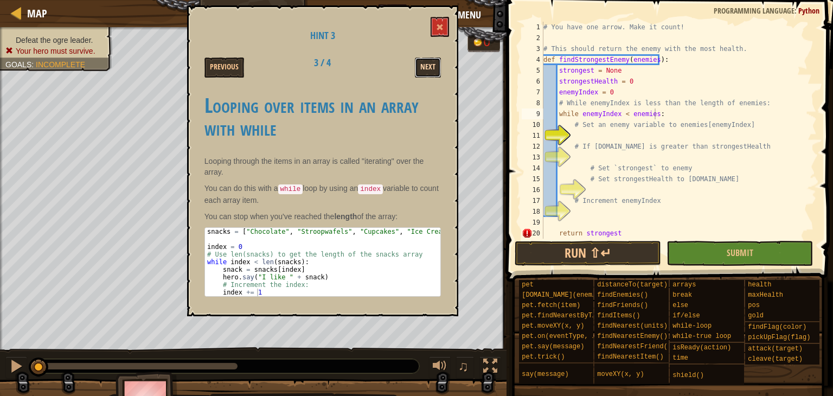
click at [433, 75] on button "Next" at bounding box center [428, 67] width 26 height 20
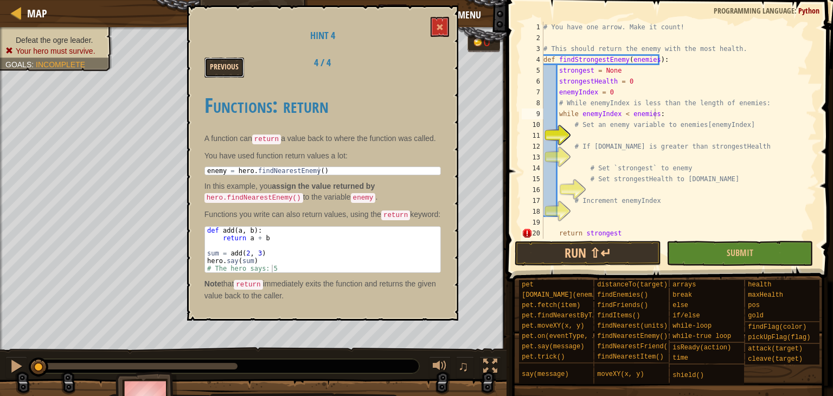
click at [233, 69] on button "Previous" at bounding box center [224, 67] width 40 height 20
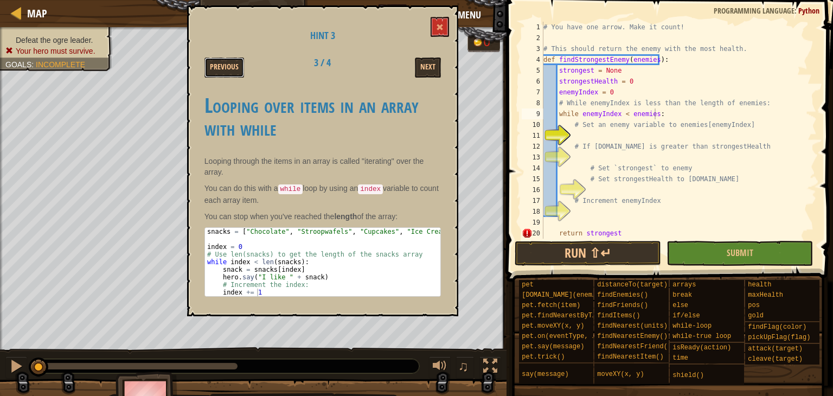
click at [233, 68] on button "Previous" at bounding box center [224, 67] width 40 height 20
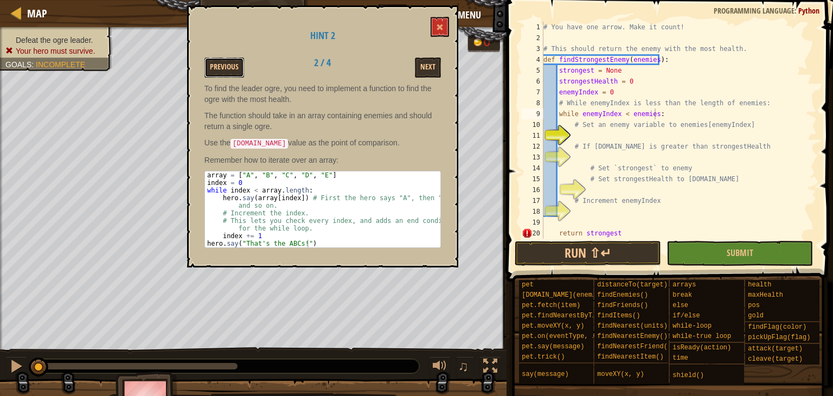
click at [233, 68] on button "Previous" at bounding box center [224, 67] width 40 height 20
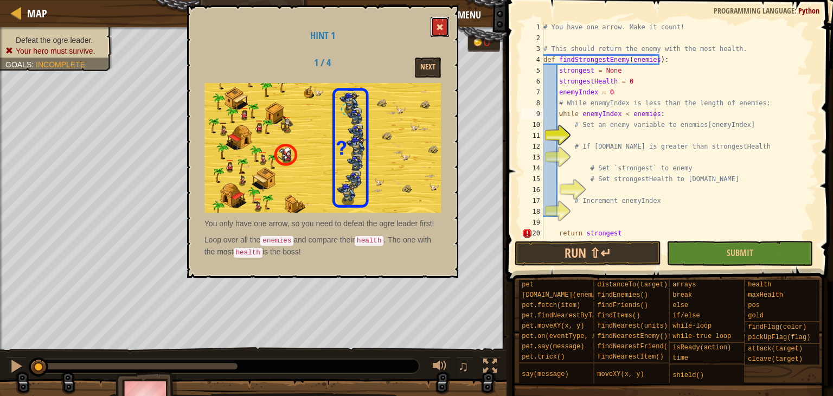
click at [441, 29] on span at bounding box center [440, 27] width 8 height 8
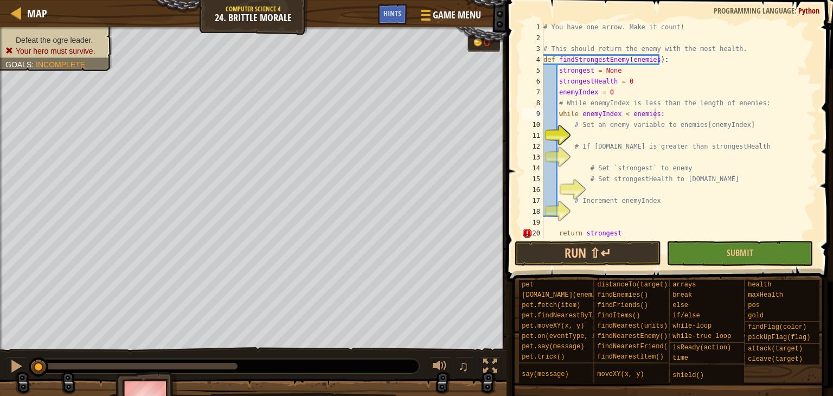
type textarea "# Set an enemy variable to enemies[enemyIndex]"
click at [625, 130] on div "# You have one arrow. Make it count! # This should return the enemy with the mo…" at bounding box center [674, 141] width 267 height 239
click at [624, 133] on div "# You have one arrow. Make it count! # This should return the enemy with the mo…" at bounding box center [674, 141] width 267 height 239
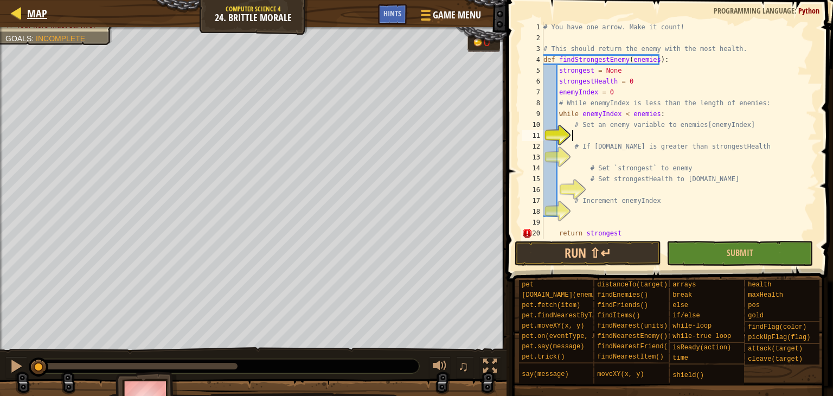
click at [42, 23] on div "Map" at bounding box center [34, 13] width 25 height 27
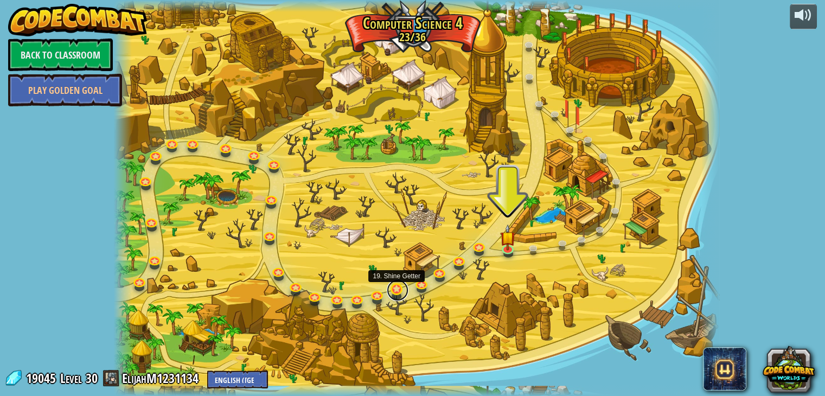
click at [397, 286] on link at bounding box center [398, 290] width 22 height 22
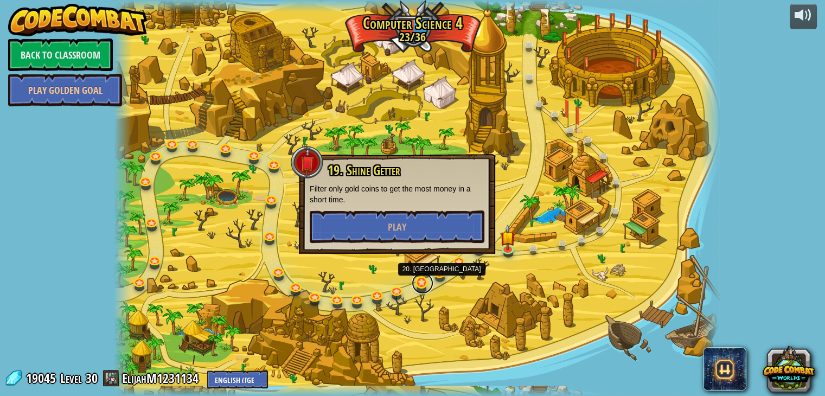
click at [421, 285] on link at bounding box center [423, 283] width 22 height 22
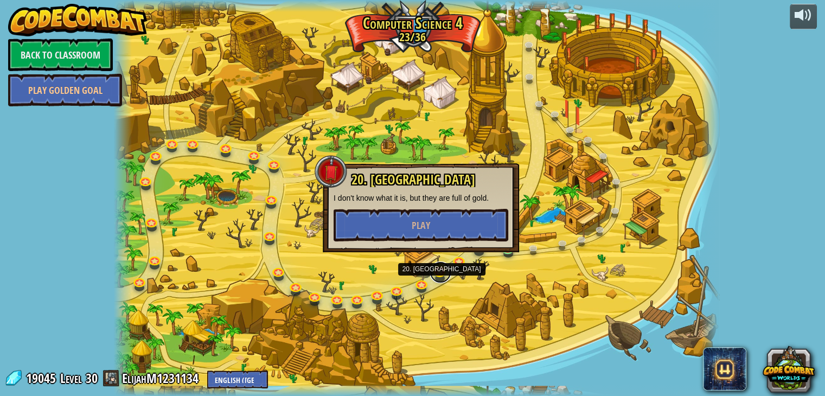
click at [430, 276] on link at bounding box center [440, 272] width 22 height 22
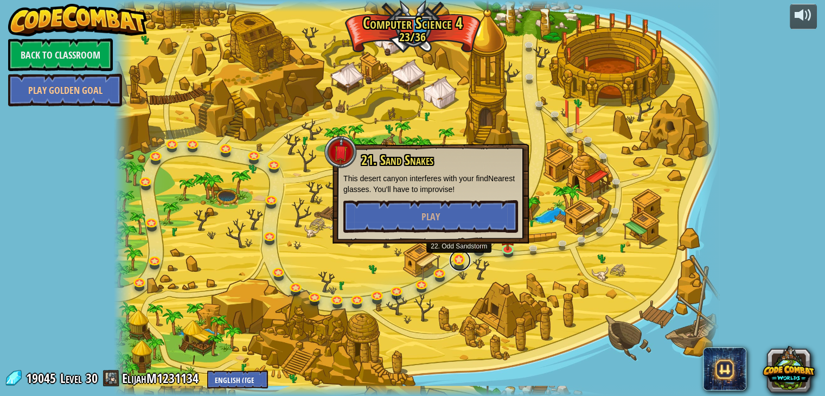
click at [453, 265] on link at bounding box center [460, 260] width 22 height 22
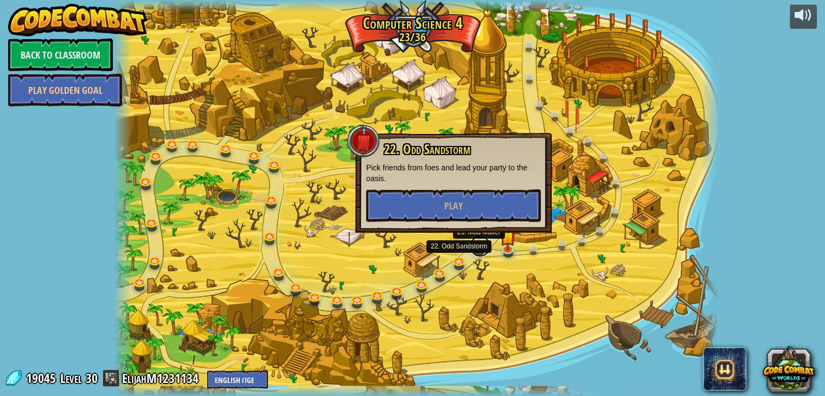
click at [475, 250] on link at bounding box center [480, 246] width 22 height 22
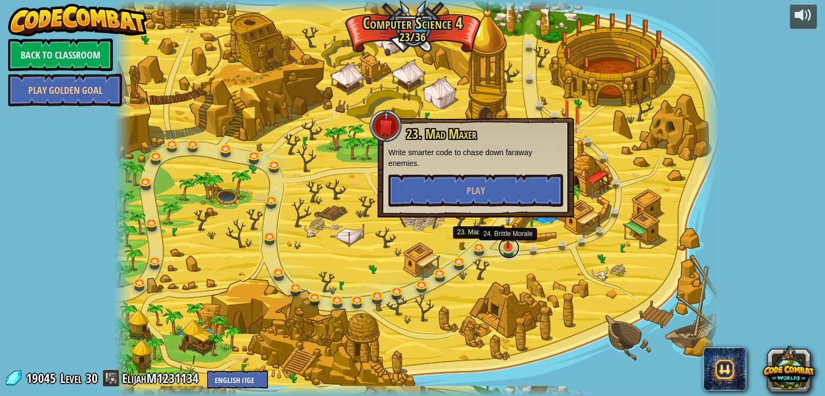
click at [499, 249] on link at bounding box center [509, 248] width 22 height 22
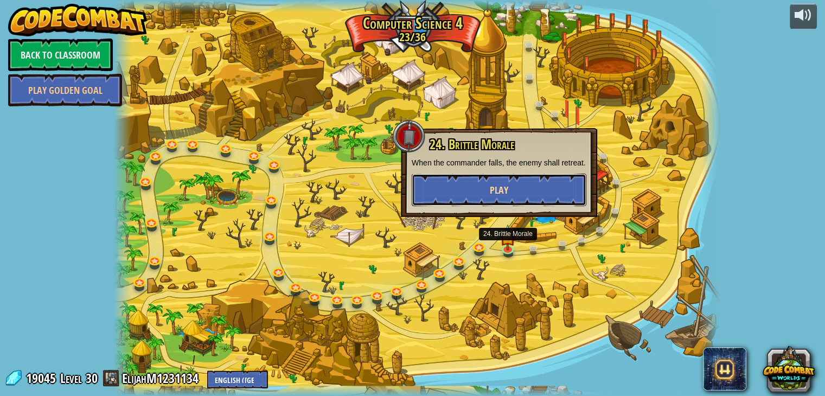
click at [482, 202] on button "Play" at bounding box center [499, 189] width 175 height 33
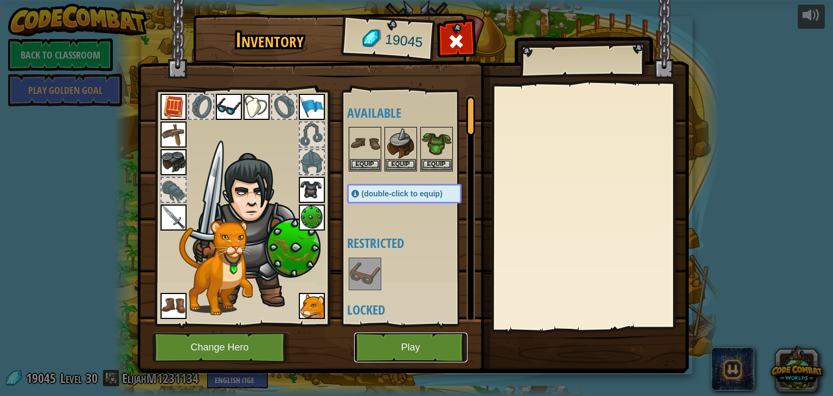
click at [435, 334] on button "Play" at bounding box center [410, 347] width 113 height 30
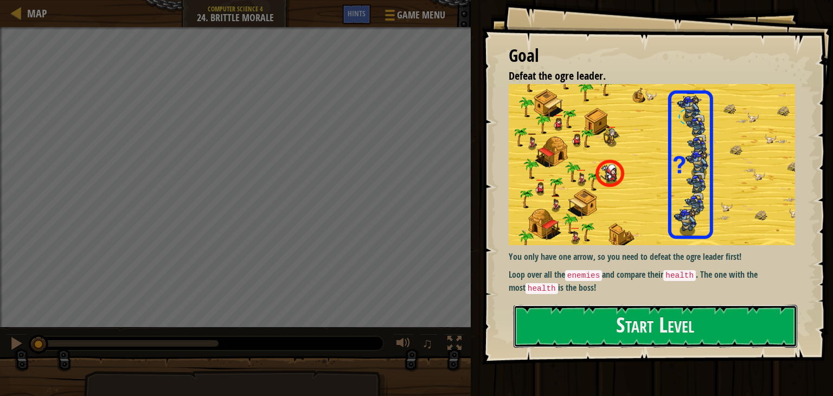
click at [610, 322] on button "Start Level" at bounding box center [655, 326] width 284 height 43
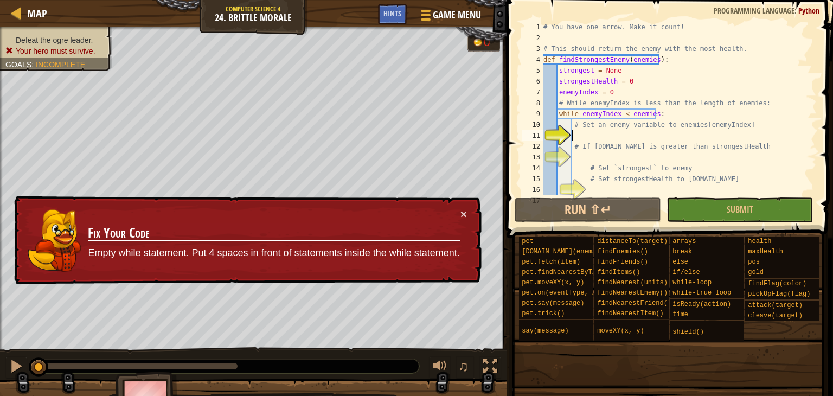
scroll to position [22, 0]
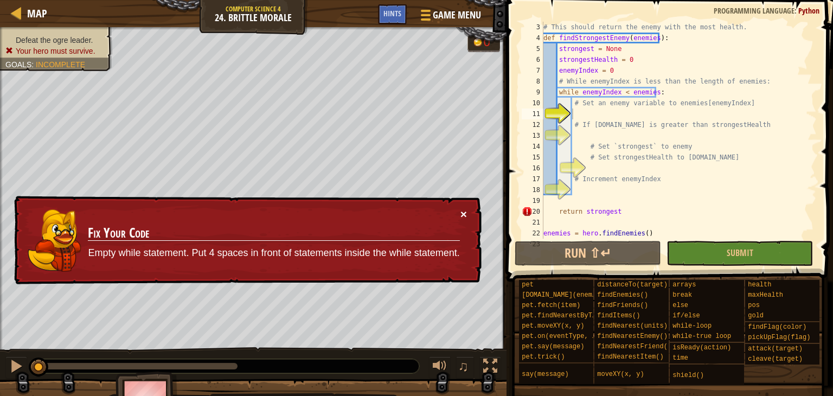
click at [461, 211] on button "×" at bounding box center [463, 213] width 7 height 11
click at [461, 218] on button "×" at bounding box center [463, 213] width 7 height 11
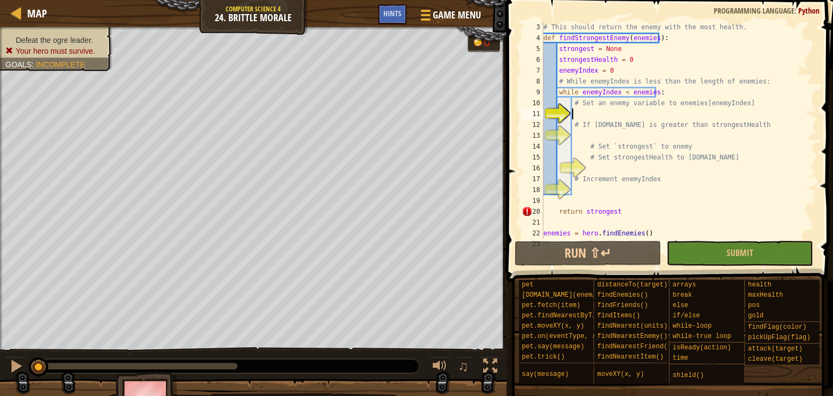
click at [584, 104] on div "# This should return the enemy with the most health. def findStrongestEnemy ( e…" at bounding box center [674, 141] width 267 height 239
type textarea "# Set an enemy variable to enemies[enemyIndex]"
click at [584, 108] on div "# This should return the enemy with the most health. def findStrongestEnemy ( e…" at bounding box center [674, 141] width 267 height 239
click at [586, 111] on div "# This should return the enemy with the most health. def findStrongestEnemy ( e…" at bounding box center [674, 141] width 267 height 239
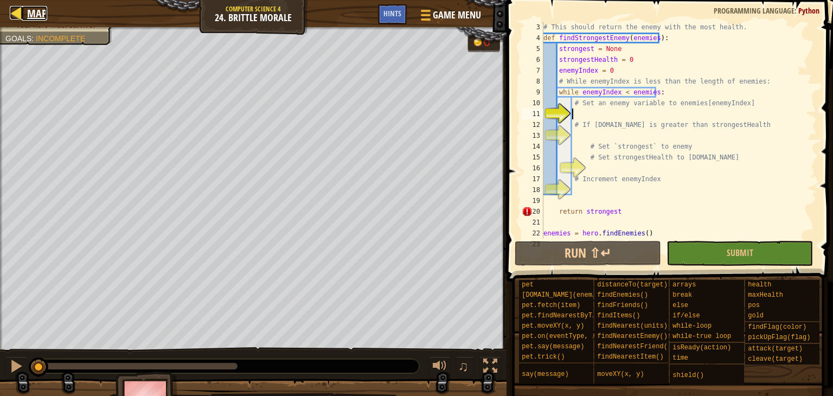
click at [36, 18] on span "Map" at bounding box center [37, 13] width 20 height 15
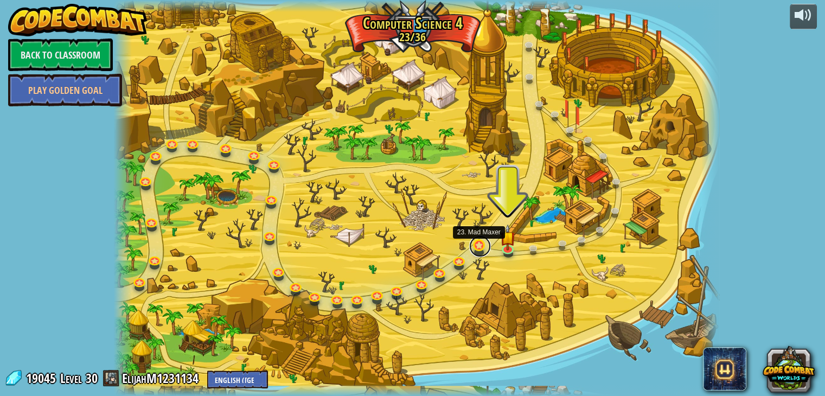
click at [472, 250] on link at bounding box center [480, 246] width 22 height 22
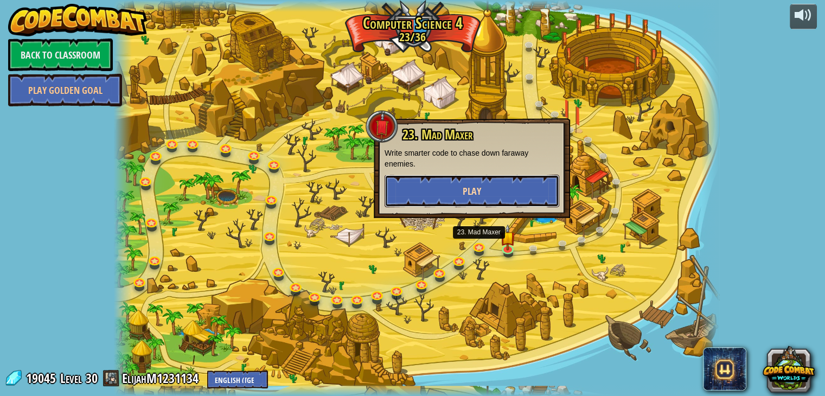
click at [487, 202] on button "Play" at bounding box center [471, 191] width 175 height 33
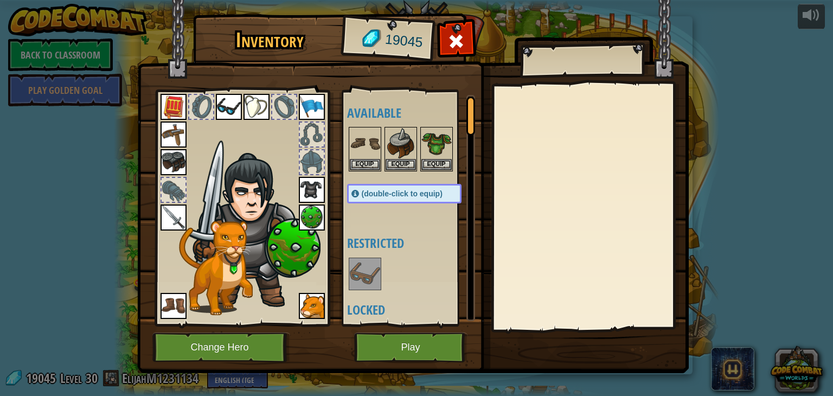
drag, startPoint x: 471, startPoint y: 31, endPoint x: 475, endPoint y: 42, distance: 11.5
click at [471, 31] on div at bounding box center [456, 44] width 34 height 34
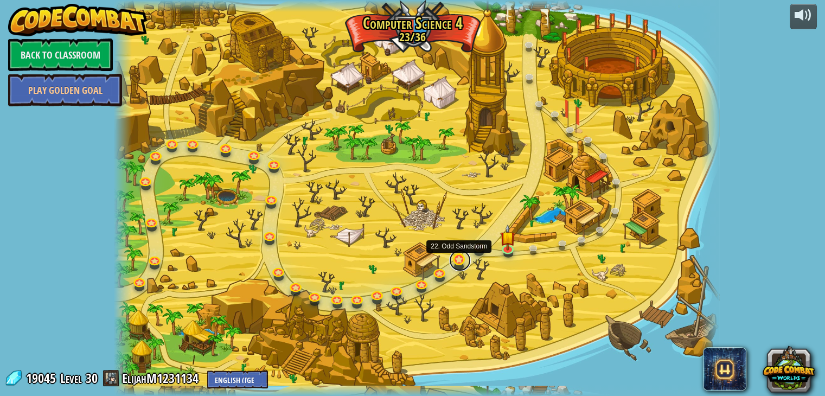
click at [453, 263] on link at bounding box center [460, 260] width 22 height 22
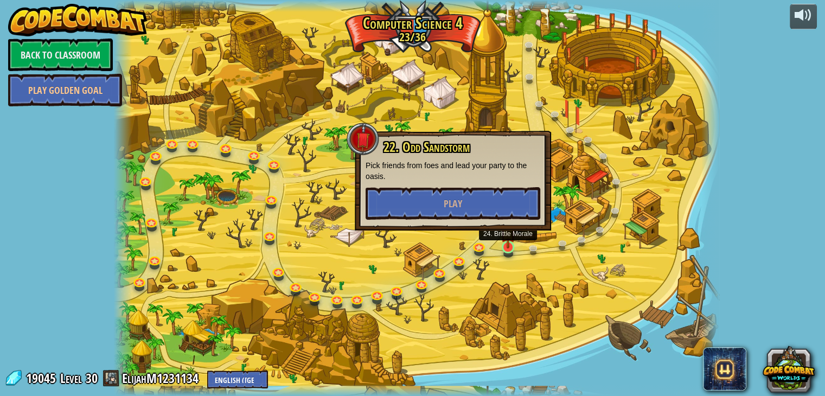
click at [501, 247] on img at bounding box center [507, 231] width 15 height 35
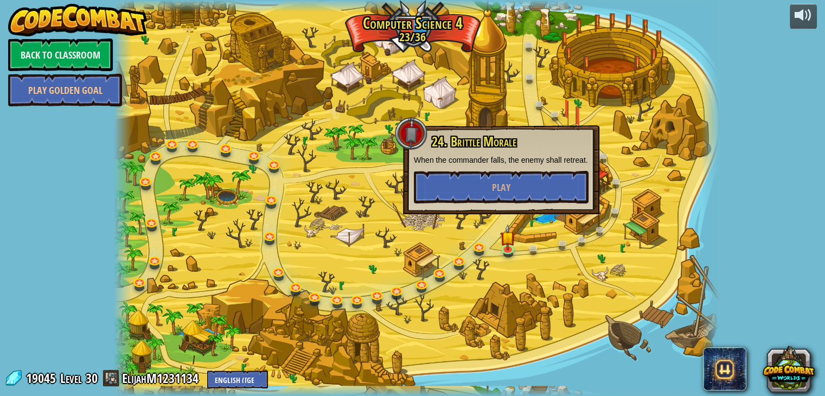
click at [542, 151] on div "24. Brittle Morale When the commander falls, the enemy shall retreat. Play" at bounding box center [501, 168] width 175 height 69
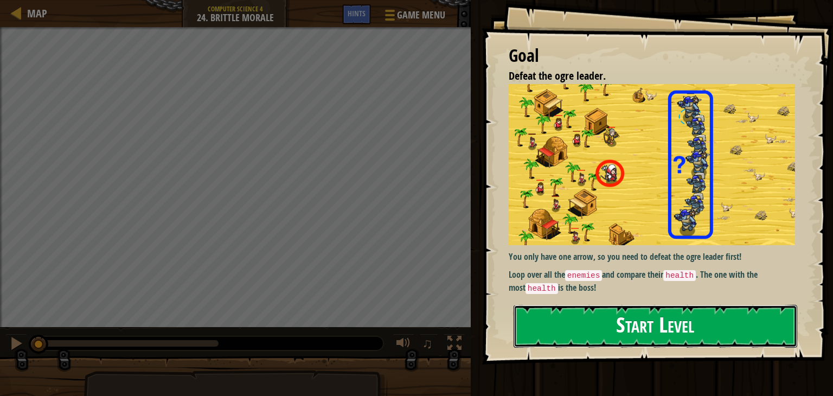
click at [702, 314] on button "Start Level" at bounding box center [655, 326] width 284 height 43
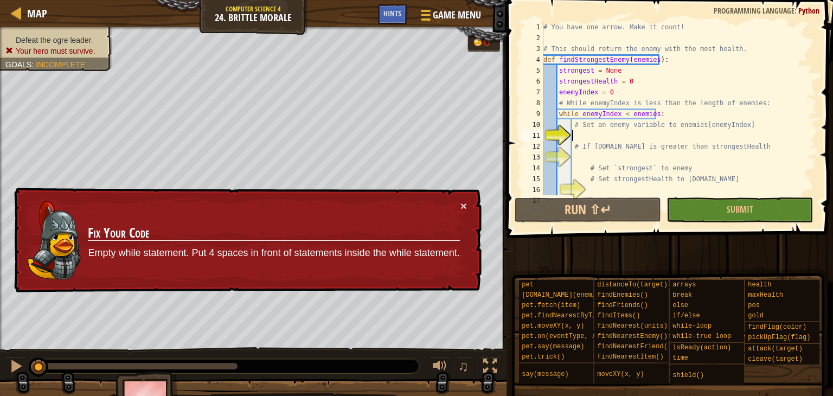
scroll to position [22, 0]
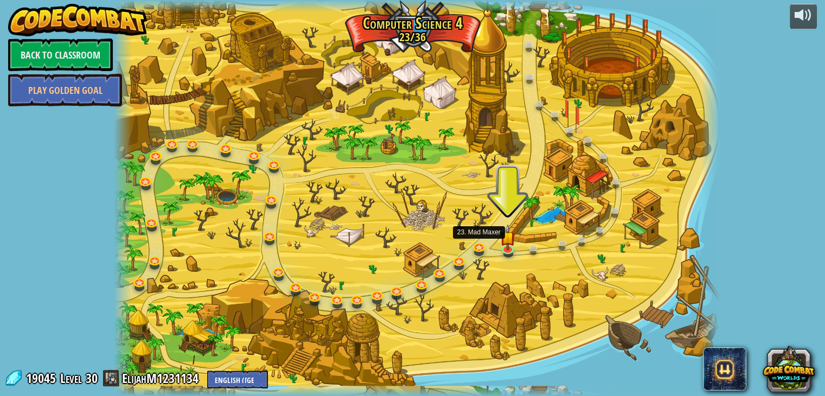
click at [468, 242] on div at bounding box center [417, 198] width 606 height 396
click at [475, 244] on link at bounding box center [480, 246] width 22 height 22
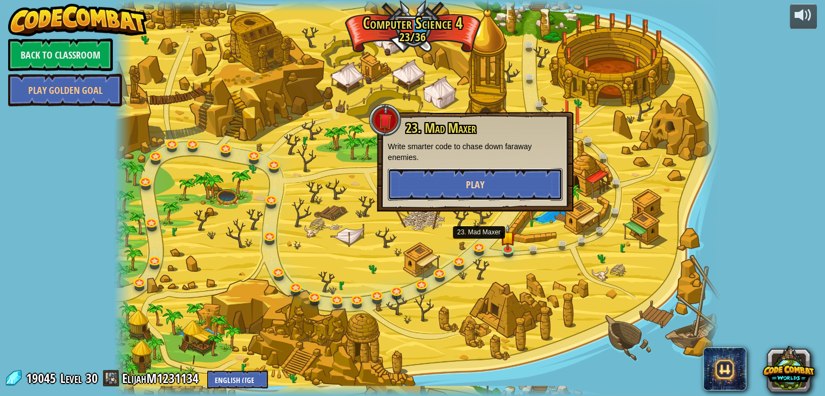
click at [429, 175] on button "Play" at bounding box center [475, 184] width 175 height 33
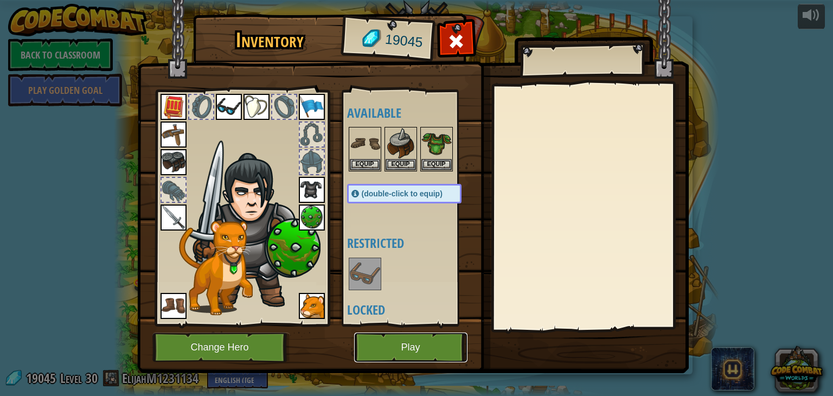
click at [433, 357] on button "Play" at bounding box center [410, 347] width 113 height 30
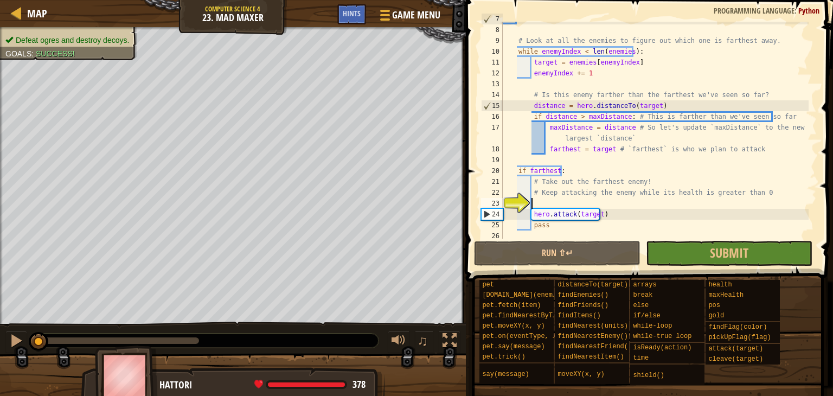
scroll to position [76, 0]
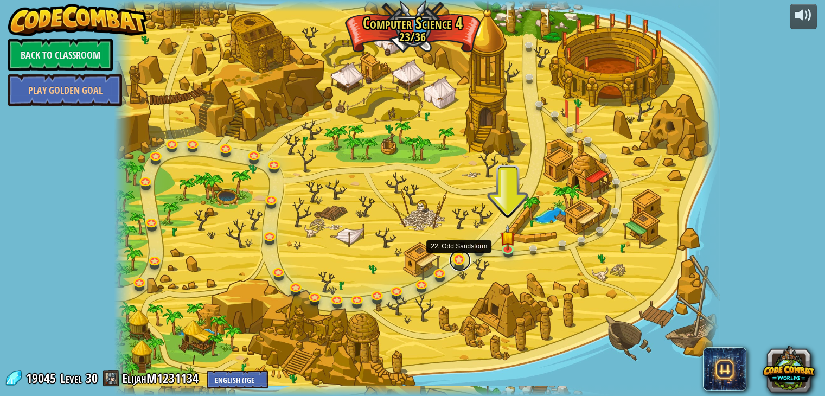
click at [458, 256] on link at bounding box center [460, 260] width 22 height 22
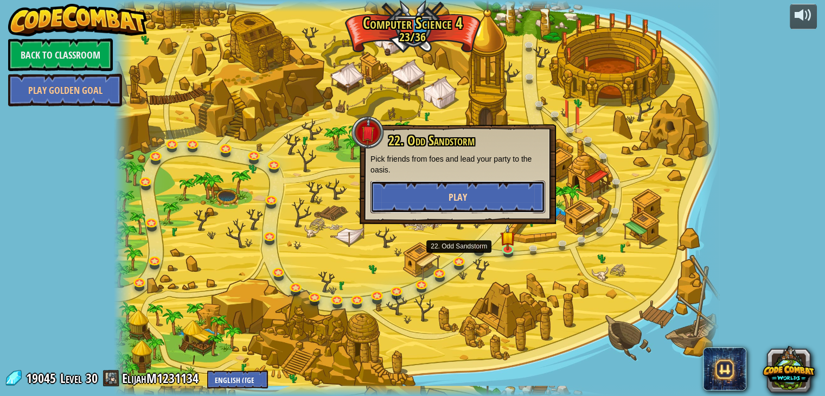
click at [406, 184] on button "Play" at bounding box center [457, 197] width 175 height 33
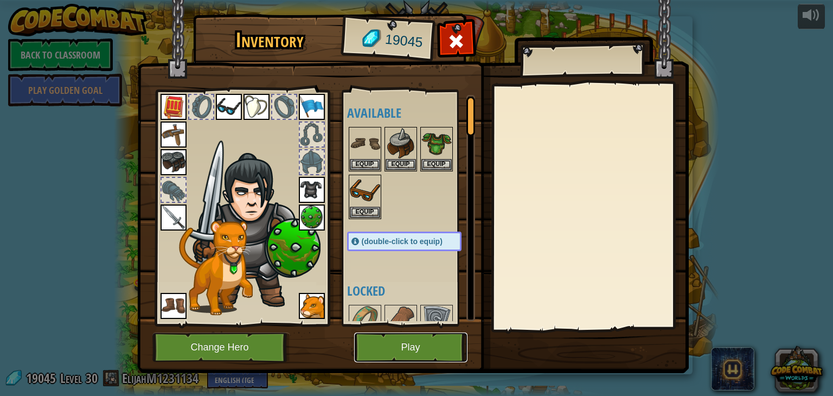
click at [419, 345] on button "Play" at bounding box center [410, 347] width 113 height 30
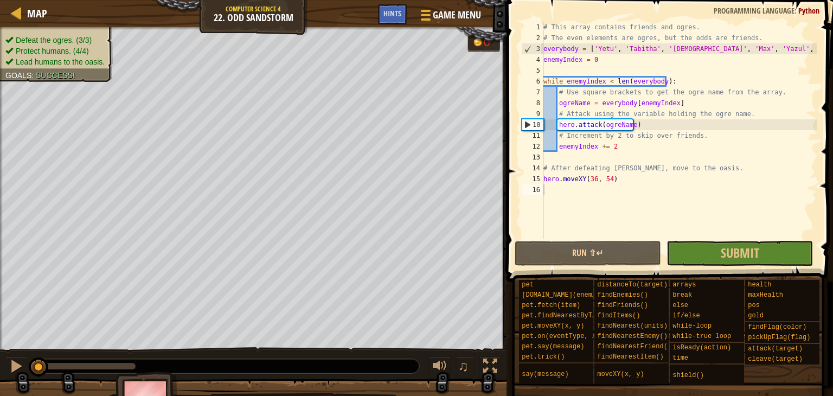
click at [75, 3] on div "Map Computer Science 4 22. Odd Sandstorm Game Menu Done Hints" at bounding box center [253, 13] width 506 height 27
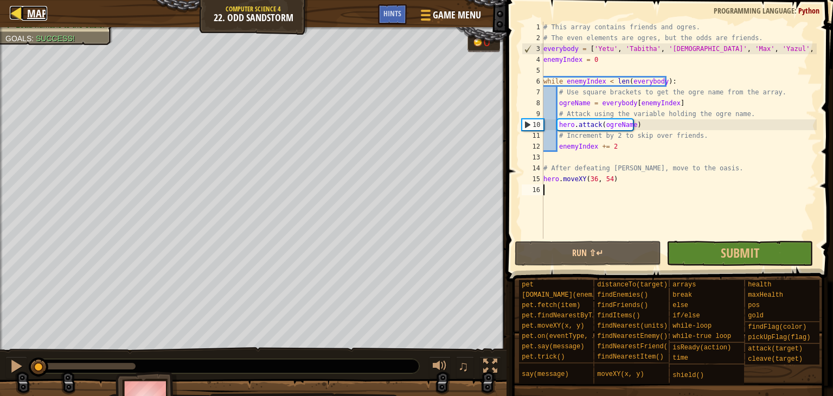
click at [37, 13] on span "Map" at bounding box center [37, 13] width 20 height 15
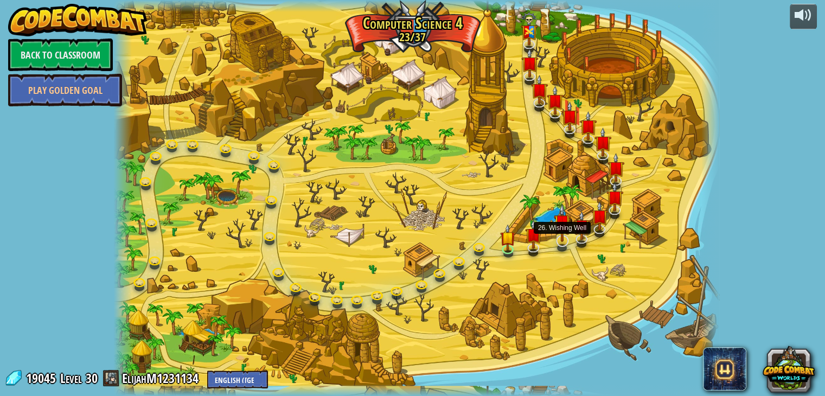
click at [568, 230] on img at bounding box center [562, 222] width 17 height 39
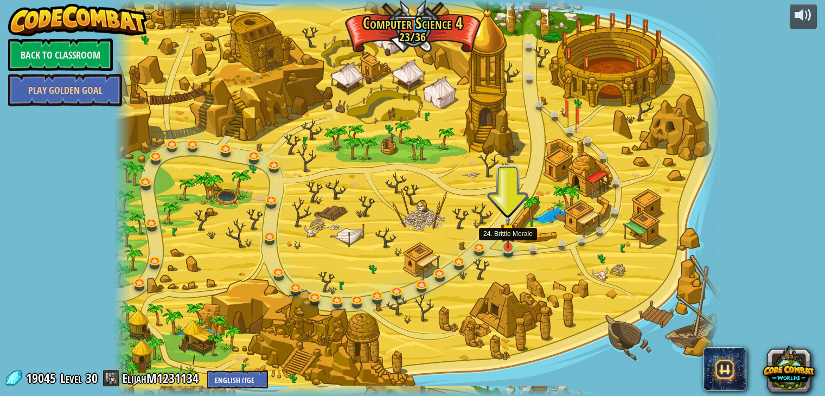
click at [505, 245] on img at bounding box center [507, 231] width 15 height 35
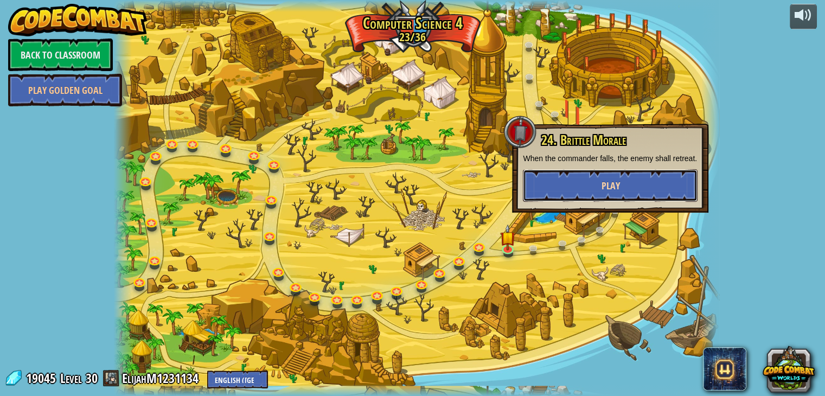
click at [565, 188] on button "Play" at bounding box center [610, 185] width 175 height 33
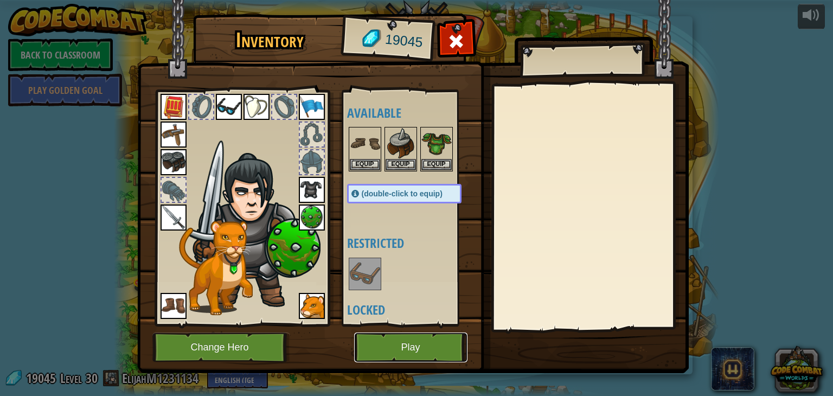
click at [424, 350] on button "Play" at bounding box center [410, 347] width 113 height 30
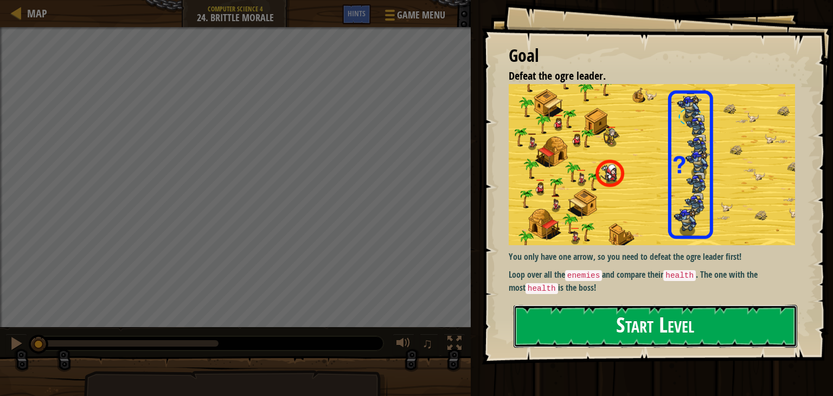
click at [581, 338] on button "Start Level" at bounding box center [655, 326] width 284 height 43
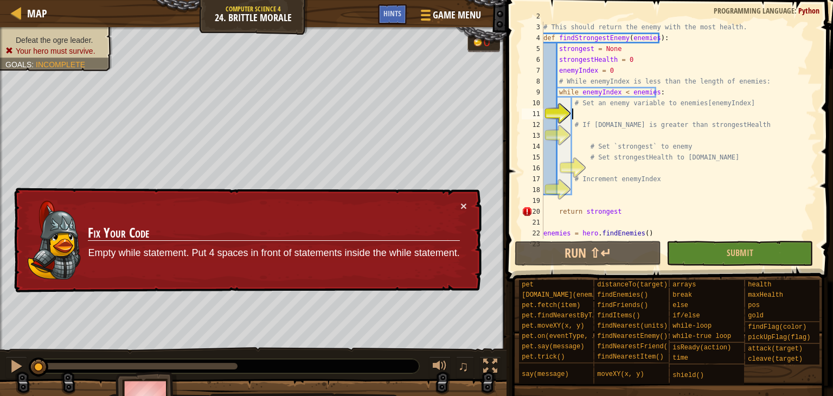
scroll to position [22, 0]
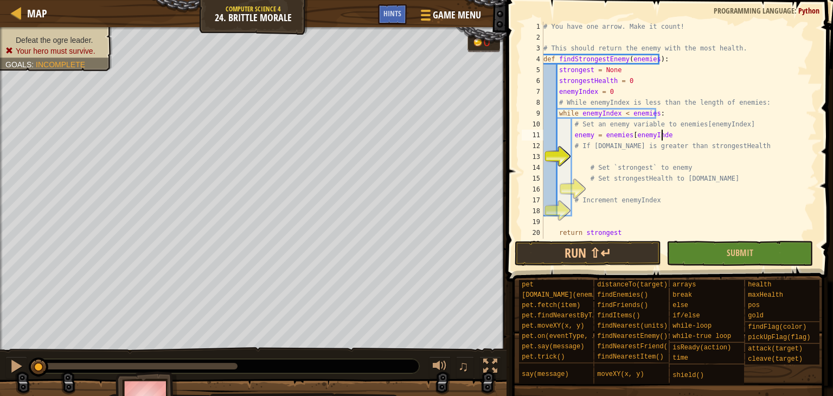
scroll to position [4, 9]
type textarea "enemy = enemies[enemyIndex]"
click at [616, 152] on div "# You have one arrow. Make it count! # This should return the enemy with the mo…" at bounding box center [674, 140] width 267 height 239
type textarea "if [DOMAIN_NAME] > strongestHealth:"
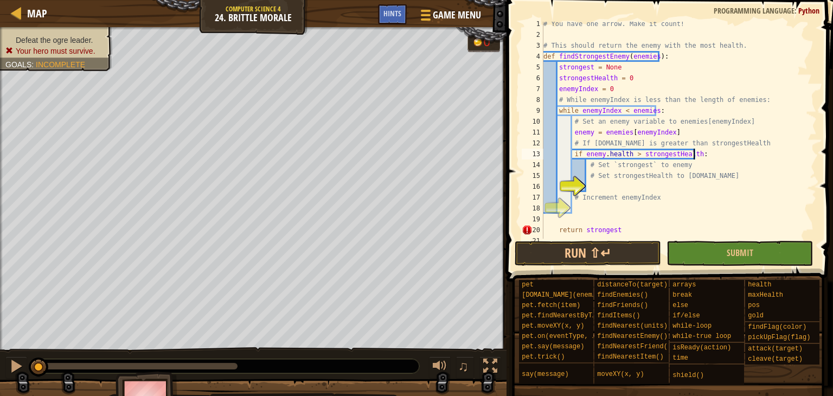
scroll to position [3, 0]
click at [633, 185] on div "# You have one arrow. Make it count! # This should return the enemy with the mo…" at bounding box center [674, 137] width 267 height 239
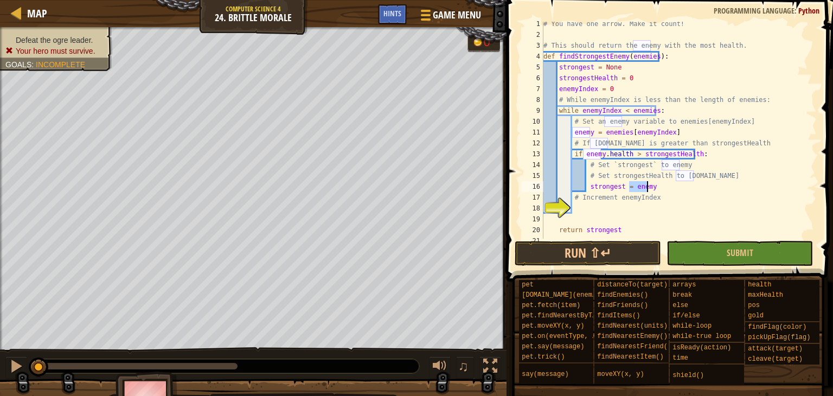
type textarea "strongest = enemy"
click at [680, 183] on div "# You have one arrow. Make it count! # This should return the enemy with the mo…" at bounding box center [674, 130] width 267 height 217
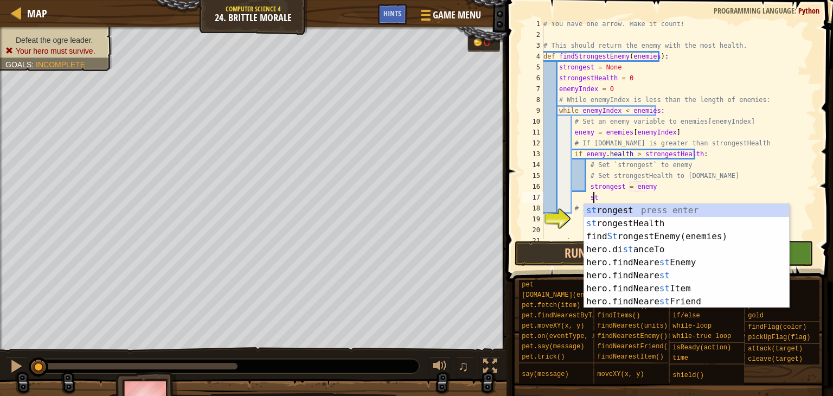
scroll to position [5, 4]
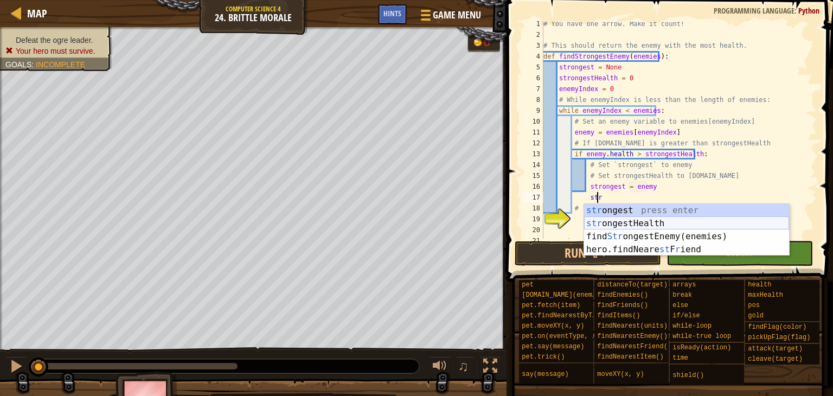
click at [616, 221] on div "str ongest press enter str ongestHealth press enter find Str ongestEnemy(enemie…" at bounding box center [686, 243] width 205 height 78
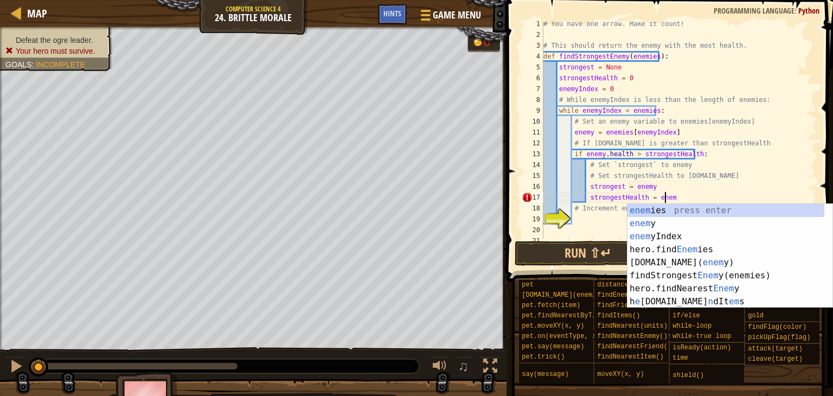
scroll to position [5, 9]
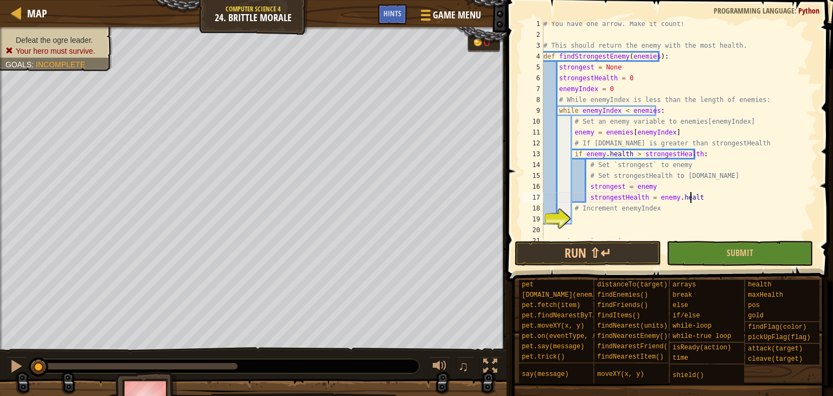
type textarea "strongestHealth = enemy.health"
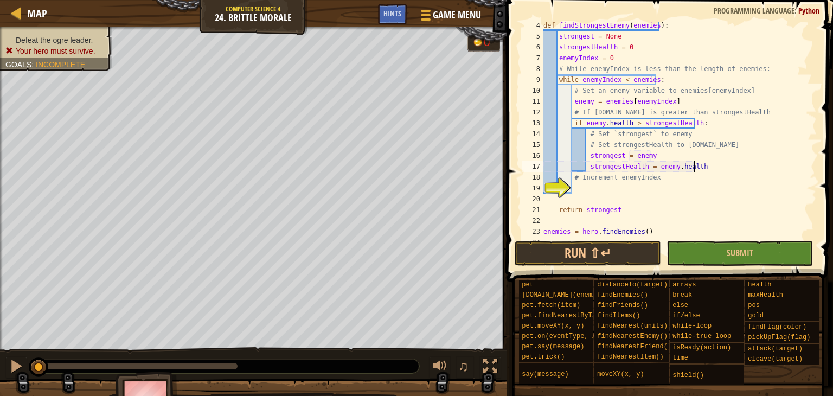
scroll to position [76, 0]
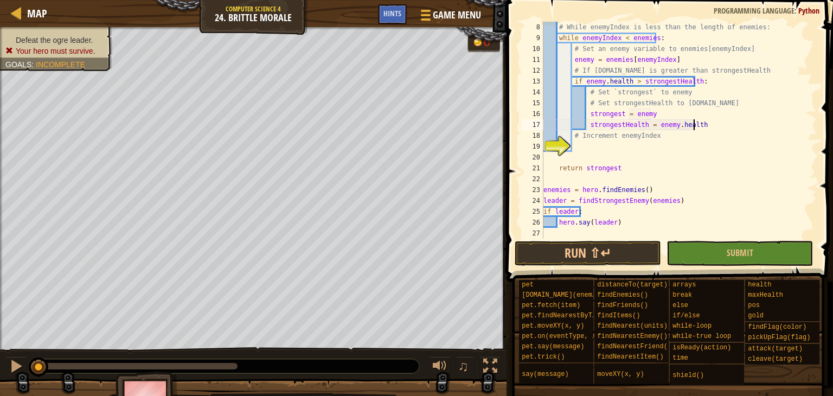
click at [593, 146] on div "# While enemyIndex is less than the length of enemies: while enemyIndex < enemi…" at bounding box center [674, 141] width 267 height 239
type textarea "enemyIndex += 1"
click at [569, 243] on button "Run ⇧↵" at bounding box center [588, 253] width 146 height 25
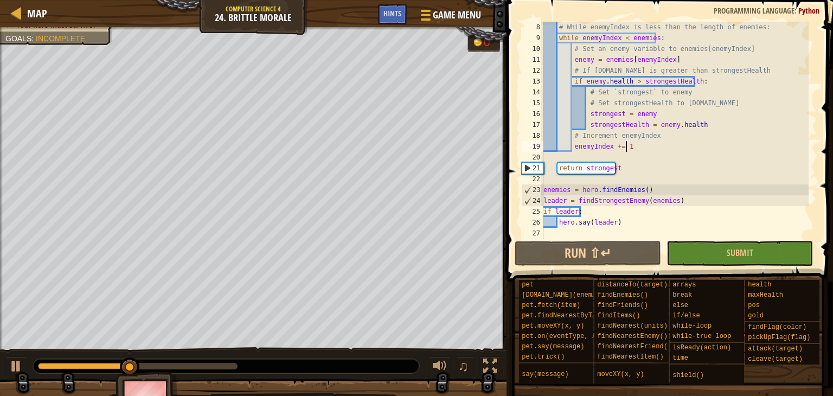
scroll to position [76, 0]
drag, startPoint x: 192, startPoint y: 367, endPoint x: 21, endPoint y: 365, distance: 171.3
click at [21, 365] on div "♫" at bounding box center [253, 363] width 506 height 33
click at [661, 151] on div "# While enemyIndex is less than the length of enemies: while enemyIndex < enemi…" at bounding box center [674, 141] width 267 height 239
click at [596, 181] on div "# While enemyIndex is less than the length of enemies: while enemyIndex < enemi…" at bounding box center [674, 141] width 267 height 239
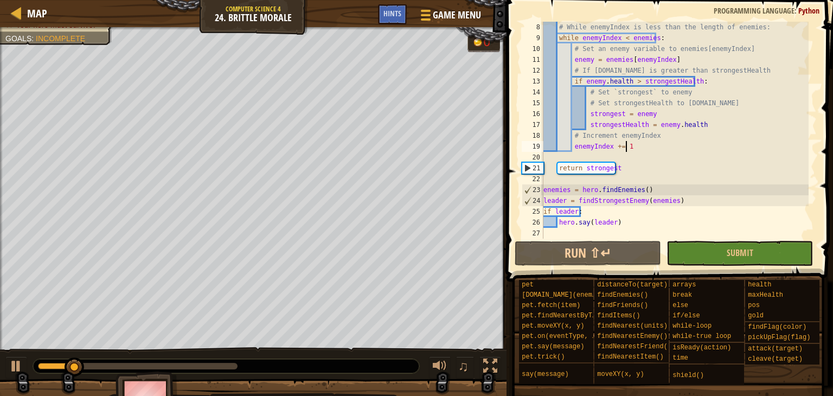
scroll to position [5, 0]
click at [575, 171] on div "# While enemyIndex is less than the length of enemies: while enemyIndex < enemi…" at bounding box center [674, 141] width 267 height 239
click at [5, 362] on button at bounding box center [16, 367] width 22 height 22
click at [635, 198] on div "# While enemyIndex is less than the length of enemies: while enemyIndex < enemi…" at bounding box center [674, 141] width 267 height 239
click at [492, 172] on div "Map Computer Science 4 24. Brittle Morale Game Menu Done Hints 1 הההההההההההההה…" at bounding box center [416, 198] width 833 height 396
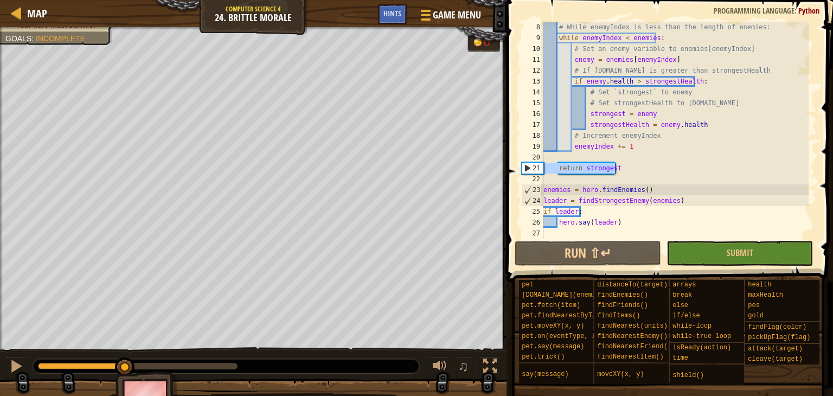
type textarea "return strongest"
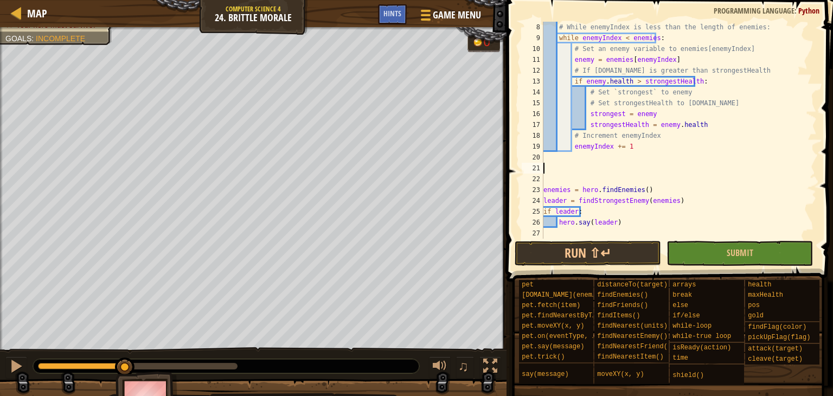
click at [593, 237] on div "# While enemyIndex is less than the length of enemies: while enemyIndex < enemi…" at bounding box center [674, 141] width 267 height 239
click at [590, 252] on button "Run ⇧↵" at bounding box center [588, 253] width 146 height 25
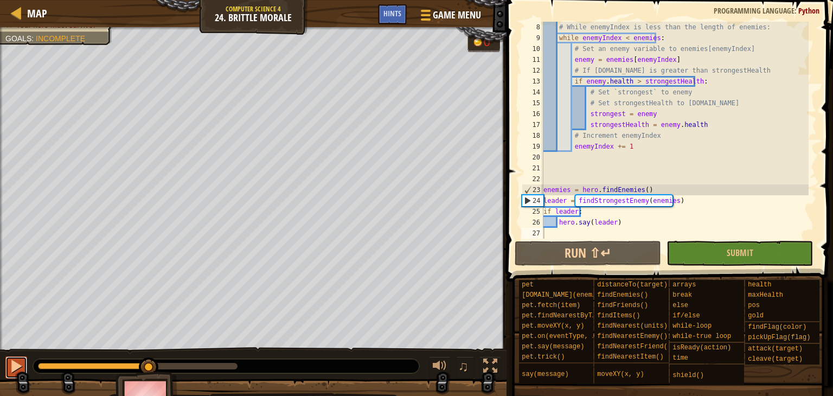
click at [8, 360] on button at bounding box center [16, 367] width 22 height 22
click at [12, 369] on div at bounding box center [16, 366] width 14 height 14
click at [400, 22] on div "Hints" at bounding box center [392, 14] width 29 height 20
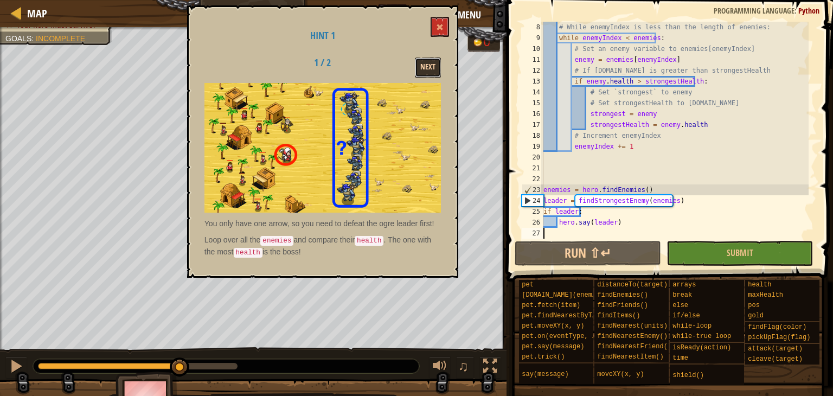
click at [434, 68] on button "Next" at bounding box center [428, 67] width 26 height 20
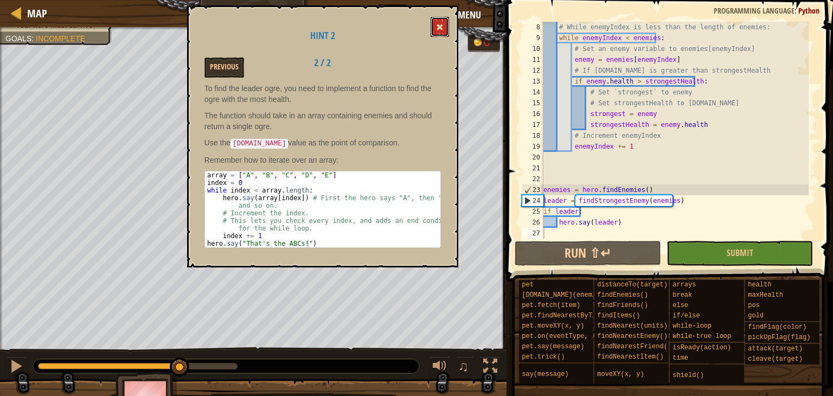
click at [442, 33] on button at bounding box center [439, 27] width 18 height 20
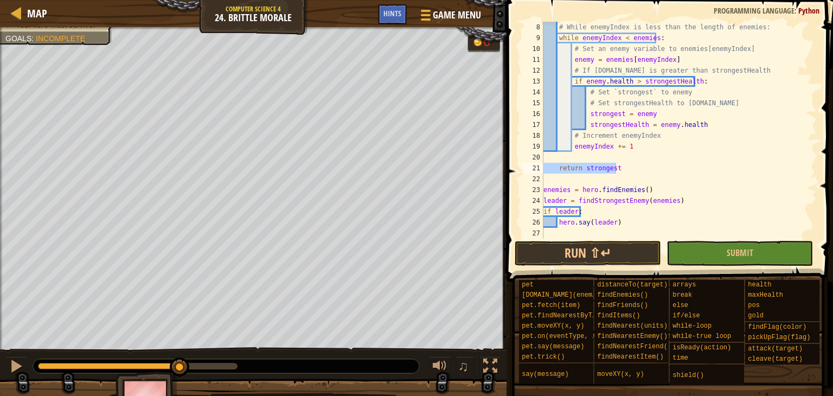
click at [612, 169] on div "# While enemyIndex is less than the length of enemies: while enemyIndex < enemi…" at bounding box center [674, 130] width 267 height 217
click at [556, 168] on div "# While enemyIndex is less than the length of enemies: while enemyIndex < enemi…" at bounding box center [674, 141] width 267 height 239
click at [600, 252] on button "Run ⇧↵" at bounding box center [588, 253] width 146 height 25
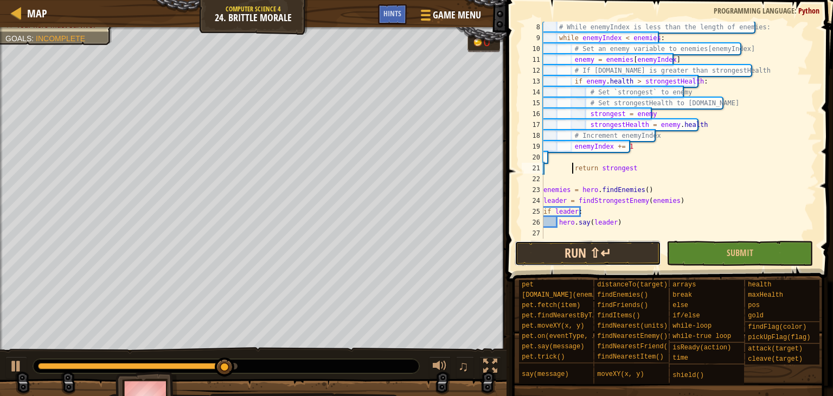
click at [603, 254] on button "Run ⇧↵" at bounding box center [588, 253] width 146 height 25
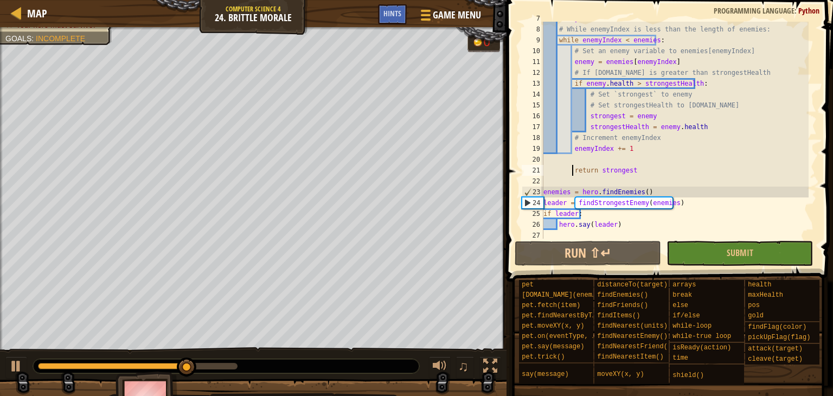
scroll to position [74, 0]
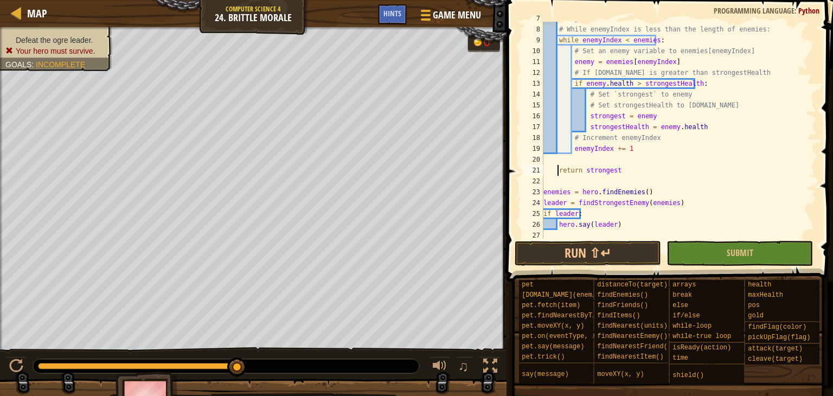
click at [577, 224] on div "enemyIndex = 0 # While enemyIndex is less than the length of enemies: while ene…" at bounding box center [674, 132] width 267 height 239
click at [586, 259] on button "Run ⇧↵" at bounding box center [588, 253] width 146 height 25
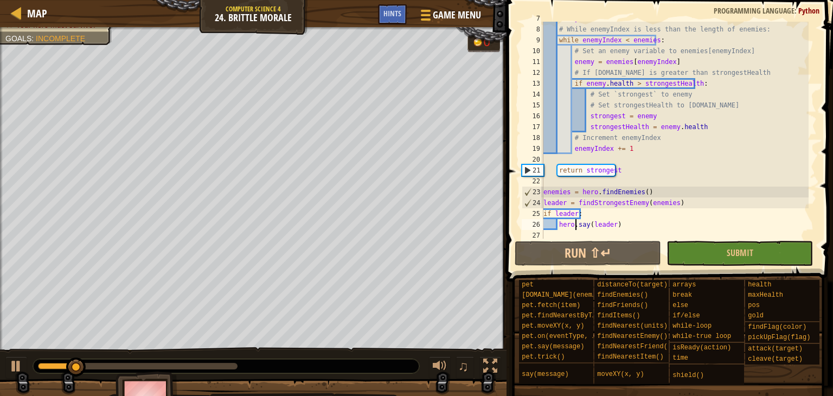
click at [557, 171] on div "enemyIndex = 0 # While enemyIndex is less than the length of enemies: while ene…" at bounding box center [674, 132] width 267 height 239
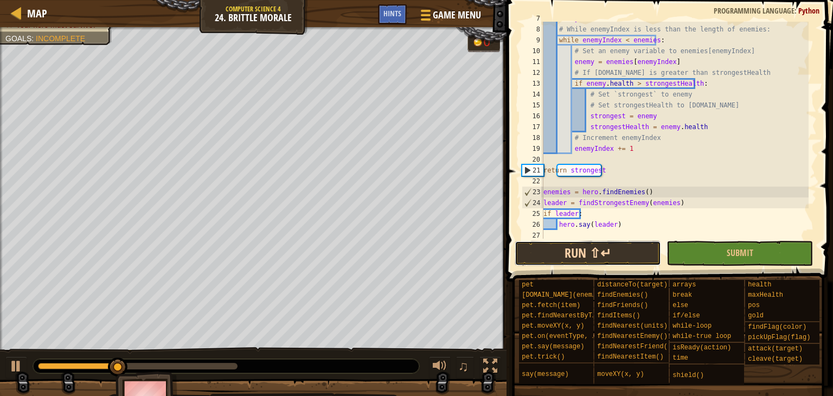
click at [582, 254] on button "Run ⇧↵" at bounding box center [588, 253] width 146 height 25
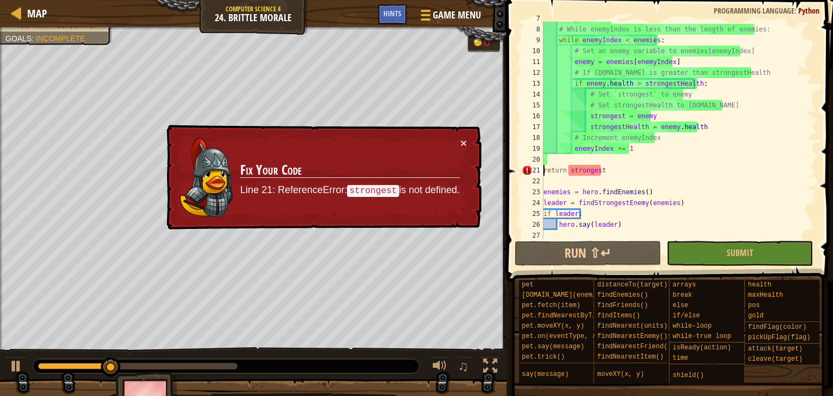
click at [578, 172] on div "enemyIndex = 0 # While enemyIndex is less than the length of enemies: while ene…" at bounding box center [674, 132] width 267 height 239
click at [543, 169] on div "21" at bounding box center [533, 170] width 22 height 11
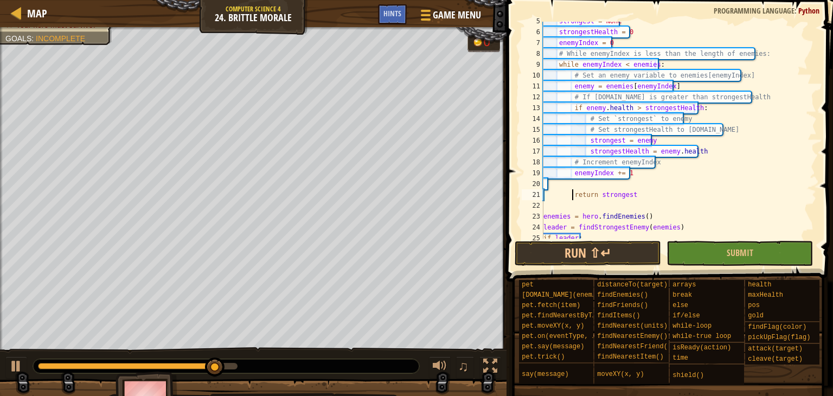
scroll to position [0, 0]
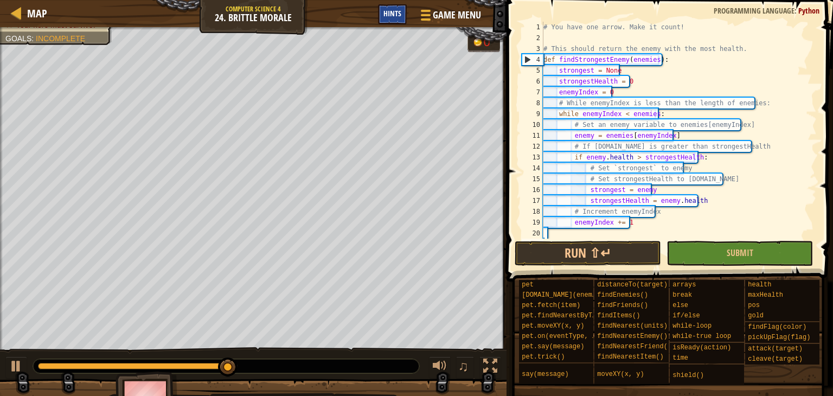
click at [387, 7] on div "Hints" at bounding box center [392, 14] width 29 height 20
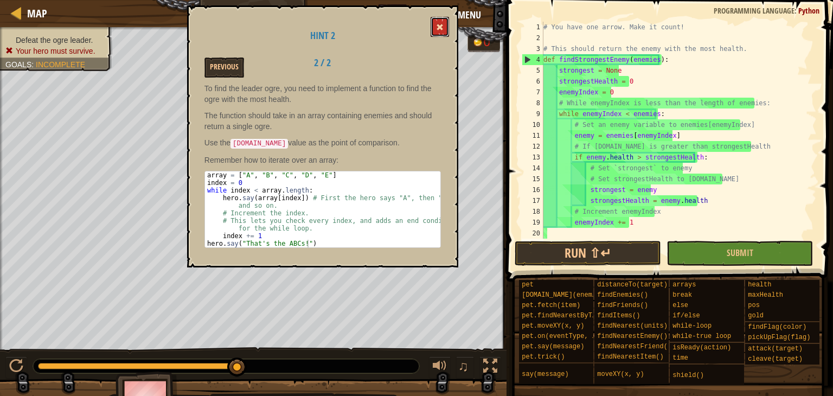
click at [436, 27] on button at bounding box center [439, 27] width 18 height 20
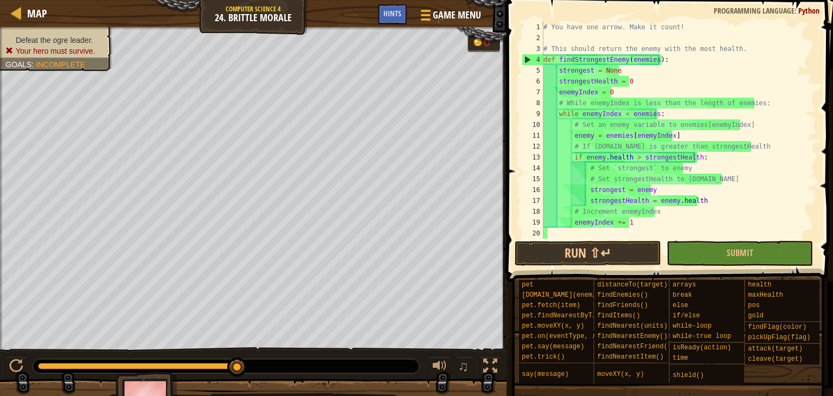
click at [620, 149] on div "# You have one arrow. Make it count! # This should return the enemy with the mo…" at bounding box center [674, 141] width 267 height 239
click at [527, 59] on div "4" at bounding box center [532, 59] width 21 height 11
type textarea "def findStrongestEnemy(enemies):"
click at [600, 41] on div "# You have one arrow. Make it count! # This should return the enemy with the mo…" at bounding box center [674, 141] width 267 height 239
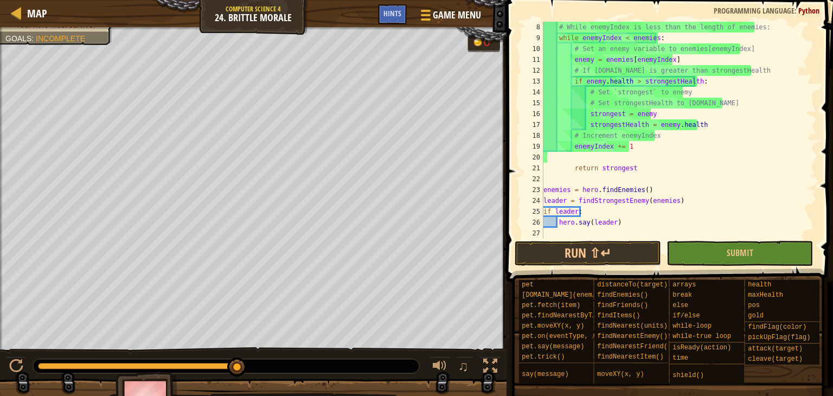
scroll to position [76, 0]
drag, startPoint x: 569, startPoint y: 250, endPoint x: 555, endPoint y: 248, distance: 14.2
click at [569, 250] on button "Run ⇧↵" at bounding box center [588, 253] width 146 height 25
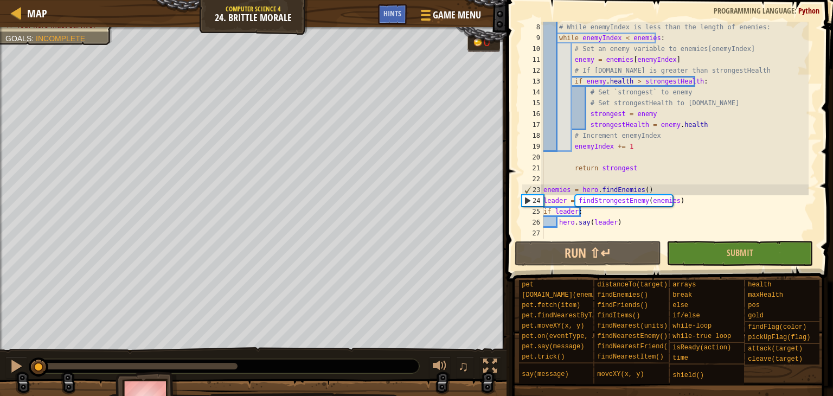
drag, startPoint x: 63, startPoint y: 364, endPoint x: 4, endPoint y: 364, distance: 59.1
click at [4, 364] on div "♫" at bounding box center [253, 363] width 506 height 33
click at [9, 363] on div at bounding box center [16, 366] width 14 height 14
click at [612, 172] on div "# While enemyIndex is less than the length of enemies: while enemyIndex < enemi…" at bounding box center [674, 141] width 267 height 239
type textarea "return strongest"
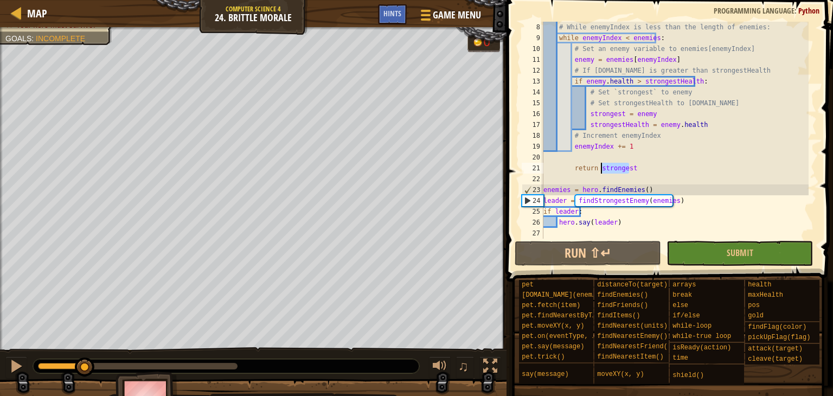
drag, startPoint x: 628, startPoint y: 170, endPoint x: 599, endPoint y: 169, distance: 29.3
click at [599, 169] on div "# While enemyIndex is less than the length of enemies: while enemyIndex < enemi…" at bounding box center [674, 141] width 267 height 239
click at [601, 160] on div "# While enemyIndex is less than the length of enemies: while enemyIndex < enemi…" at bounding box center [674, 141] width 267 height 239
click at [603, 114] on div "# While enemyIndex is less than the length of enemies: while enemyIndex < enemi…" at bounding box center [674, 141] width 267 height 239
click at [612, 114] on div "# While enemyIndex is less than the length of enemies: while enemyIndex < enemi…" at bounding box center [674, 141] width 267 height 239
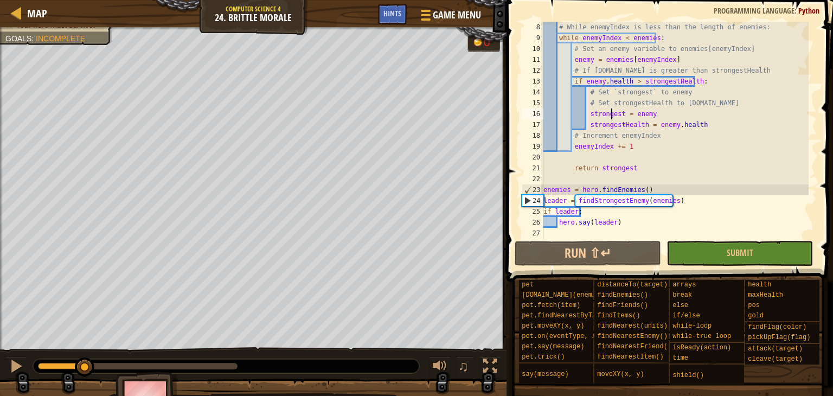
click at [623, 115] on div "# While enemyIndex is less than the length of enemies: while enemyIndex < enemi…" at bounding box center [674, 141] width 267 height 239
click at [398, 14] on span "Hints" at bounding box center [392, 13] width 18 height 10
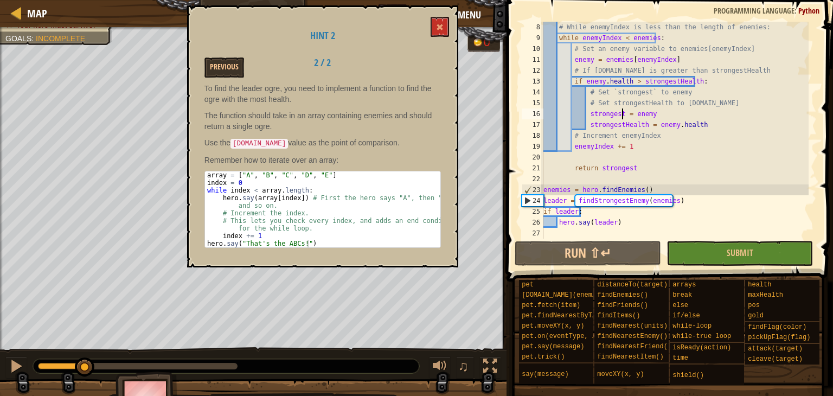
scroll to position [0, 0]
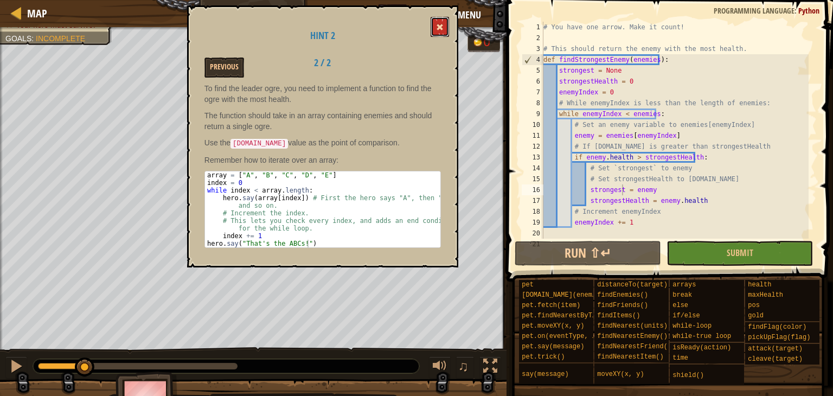
click at [448, 31] on button at bounding box center [439, 27] width 18 height 20
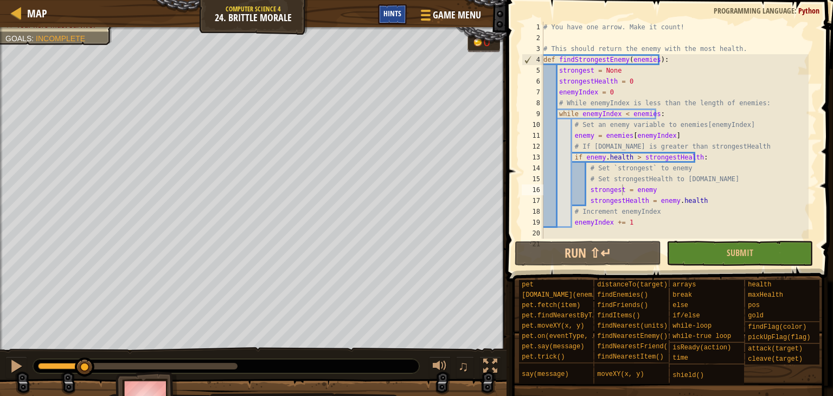
click at [391, 18] on span "Hints" at bounding box center [392, 13] width 18 height 10
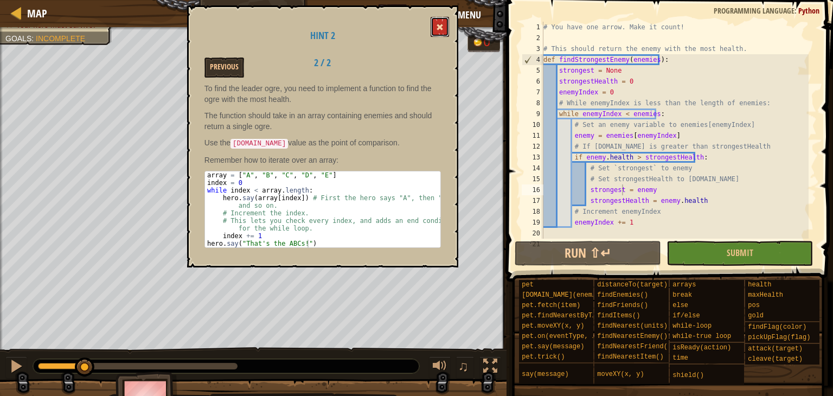
click at [446, 31] on button at bounding box center [439, 27] width 18 height 20
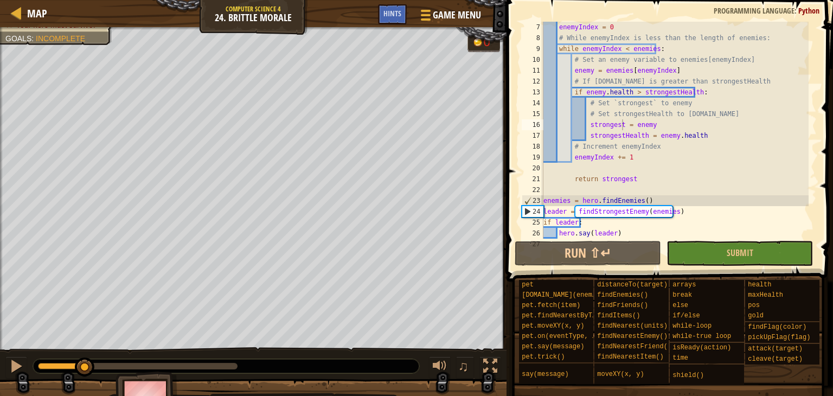
scroll to position [65, 0]
type textarea "enemyIndex += 1"
drag, startPoint x: 628, startPoint y: 158, endPoint x: 533, endPoint y: 160, distance: 94.9
click at [533, 160] on div "enemyIndex += 1 7 8 9 10 11 12 13 14 15 16 17 18 19 20 21 22 23 24 25 26 27 ene…" at bounding box center [667, 130] width 297 height 217
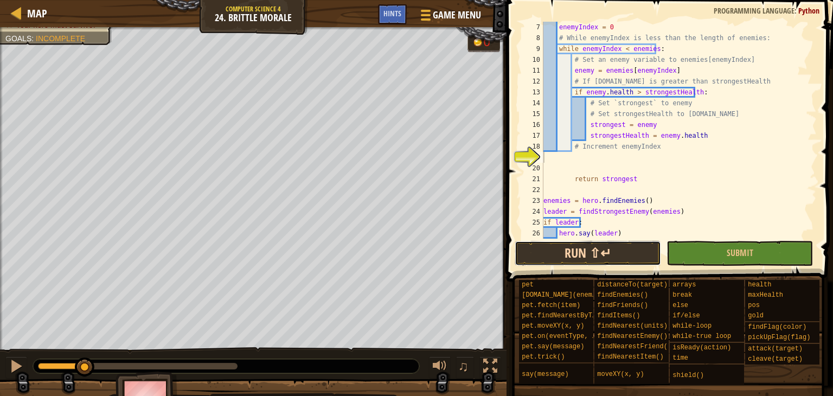
click at [580, 255] on button "Run ⇧↵" at bounding box center [588, 253] width 146 height 25
click at [612, 220] on div "enemyIndex = 0 # While enemyIndex is less than the length of enemies: while ene…" at bounding box center [674, 141] width 267 height 239
click at [573, 159] on div "enemyIndex = 0 # While enemyIndex is less than the length of enemies: while ene…" at bounding box center [674, 141] width 267 height 239
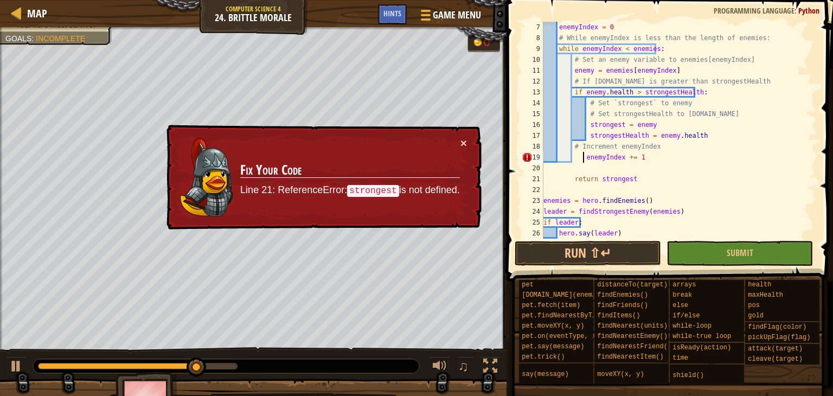
click at [560, 181] on div "enemyIndex = 0 # While enemyIndex is less than the length of enemies: while ene…" at bounding box center [674, 141] width 267 height 239
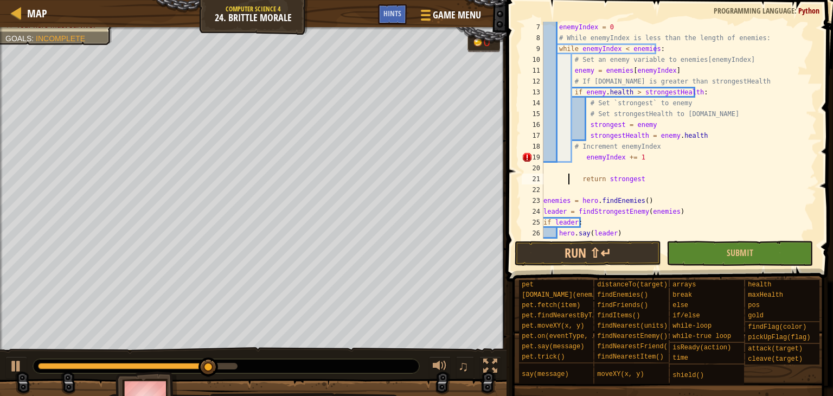
type textarea "return strongest"
click at [583, 245] on button "Run ⇧↵" at bounding box center [588, 253] width 146 height 25
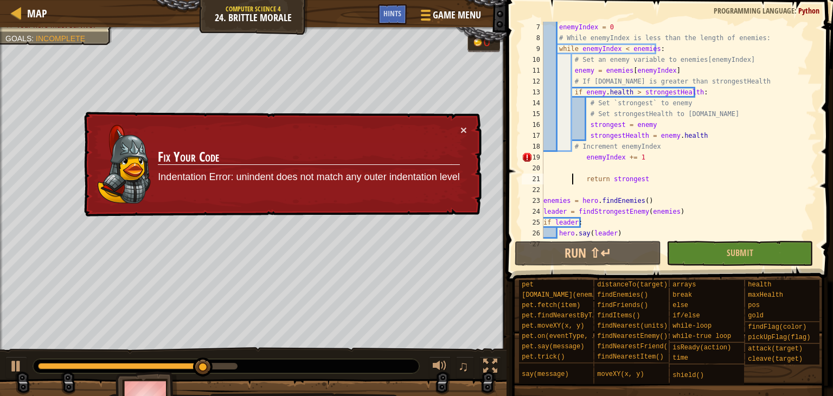
click at [583, 182] on div "enemyIndex = 0 # While enemyIndex is less than the length of enemies: while ene…" at bounding box center [674, 141] width 267 height 239
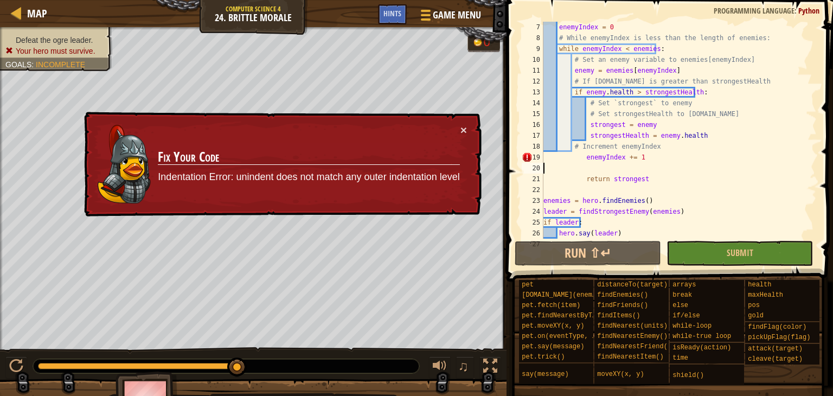
type textarea "enemyIndex += 1"
type textarea "return strongest"
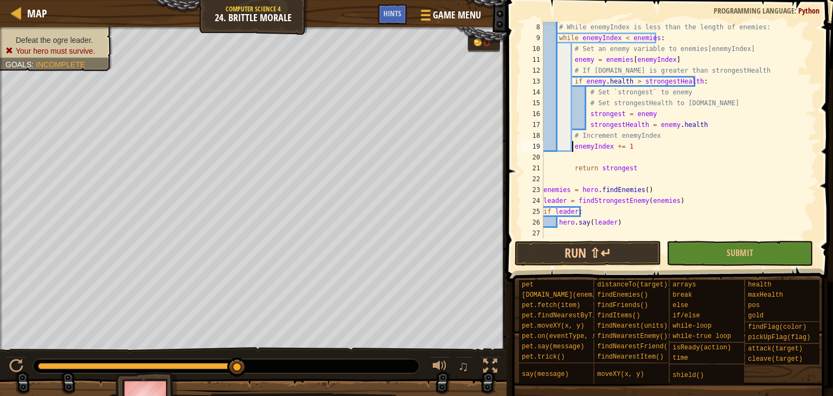
scroll to position [43, 0]
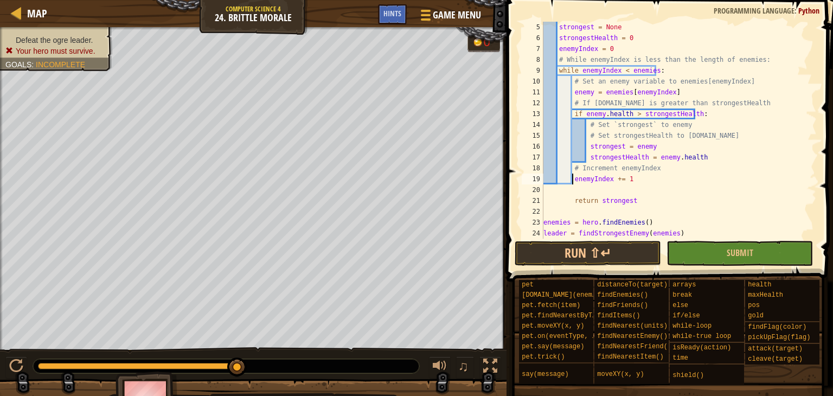
click at [569, 200] on div "strongest = None strongestHealth = 0 enemyIndex = 0 # While enemyIndex is less …" at bounding box center [674, 141] width 267 height 239
type textarea "return strongest"
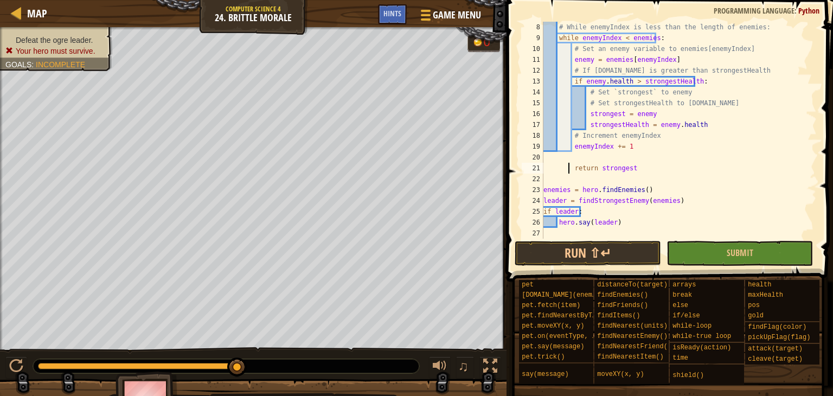
click at [588, 163] on div "# While enemyIndex is less than the length of enemies: while enemyIndex < enemi…" at bounding box center [674, 141] width 267 height 239
click at [594, 158] on div "# While enemyIndex is less than the length of enemies: while enemyIndex < enemi…" at bounding box center [674, 141] width 267 height 239
click at [398, 4] on div "Hints" at bounding box center [392, 14] width 29 height 20
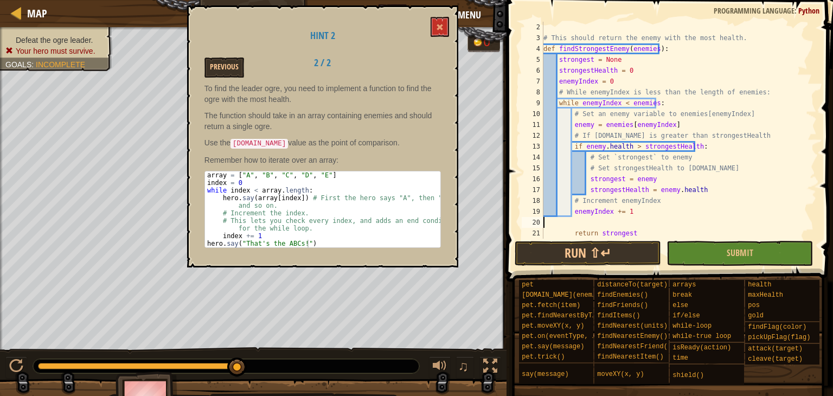
scroll to position [0, 0]
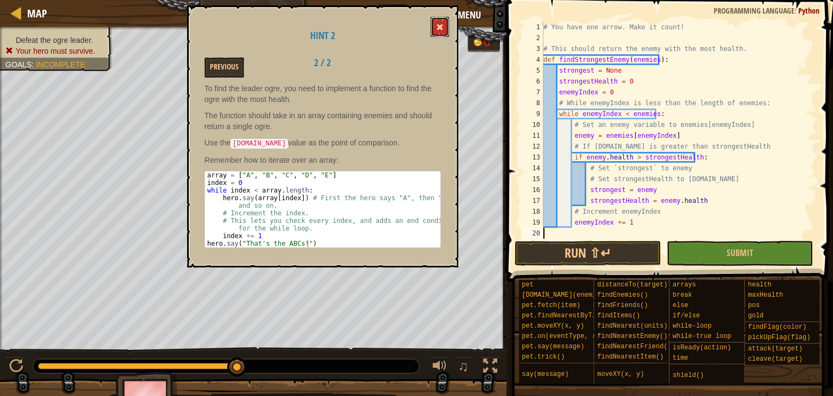
click at [435, 19] on button at bounding box center [439, 27] width 18 height 20
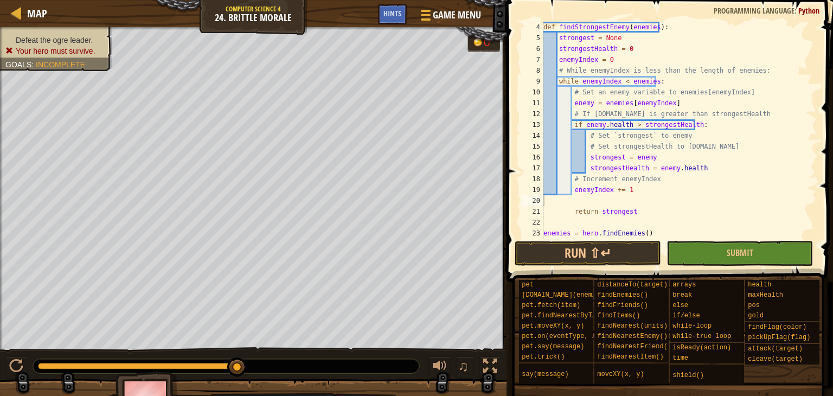
scroll to position [65, 0]
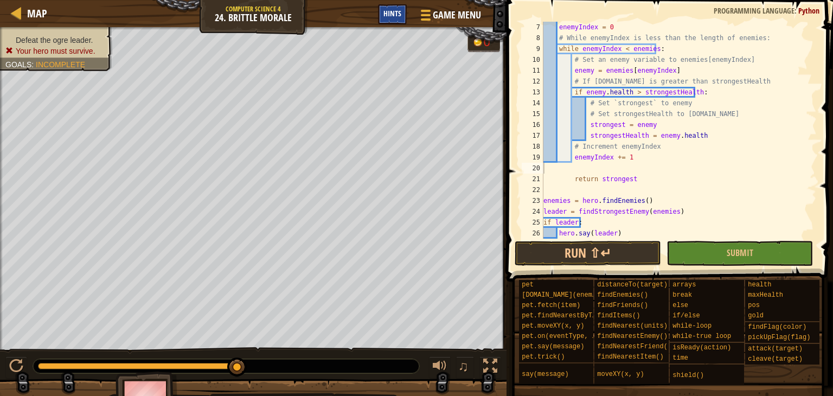
click at [395, 18] on div "Hints" at bounding box center [392, 14] width 29 height 20
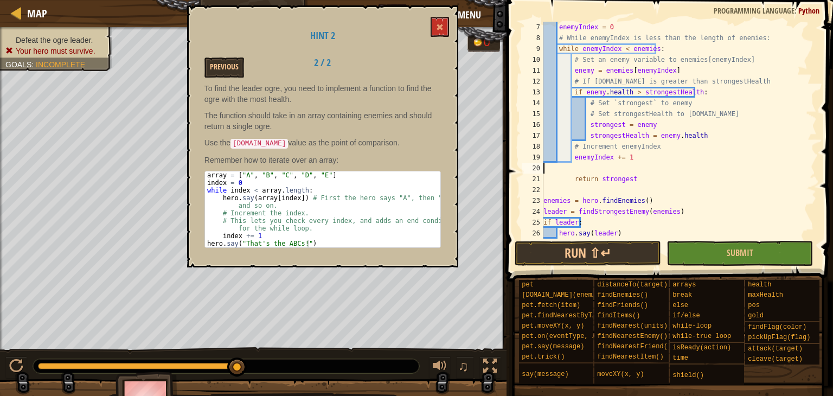
click at [424, 23] on div "Hint 2 Previous 2 / 2 To find the leader ogre, you need to implement a function…" at bounding box center [322, 136] width 271 height 262
click at [442, 27] on span at bounding box center [440, 27] width 8 height 8
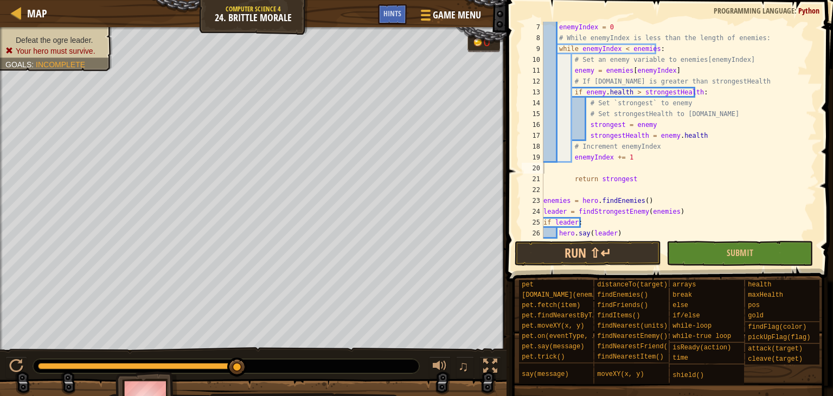
scroll to position [76, 0]
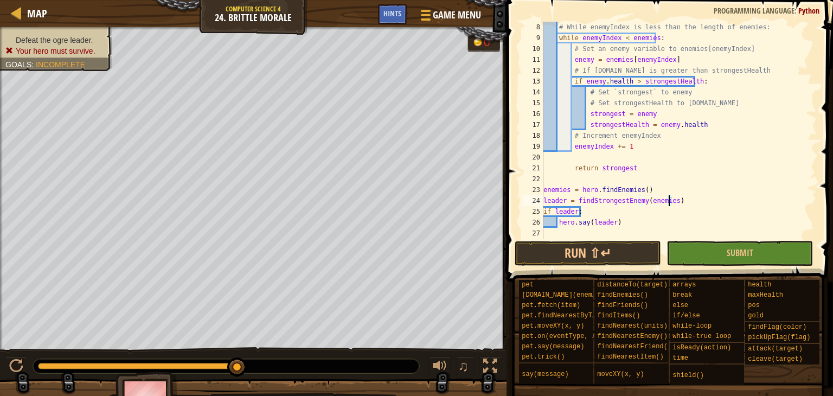
click at [670, 198] on div "# While enemyIndex is less than the length of enemies: while enemyIndex < enemi…" at bounding box center [674, 141] width 267 height 239
click at [666, 198] on div "# While enemyIndex is less than the length of enemies: while enemyIndex < enemi…" at bounding box center [674, 141] width 267 height 239
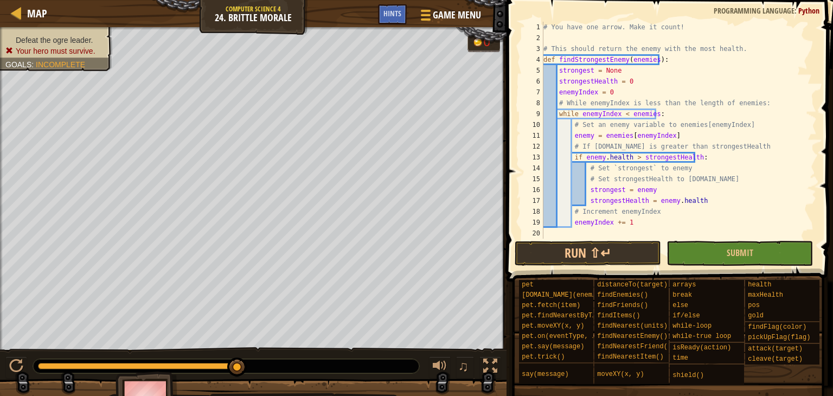
scroll to position [0, 0]
click at [622, 70] on div "# You have one arrow. Make it count! # This should return the enemy with the mo…" at bounding box center [674, 141] width 267 height 239
type textarea "strongest = None"
drag, startPoint x: 622, startPoint y: 69, endPoint x: 531, endPoint y: 69, distance: 91.1
click at [531, 69] on div "strongest = None 1 2 3 4 5 6 7 8 9 10 11 12 13 14 15 16 17 18 19 20 21 # You ha…" at bounding box center [667, 130] width 297 height 217
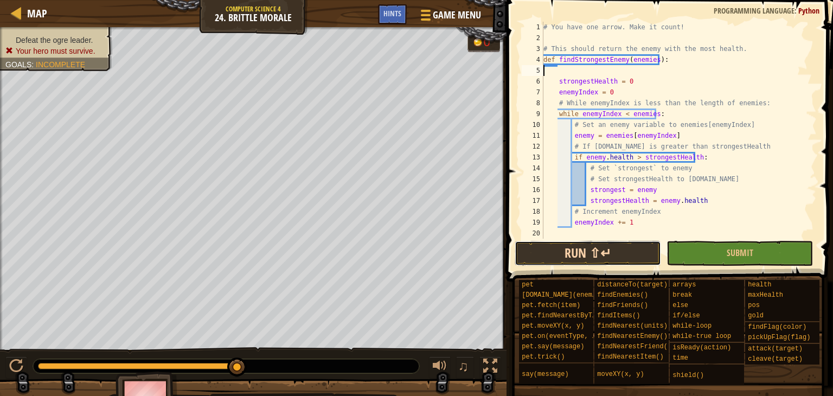
click at [578, 265] on button "Run ⇧↵" at bounding box center [588, 253] width 146 height 25
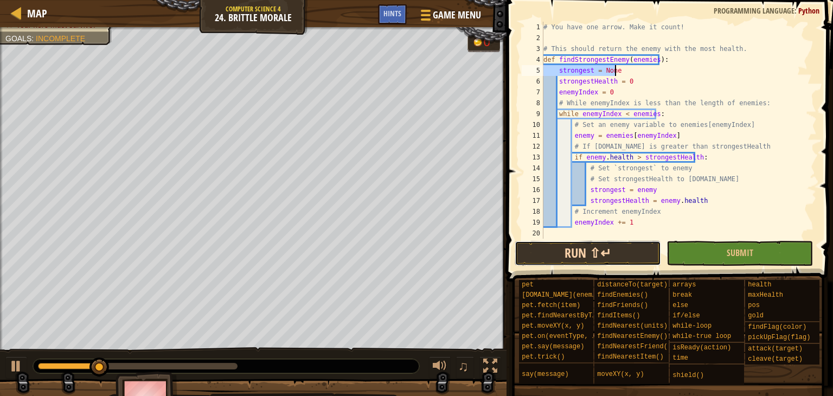
click at [583, 252] on button "Run ⇧↵" at bounding box center [588, 253] width 146 height 25
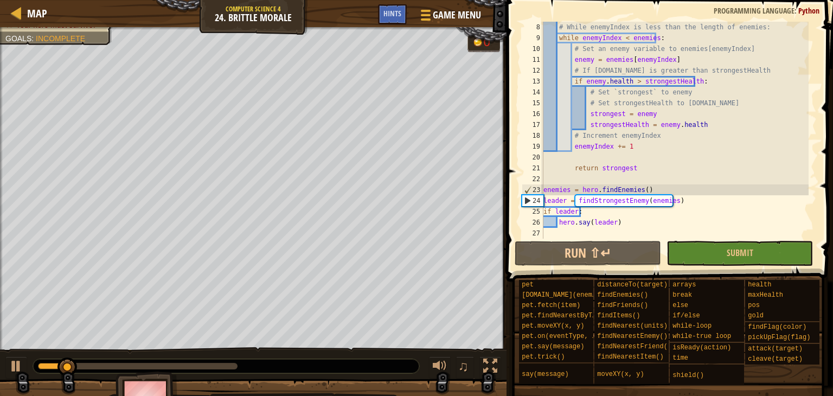
scroll to position [76, 0]
click at [656, 216] on div "# While enemyIndex is less than the length of enemies: while enemyIndex < enemi…" at bounding box center [674, 141] width 267 height 239
click at [16, 360] on div at bounding box center [16, 366] width 14 height 14
click at [587, 222] on div "# While enemyIndex is less than the length of enemies: while enemyIndex < enemi…" at bounding box center [674, 141] width 267 height 239
click at [588, 207] on div "# While enemyIndex is less than the length of enemies: while enemyIndex < enemi…" at bounding box center [674, 141] width 267 height 239
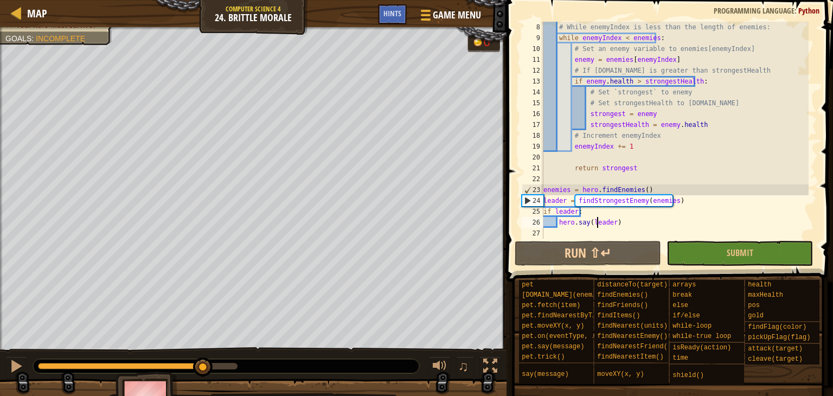
click at [597, 220] on div "# While enemyIndex is less than the length of enemies: while enemyIndex < enemi…" at bounding box center [674, 141] width 267 height 239
click at [598, 220] on div "# While enemyIndex is less than the length of enemies: while enemyIndex < enemi…" at bounding box center [674, 141] width 267 height 239
click at [599, 222] on div "# While enemyIndex is less than the length of enemies: while enemyIndex < enemi…" at bounding box center [674, 141] width 267 height 239
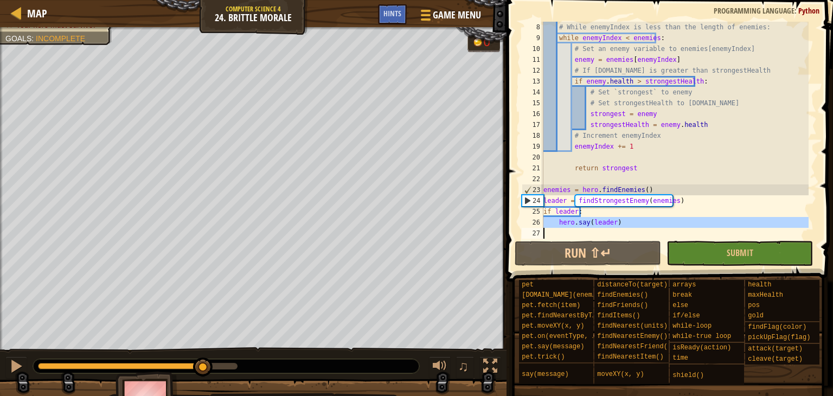
click at [599, 222] on div "# While enemyIndex is less than the length of enemies: while enemyIndex < enemi…" at bounding box center [674, 141] width 267 height 239
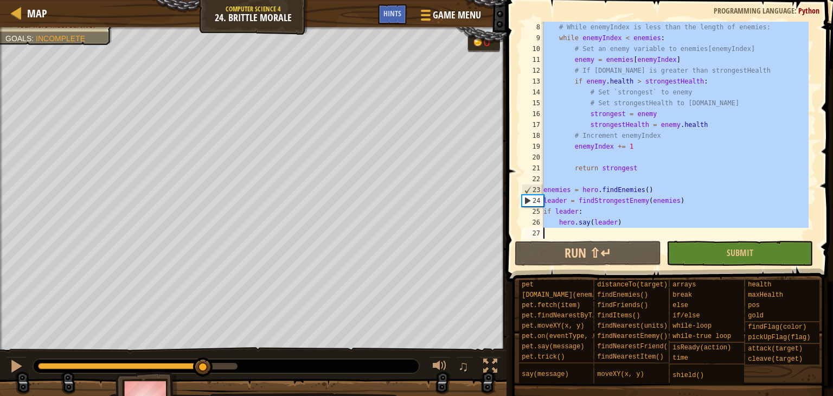
click at [600, 226] on div "# While enemyIndex is less than the length of enemies: while enemyIndex < enemi…" at bounding box center [674, 130] width 267 height 217
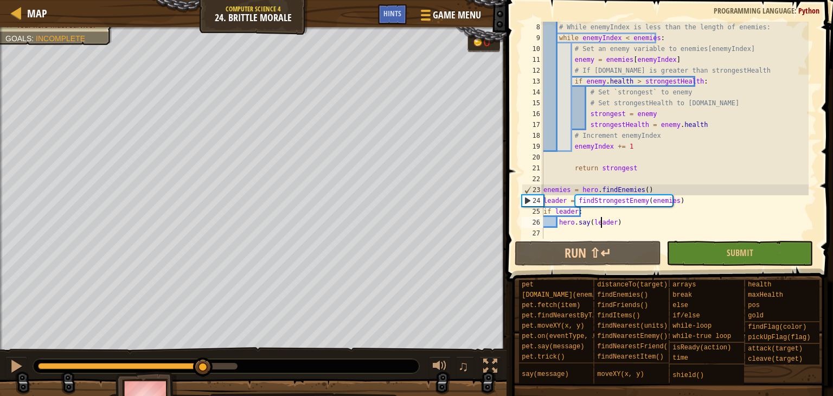
click at [600, 226] on div "# While enemyIndex is less than the length of enemies: while enemyIndex < enemi…" at bounding box center [674, 141] width 267 height 239
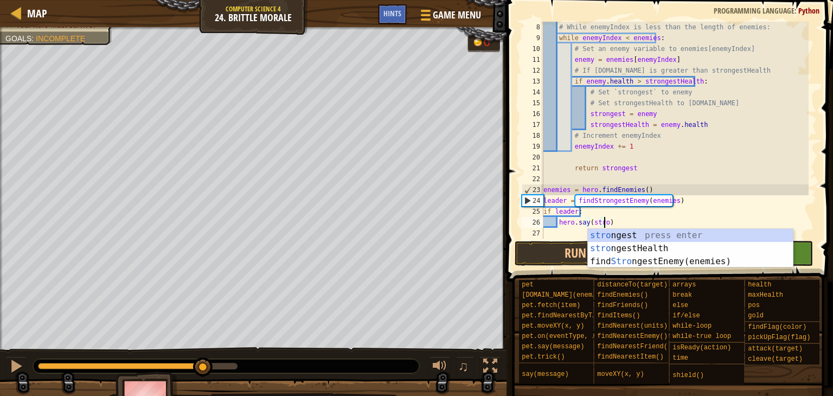
scroll to position [5, 4]
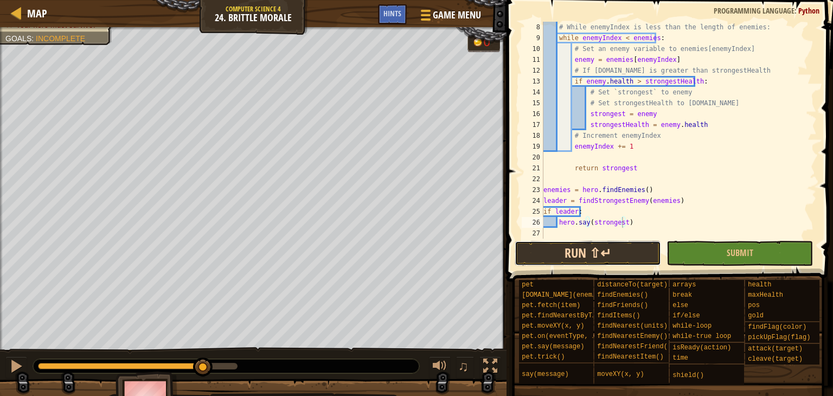
click at [605, 248] on button "Run ⇧↵" at bounding box center [588, 253] width 146 height 25
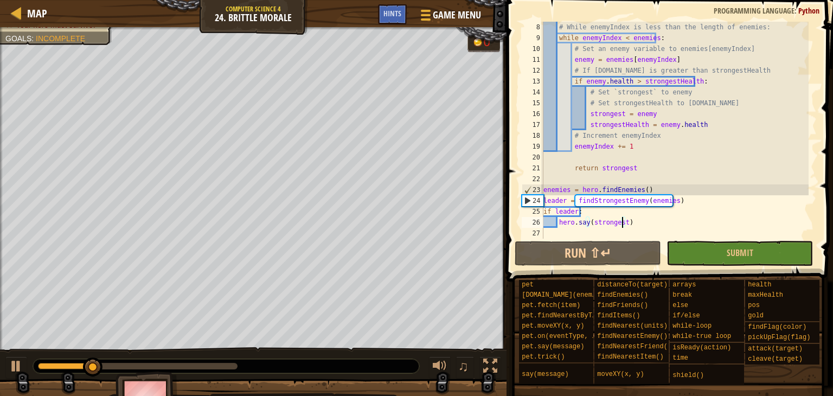
click at [567, 213] on div "# While enemyIndex is less than the length of enemies: while enemyIndex < enemi…" at bounding box center [674, 141] width 267 height 239
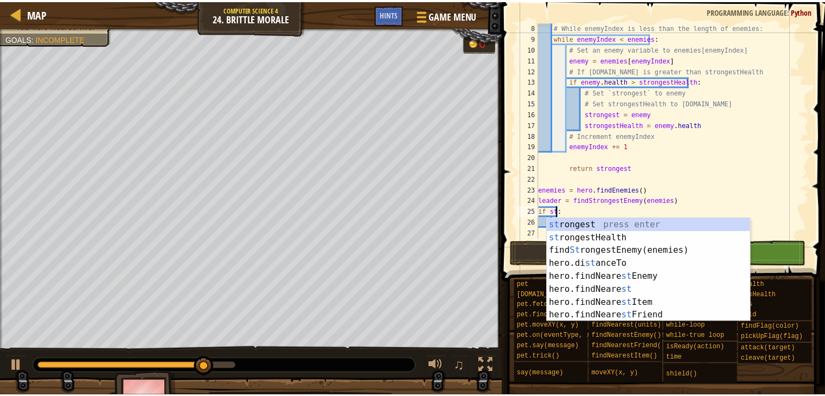
scroll to position [5, 1]
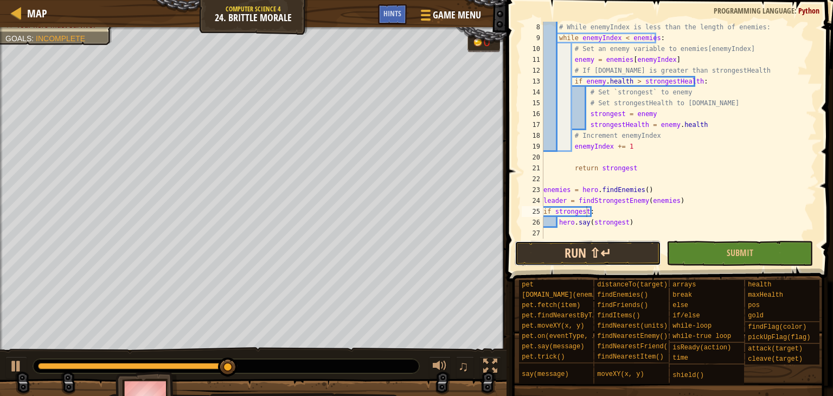
click at [592, 243] on button "Run ⇧↵" at bounding box center [588, 253] width 146 height 25
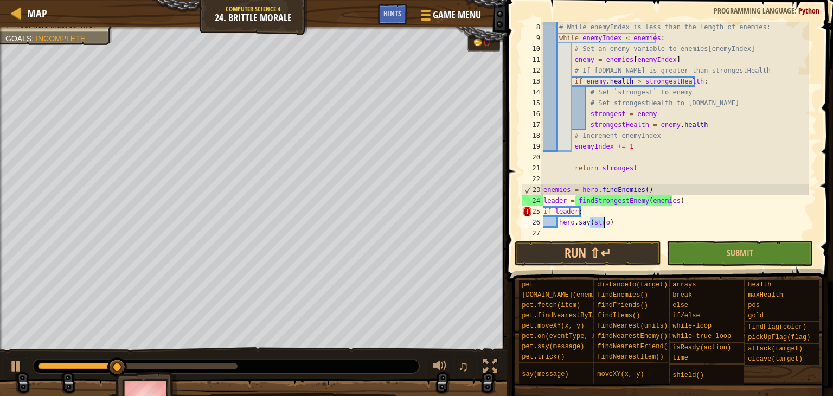
type textarea "hero.say(leader)"
click at [644, 222] on div "# While enemyIndex is less than the length of enemies: while enemyIndex < enemi…" at bounding box center [674, 141] width 267 height 239
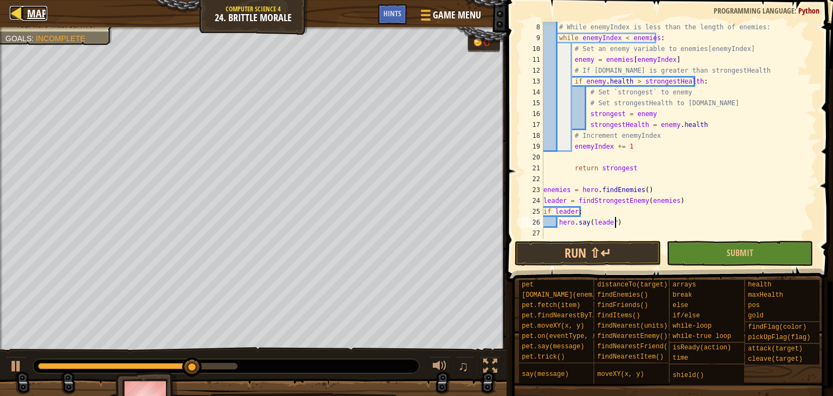
click at [43, 8] on span "Map" at bounding box center [37, 13] width 20 height 15
